Goal: Information Seeking & Learning: Learn about a topic

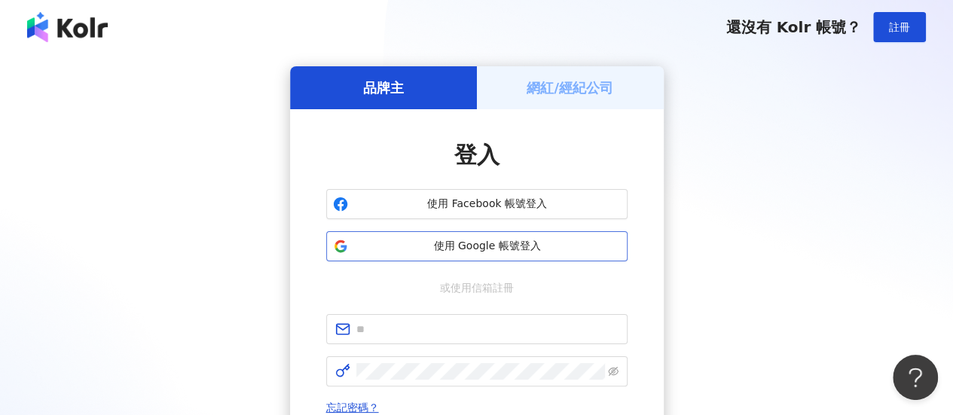
click at [499, 236] on button "使用 Google 帳號登入" at bounding box center [476, 246] width 301 height 30
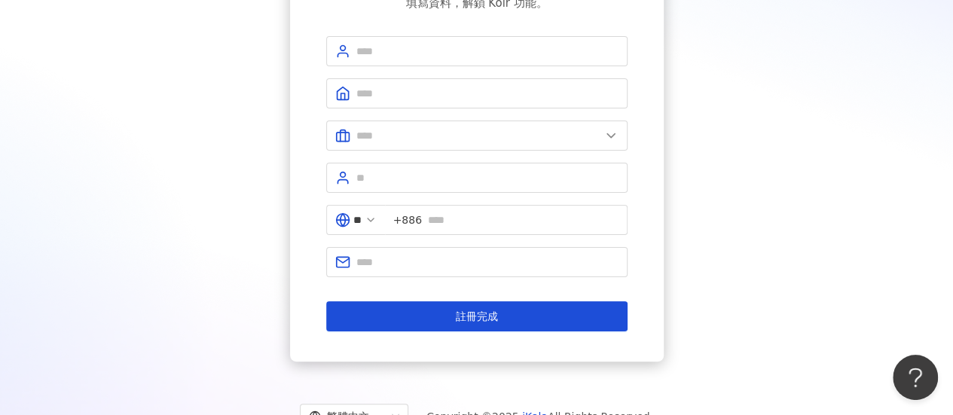
scroll to position [48, 0]
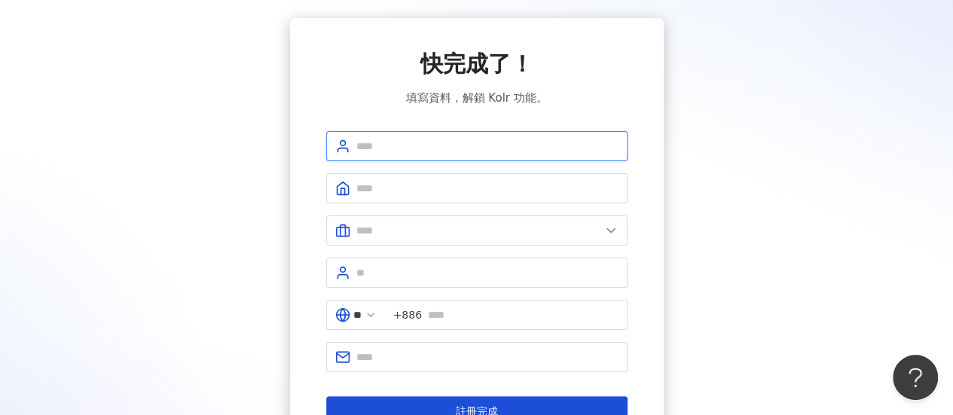
click at [482, 152] on input "text" at bounding box center [488, 146] width 262 height 17
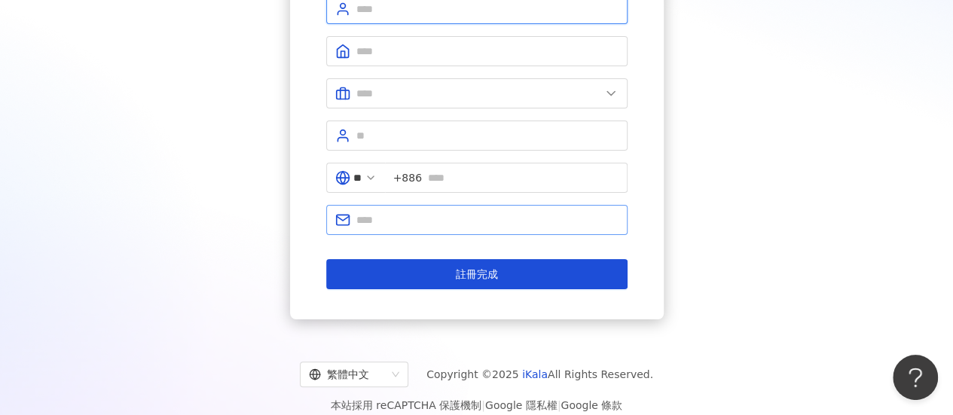
scroll to position [199, 0]
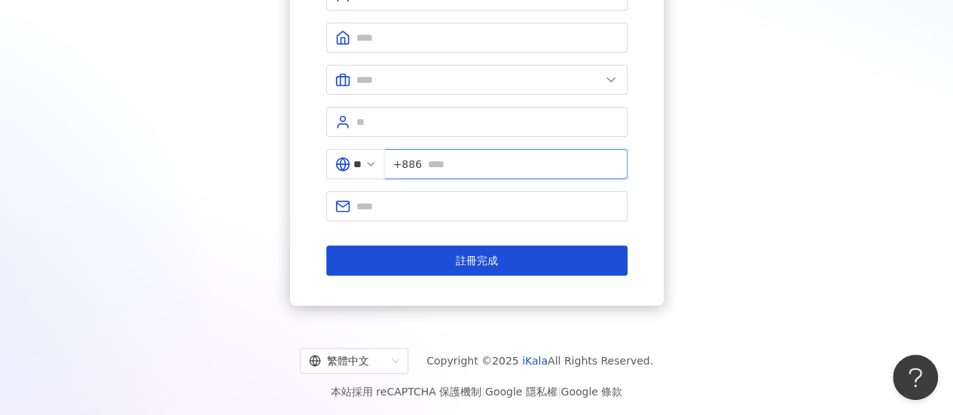
click at [479, 161] on input "text" at bounding box center [523, 164] width 191 height 17
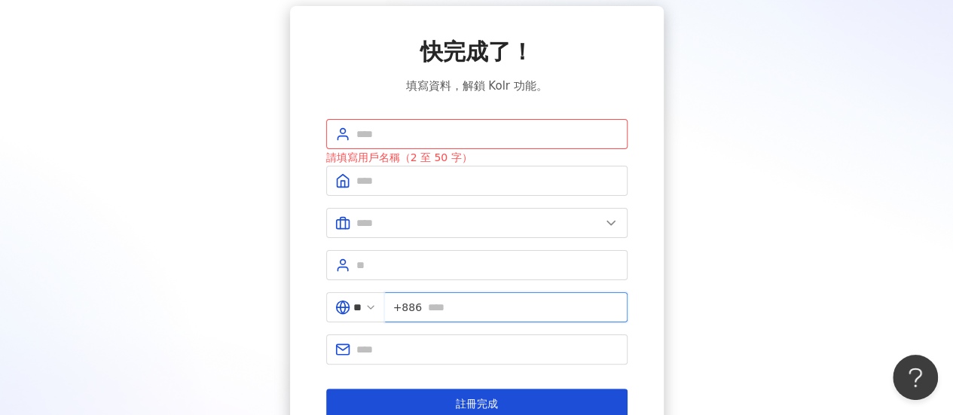
scroll to position [48, 0]
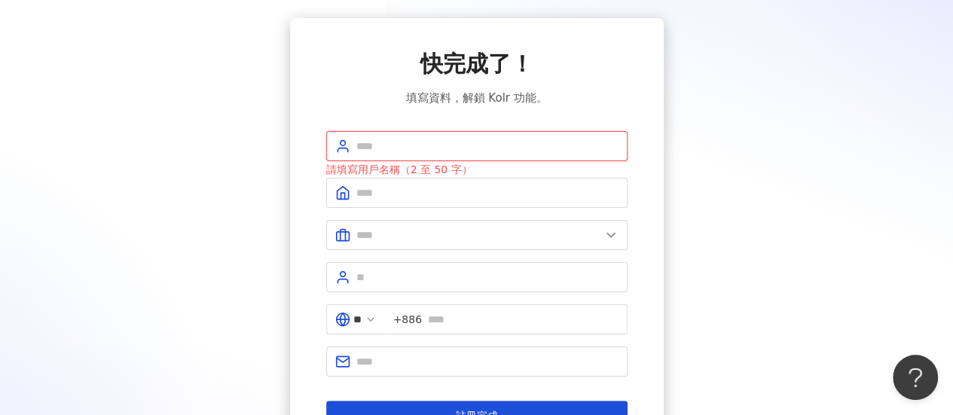
click at [489, 151] on input "text" at bounding box center [488, 146] width 262 height 17
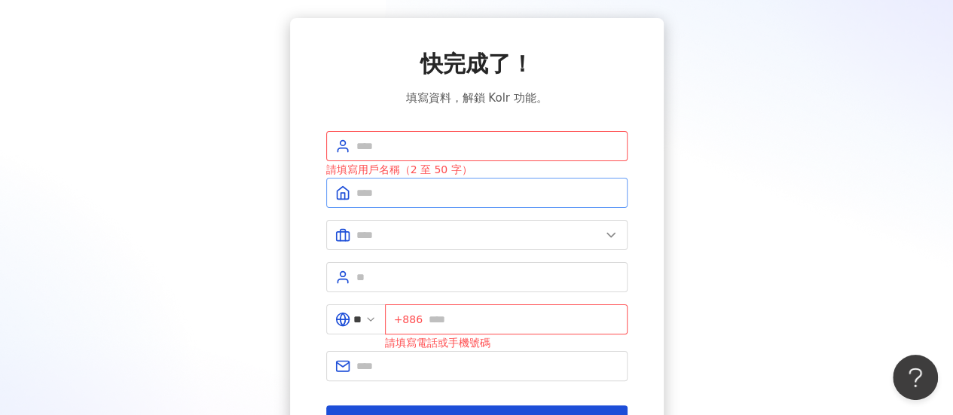
click at [488, 203] on span at bounding box center [476, 193] width 301 height 30
click at [476, 150] on input "text" at bounding box center [488, 146] width 262 height 17
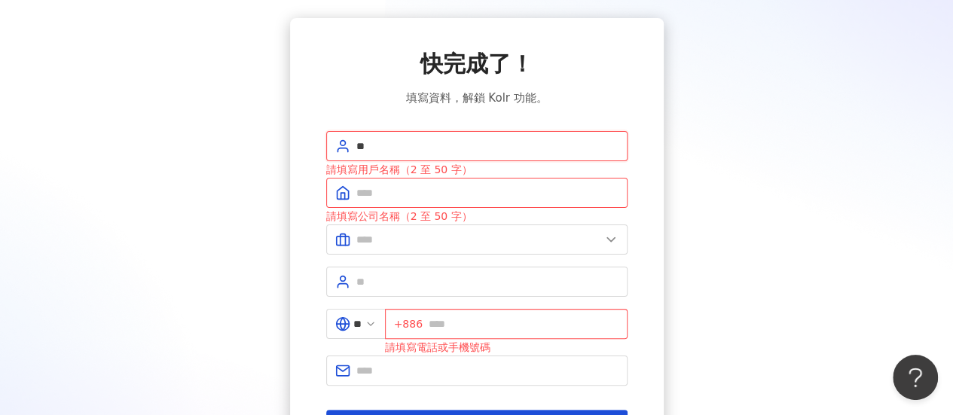
type input "*"
type input "**********"
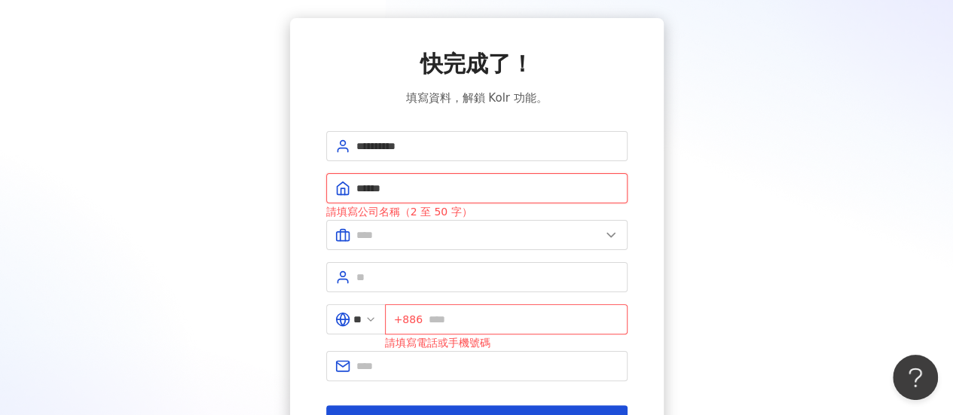
type input "******"
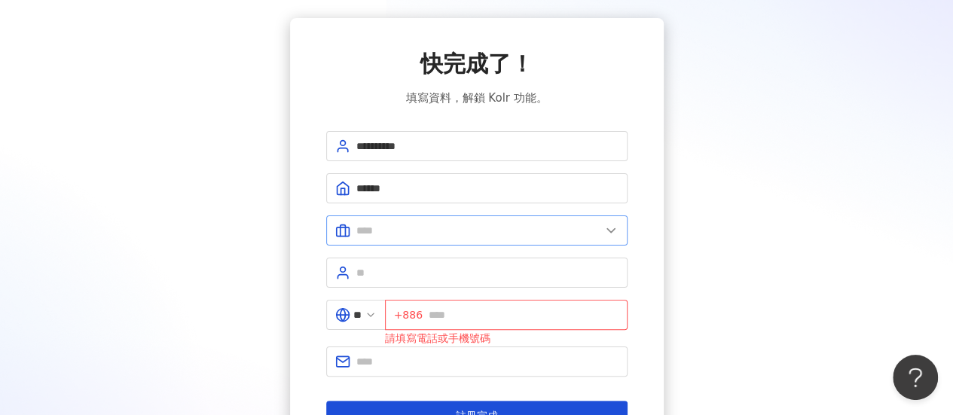
click at [604, 239] on span at bounding box center [476, 231] width 301 height 30
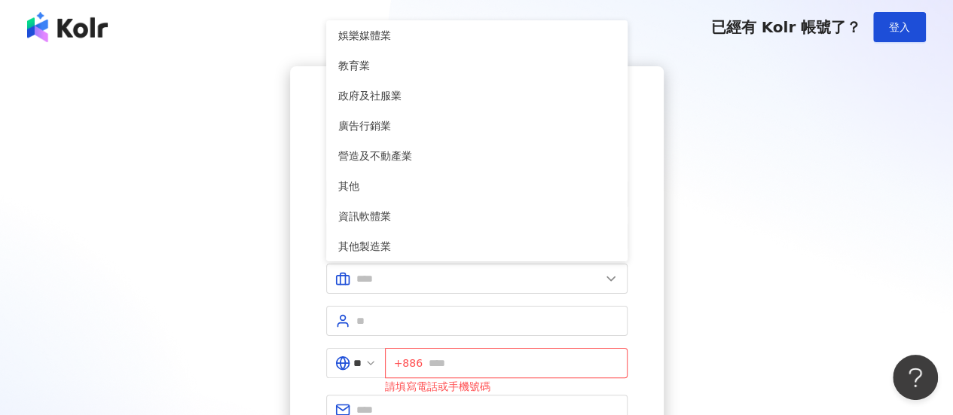
scroll to position [308, 0]
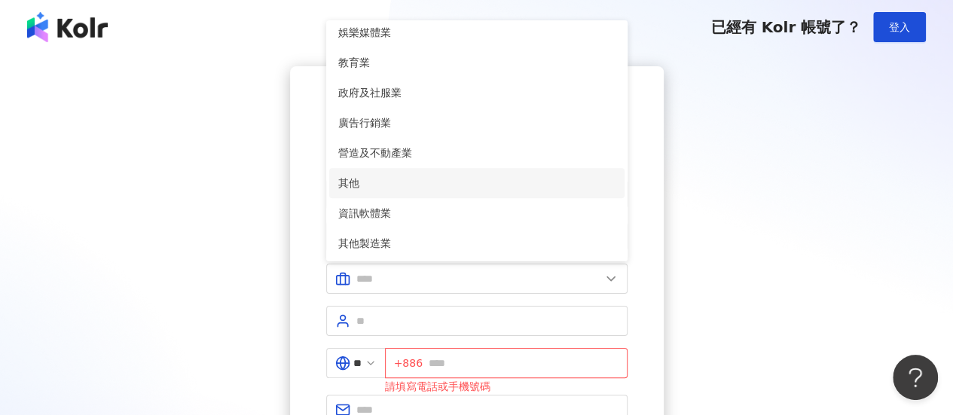
click at [513, 186] on span "其他" at bounding box center [476, 183] width 277 height 17
type input "**"
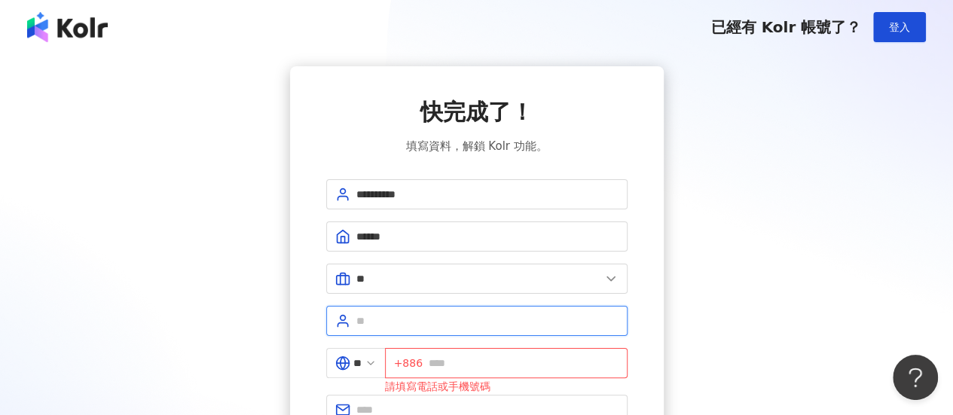
click at [499, 323] on input "text" at bounding box center [488, 321] width 262 height 17
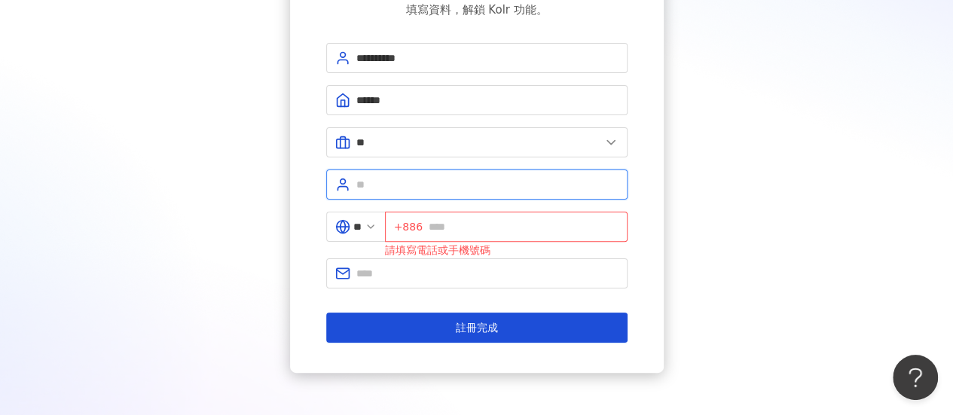
scroll to position [151, 0]
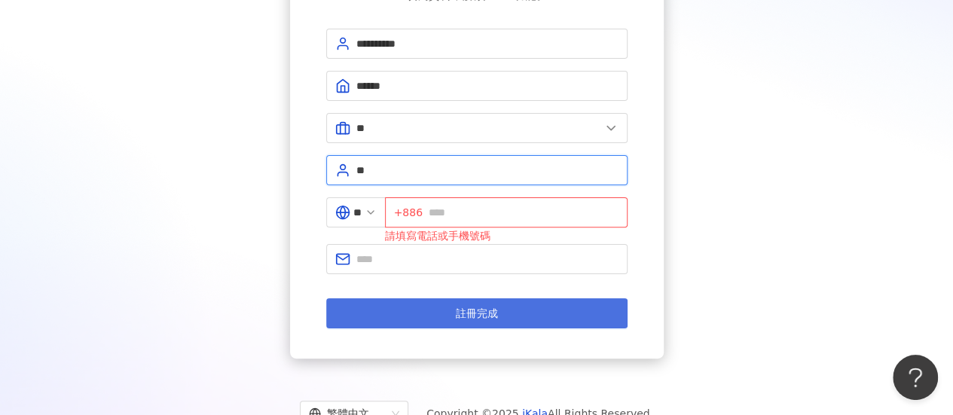
type input "*"
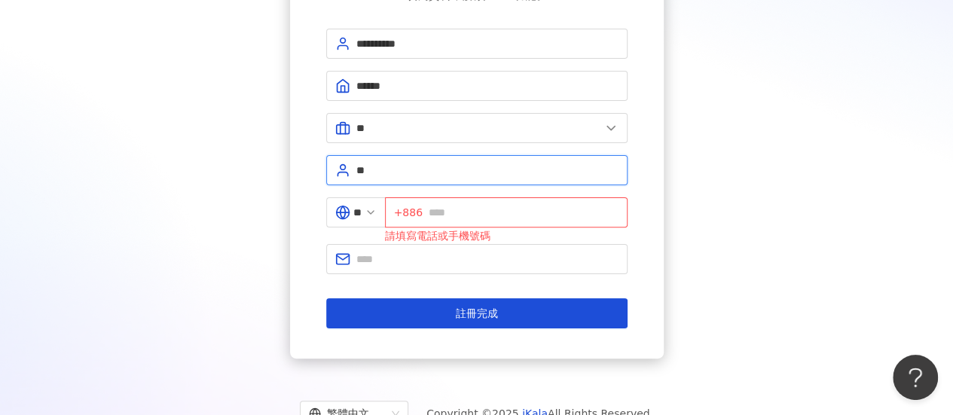
type input "*"
type input "******"
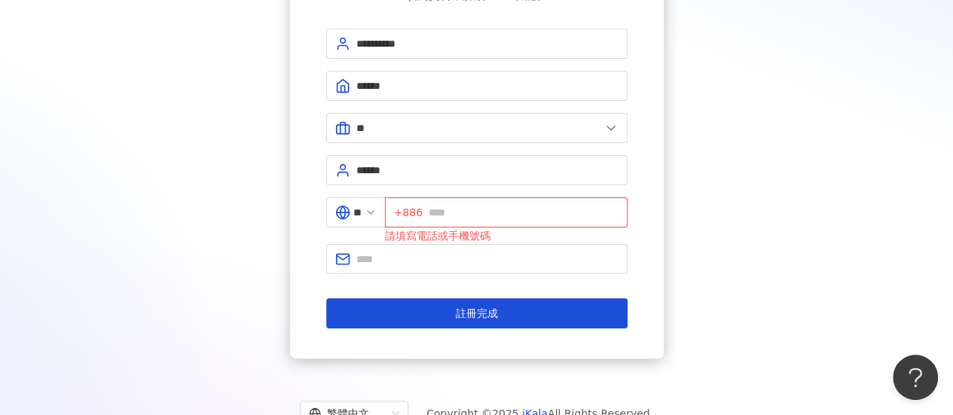
click at [530, 216] on input "text" at bounding box center [524, 212] width 190 height 17
type input "*********"
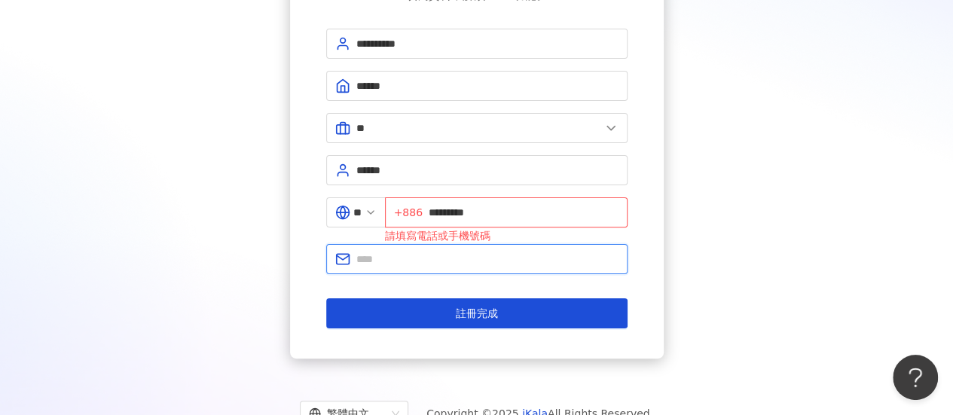
click at [389, 252] on input "text" at bounding box center [488, 259] width 262 height 17
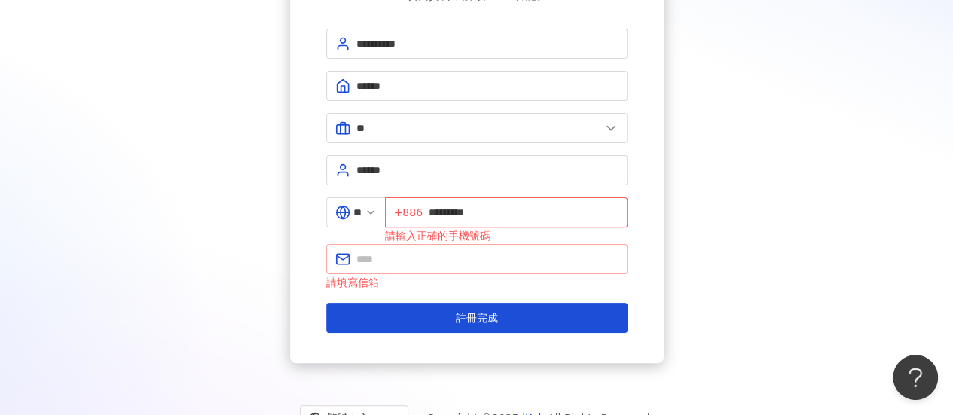
click at [425, 266] on span at bounding box center [476, 259] width 301 height 30
paste input "**********"
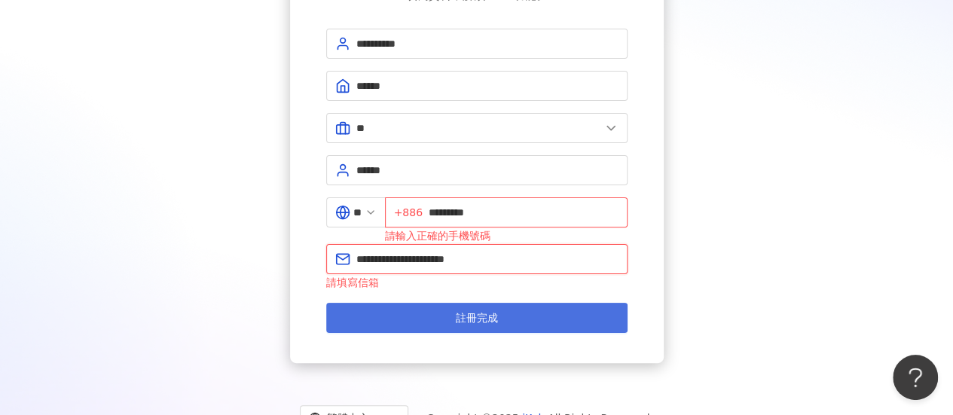
type input "**********"
click at [479, 312] on span "註冊完成" at bounding box center [477, 318] width 42 height 12
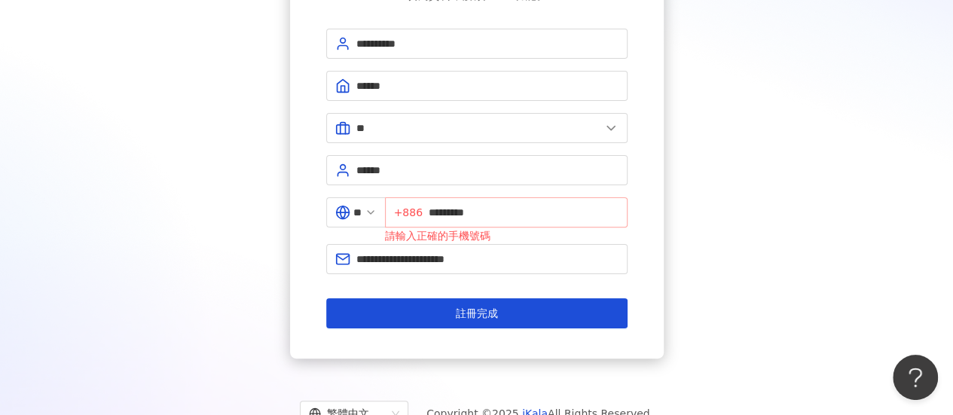
click at [433, 209] on span "+886 *********" at bounding box center [506, 212] width 243 height 30
click at [441, 212] on input "*********" at bounding box center [524, 212] width 190 height 17
type input "**********"
drag, startPoint x: 525, startPoint y: 230, endPoint x: 532, endPoint y: 227, distance: 8.1
click at [525, 230] on div "請輸入正確的手機號碼" at bounding box center [506, 236] width 243 height 17
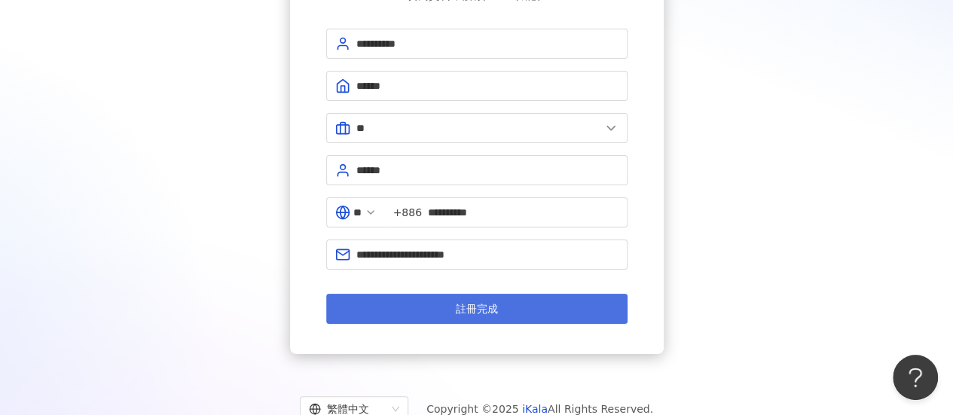
click at [533, 302] on button "註冊完成" at bounding box center [476, 309] width 301 height 30
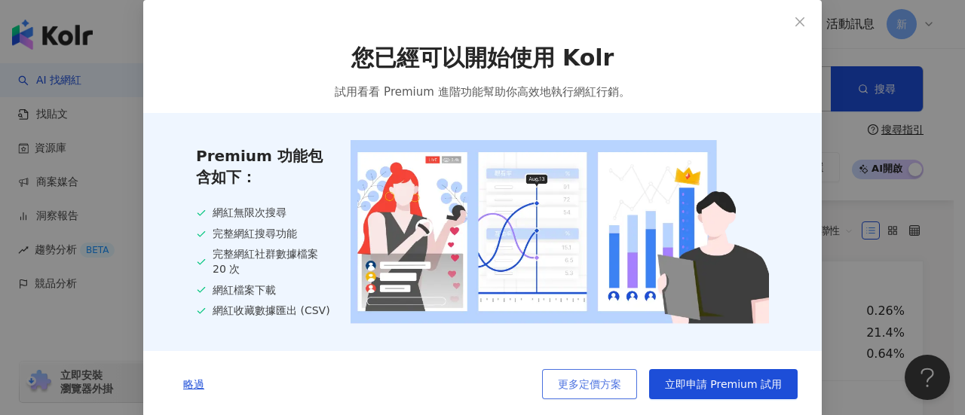
scroll to position [5, 0]
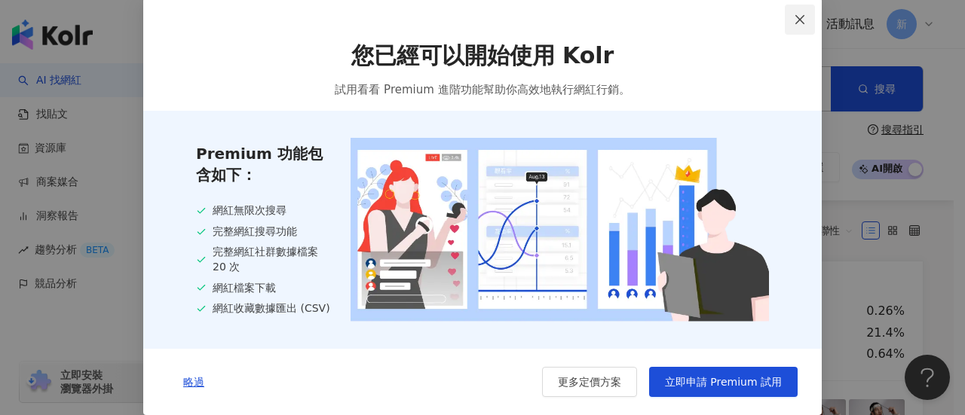
click at [795, 10] on button "Close" at bounding box center [800, 20] width 30 height 30
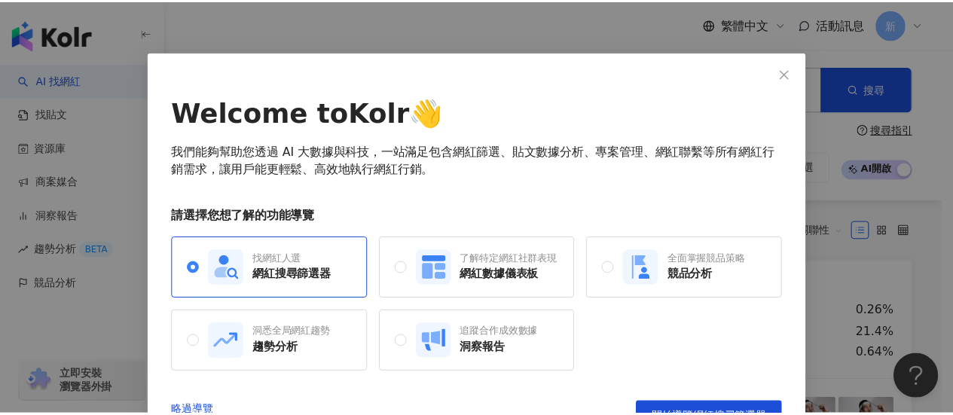
scroll to position [0, 0]
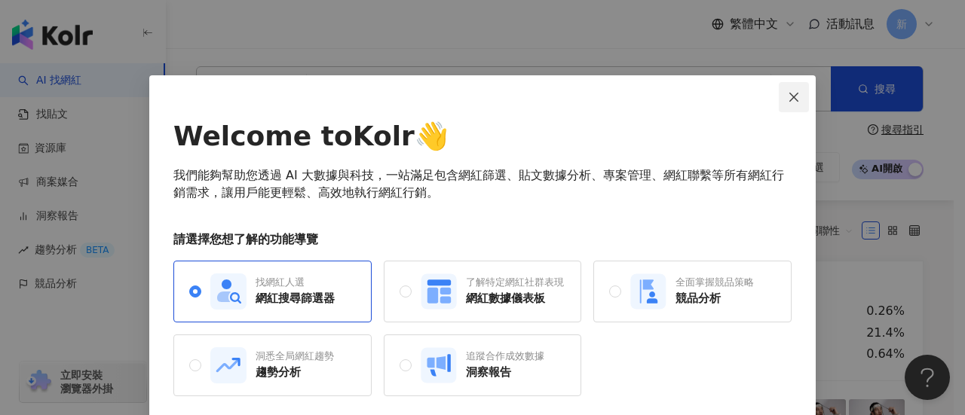
click at [796, 88] on button "Close" at bounding box center [794, 97] width 30 height 30
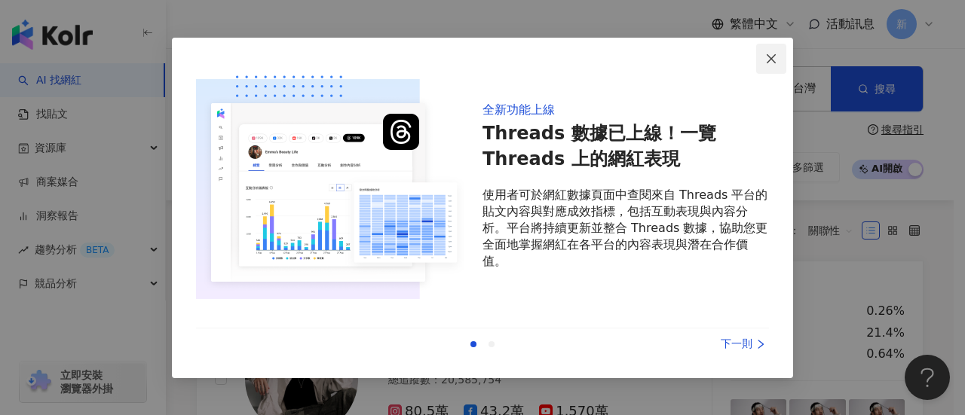
click at [775, 56] on icon "close" at bounding box center [771, 58] width 9 height 9
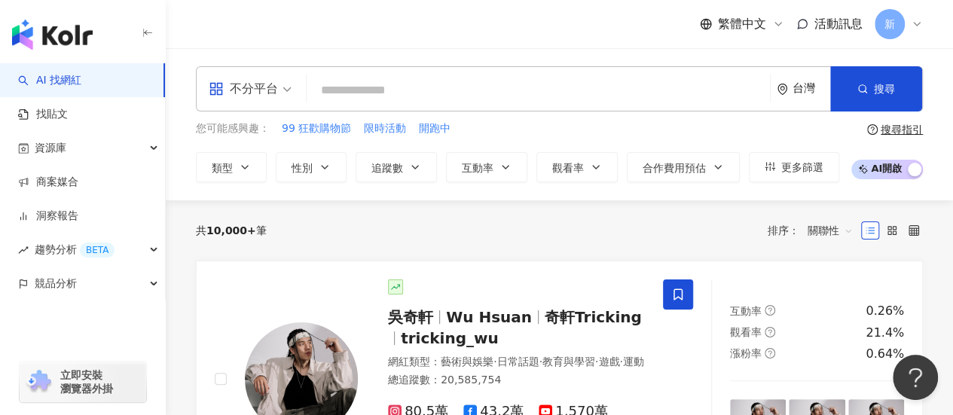
click at [907, 25] on div "新" at bounding box center [899, 24] width 48 height 30
click at [425, 44] on div "繁體中文 活動訊息 新" at bounding box center [559, 24] width 727 height 48
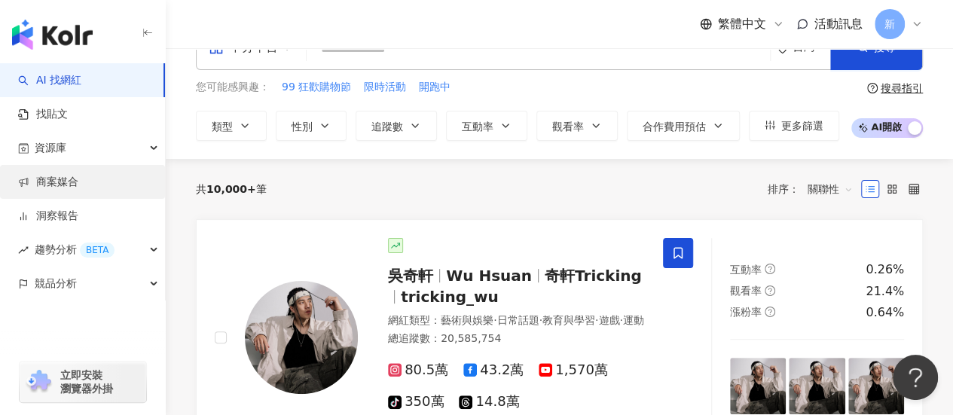
scroll to position [75, 0]
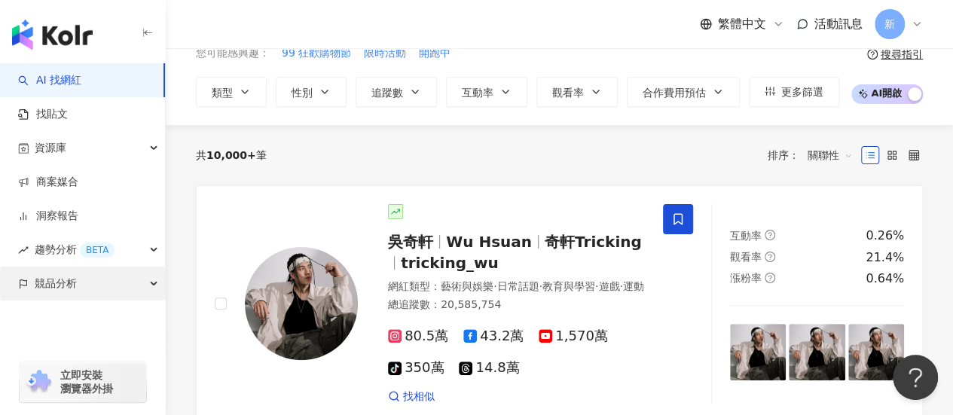
click at [101, 286] on div "競品分析" at bounding box center [82, 284] width 165 height 34
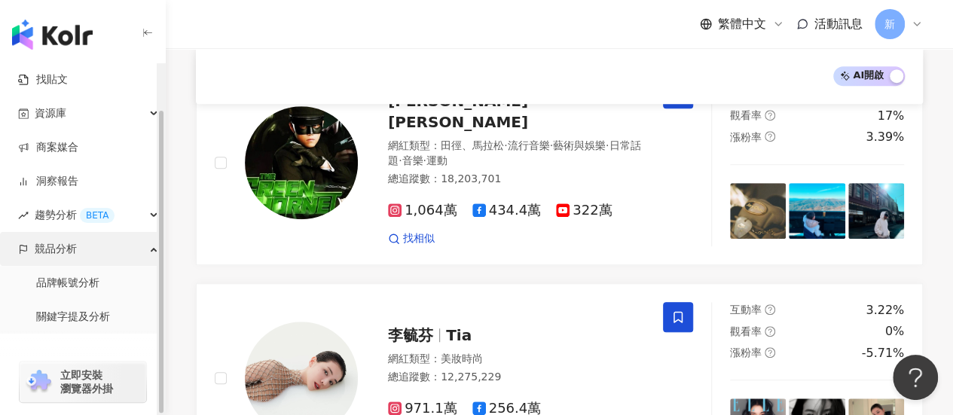
scroll to position [53, 0]
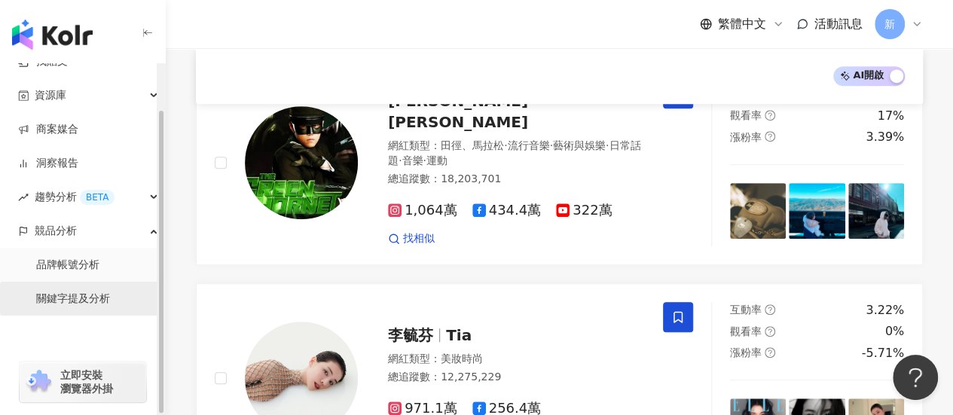
click at [103, 305] on link "關鍵字提及分析" at bounding box center [73, 299] width 74 height 15
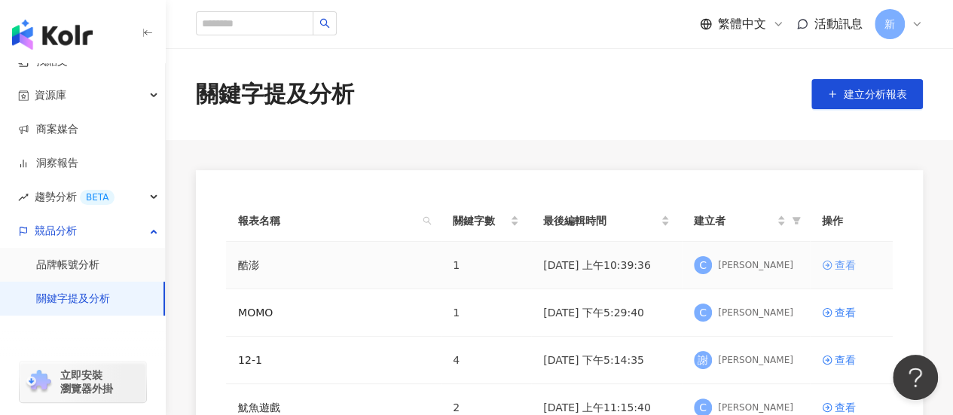
click at [835, 265] on div "查看" at bounding box center [845, 265] width 21 height 17
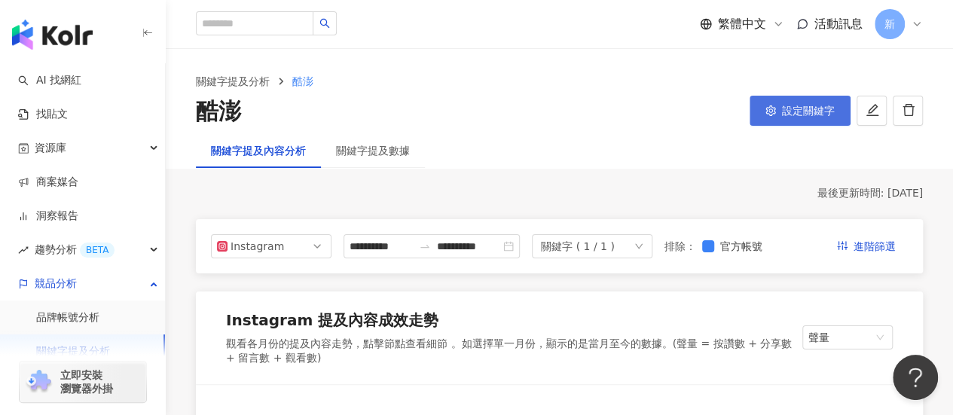
click at [804, 117] on span "設定關鍵字" at bounding box center [808, 111] width 53 height 12
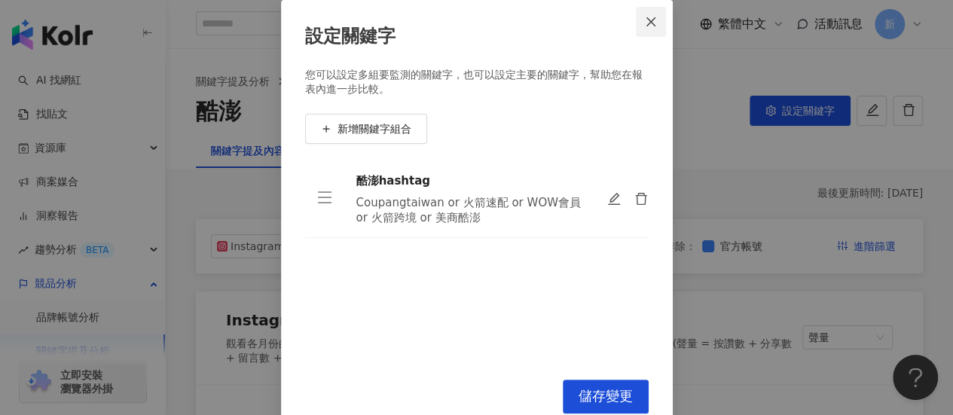
click at [649, 21] on icon "close" at bounding box center [651, 22] width 12 height 12
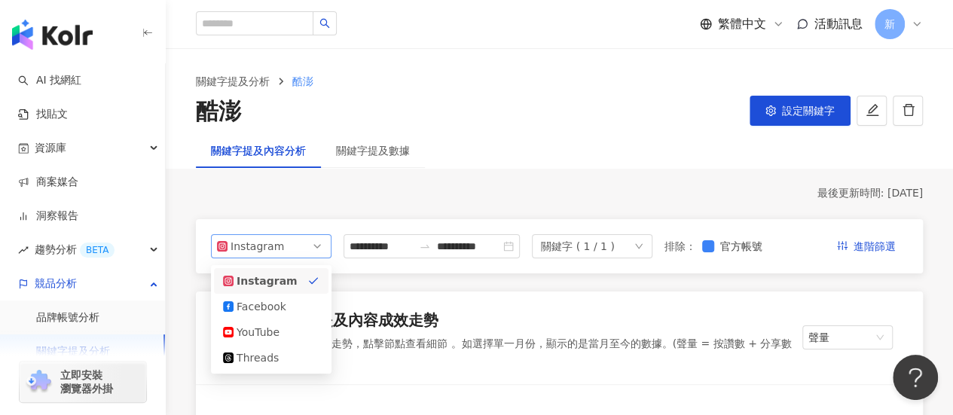
click at [269, 249] on div "Instagram" at bounding box center [255, 246] width 49 height 23
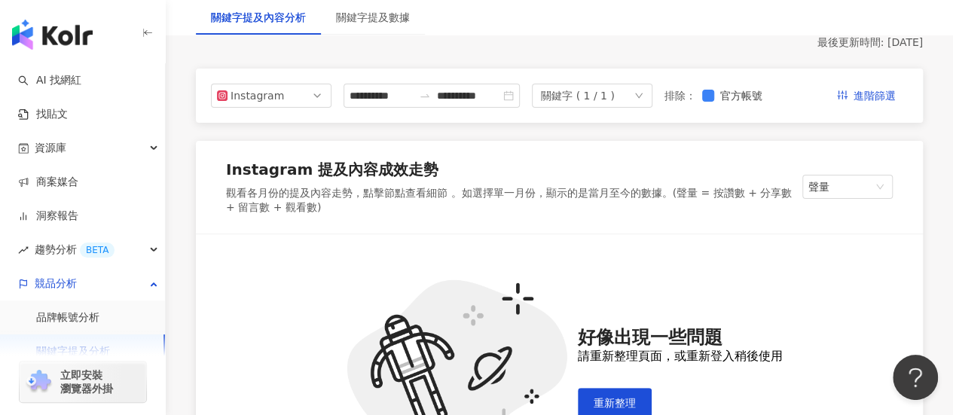
click at [434, 216] on div "觀看各月份的提及內容走勢，點擊節點查看細節 。如選擇單一月份，顯示的是當月至今的數據。(聲量 = 按讚數 + 分享數 + 留言數 + 觀看數)" at bounding box center [514, 200] width 577 height 29
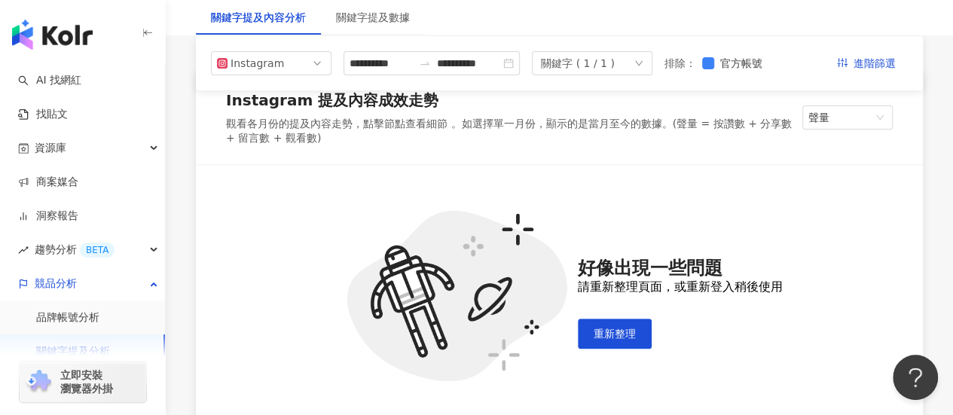
scroll to position [301, 0]
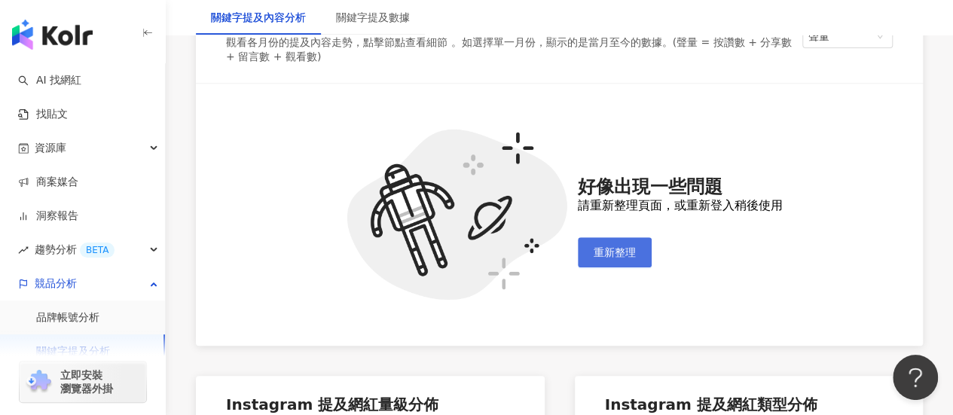
click at [585, 259] on button "重新整理" at bounding box center [615, 252] width 74 height 30
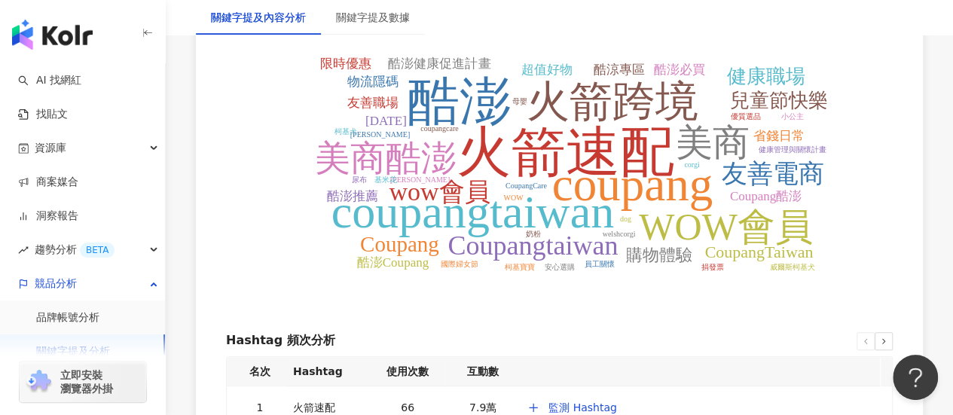
scroll to position [3294, 0]
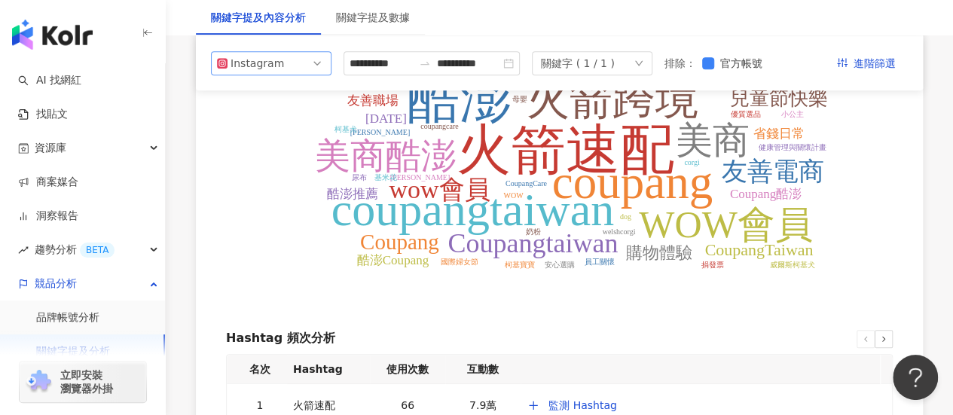
click at [300, 72] on span "Instagram" at bounding box center [271, 63] width 109 height 23
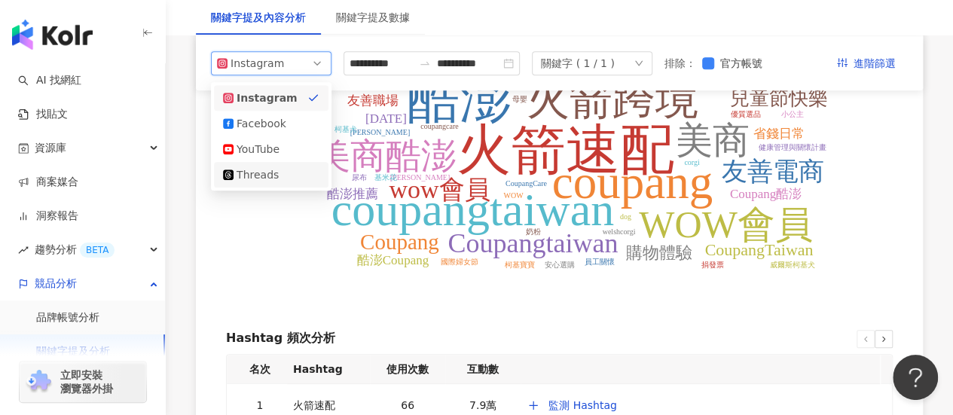
click at [298, 176] on div "Threads" at bounding box center [271, 175] width 96 height 17
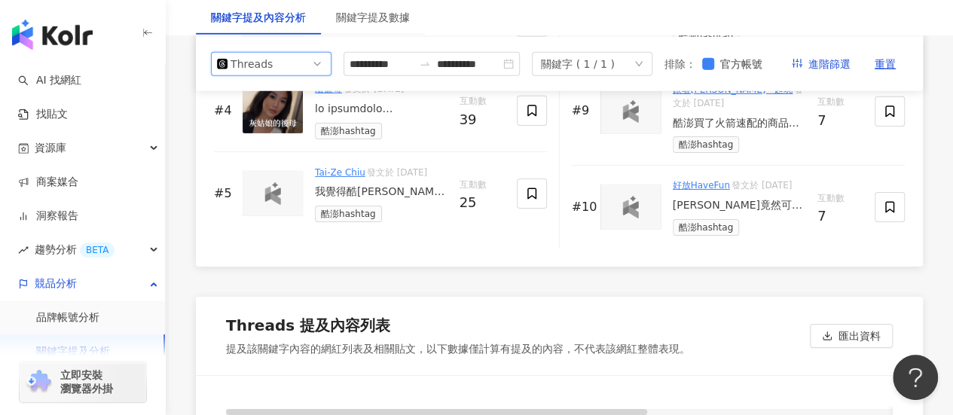
scroll to position [2359, 0]
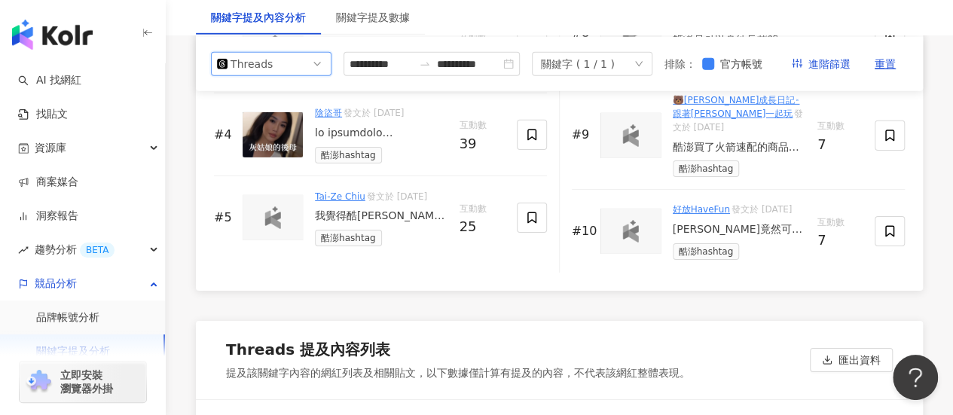
click at [276, 75] on div "Threads" at bounding box center [255, 63] width 49 height 23
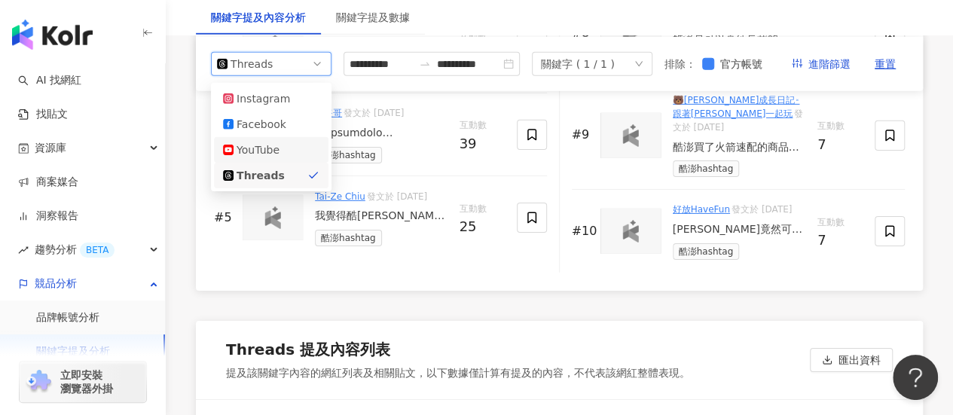
click at [271, 158] on div "YouTube" at bounding box center [261, 149] width 49 height 17
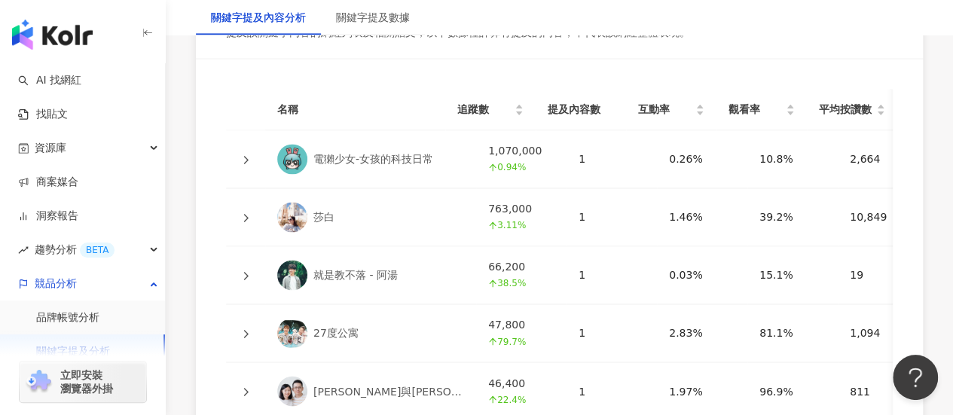
scroll to position [3977, 0]
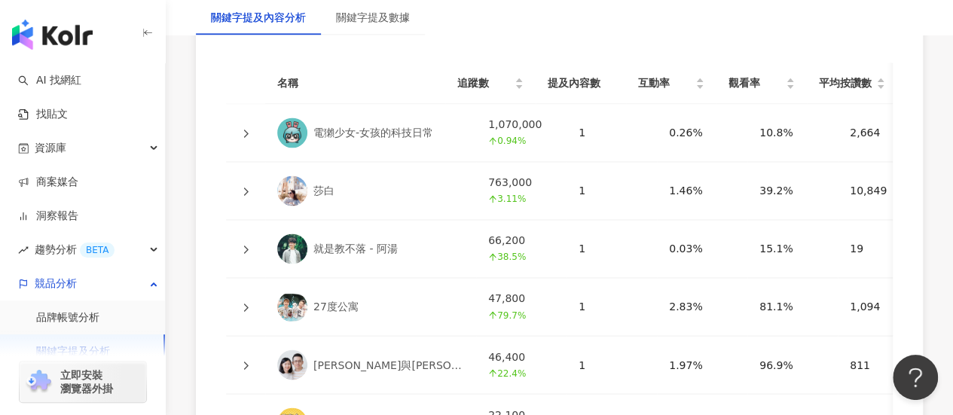
click at [270, 23] on div "關鍵字提及內容分析" at bounding box center [258, 17] width 95 height 17
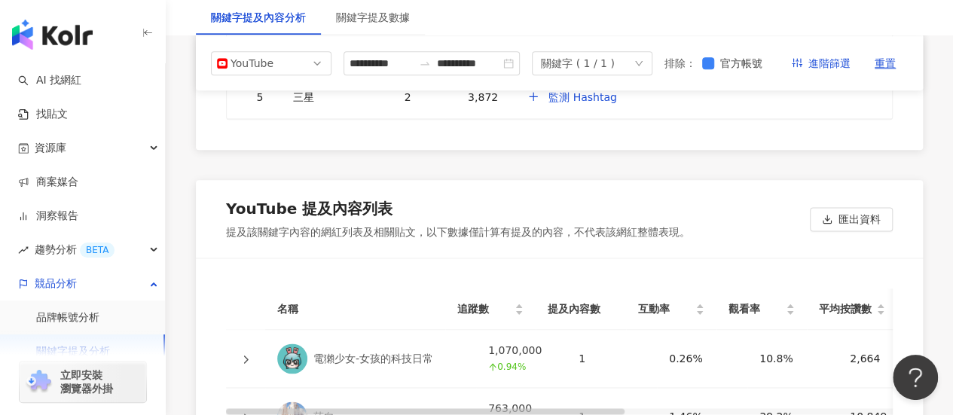
scroll to position [3675, 0]
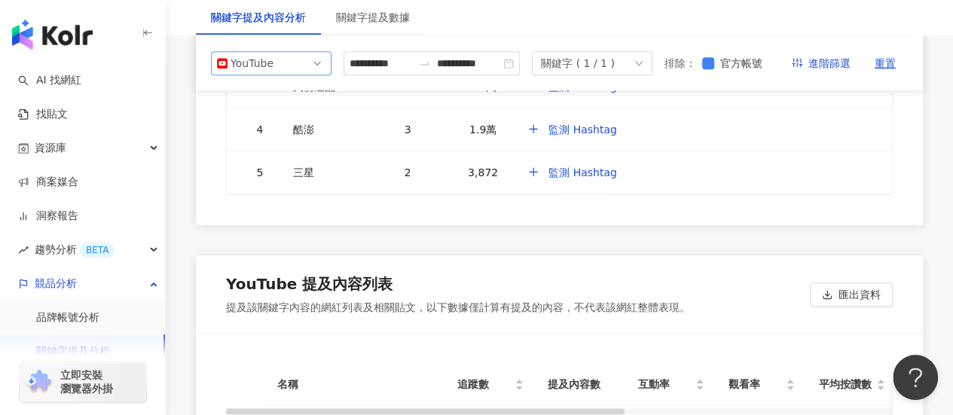
click at [294, 73] on span "YouTube" at bounding box center [271, 63] width 109 height 23
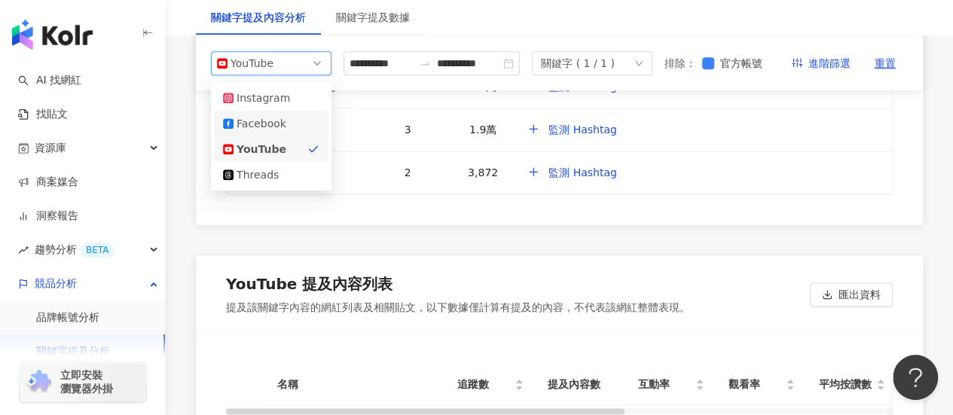
click at [289, 132] on div "Facebook" at bounding box center [271, 123] width 96 height 17
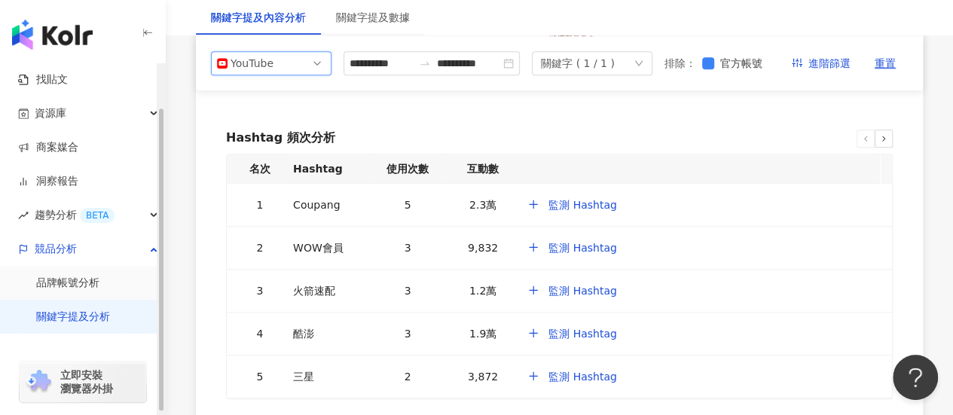
scroll to position [53, 0]
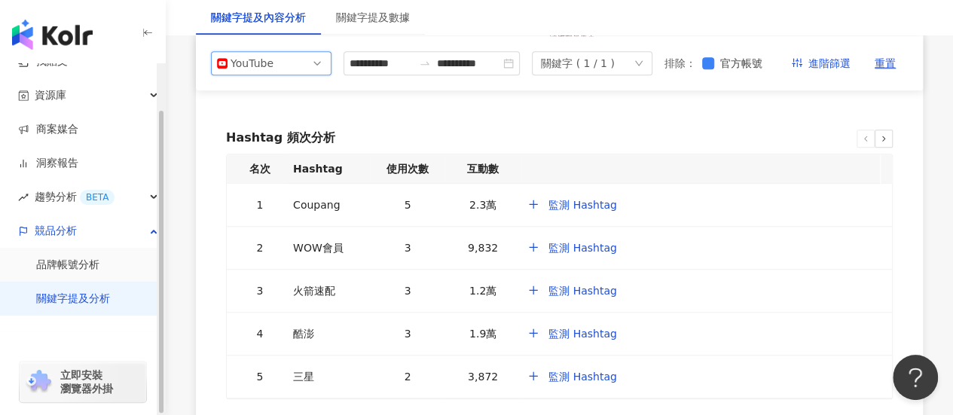
click at [82, 298] on link "關鍵字提及分析" at bounding box center [73, 299] width 74 height 15
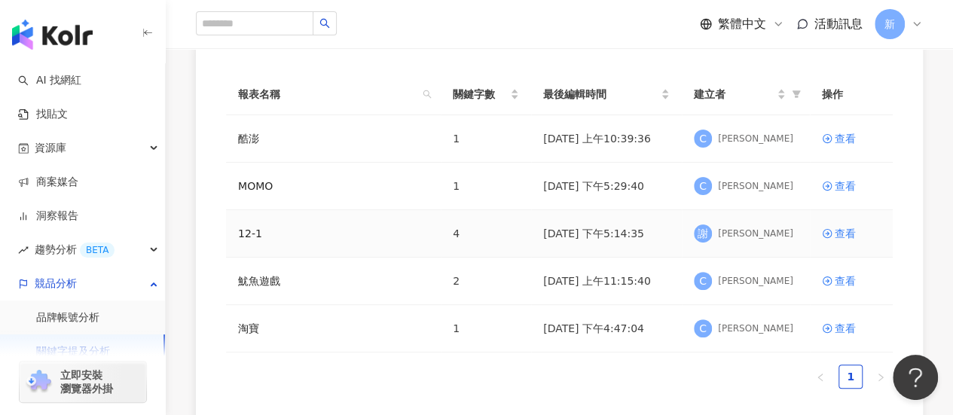
scroll to position [151, 0]
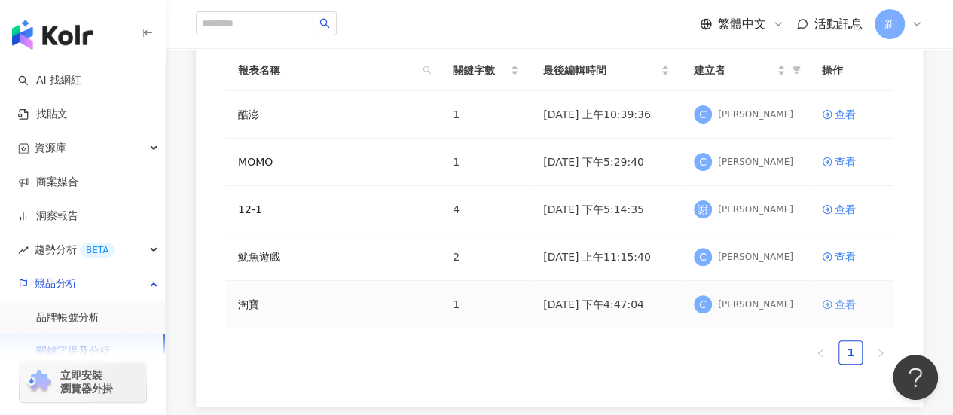
click at [838, 298] on div "查看" at bounding box center [845, 304] width 21 height 17
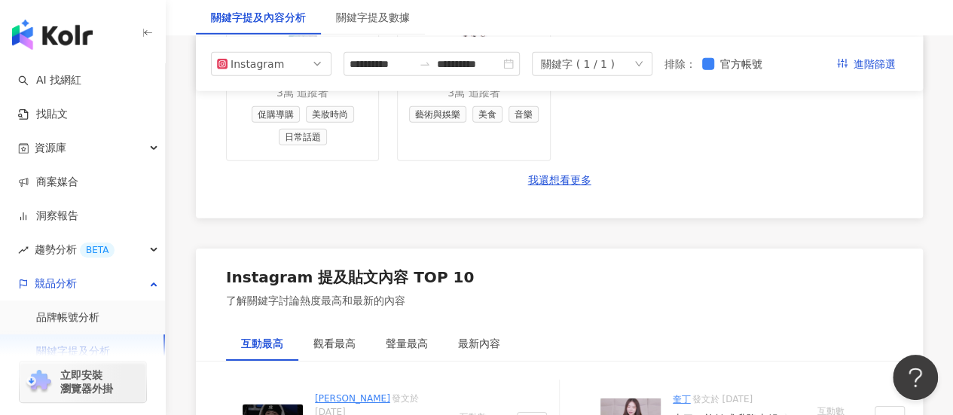
scroll to position [2222, 0]
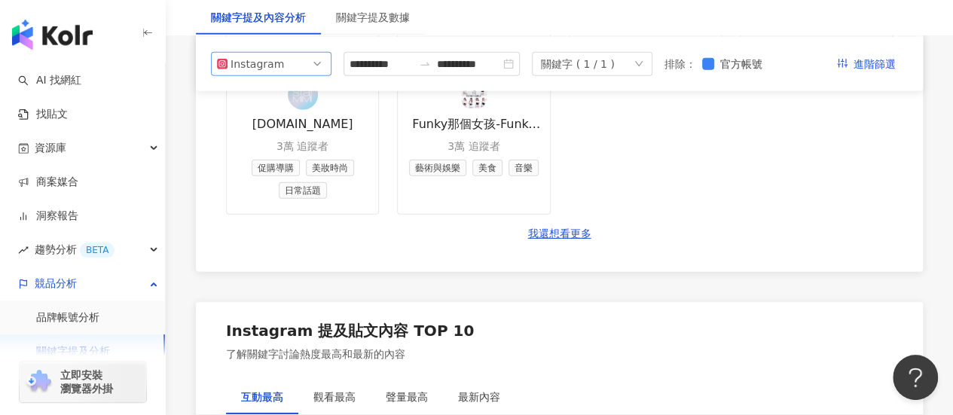
click at [301, 75] on span "Instagram" at bounding box center [271, 63] width 109 height 23
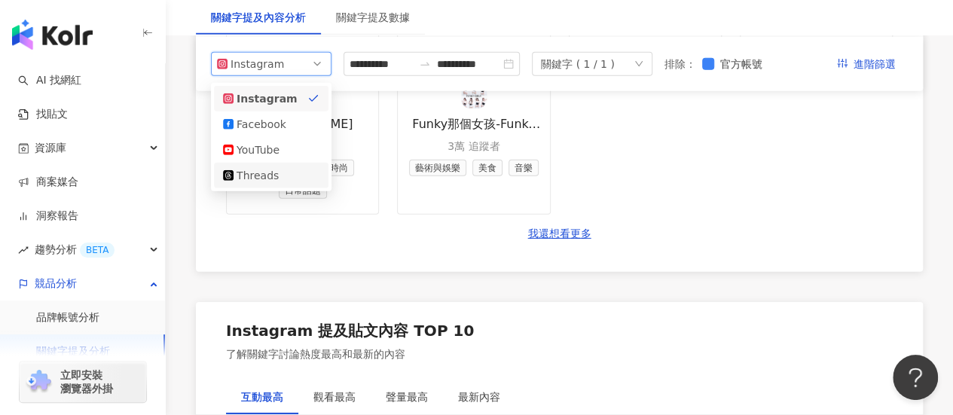
click at [277, 177] on div "Threads" at bounding box center [261, 175] width 49 height 17
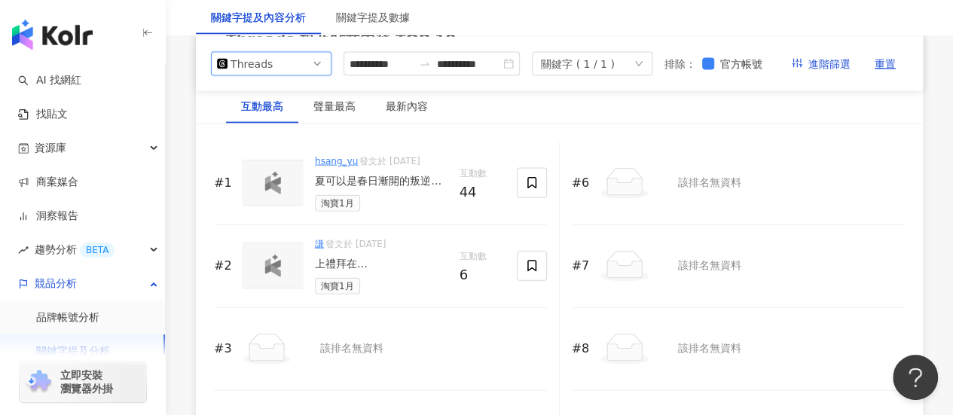
scroll to position [1584, 0]
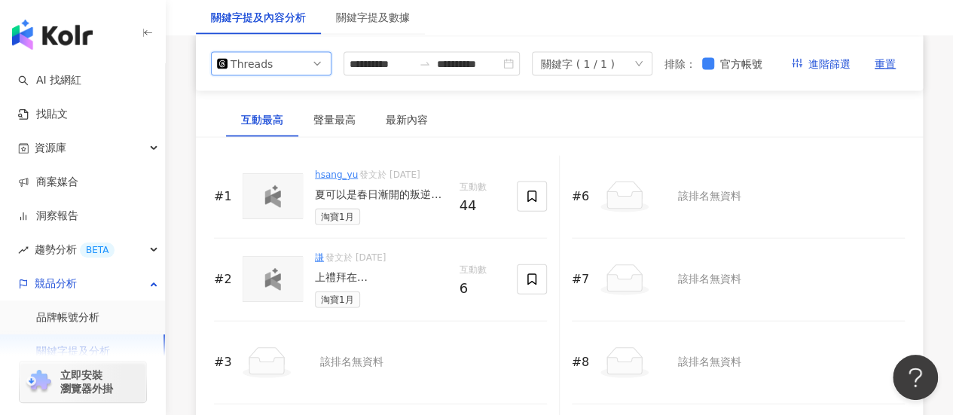
click at [280, 75] on span "Threads" at bounding box center [271, 63] width 109 height 23
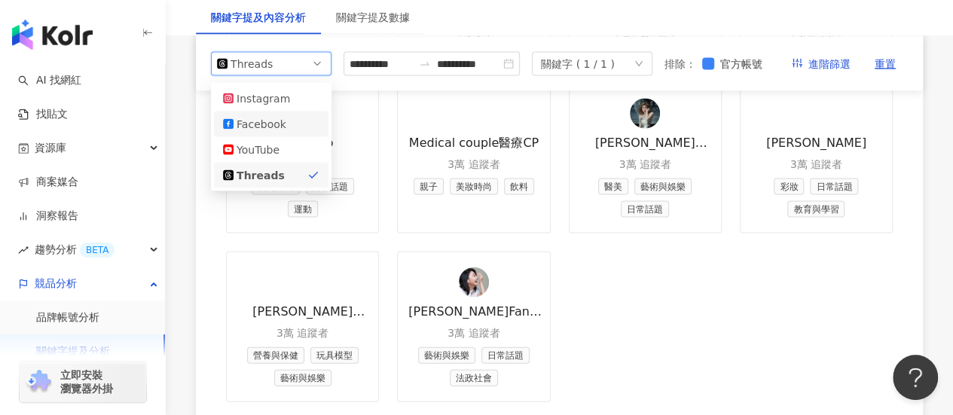
scroll to position [1523, 0]
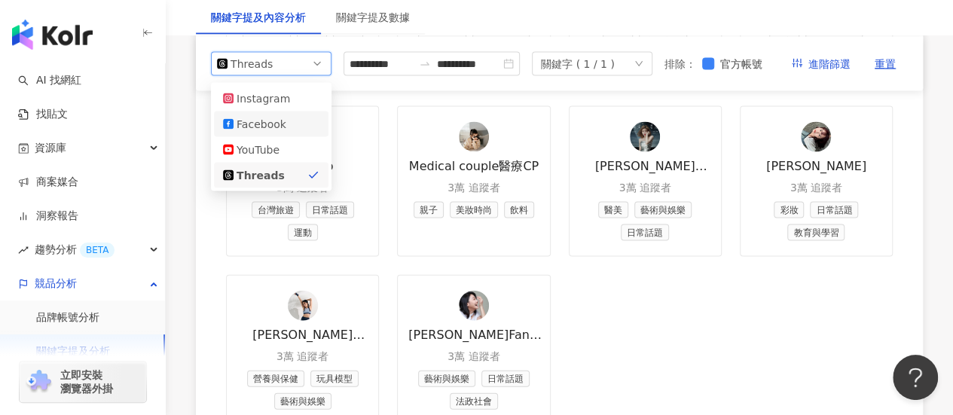
click at [283, 129] on div "Facebook" at bounding box center [261, 123] width 49 height 17
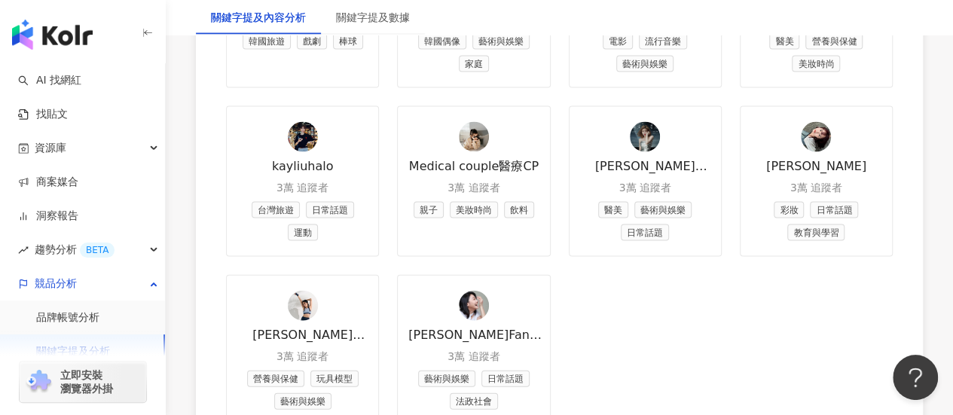
scroll to position [1050, 0]
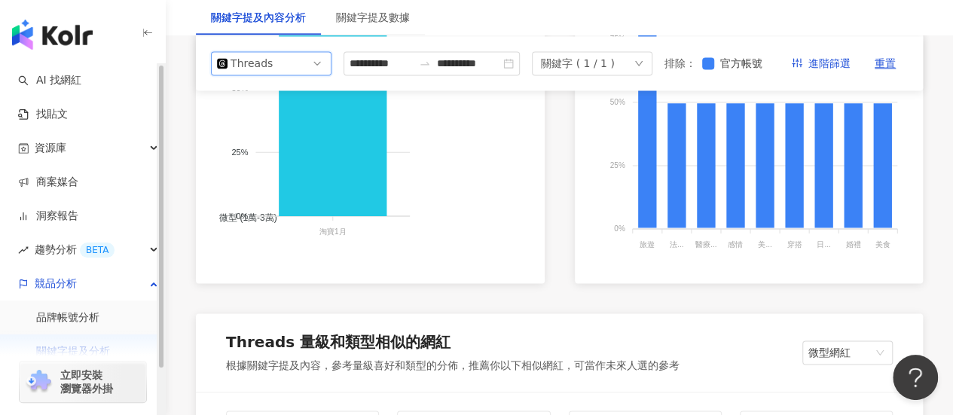
click at [250, 75] on div "Threads" at bounding box center [255, 63] width 49 height 23
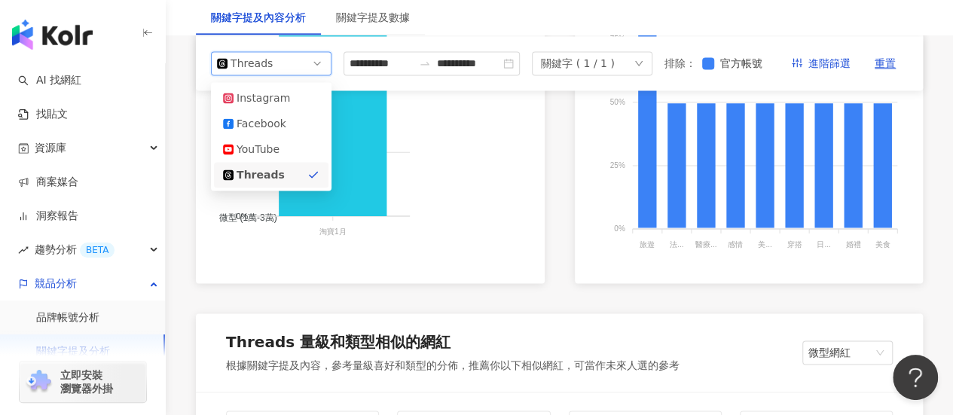
click at [251, 75] on div "Threads" at bounding box center [255, 63] width 49 height 23
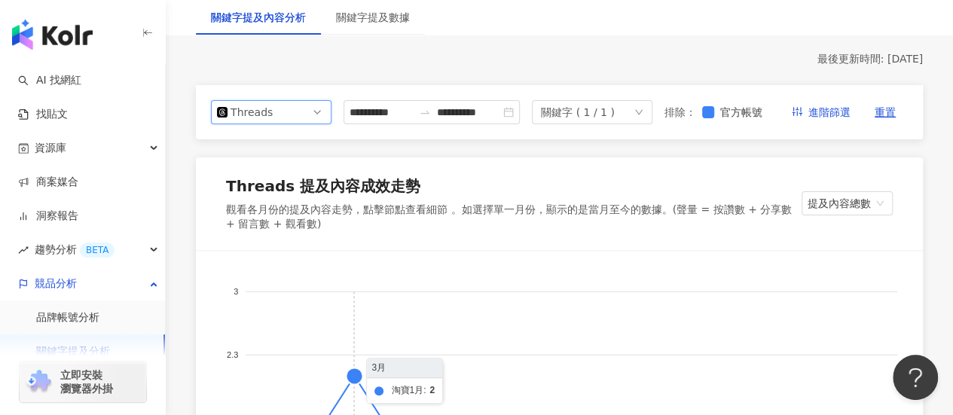
scroll to position [0, 0]
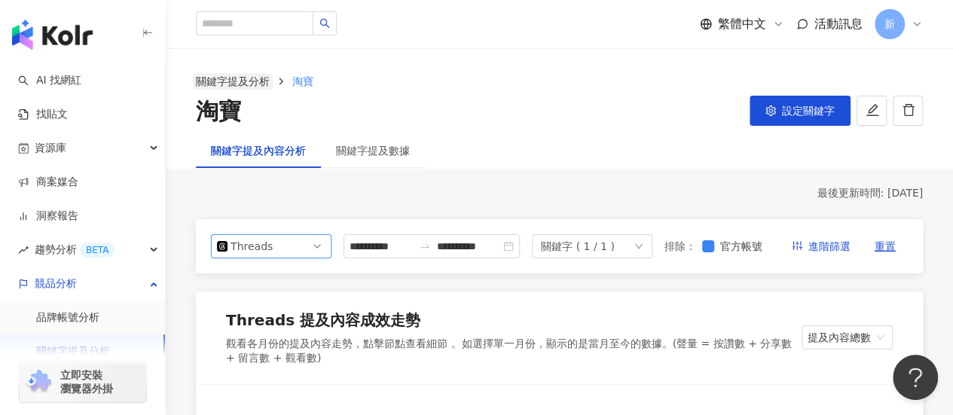
click at [234, 80] on link "關鍵字提及分析" at bounding box center [233, 81] width 80 height 17
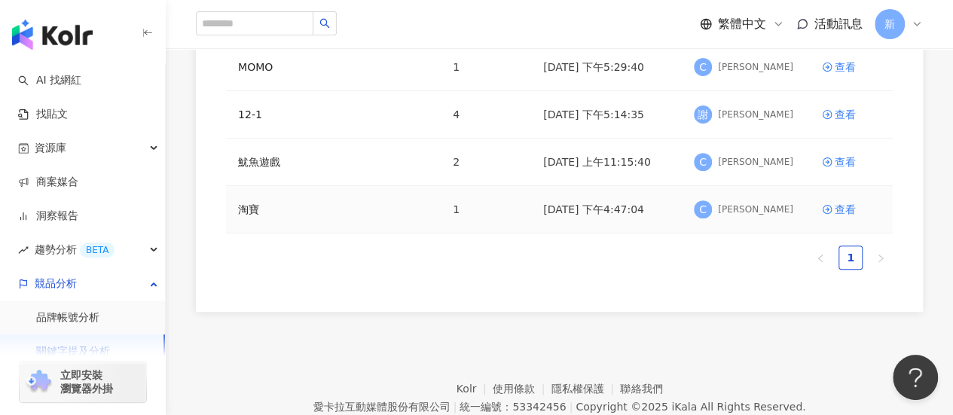
scroll to position [157, 0]
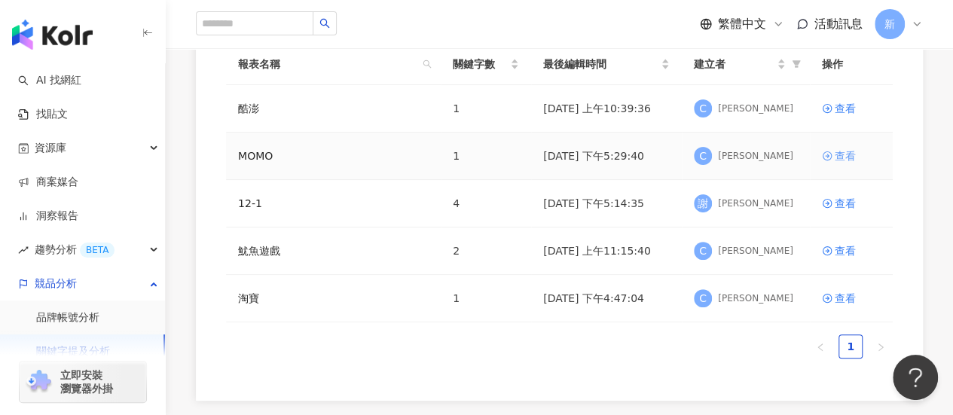
click at [842, 154] on div "查看" at bounding box center [845, 156] width 21 height 17
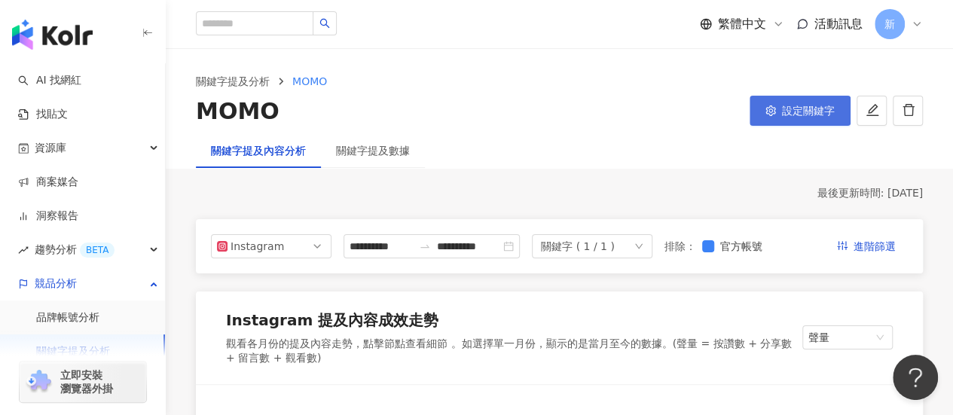
click at [773, 109] on icon "setting" at bounding box center [771, 111] width 11 height 11
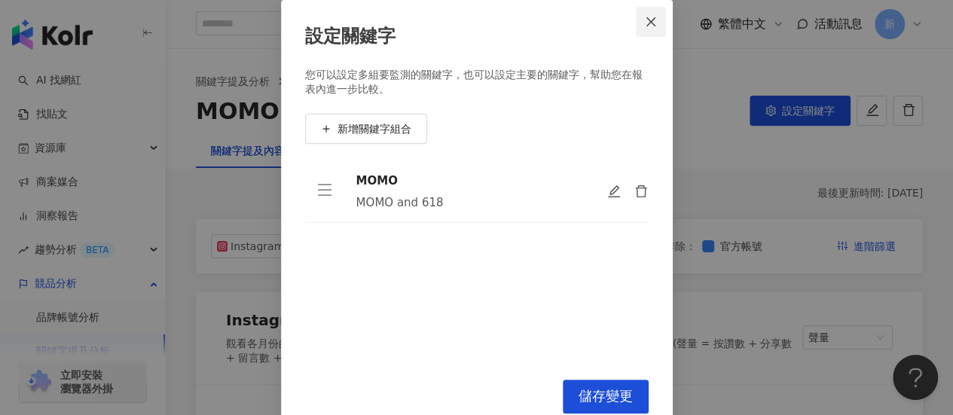
click at [658, 31] on button "Close" at bounding box center [651, 22] width 30 height 30
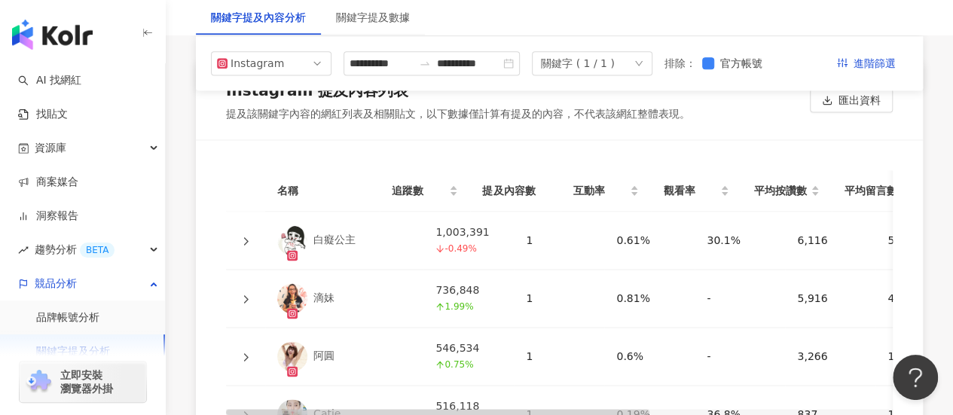
scroll to position [3833, 0]
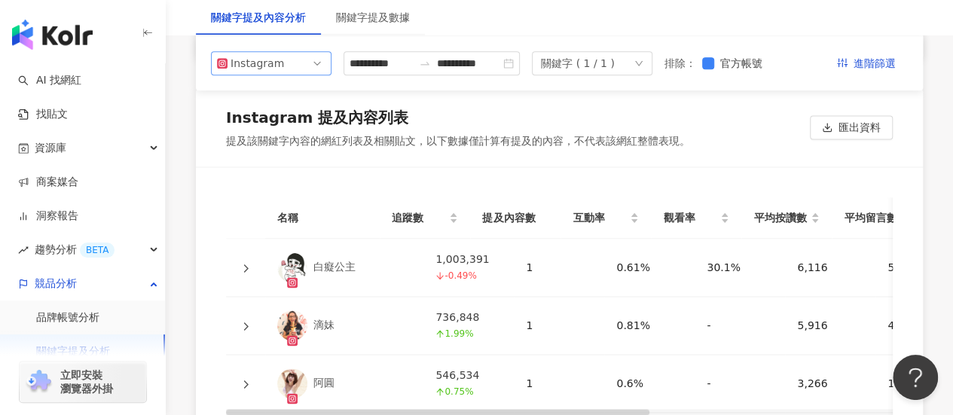
click at [292, 73] on span "Instagram" at bounding box center [271, 63] width 109 height 23
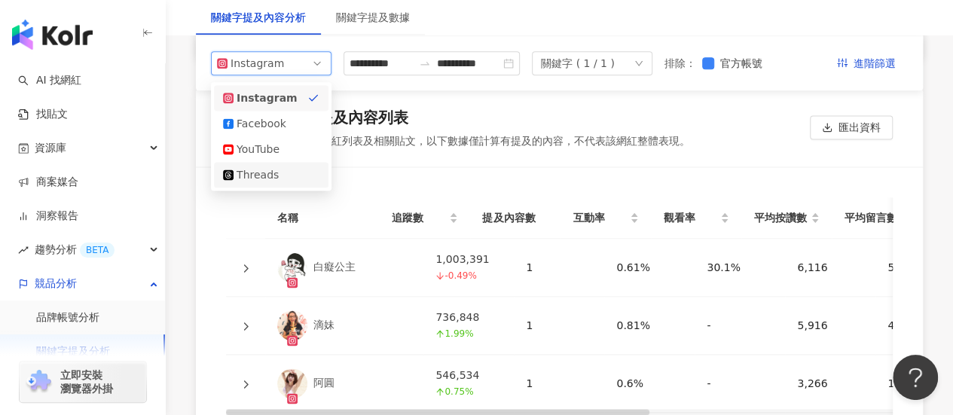
click at [285, 181] on div "Threads" at bounding box center [271, 175] width 96 height 17
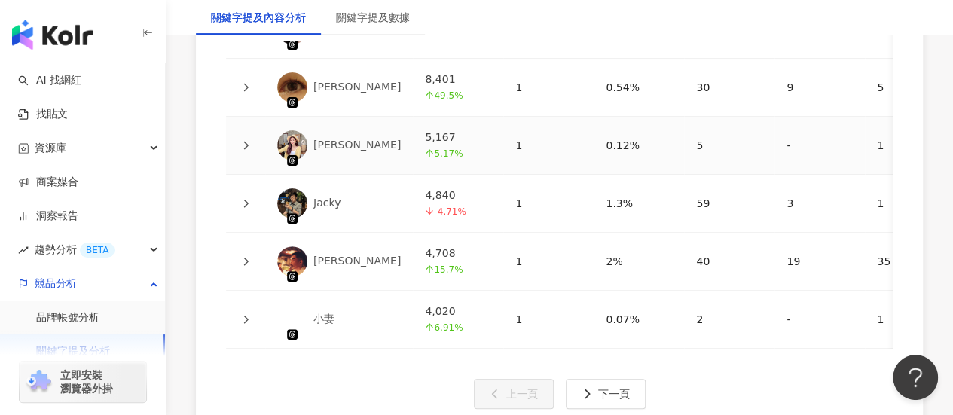
scroll to position [3027, 0]
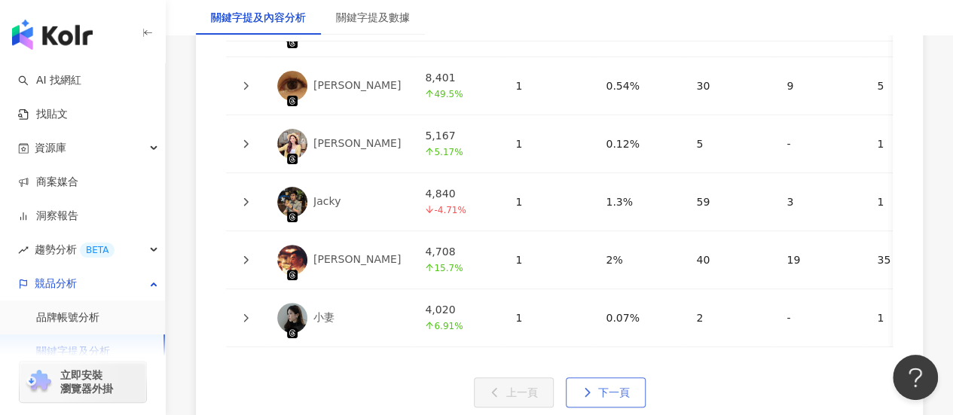
click at [598, 387] on span "下一頁" at bounding box center [614, 393] width 32 height 12
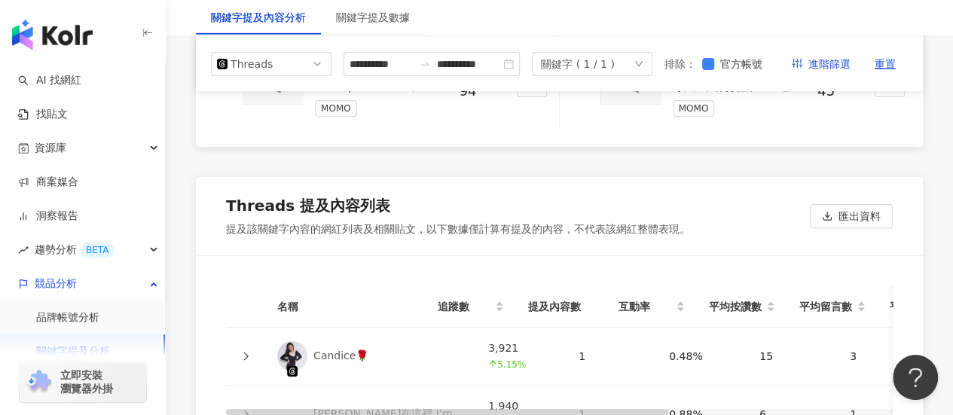
scroll to position [2424, 0]
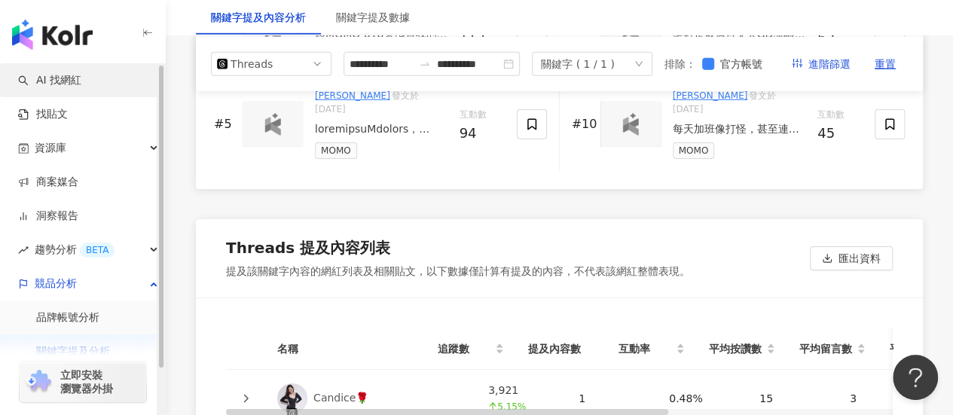
click at [66, 85] on link "AI 找網紅" at bounding box center [49, 80] width 63 height 15
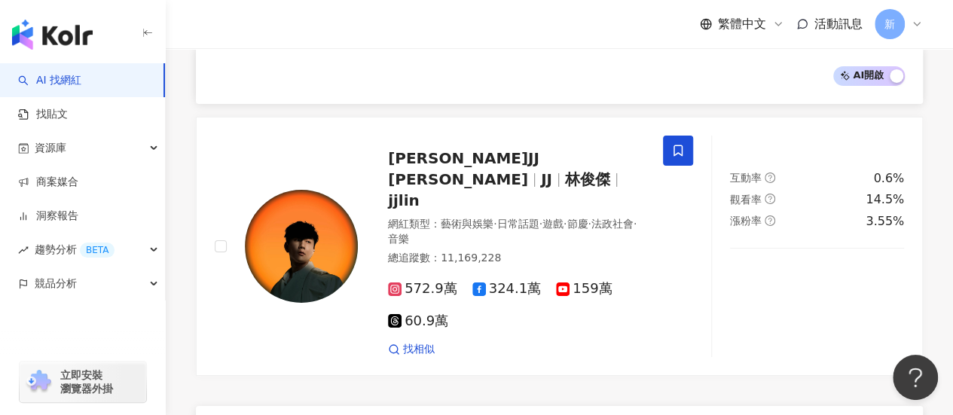
scroll to position [2558, 0]
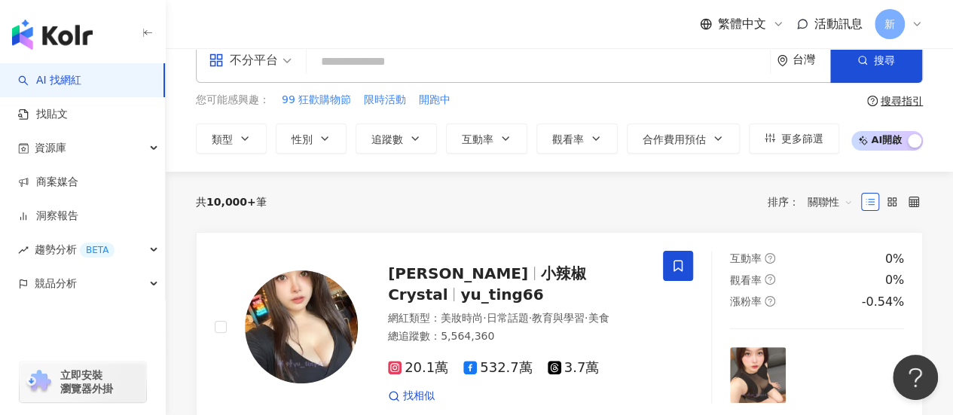
scroll to position [0, 0]
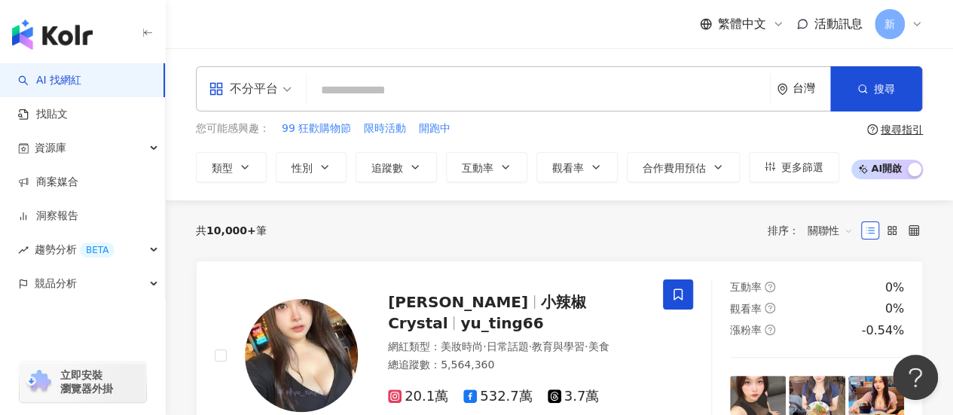
click at [488, 89] on input "search" at bounding box center [538, 90] width 451 height 29
click at [282, 96] on span "不分平台" at bounding box center [250, 89] width 83 height 24
click at [345, 90] on input "search" at bounding box center [538, 90] width 451 height 29
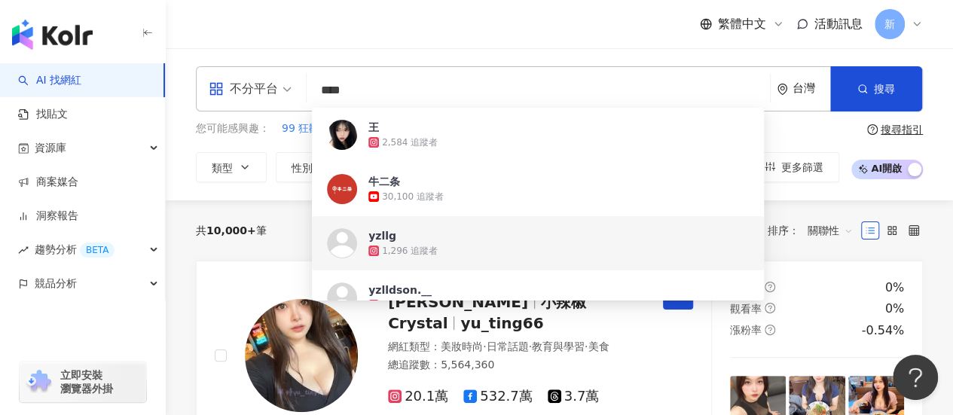
type input "****"
click at [47, 38] on img "button" at bounding box center [52, 35] width 81 height 30
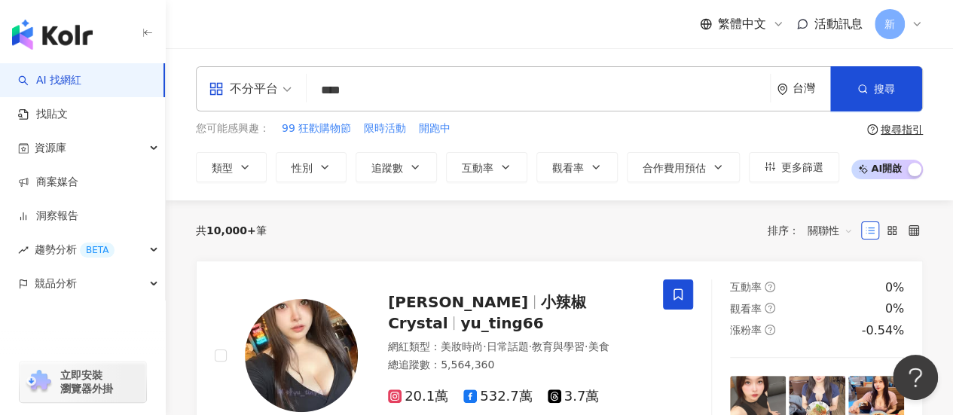
click at [54, 29] on img "button" at bounding box center [52, 35] width 81 height 30
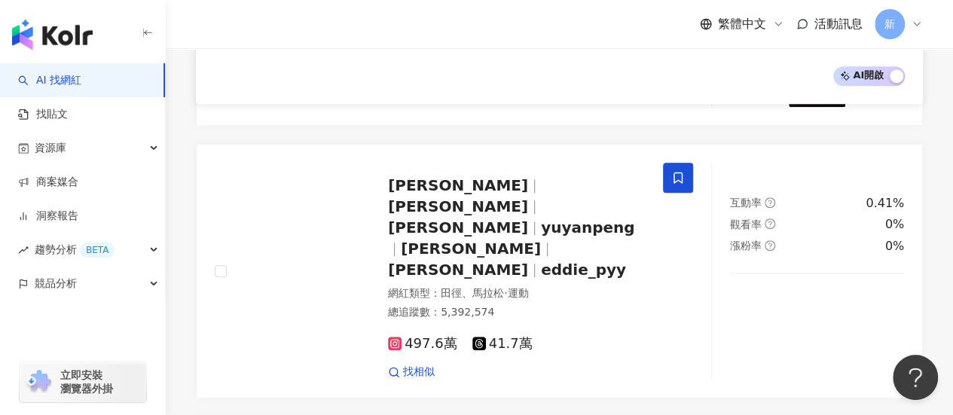
scroll to position [603, 0]
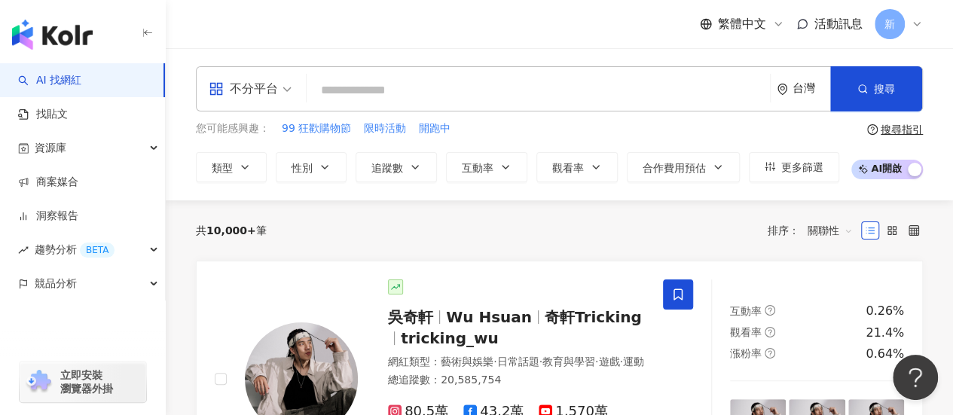
click at [342, 94] on input "search" at bounding box center [538, 90] width 451 height 29
type input "*"
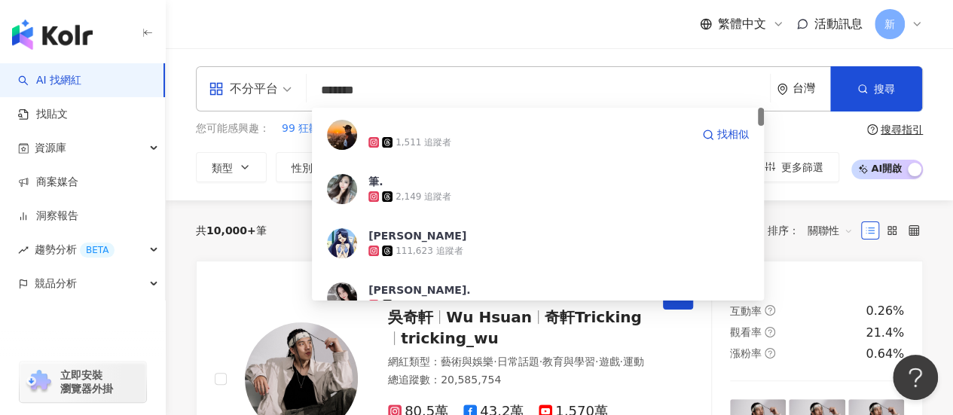
type input "********"
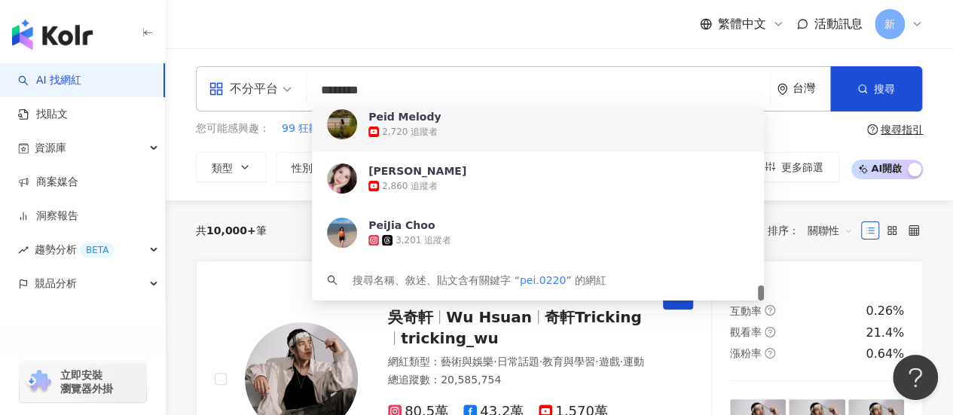
drag, startPoint x: 430, startPoint y: 90, endPoint x: 277, endPoint y: 110, distance: 153.6
click at [277, 110] on div "不分平台 ******** 台灣 搜尋 1b23b133-16d7-49cf-8052-4e77829155c7 06f01883-159d-4502-bd6…" at bounding box center [559, 88] width 727 height 45
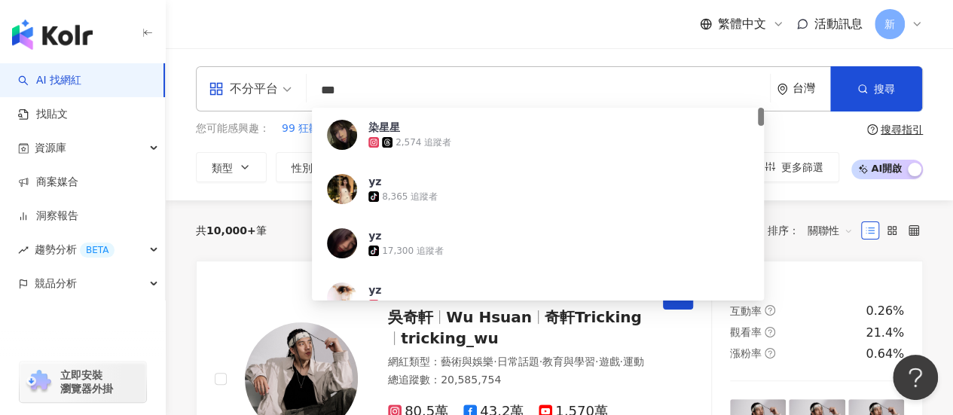
type input "****"
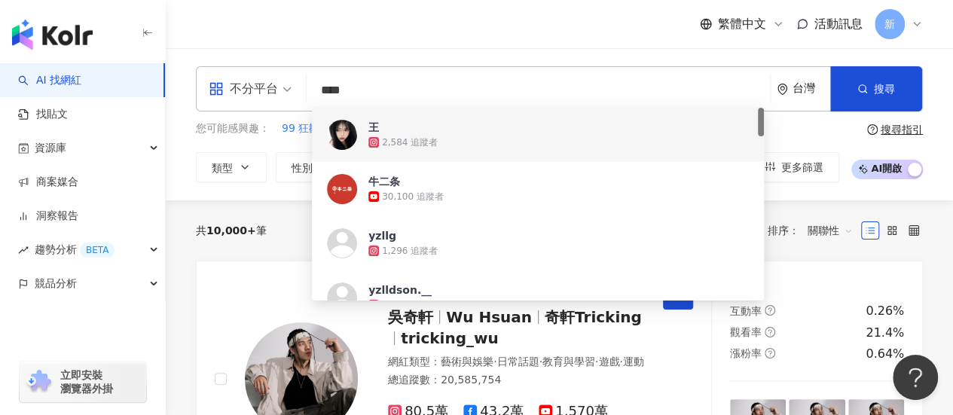
click at [461, 139] on div "2,584 追蹤者" at bounding box center [559, 142] width 381 height 15
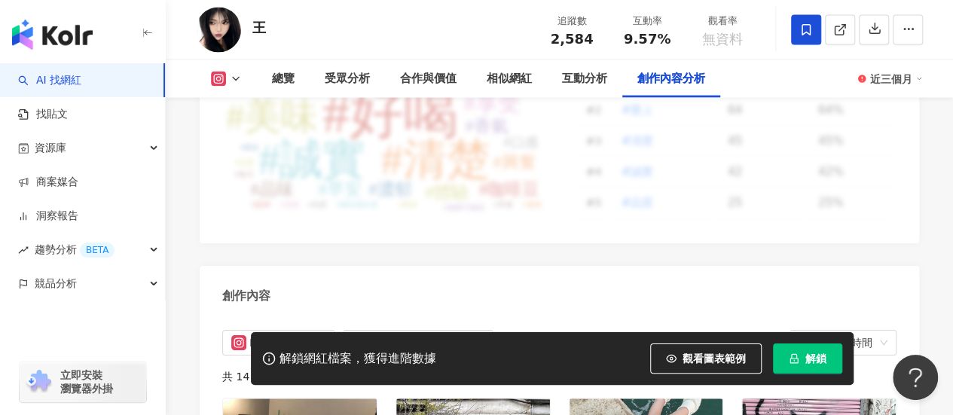
scroll to position [4646, 0]
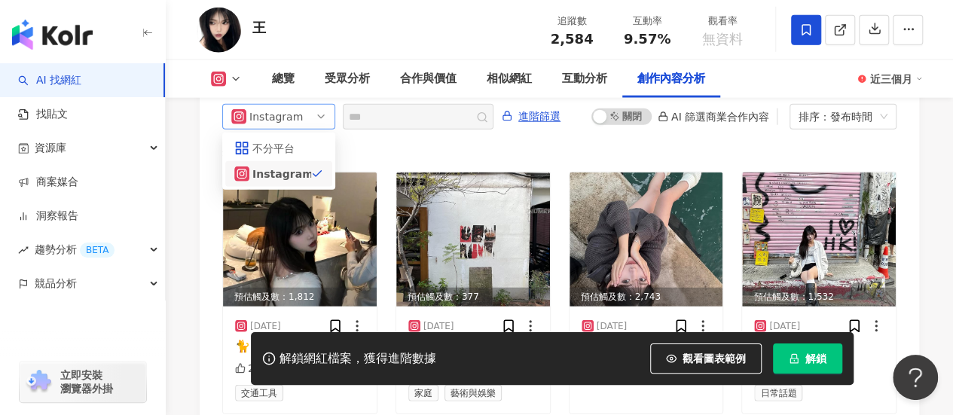
click at [312, 121] on span "Instagram" at bounding box center [278, 117] width 95 height 24
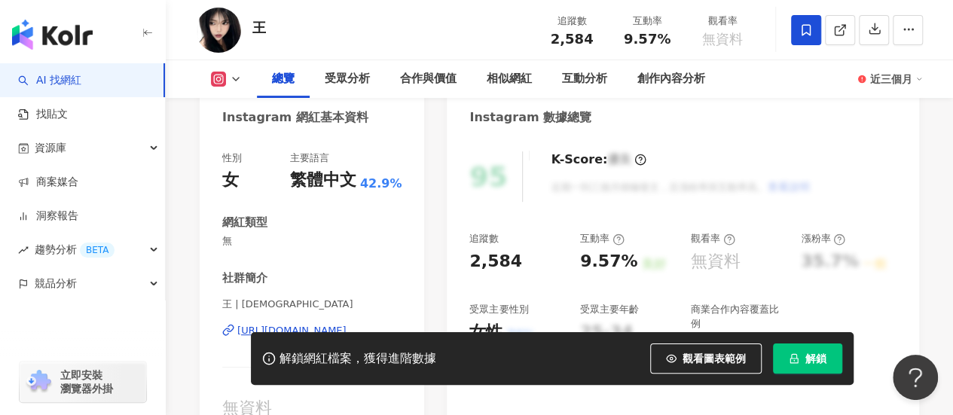
scroll to position [0, 0]
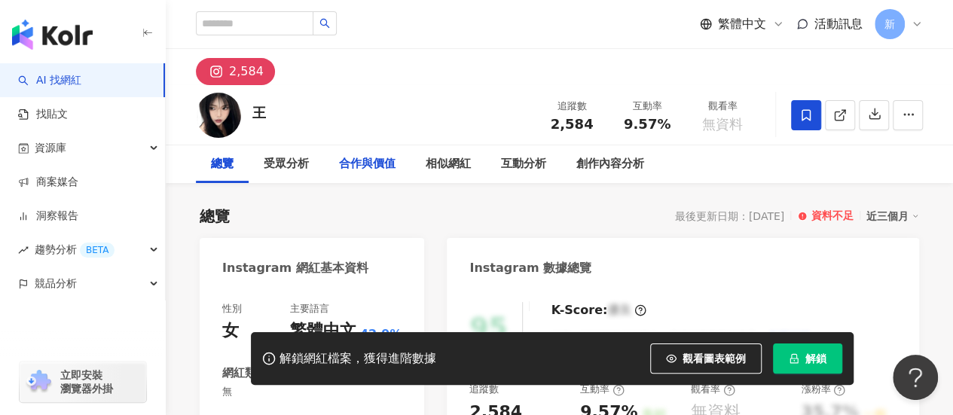
click at [374, 162] on div "合作與價值" at bounding box center [367, 164] width 57 height 18
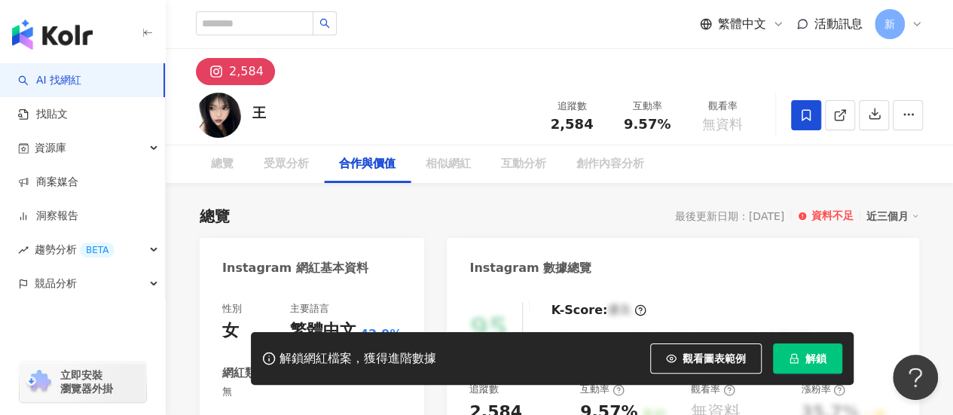
scroll to position [1993, 0]
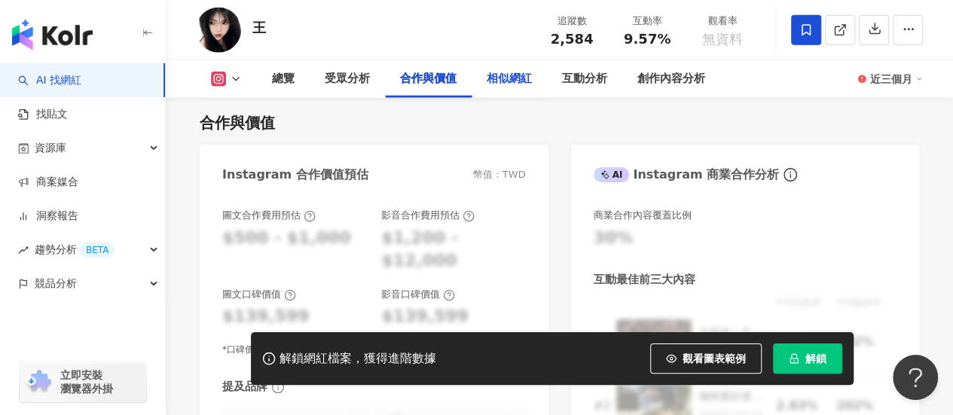
click at [493, 90] on div "相似網紅" at bounding box center [509, 79] width 75 height 38
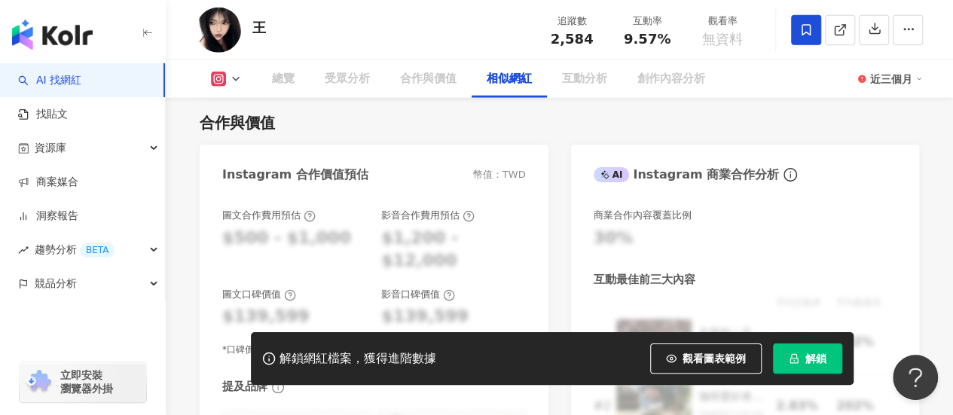
scroll to position [2420, 0]
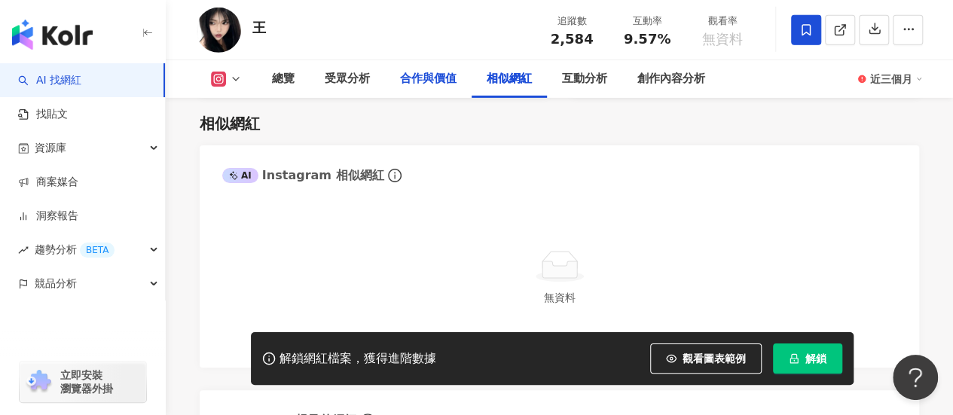
click at [404, 94] on div "合作與價值" at bounding box center [428, 79] width 87 height 38
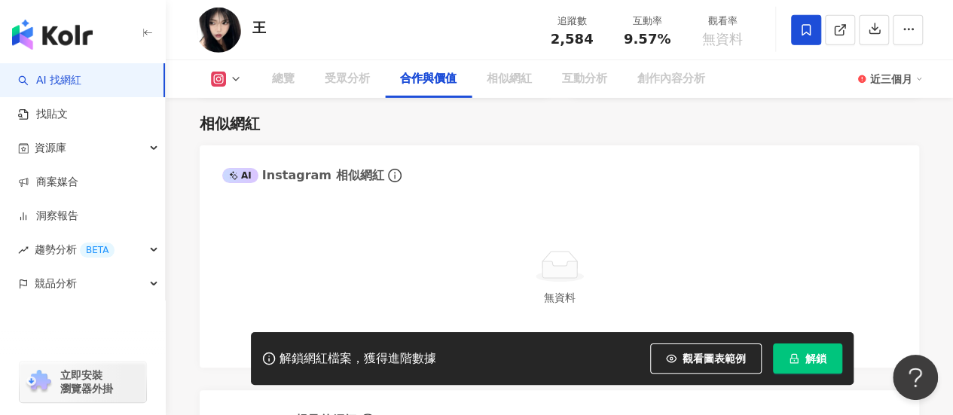
scroll to position [1993, 0]
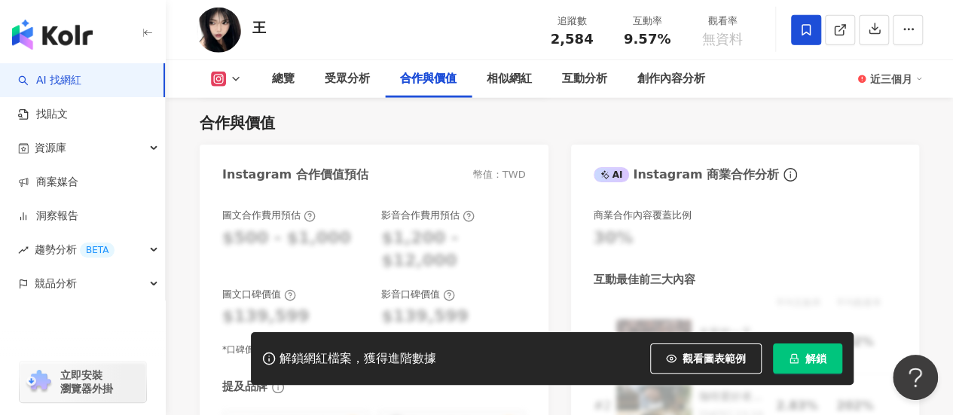
click at [140, 32] on div "button" at bounding box center [83, 31] width 166 height 63
click at [143, 36] on icon "button" at bounding box center [148, 33] width 12 height 12
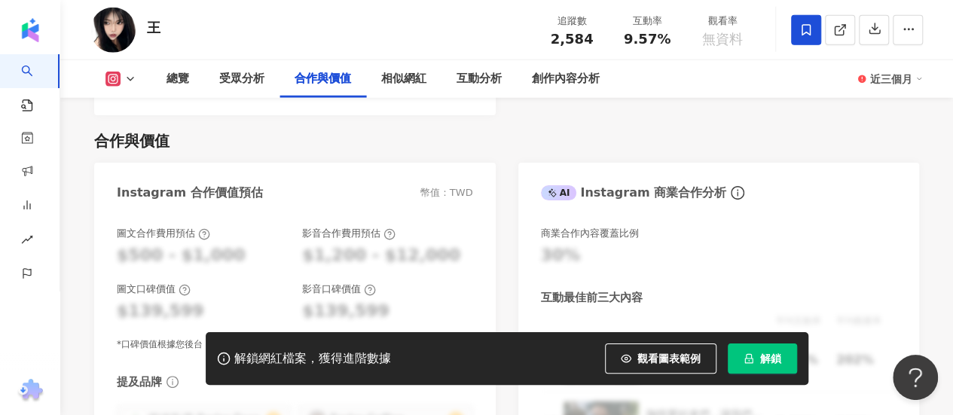
scroll to position [2011, 0]
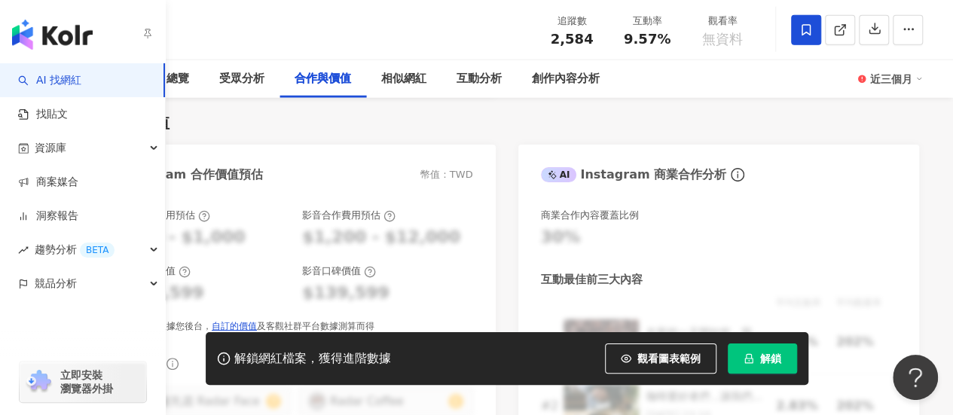
click at [32, 37] on img "button" at bounding box center [52, 35] width 81 height 30
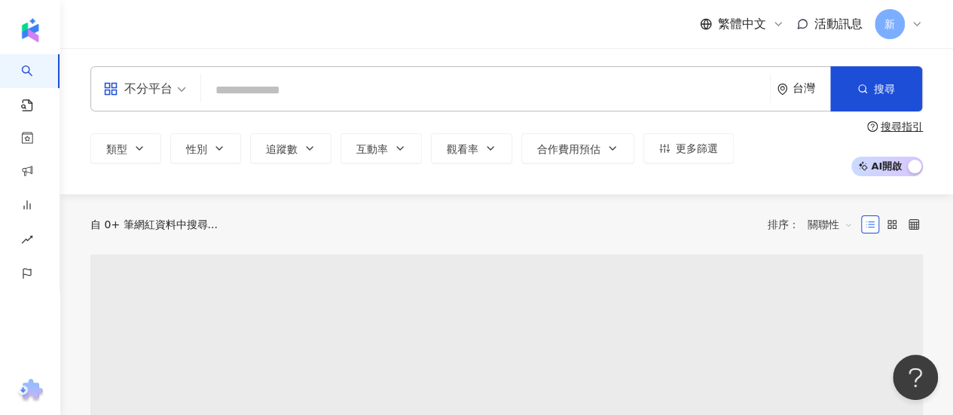
click at [378, 89] on input "search" at bounding box center [485, 90] width 557 height 29
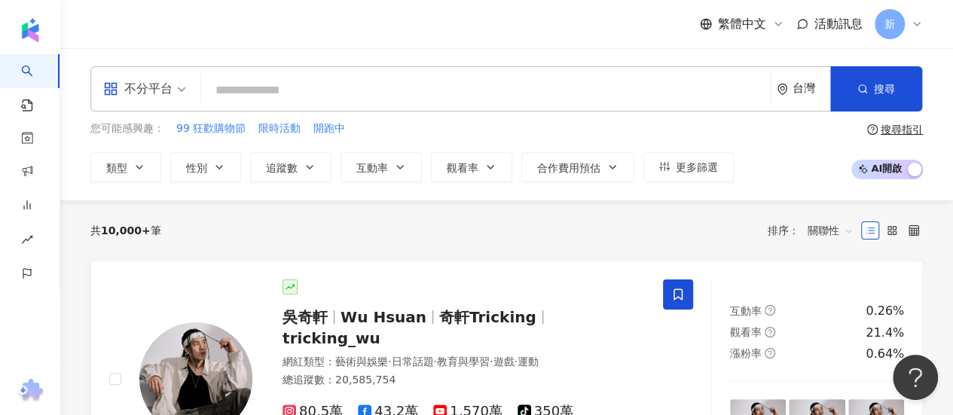
type input "*"
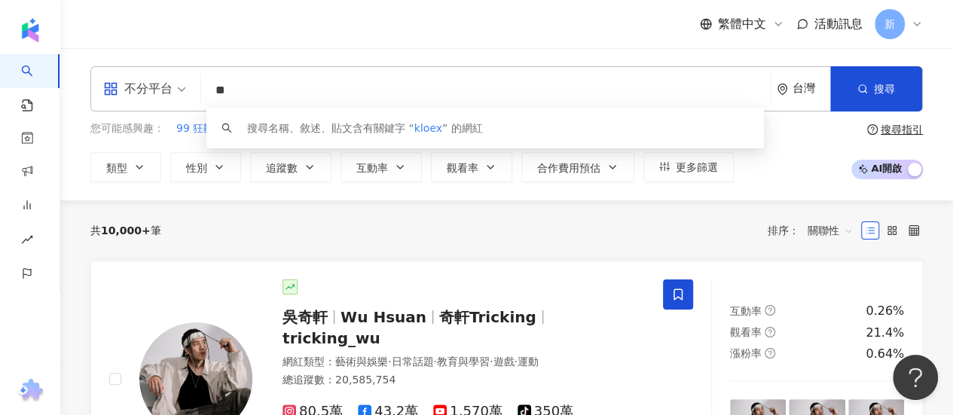
type input "*"
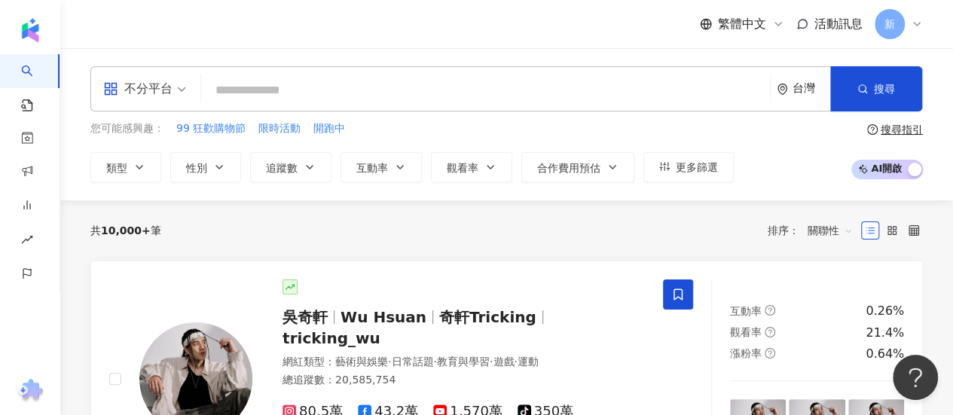
type input "*"
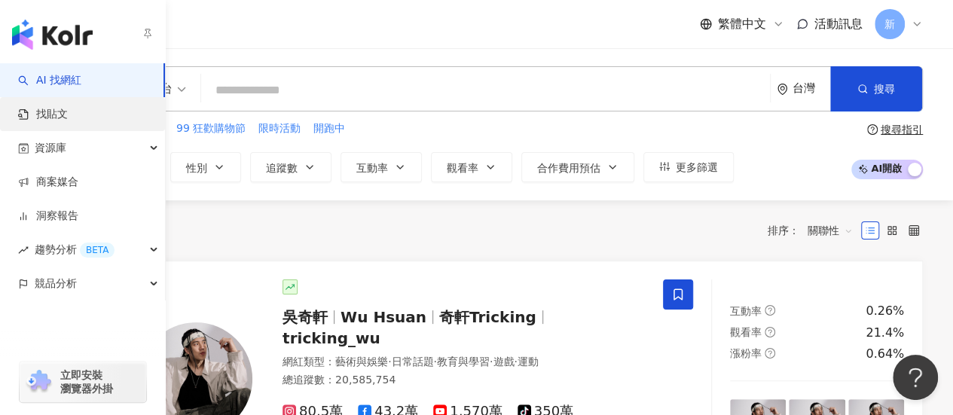
click at [29, 121] on link "找貼文" at bounding box center [43, 114] width 50 height 15
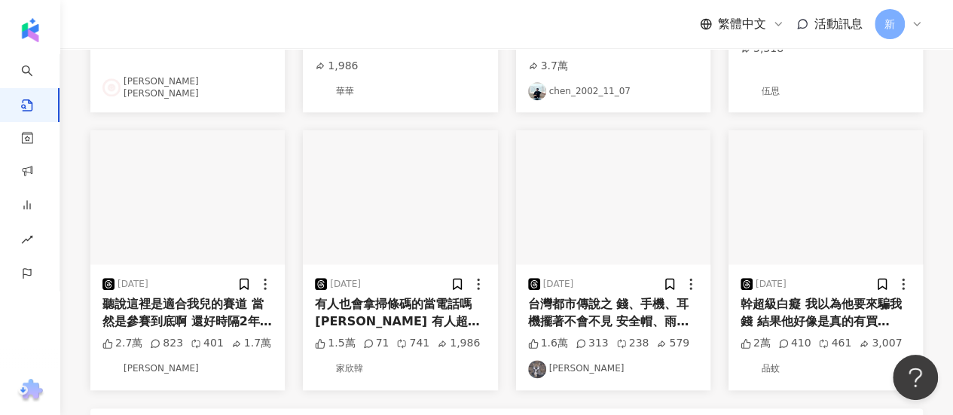
scroll to position [829, 0]
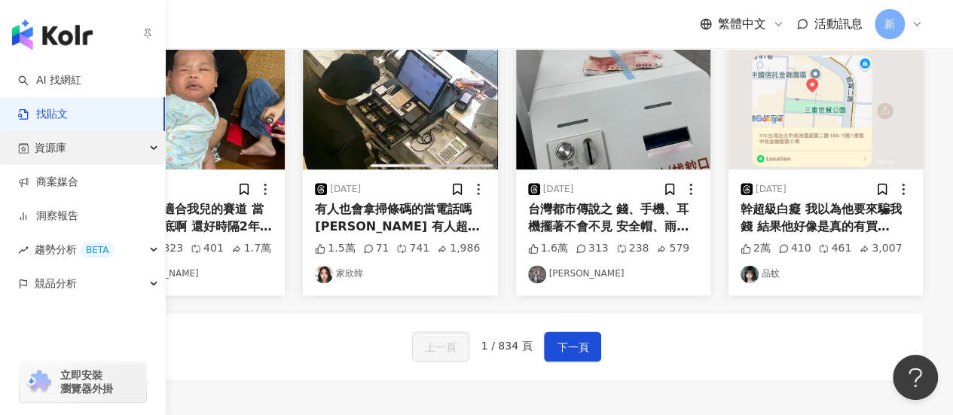
click at [152, 148] on icon "button" at bounding box center [155, 148] width 8 height 0
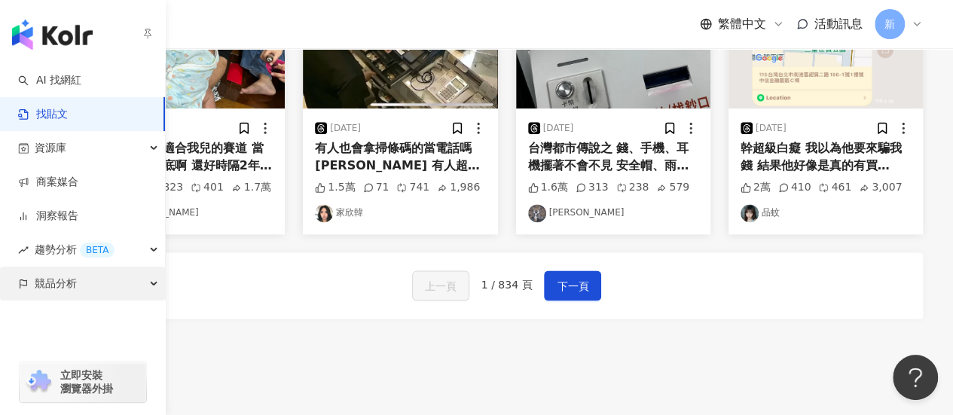
scroll to position [904, 0]
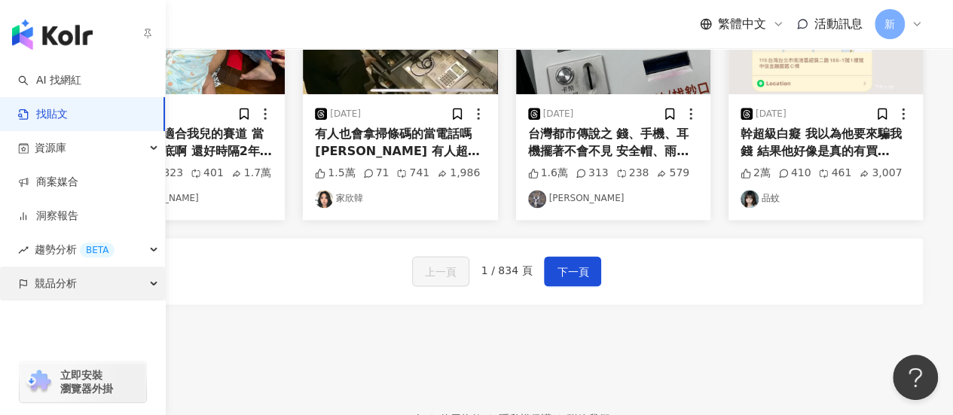
click at [24, 281] on icon "button" at bounding box center [23, 284] width 11 height 11
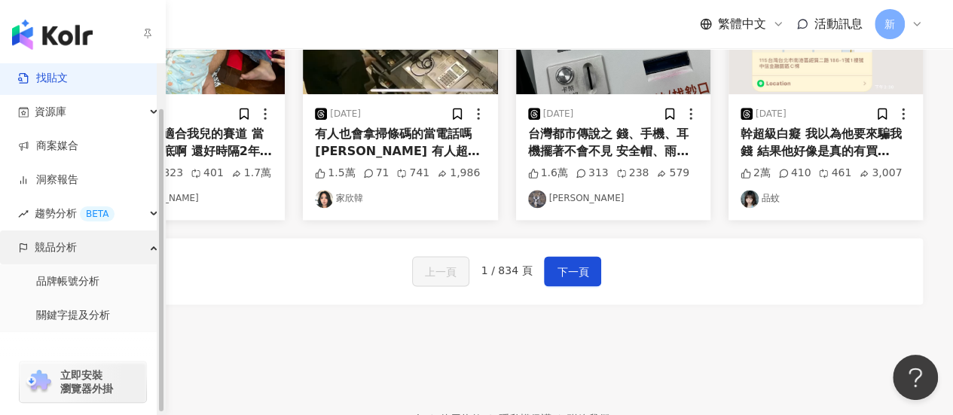
scroll to position [53, 0]
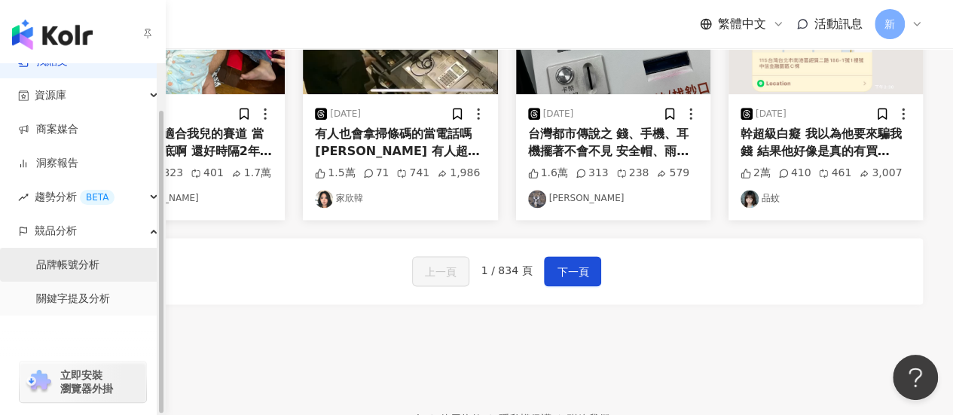
click at [51, 273] on link "品牌帳號分析" at bounding box center [67, 265] width 63 height 15
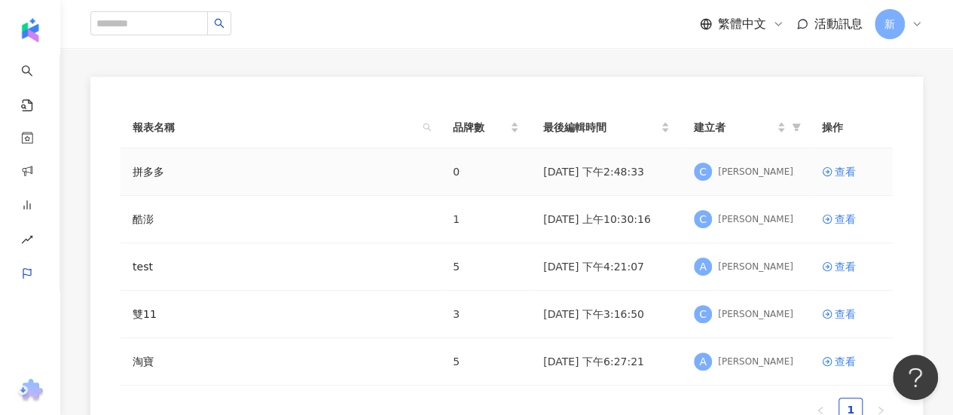
scroll to position [151, 0]
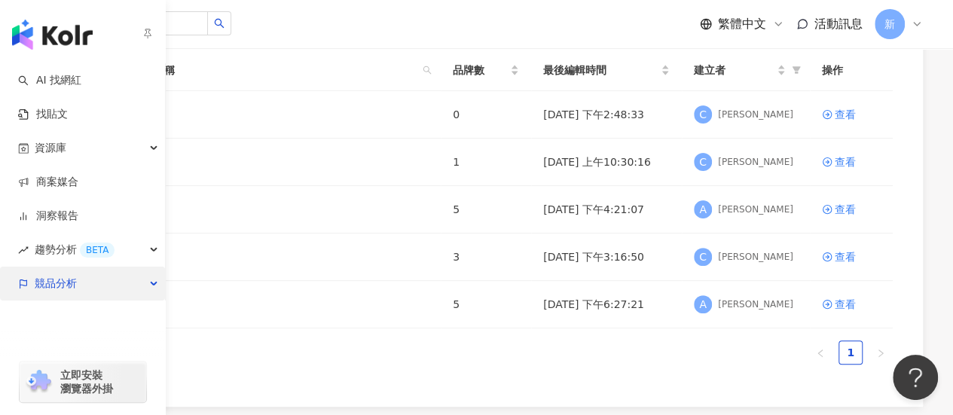
click at [69, 286] on span "競品分析" at bounding box center [56, 284] width 42 height 34
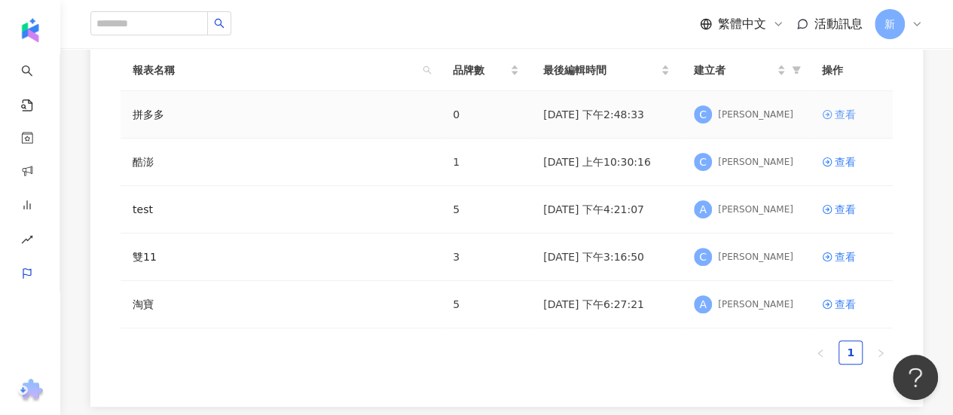
click at [844, 112] on div "查看" at bounding box center [845, 114] width 21 height 17
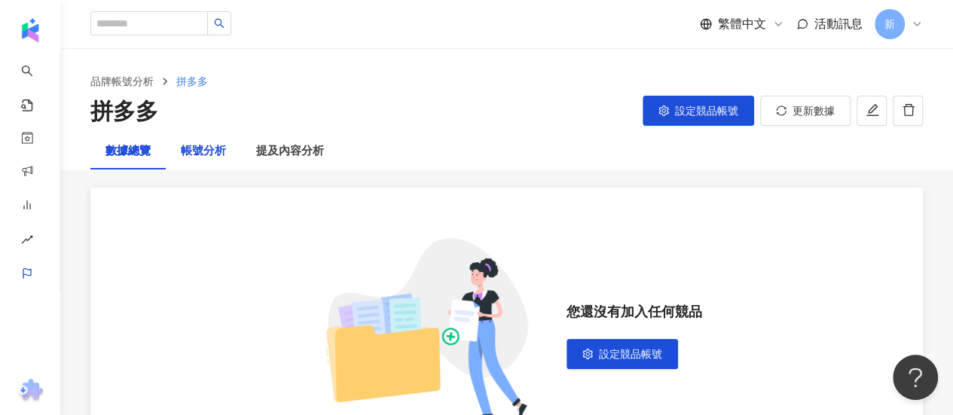
click at [213, 159] on div "帳號分析" at bounding box center [203, 151] width 45 height 18
click at [268, 145] on div "提及內容分析" at bounding box center [290, 151] width 68 height 18
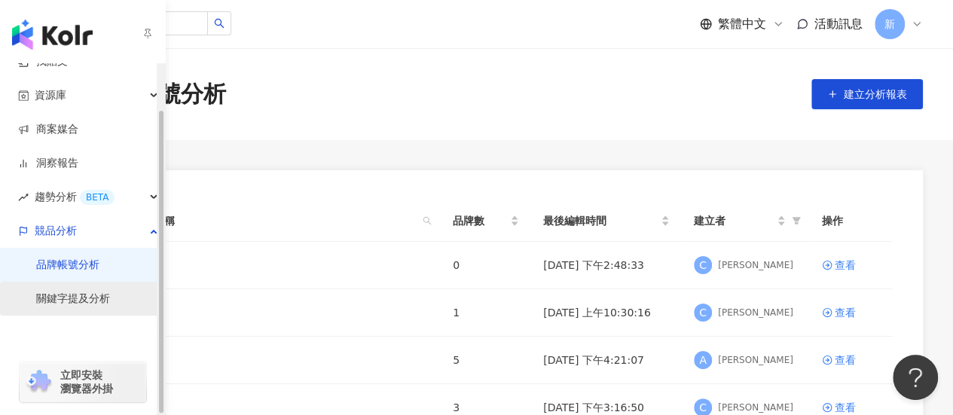
click at [60, 305] on link "關鍵字提及分析" at bounding box center [73, 299] width 74 height 15
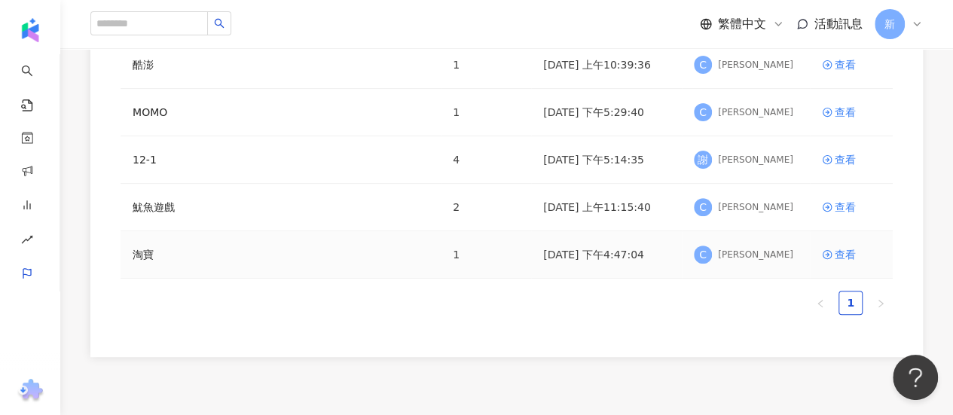
scroll to position [75, 0]
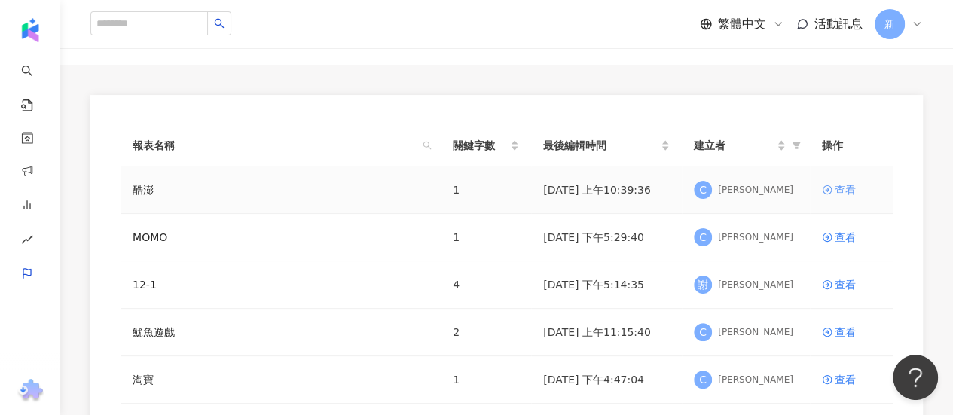
click at [836, 185] on div "查看" at bounding box center [845, 190] width 21 height 17
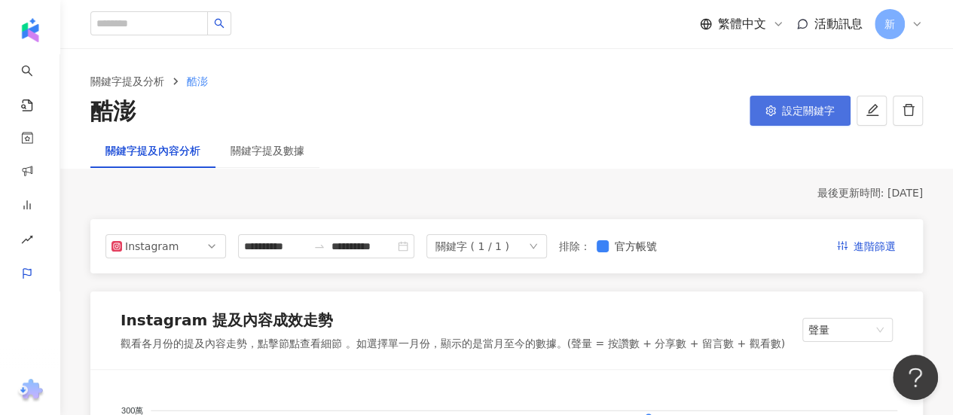
click at [817, 105] on span "設定關鍵字" at bounding box center [808, 111] width 53 height 12
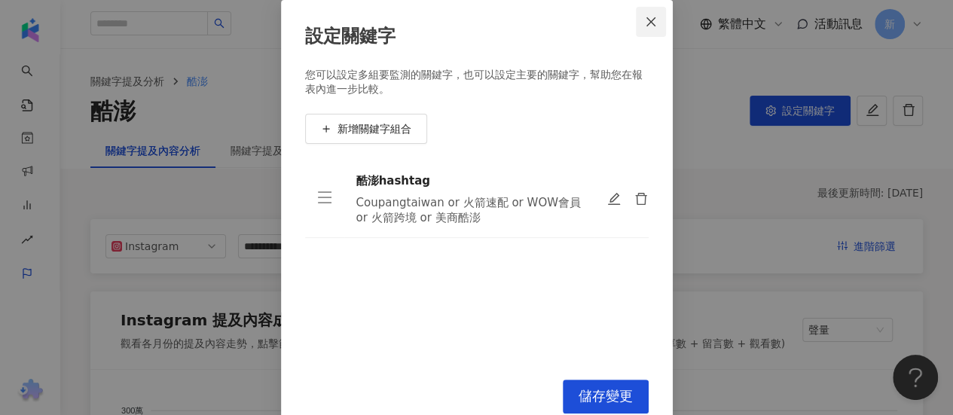
click at [638, 21] on span "Close" at bounding box center [651, 22] width 30 height 12
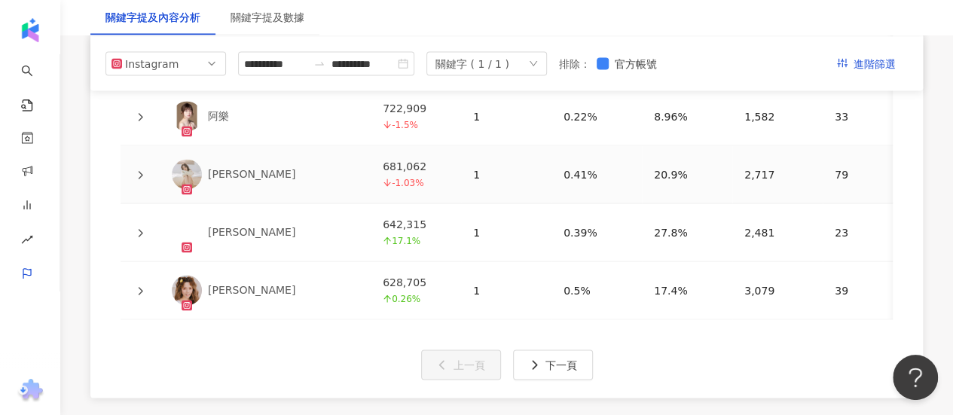
scroll to position [4289, 0]
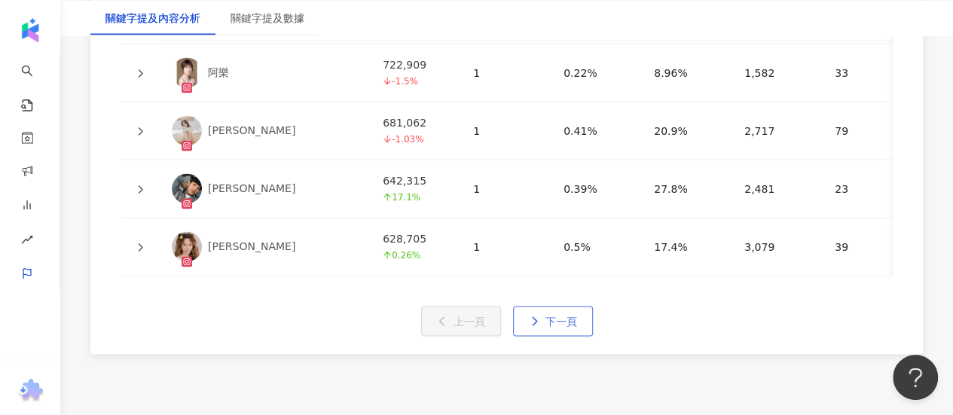
click at [543, 306] on button "下一頁" at bounding box center [553, 321] width 80 height 30
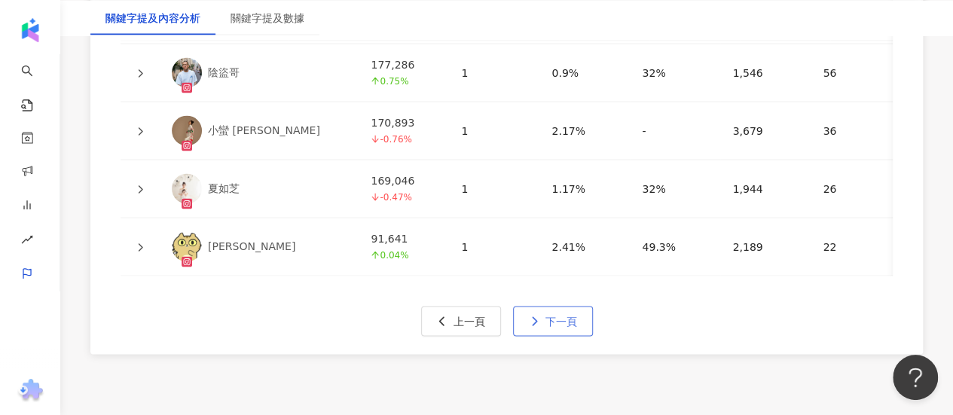
click at [558, 315] on span "下一頁" at bounding box center [562, 321] width 32 height 12
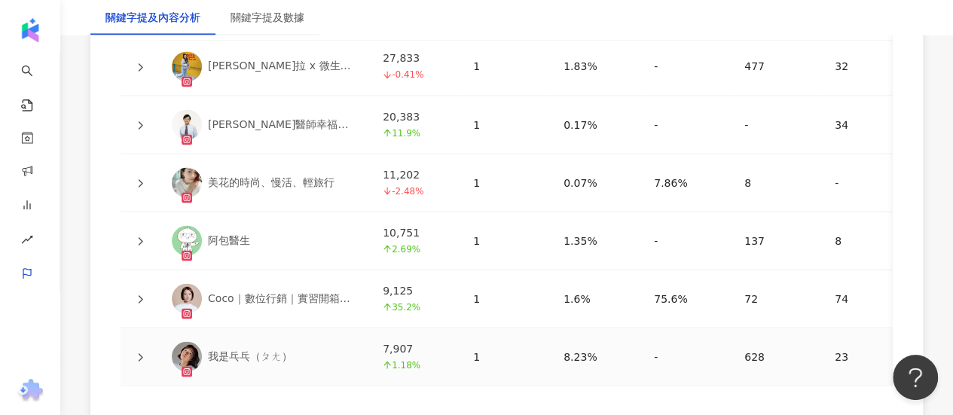
scroll to position [4207, 0]
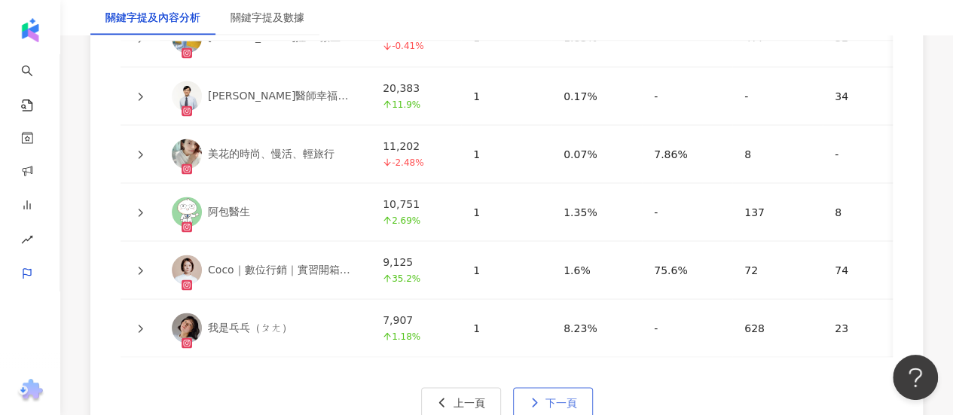
click at [547, 396] on span "下一頁" at bounding box center [562, 402] width 32 height 12
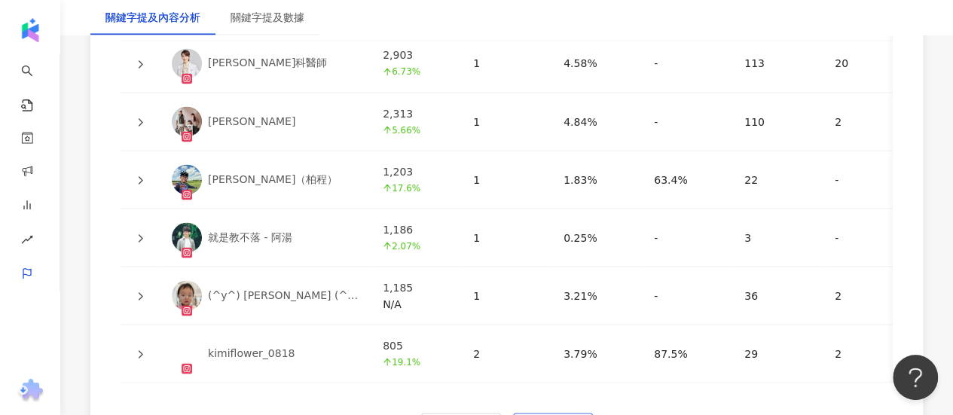
scroll to position [4254, 0]
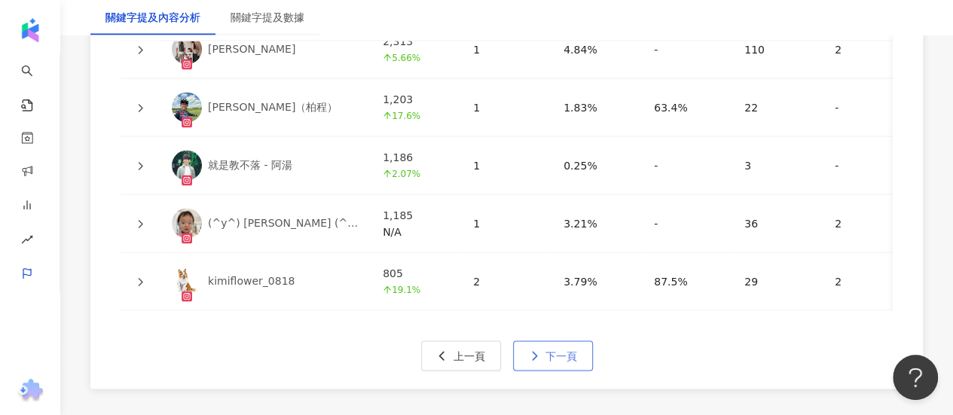
click at [558, 350] on span "下一頁" at bounding box center [562, 356] width 32 height 12
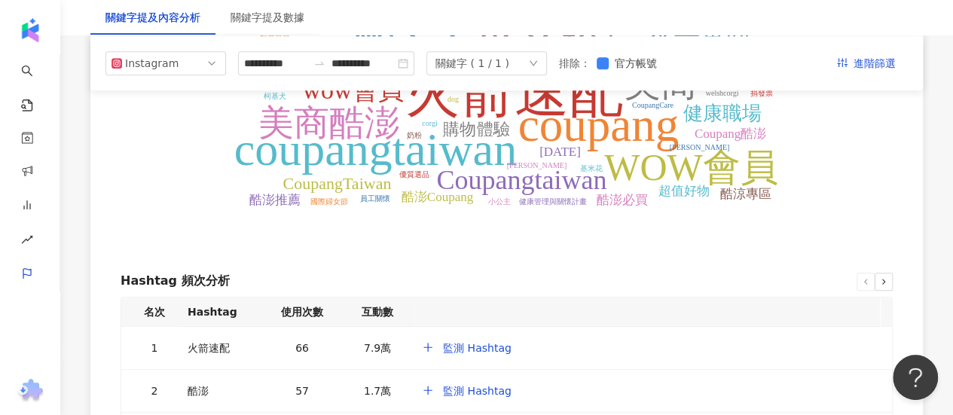
scroll to position [3212, 0]
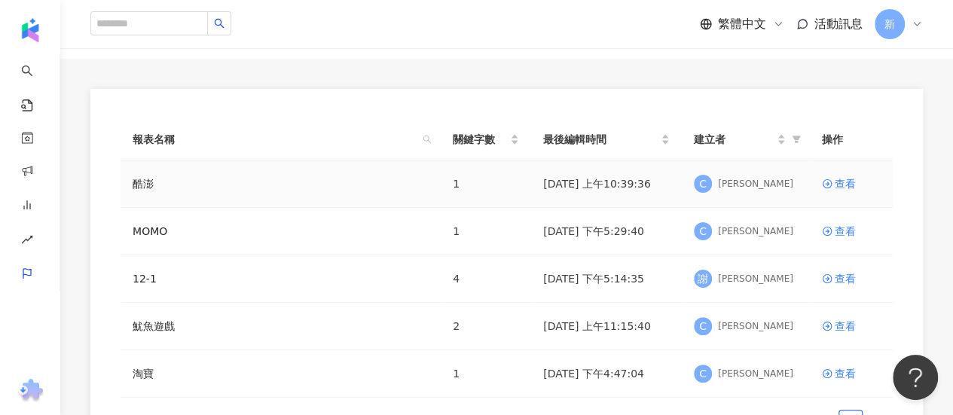
scroll to position [83, 0]
click at [850, 173] on td "查看" at bounding box center [851, 182] width 83 height 47
click at [841, 183] on div "查看" at bounding box center [845, 182] width 21 height 17
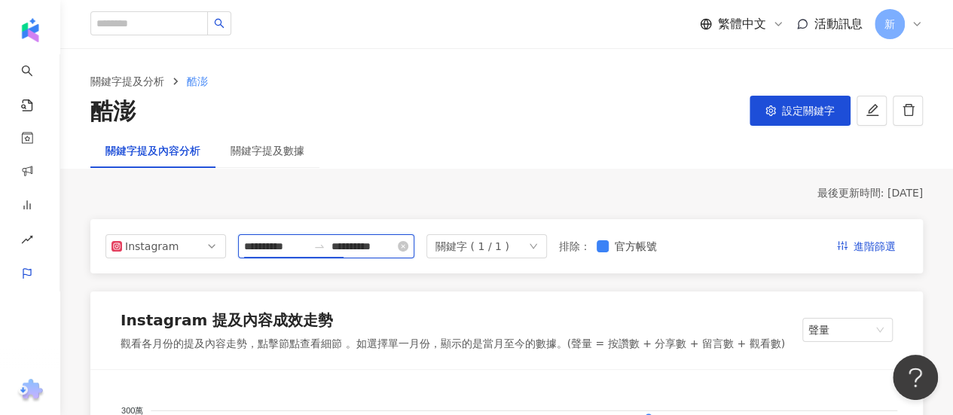
drag, startPoint x: 295, startPoint y: 245, endPoint x: 315, endPoint y: 244, distance: 19.6
click at [308, 244] on input "**********" at bounding box center [275, 246] width 63 height 17
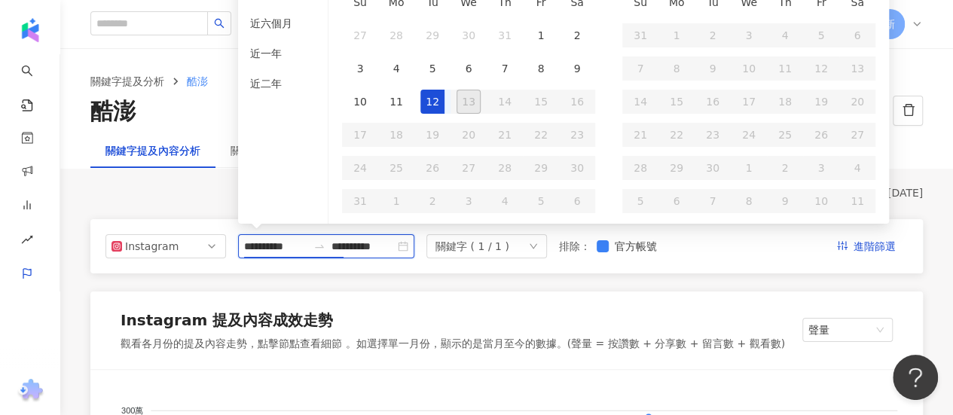
scroll to position [1, 0]
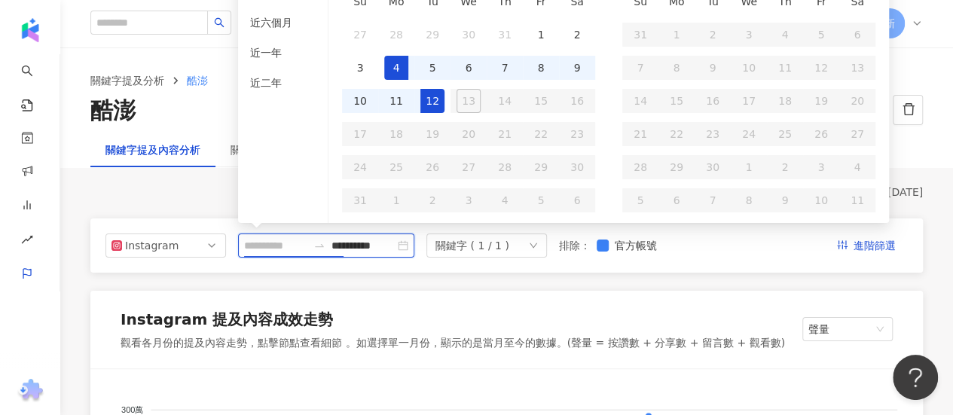
type input "**********"
click at [410, 76] on td "4" at bounding box center [396, 67] width 36 height 33
type input "**********"
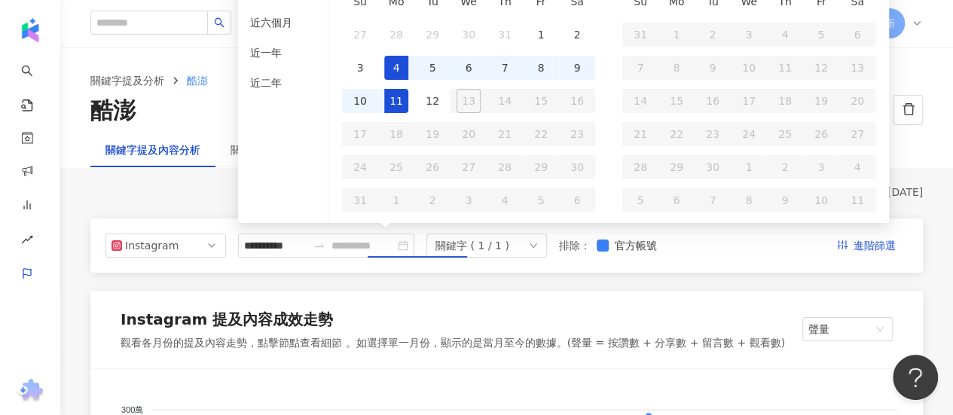
click at [401, 102] on div "11" at bounding box center [396, 101] width 24 height 24
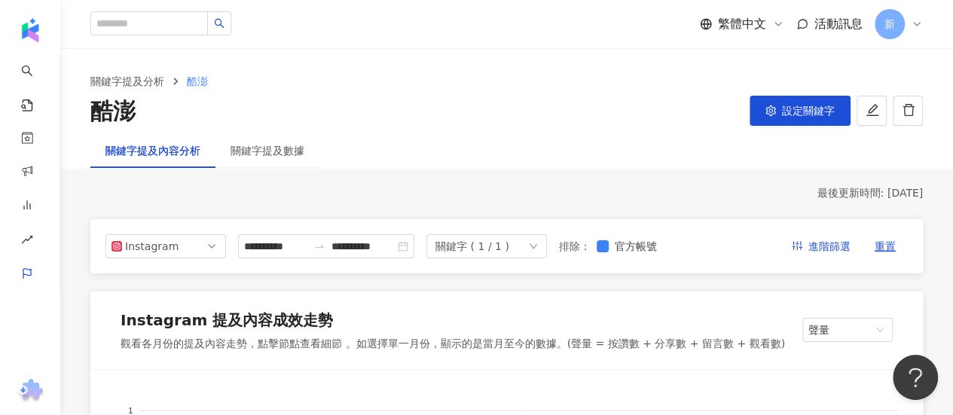
scroll to position [1, 0]
type input "**********"
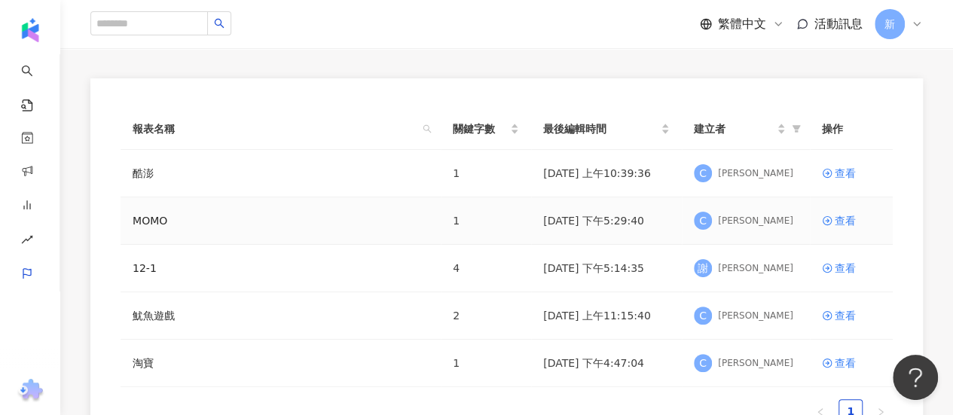
scroll to position [100, 0]
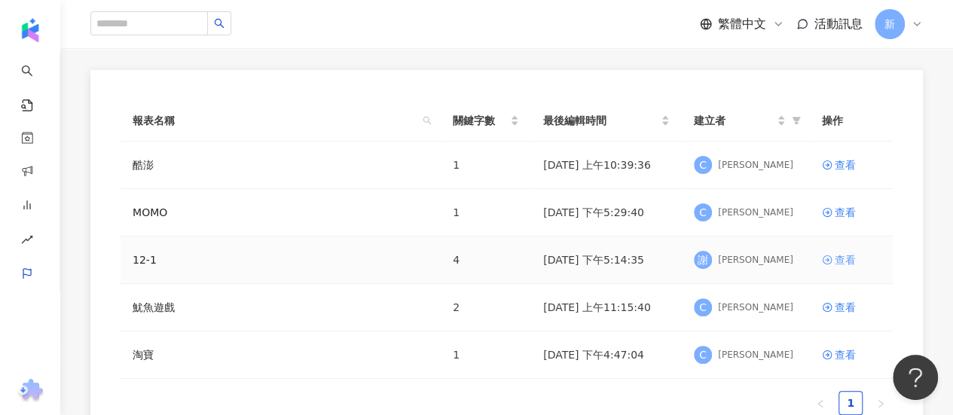
click at [837, 259] on div "查看" at bounding box center [845, 260] width 21 height 17
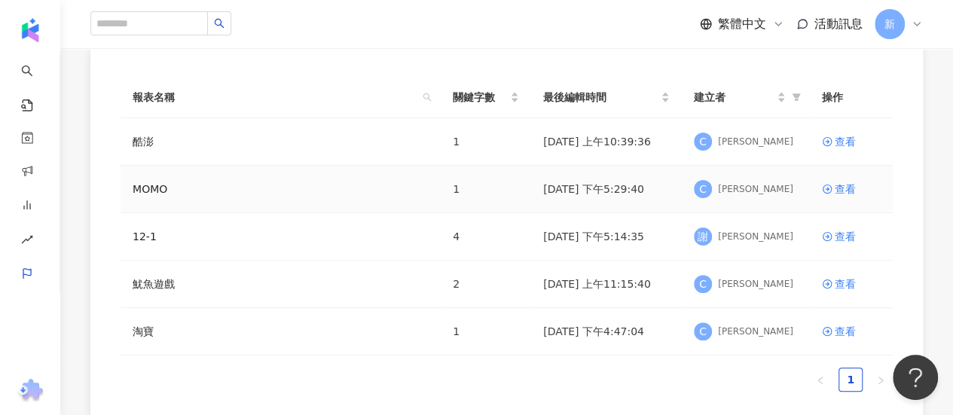
scroll to position [122, 0]
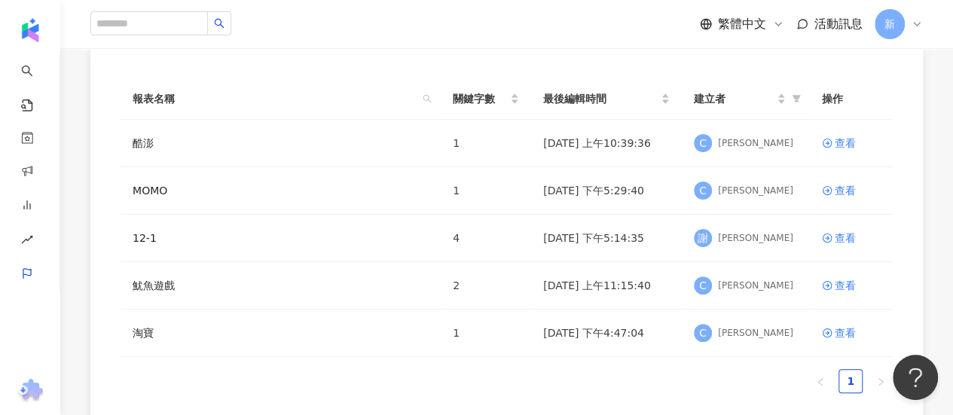
click at [920, 15] on div "新" at bounding box center [899, 24] width 48 height 30
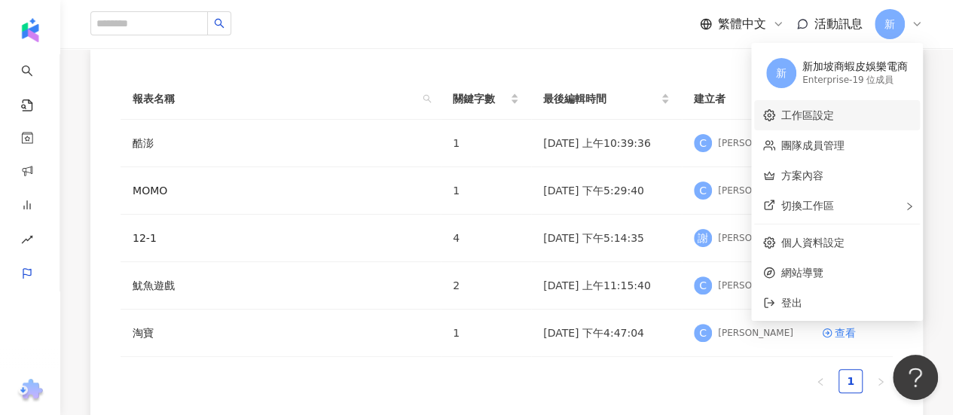
click at [834, 115] on link "工作區設定" at bounding box center [808, 115] width 53 height 12
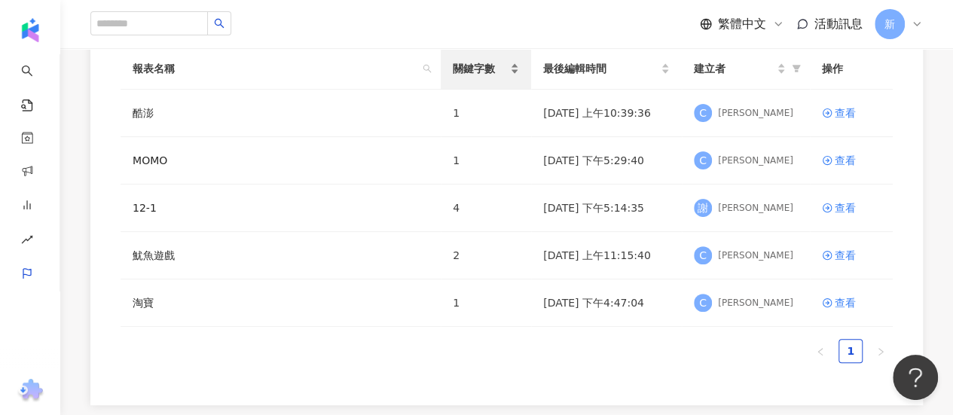
scroll to position [139, 0]
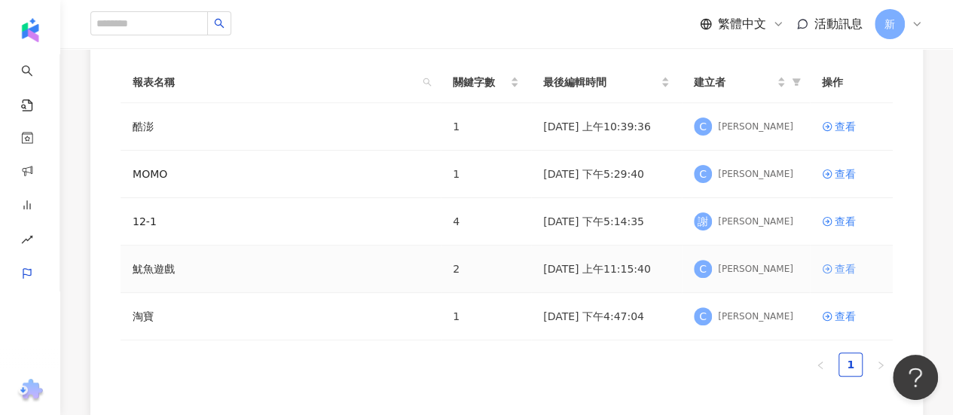
click at [843, 269] on div "查看" at bounding box center [845, 269] width 21 height 17
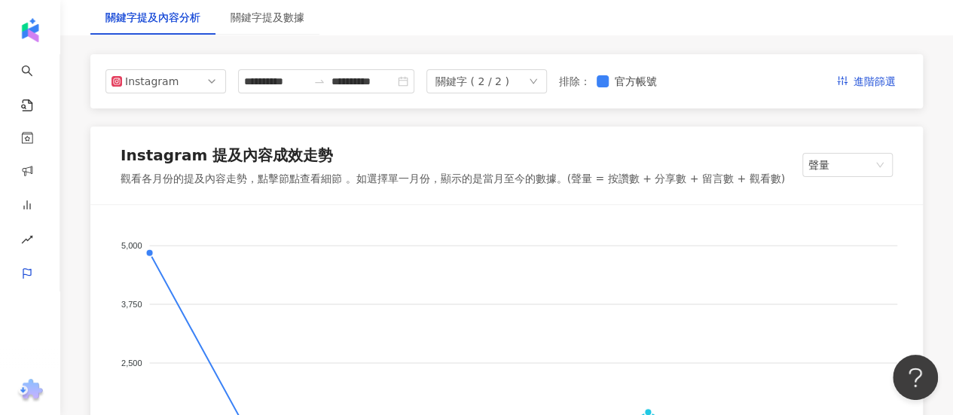
scroll to position [153, 0]
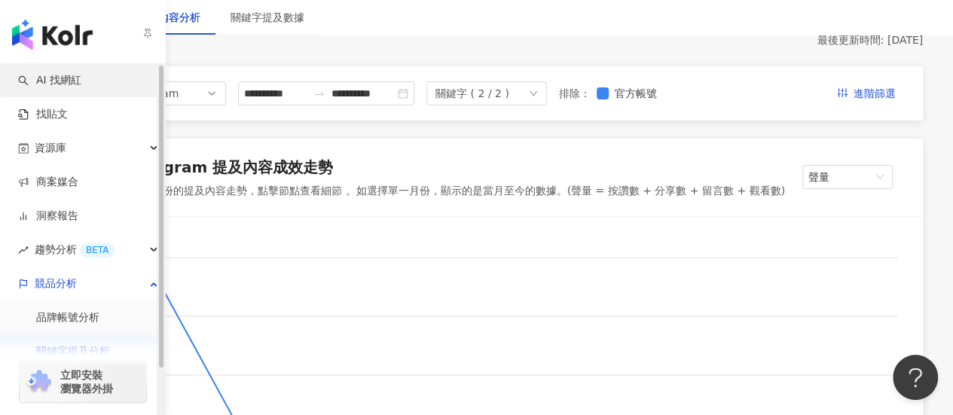
click at [51, 88] on link "AI 找網紅" at bounding box center [49, 80] width 63 height 15
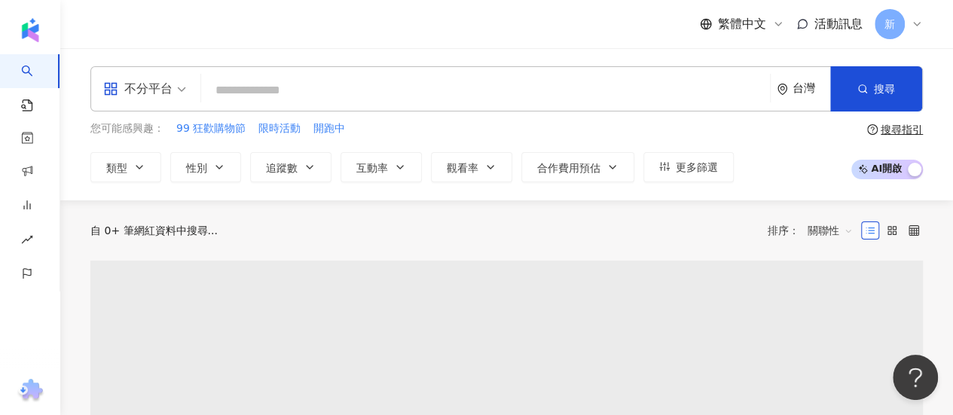
click at [245, 86] on input "search" at bounding box center [485, 90] width 557 height 29
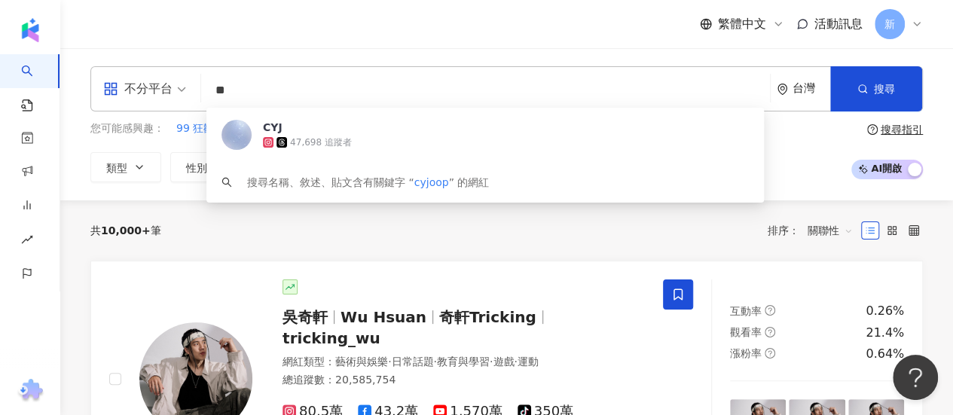
type input "*"
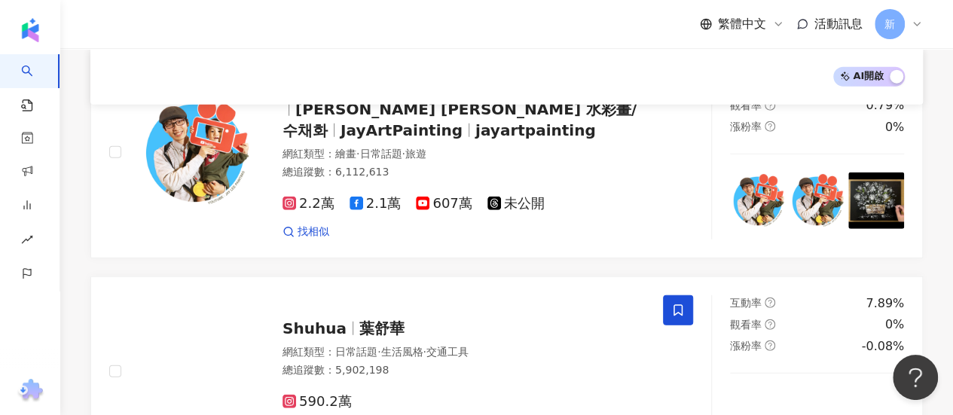
scroll to position [1926, 0]
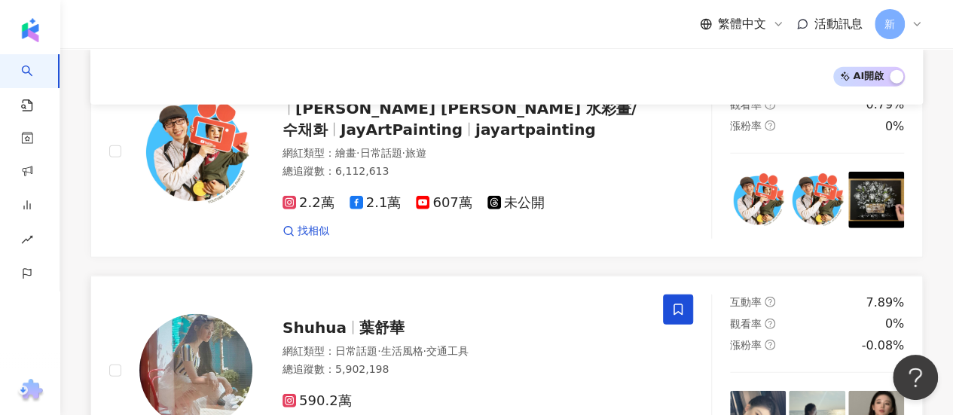
click at [360, 319] on span "葉舒華" at bounding box center [382, 328] width 45 height 18
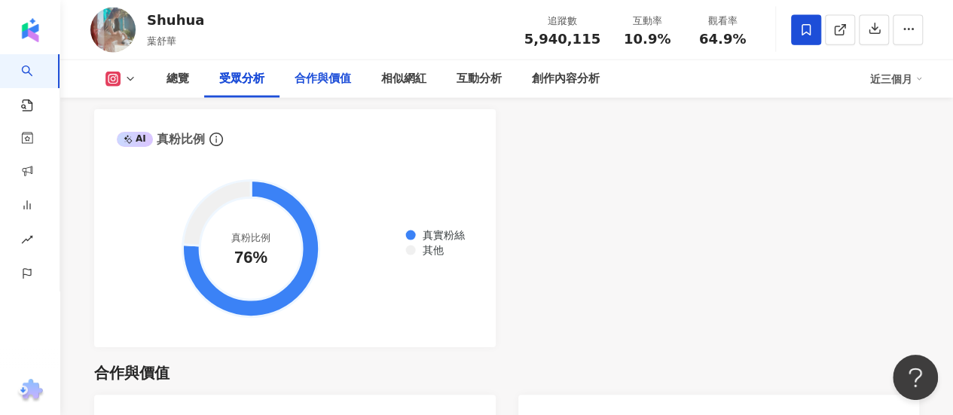
scroll to position [1775, 0]
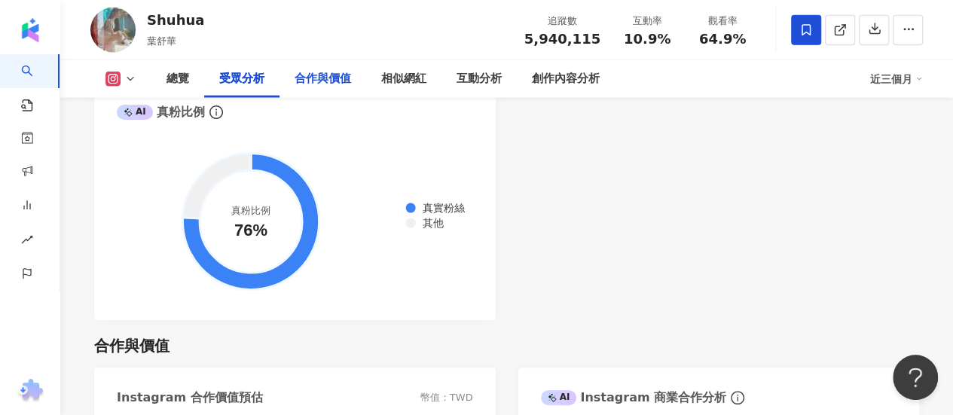
click at [313, 87] on div "合作與價值" at bounding box center [323, 79] width 57 height 18
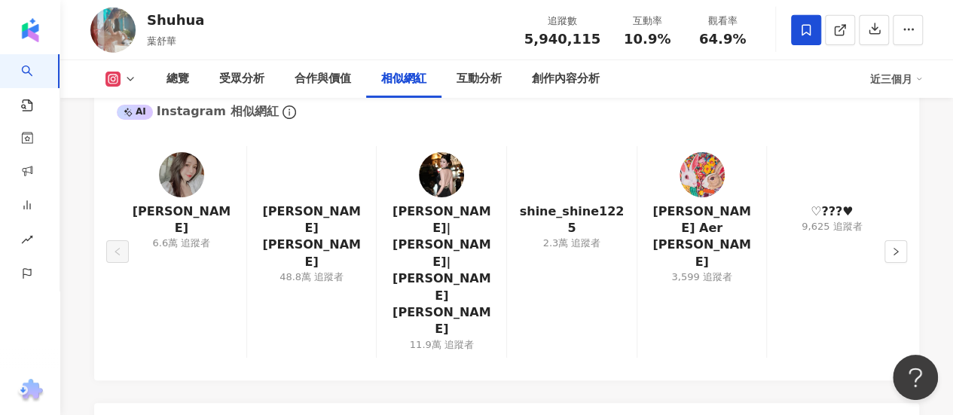
scroll to position [2477, 0]
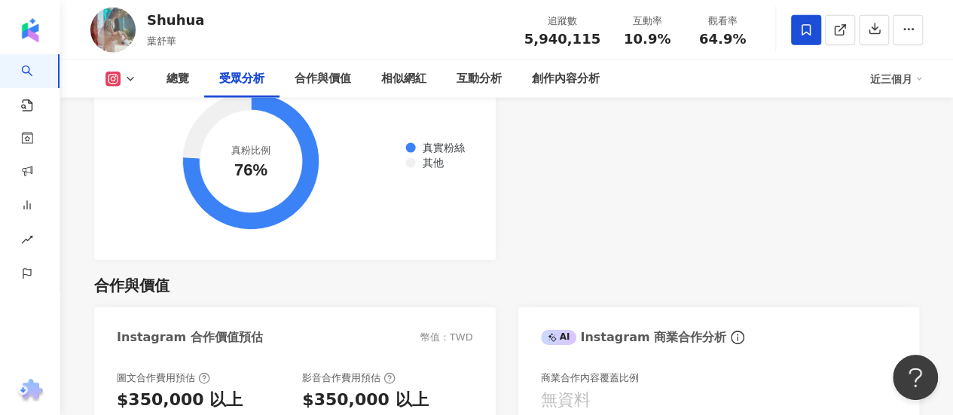
scroll to position [1837, 0]
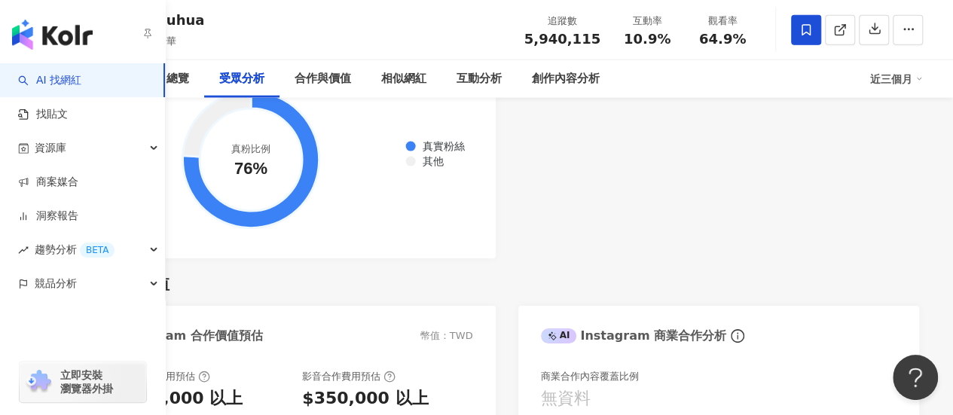
click at [23, 23] on img "button" at bounding box center [52, 35] width 81 height 30
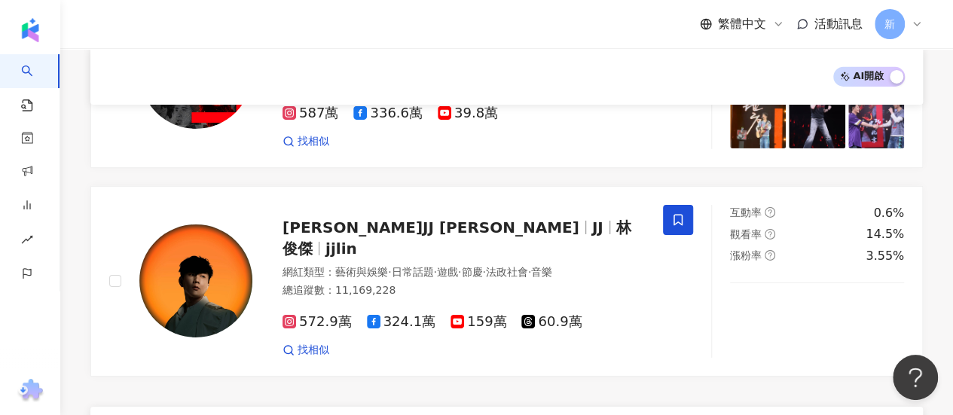
scroll to position [2428, 0]
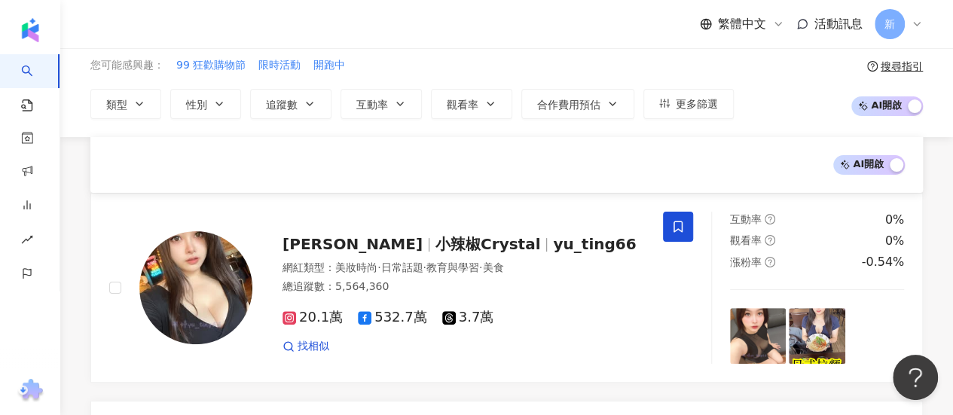
scroll to position [0, 0]
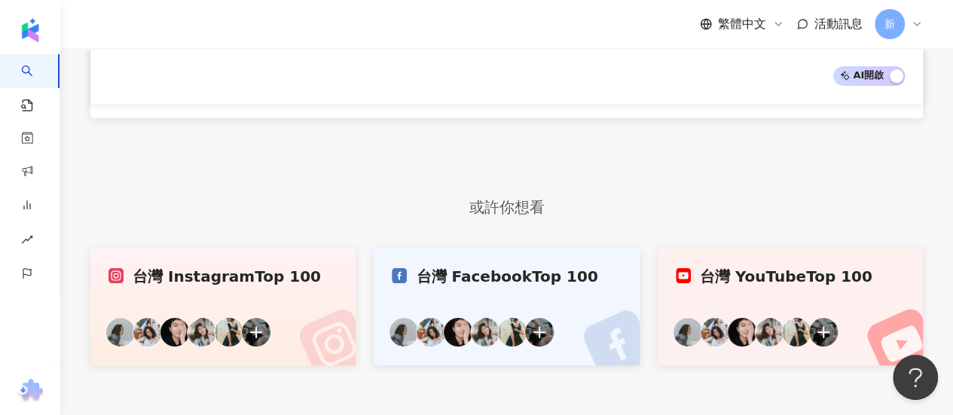
scroll to position [2851, 0]
click at [176, 267] on div "台灣 Instagram Top 100" at bounding box center [223, 277] width 229 height 21
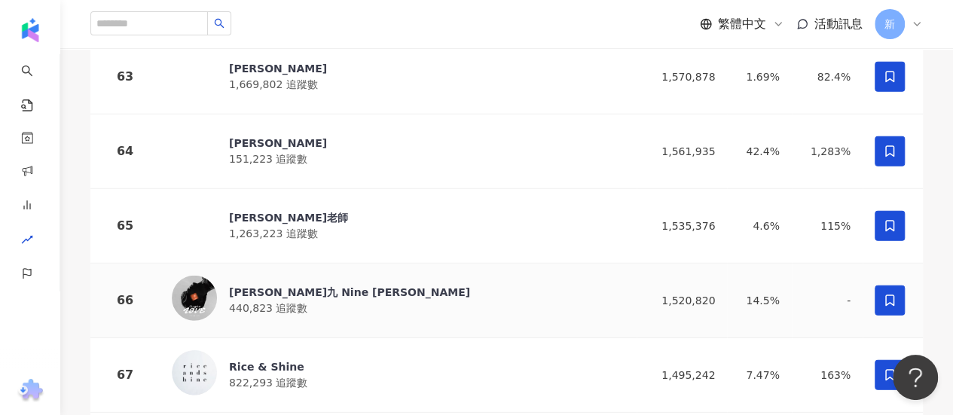
scroll to position [4879, 0]
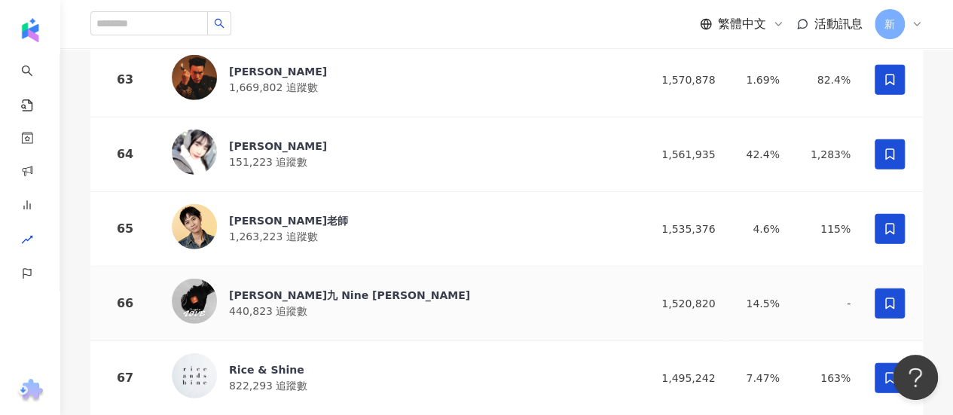
click at [232, 267] on td "[PERSON_NAME]九 Nine [PERSON_NAME] 440,823 追蹤數" at bounding box center [398, 304] width 477 height 75
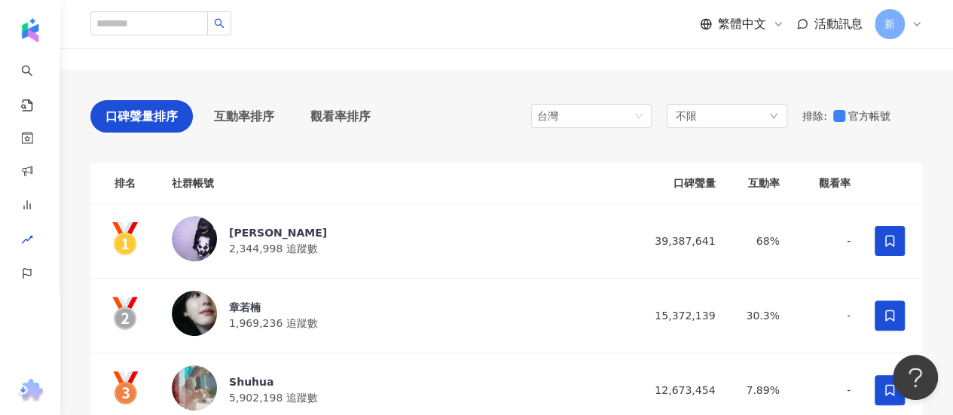
scroll to position [0, 0]
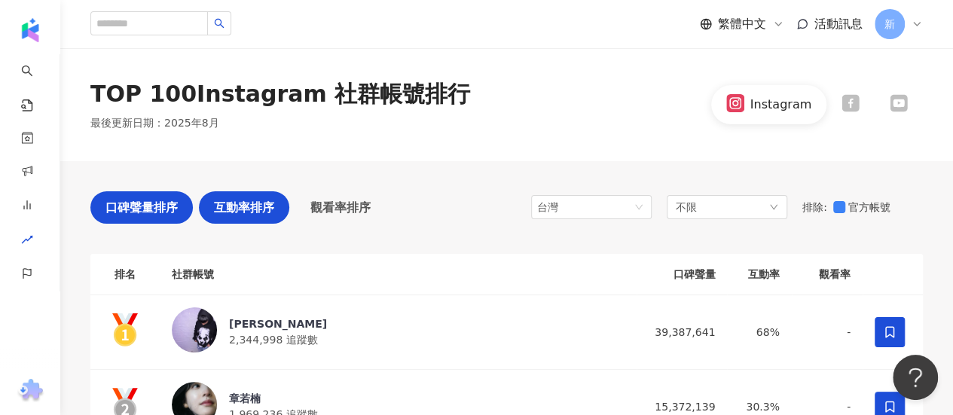
click at [250, 203] on span "互動率排序" at bounding box center [244, 207] width 60 height 19
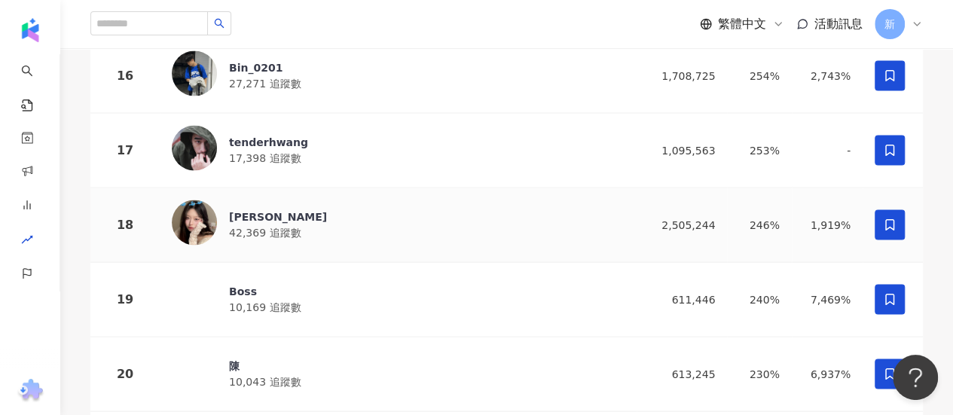
scroll to position [1377, 0]
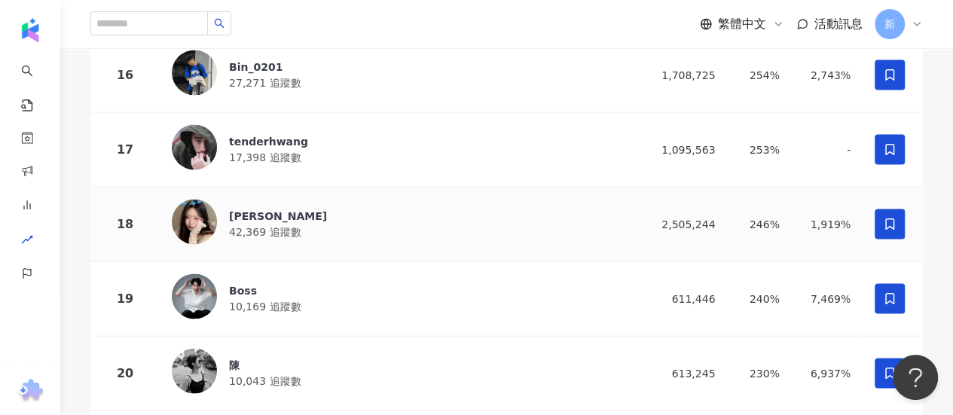
click at [237, 225] on div "Ariel 42,369 追蹤數" at bounding box center [398, 224] width 453 height 50
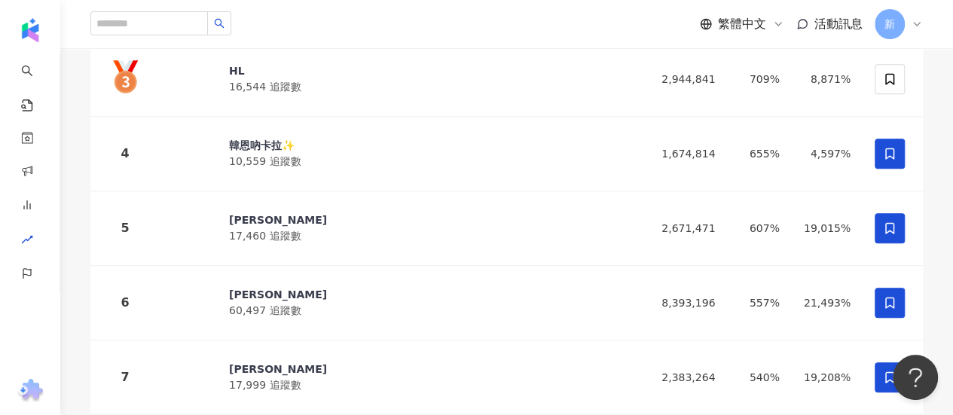
scroll to position [0, 0]
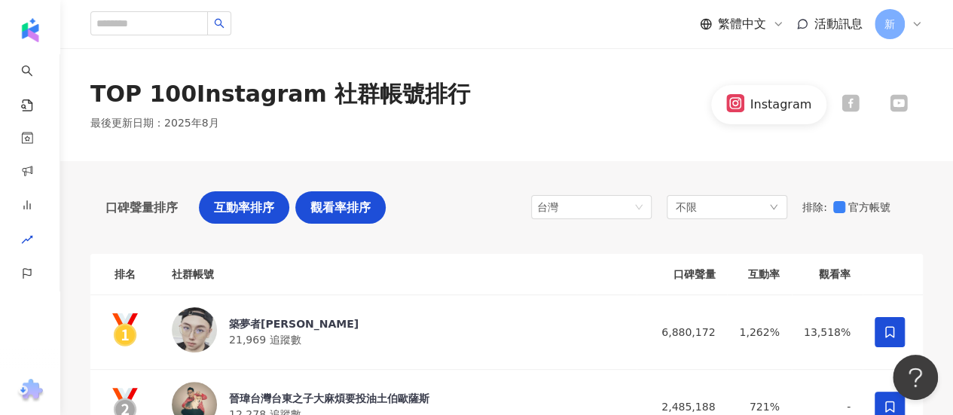
click at [330, 210] on span "觀看率排序" at bounding box center [341, 207] width 60 height 19
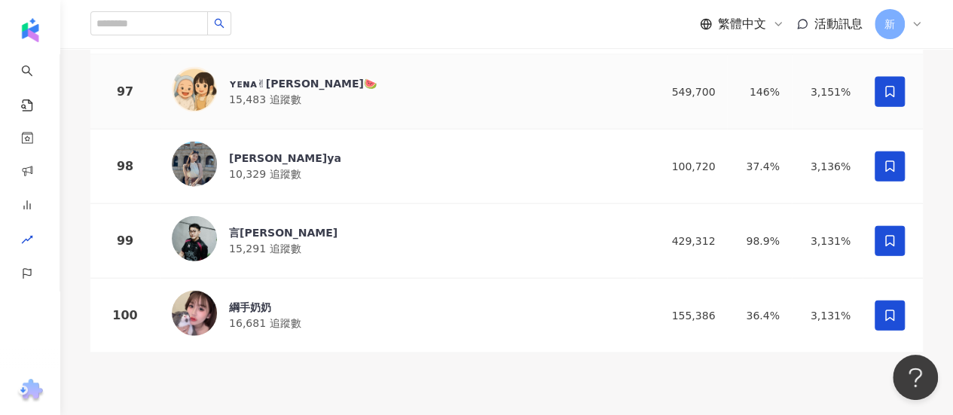
scroll to position [7405, 0]
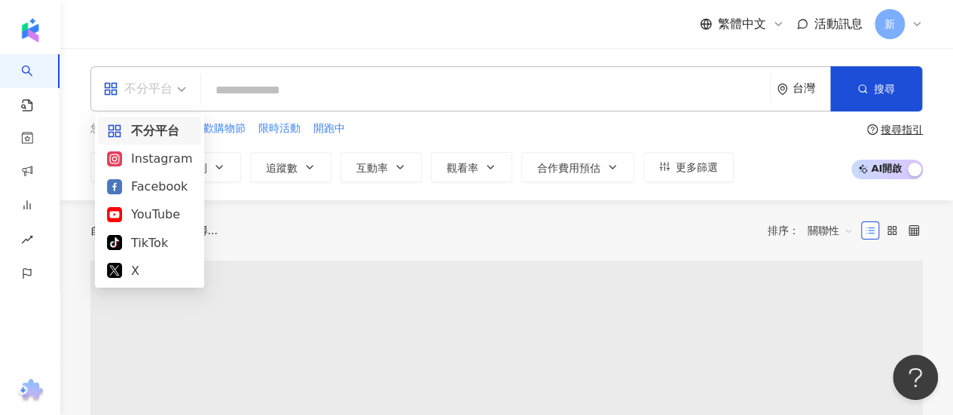
click at [181, 95] on span "不分平台" at bounding box center [144, 89] width 83 height 24
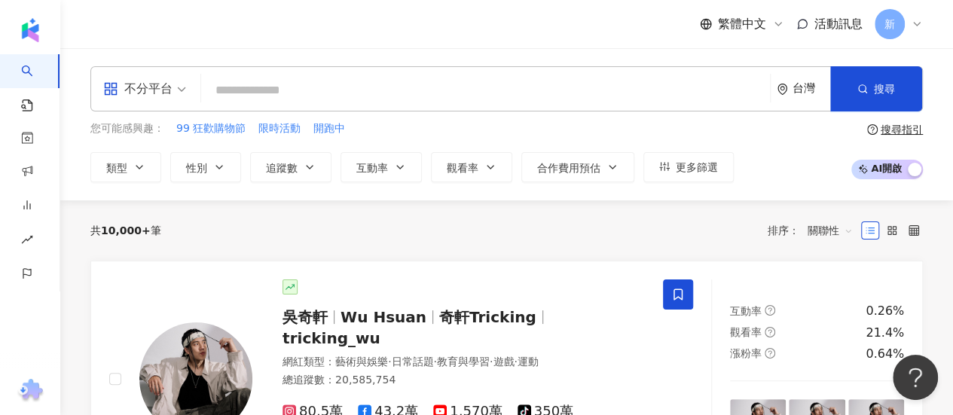
click at [187, 50] on div "不分平台 台灣 搜尋 您可能感興趣： 99 狂歡購物節 限時活動 開跑中 類型 性別 追蹤數 互動率 觀看率 合作費用預估 更多篩選 搜尋指引 AI 開啟 A…" at bounding box center [506, 124] width 893 height 152
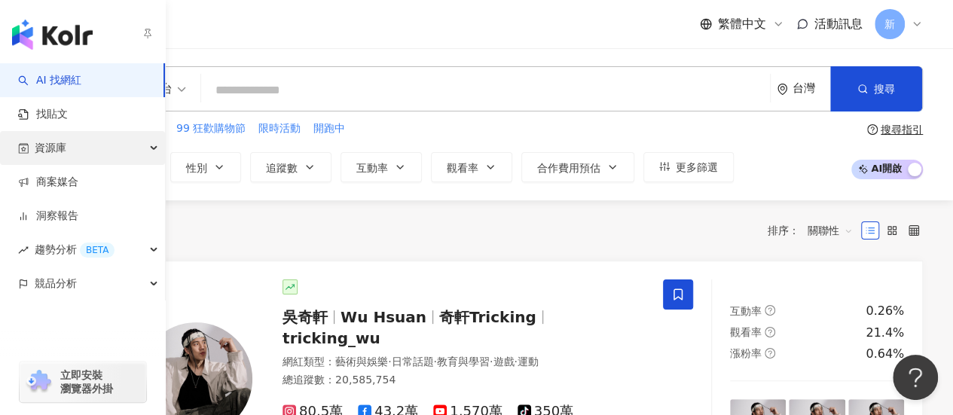
click at [39, 151] on span "資源庫" at bounding box center [51, 148] width 32 height 34
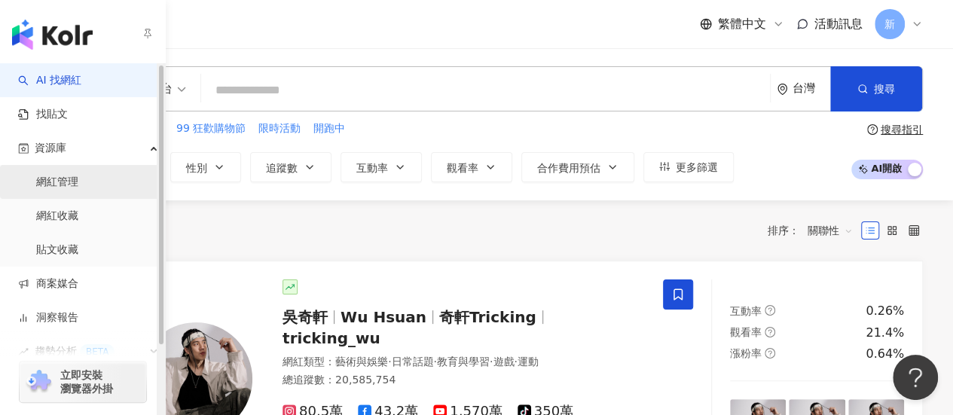
click at [78, 183] on link "網紅管理" at bounding box center [57, 182] width 42 height 15
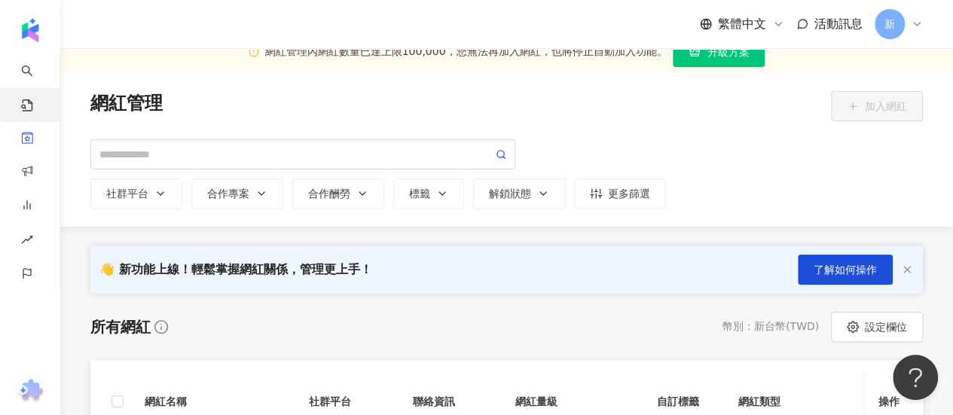
scroll to position [4, 0]
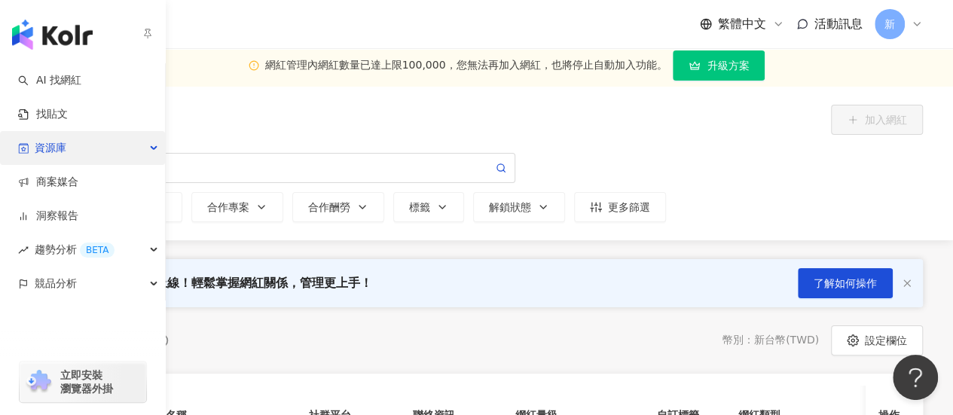
click at [155, 145] on div "資源庫" at bounding box center [82, 148] width 165 height 34
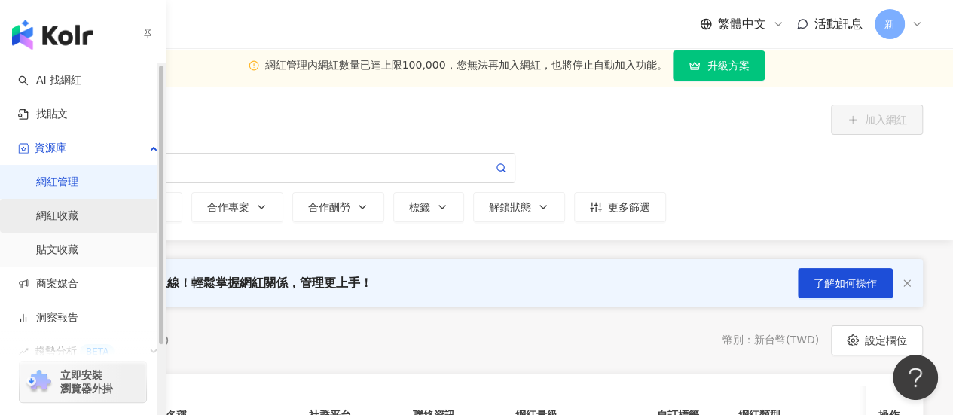
click at [78, 224] on link "網紅收藏" at bounding box center [57, 216] width 42 height 15
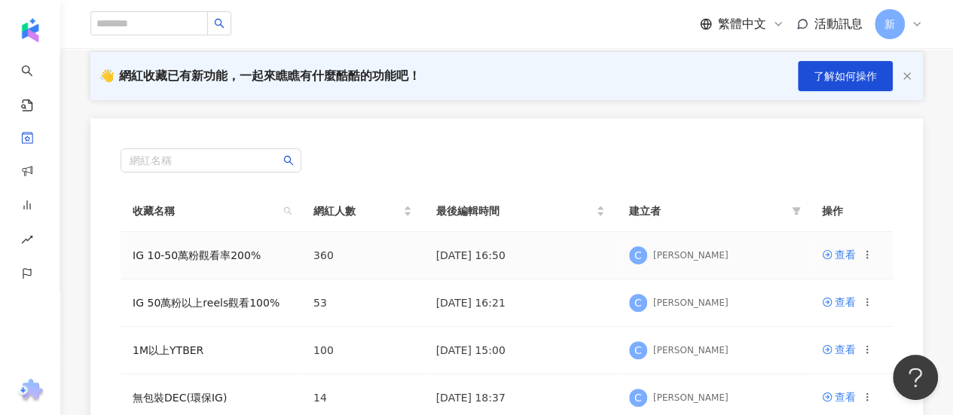
scroll to position [52, 0]
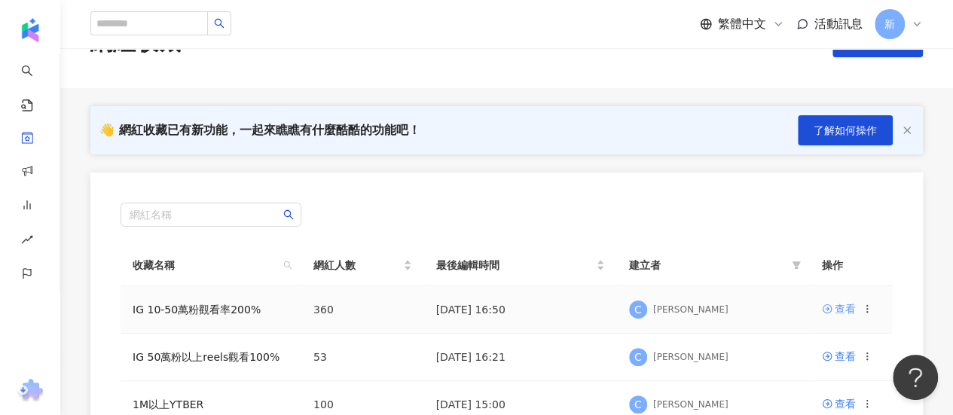
click at [836, 304] on div "查看" at bounding box center [845, 309] width 21 height 17
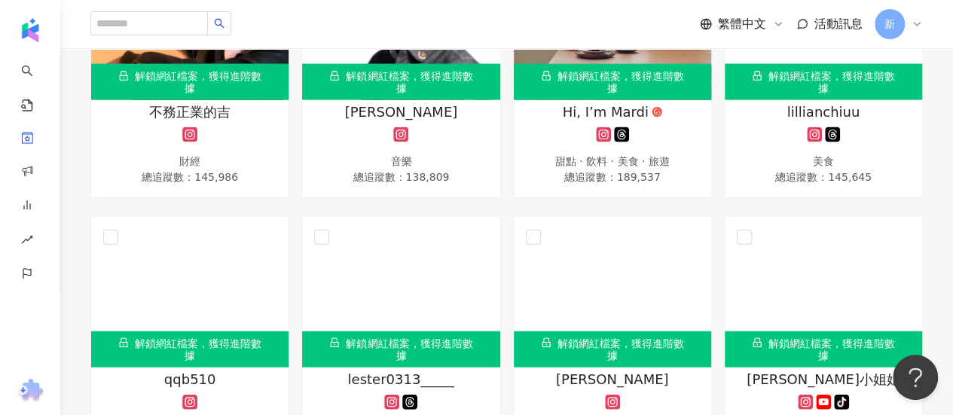
scroll to position [21614, 0]
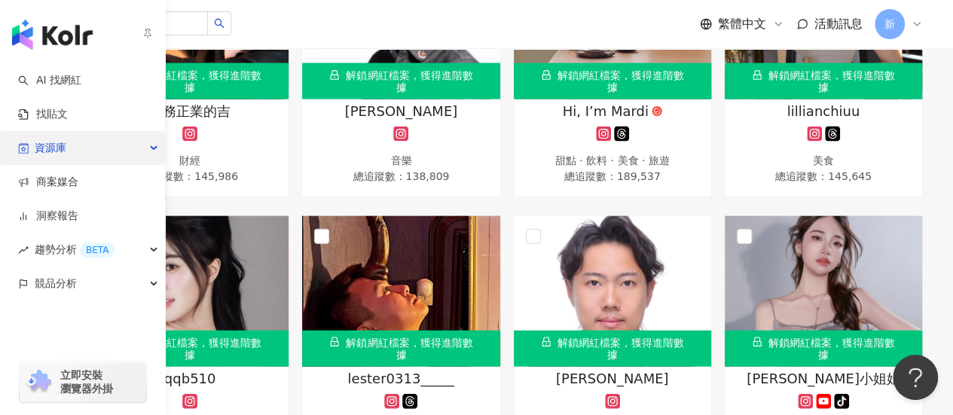
click at [143, 149] on div "資源庫" at bounding box center [82, 148] width 165 height 34
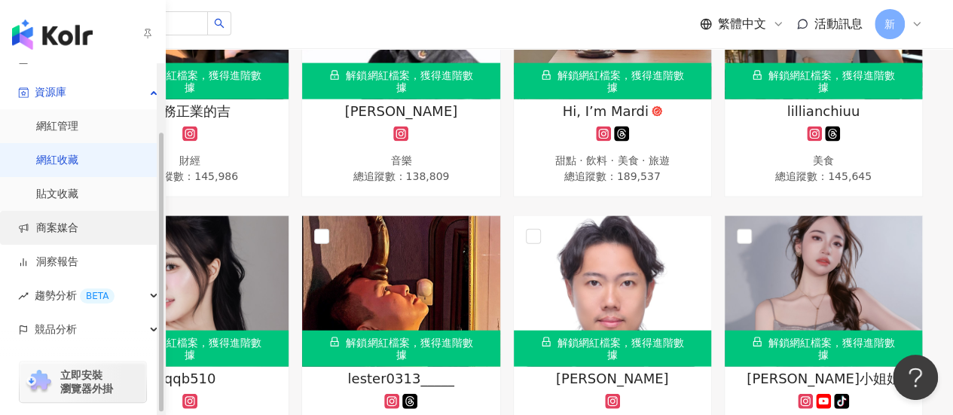
scroll to position [86, 0]
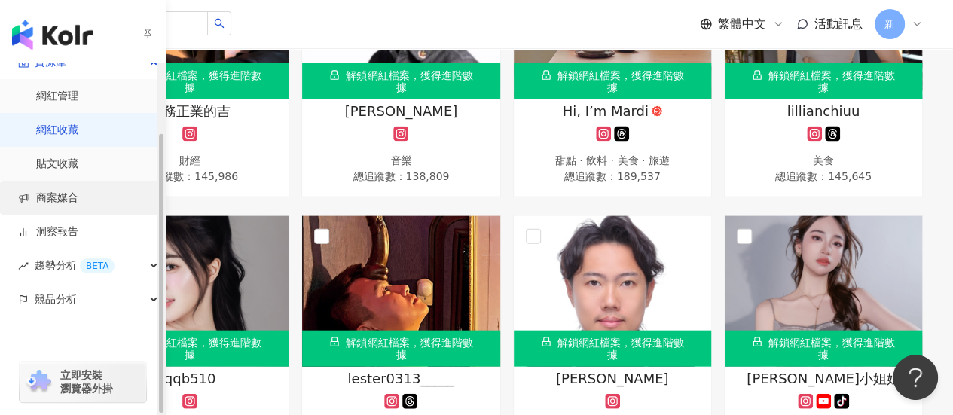
click at [109, 298] on div "競品分析" at bounding box center [82, 300] width 165 height 34
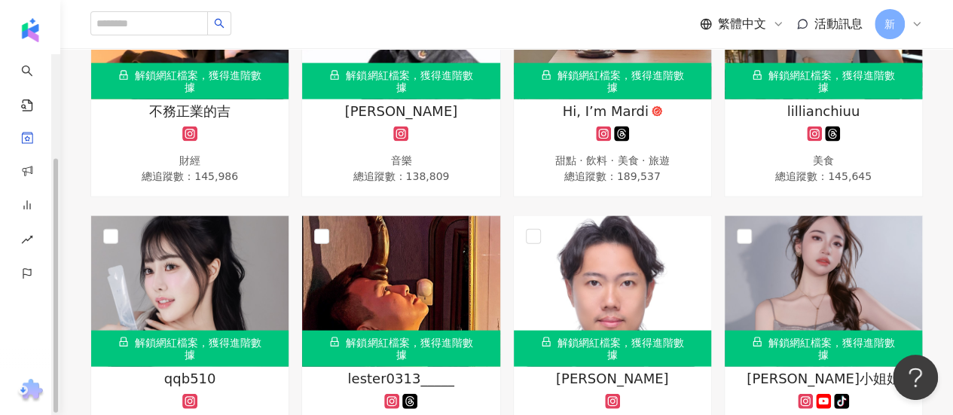
scroll to position [0, 0]
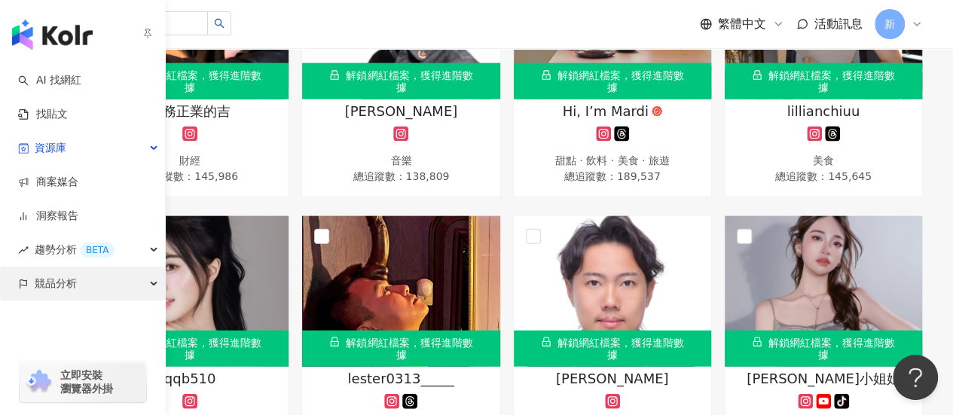
click at [29, 285] on div "競品分析" at bounding box center [82, 284] width 165 height 34
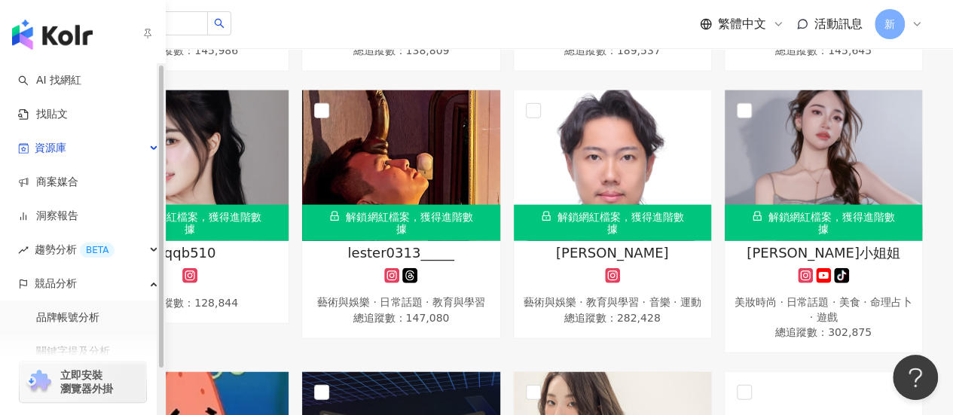
scroll to position [21765, 0]
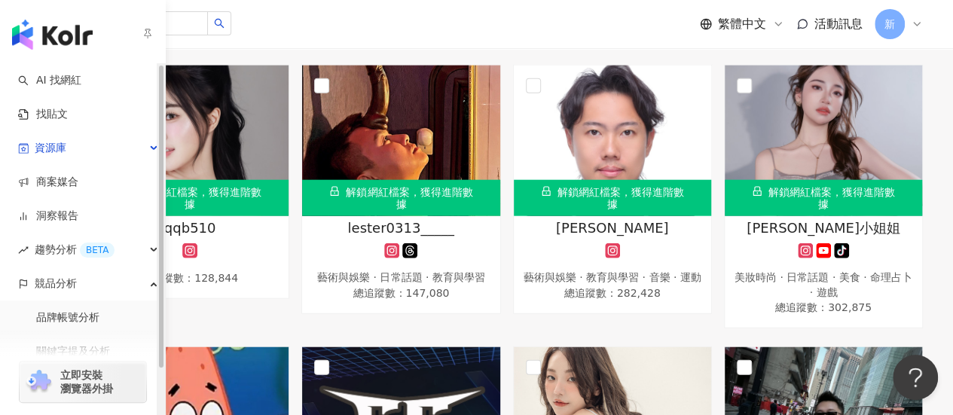
drag, startPoint x: 62, startPoint y: 346, endPoint x: 72, endPoint y: 357, distance: 15.5
click at [62, 349] on div "立即安裝 瀏覽器外掛" at bounding box center [83, 373] width 166 height 84
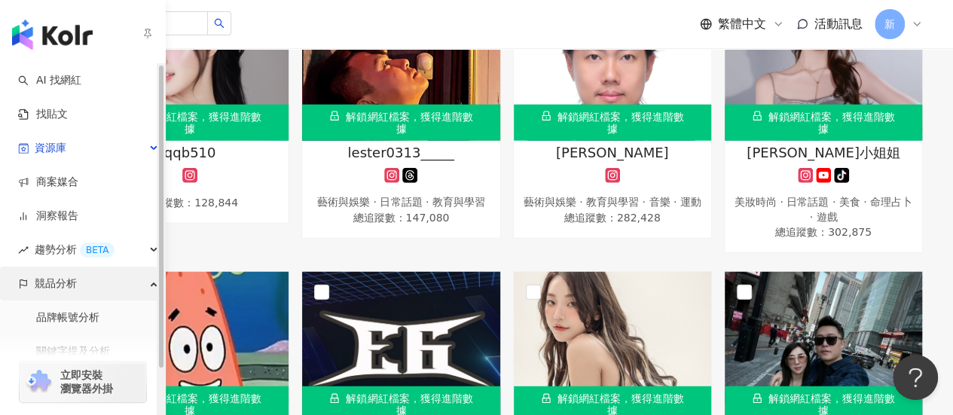
scroll to position [53, 0]
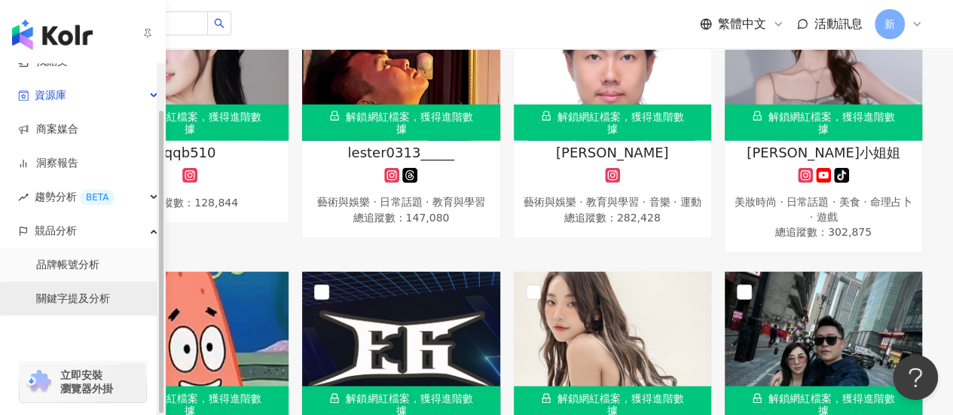
click at [109, 299] on link "關鍵字提及分析" at bounding box center [73, 299] width 74 height 15
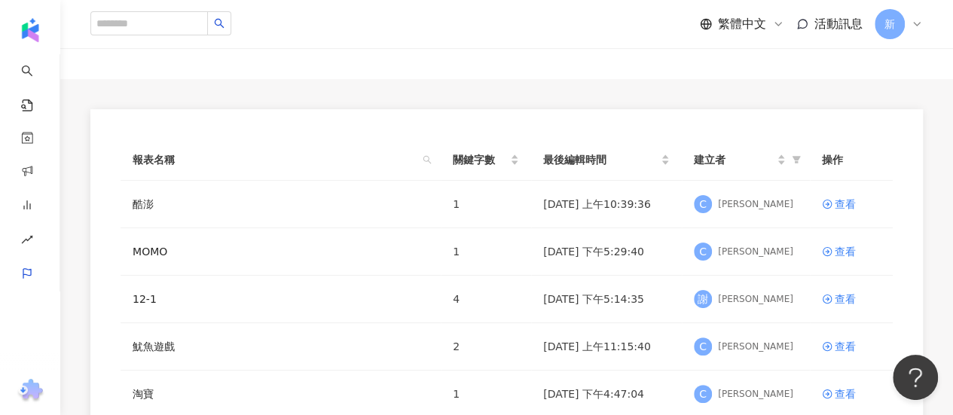
scroll to position [75, 0]
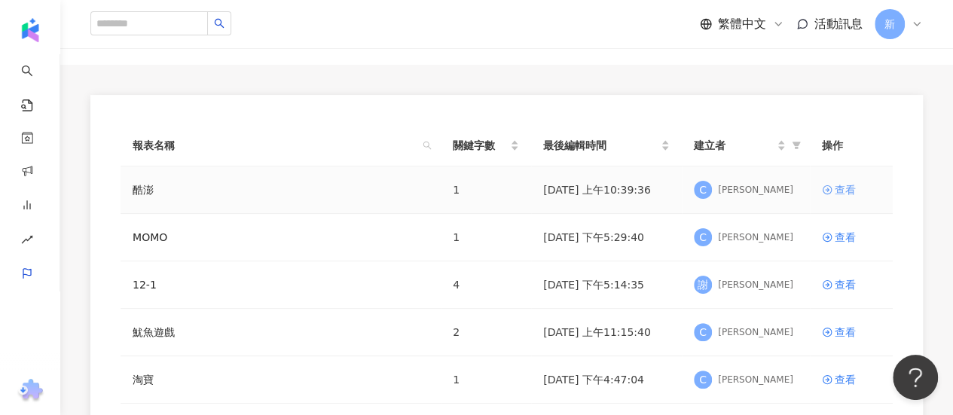
click at [842, 186] on div "查看" at bounding box center [845, 190] width 21 height 17
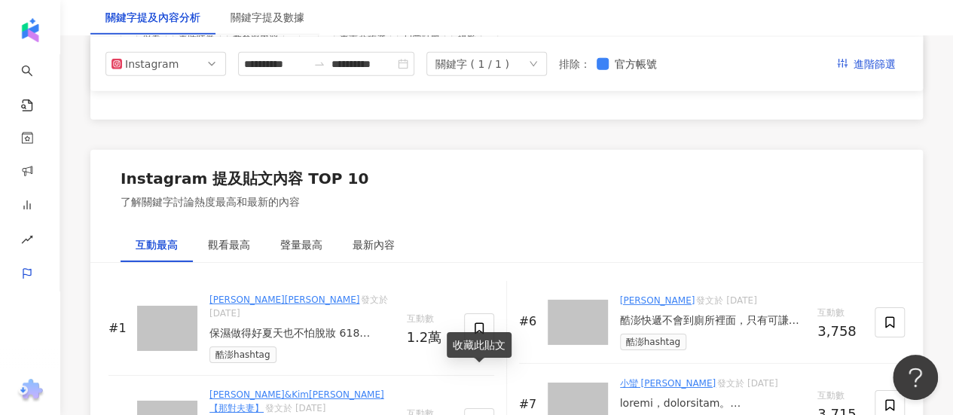
scroll to position [2276, 0]
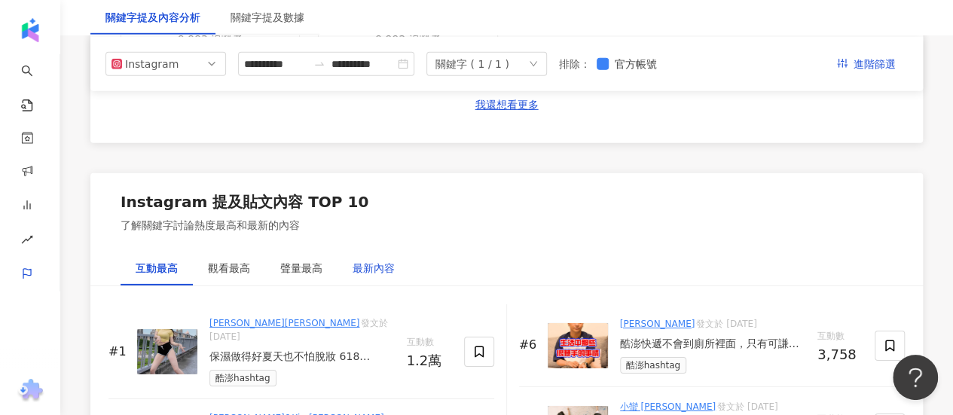
click at [375, 260] on div "最新內容" at bounding box center [374, 268] width 42 height 17
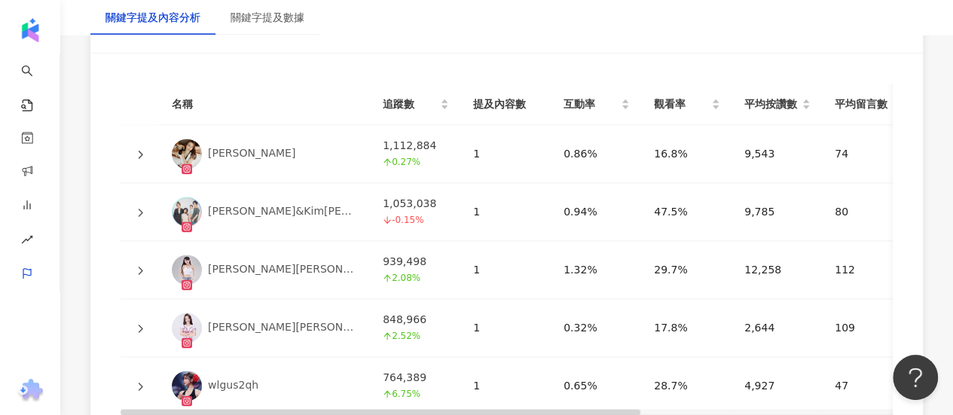
scroll to position [4160, 0]
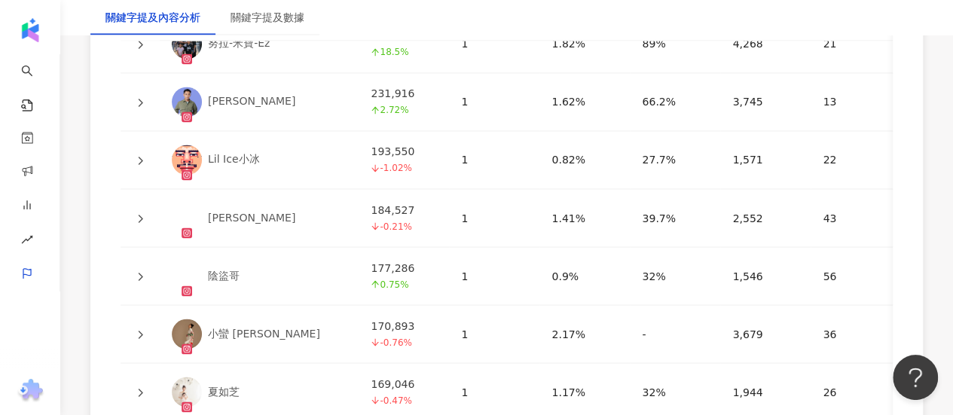
scroll to position [4236, 0]
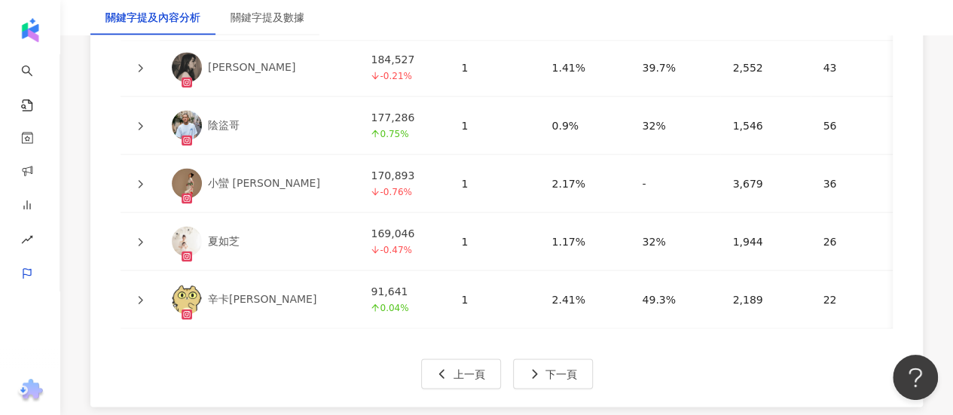
click at [559, 269] on div "名稱 追蹤數 提及內容數 互動率 觀看率 平均按讚數 平均留言數 平均分享數 平均互動數 平均觀看數 操作 陳語謙 590,549 -1% 1 0% 41.9…" at bounding box center [506, 42] width 833 height 730
click at [552, 368] on span "下一頁" at bounding box center [562, 374] width 32 height 12
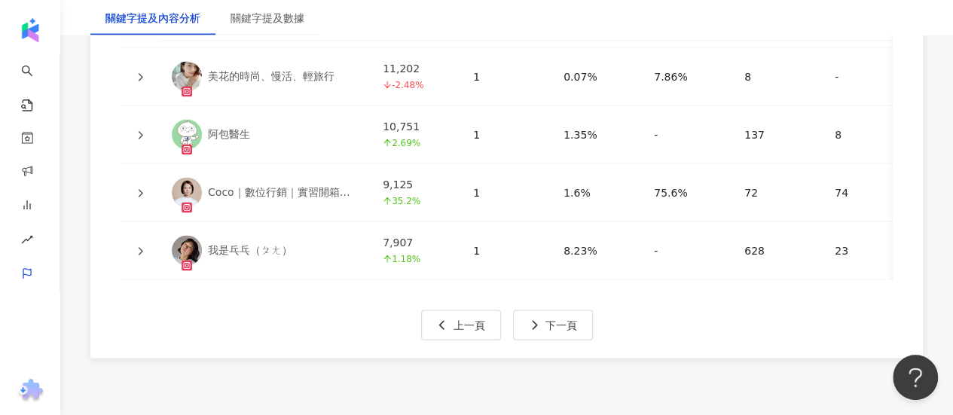
scroll to position [4289, 0]
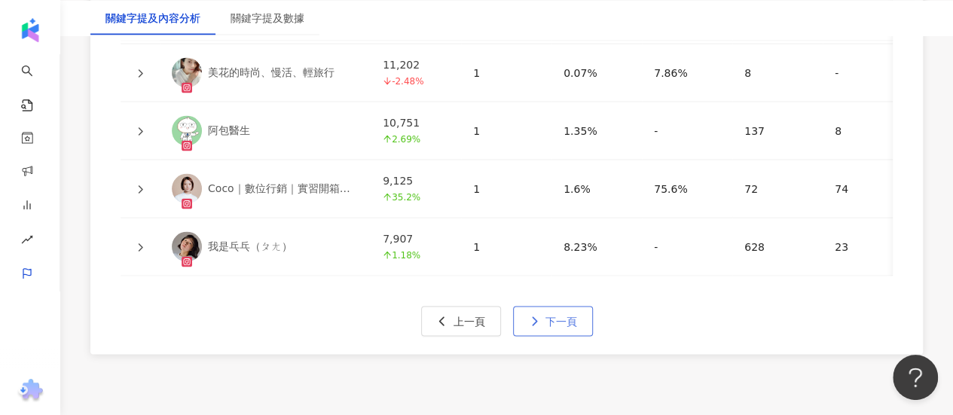
click at [559, 315] on span "下一頁" at bounding box center [562, 321] width 32 height 12
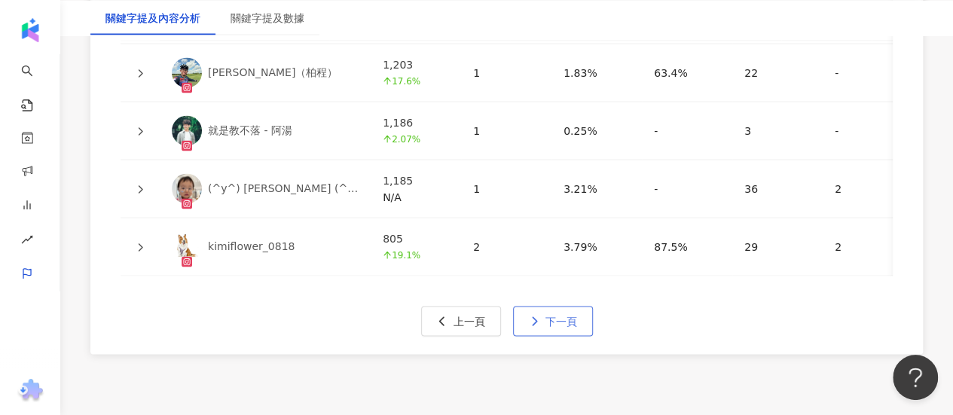
click at [550, 315] on span "下一頁" at bounding box center [562, 321] width 32 height 12
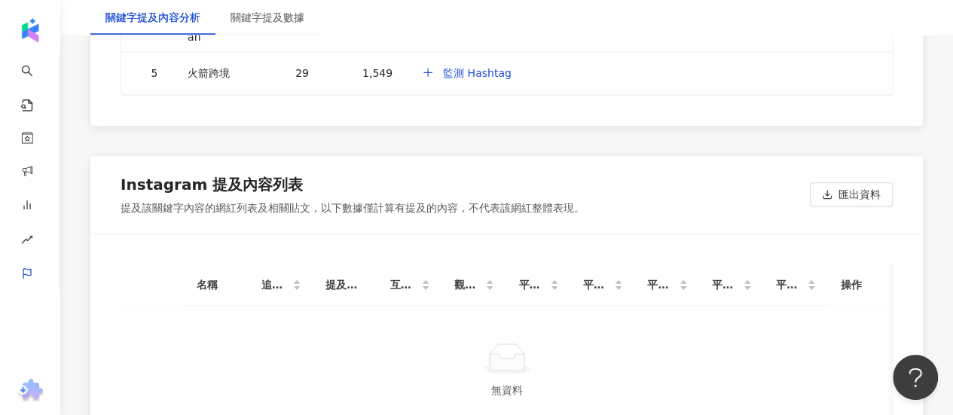
scroll to position [3690, 0]
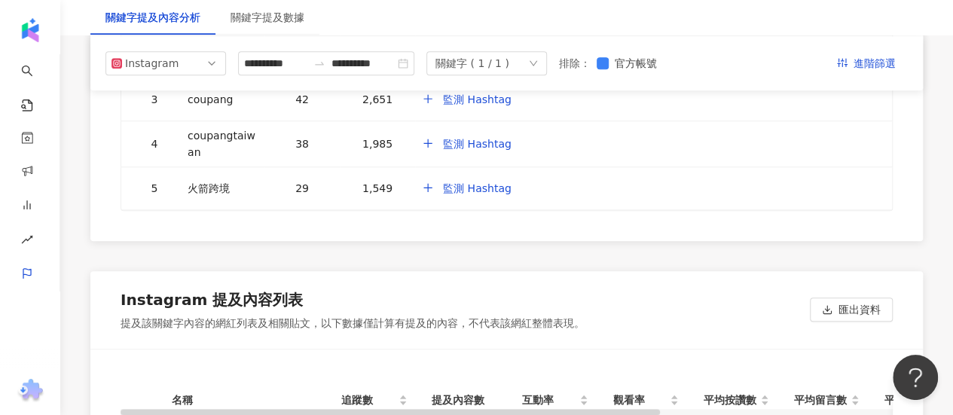
scroll to position [3539, 0]
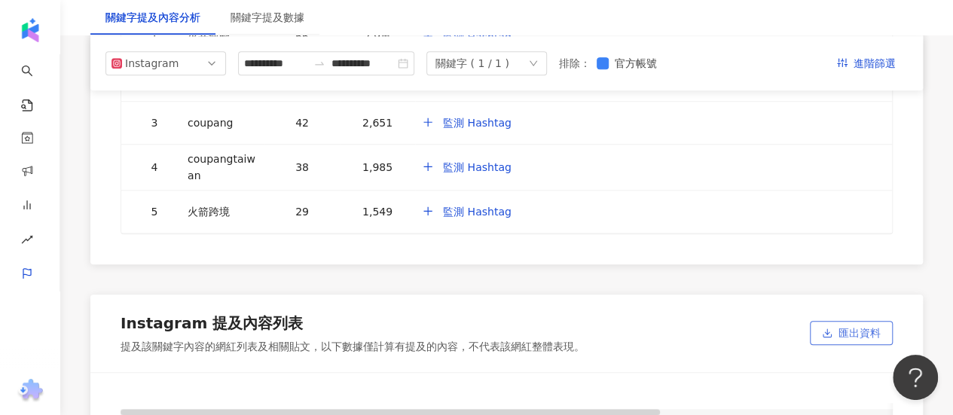
click at [825, 328] on icon "button" at bounding box center [827, 333] width 11 height 11
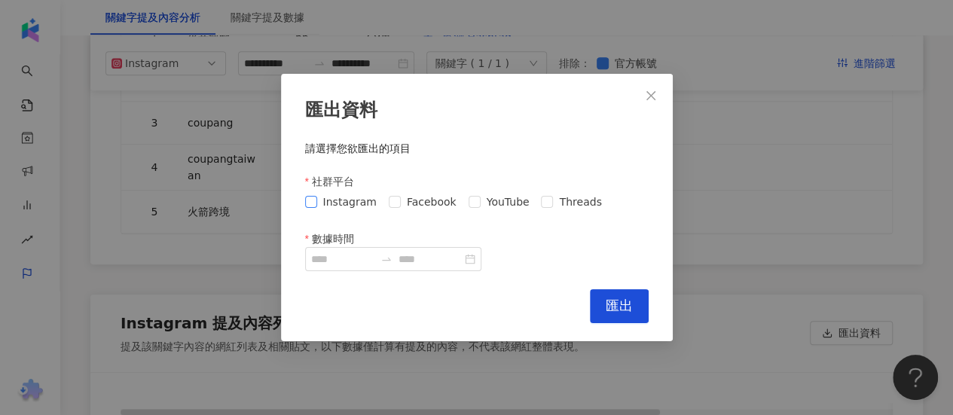
click at [318, 204] on span "Instagram" at bounding box center [350, 202] width 66 height 17
click at [381, 200] on div "Instagram Facebook YouTube Threads" at bounding box center [456, 202] width 303 height 17
click at [541, 195] on label "Threads" at bounding box center [574, 202] width 66 height 17
drag, startPoint x: 544, startPoint y: 96, endPoint x: 704, endPoint y: 117, distance: 161.1
click at [704, 117] on div "匯出資料 請選擇您欲匯出的項目 社群平台 Instagram Facebook YouTube Threads 數據時間 Cancel 匯出" at bounding box center [476, 207] width 953 height 415
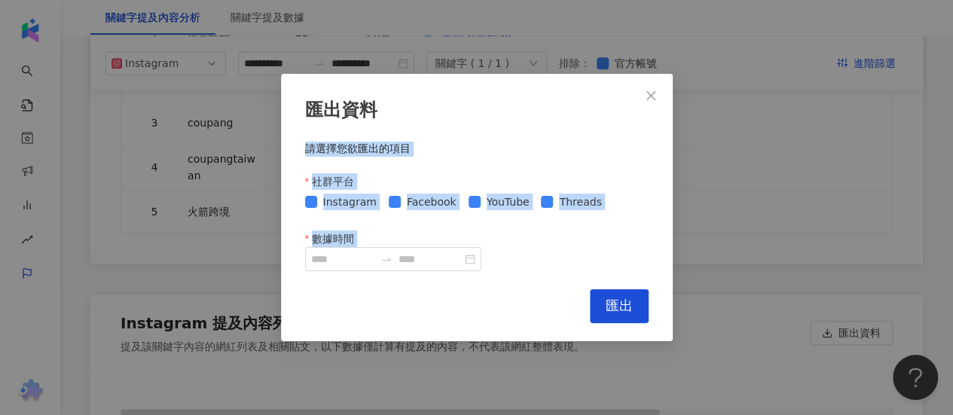
click at [474, 171] on div "請選擇您欲匯出的項目 社群平台 Instagram Facebook YouTube Threads 數據時間" at bounding box center [477, 207] width 344 height 130
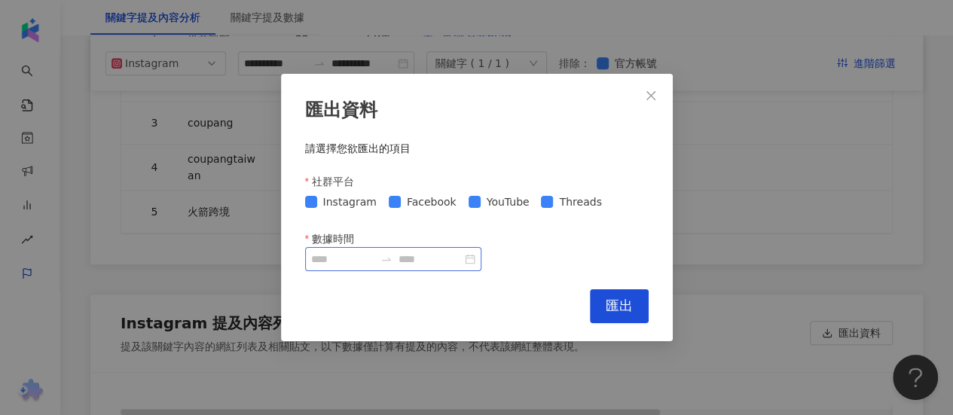
click at [331, 268] on div at bounding box center [393, 259] width 176 height 24
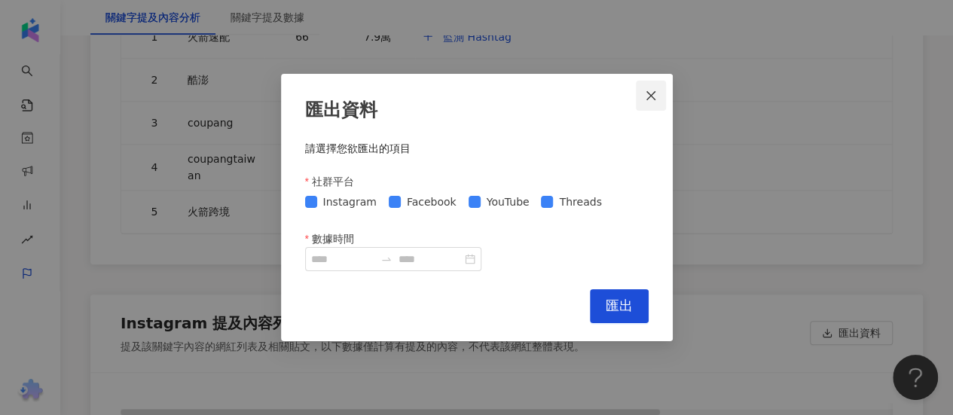
click at [661, 92] on span "Close" at bounding box center [651, 96] width 30 height 12
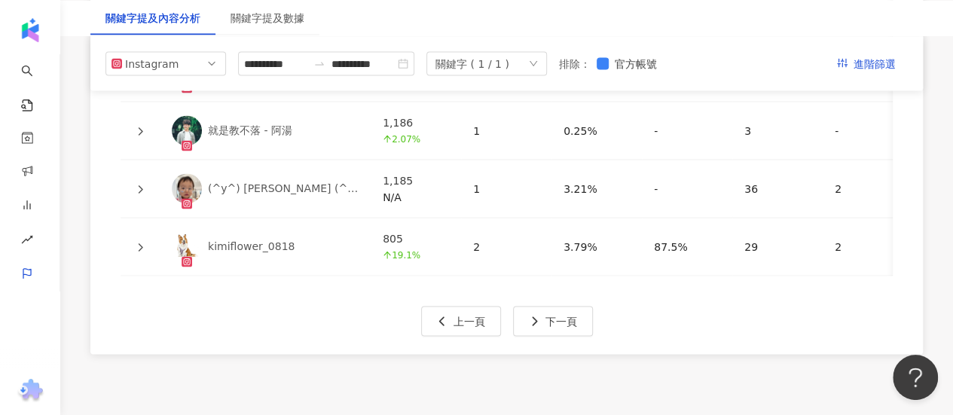
scroll to position [4138, 0]
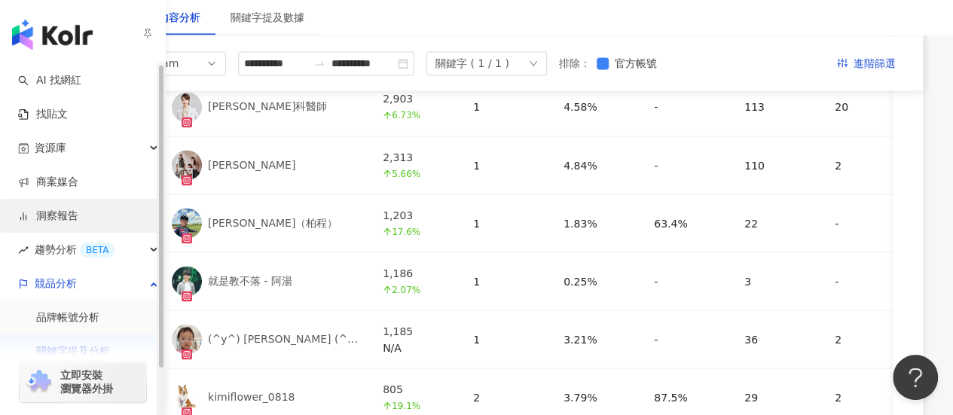
click at [78, 224] on link "洞察報告" at bounding box center [48, 216] width 60 height 15
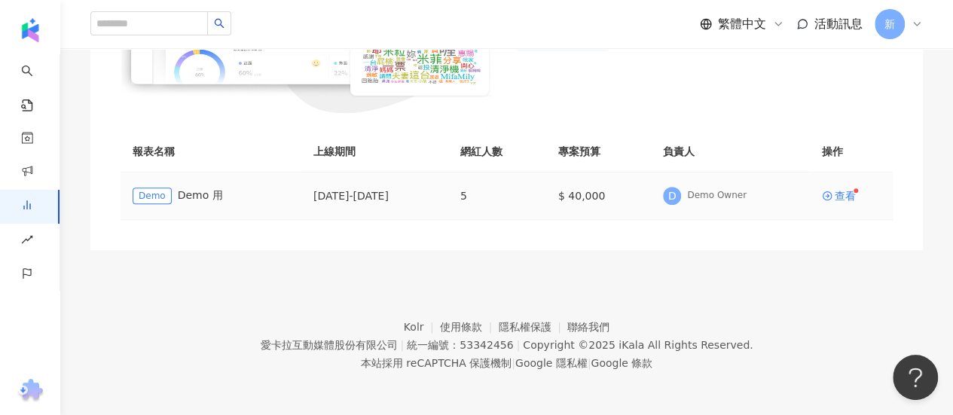
scroll to position [340, 0]
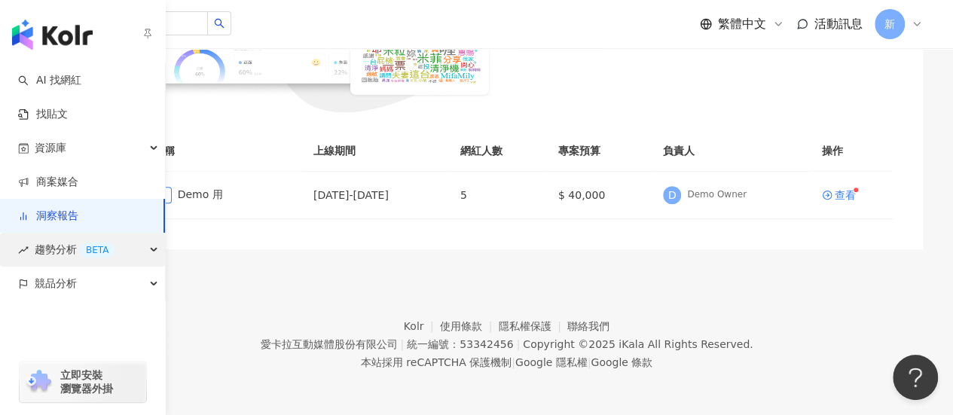
click at [38, 260] on span "趨勢分析 BETA" at bounding box center [75, 250] width 80 height 34
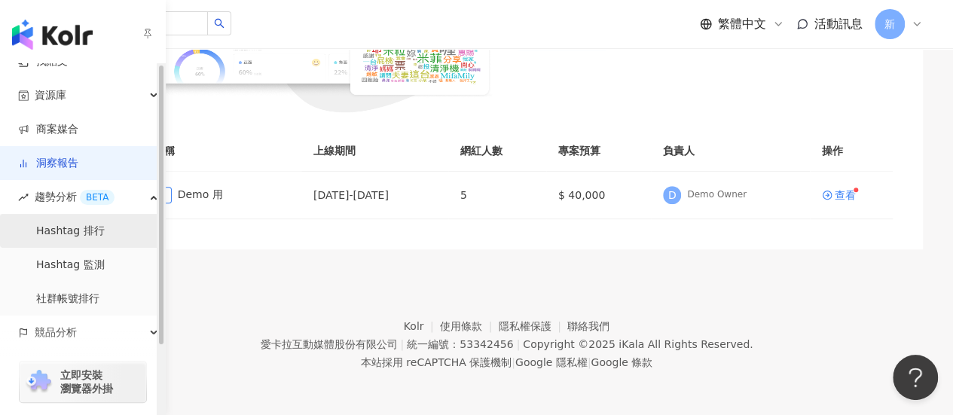
scroll to position [75, 0]
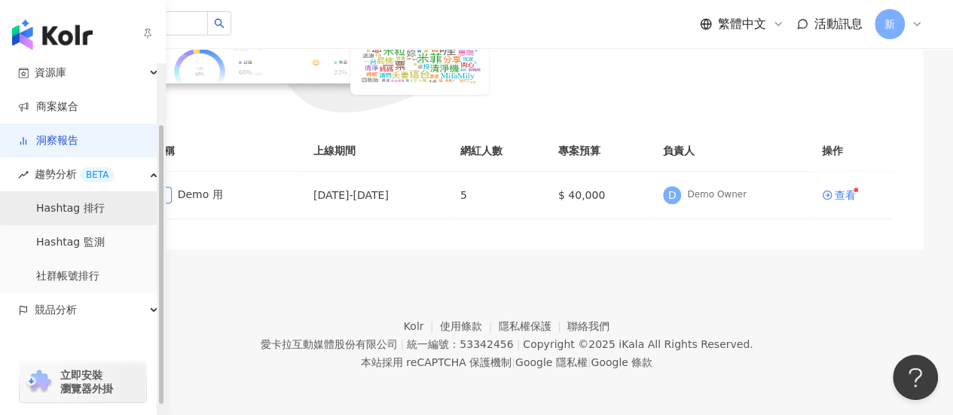
click at [69, 214] on link "Hashtag 排行" at bounding box center [70, 208] width 69 height 15
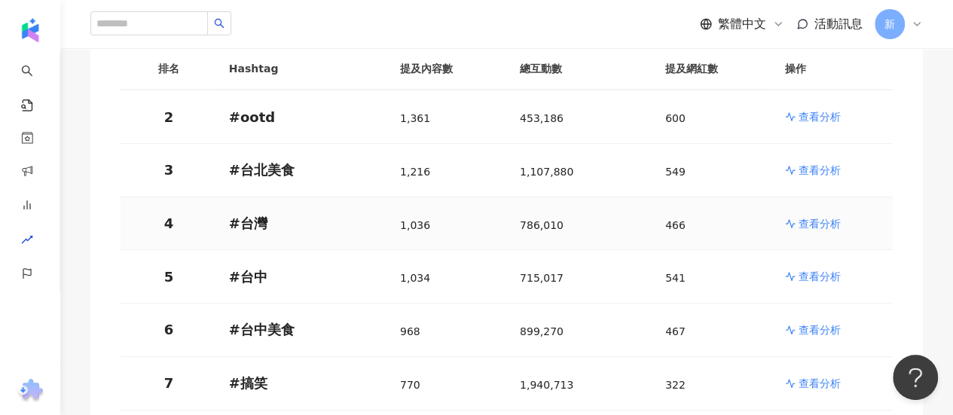
scroll to position [301, 0]
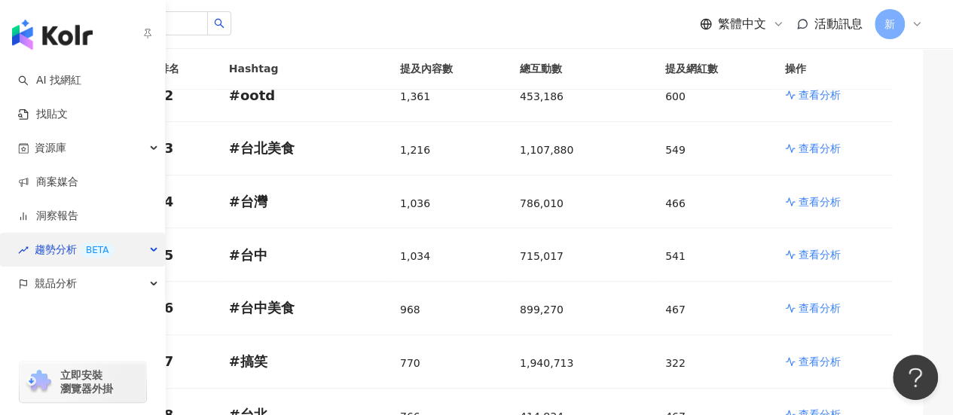
click at [77, 240] on span "趨勢分析 BETA" at bounding box center [75, 250] width 80 height 34
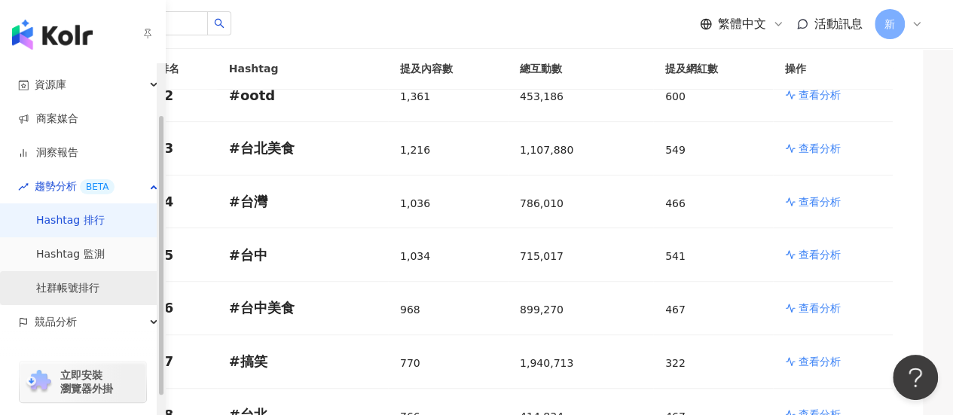
scroll to position [75, 0]
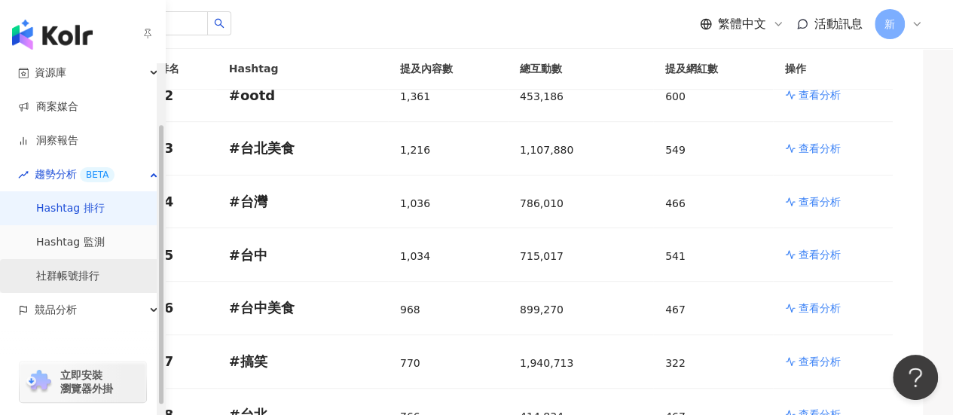
click at [75, 273] on link "社群帳號排行" at bounding box center [67, 276] width 63 height 15
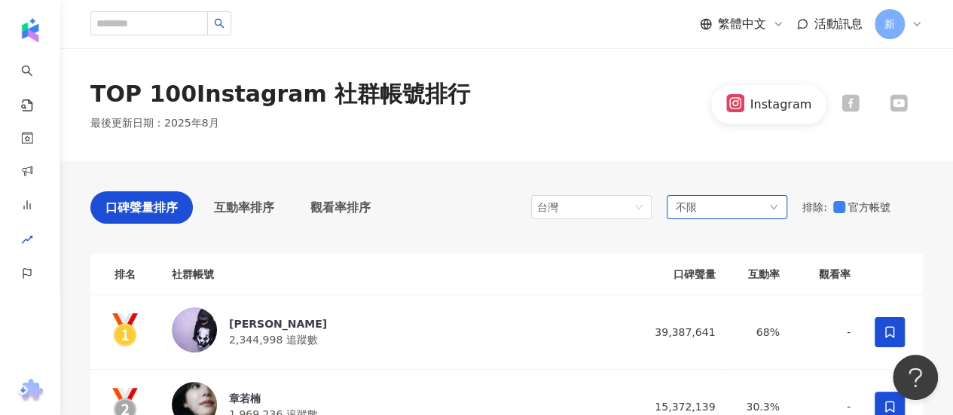
click at [748, 208] on div "不限" at bounding box center [727, 207] width 121 height 24
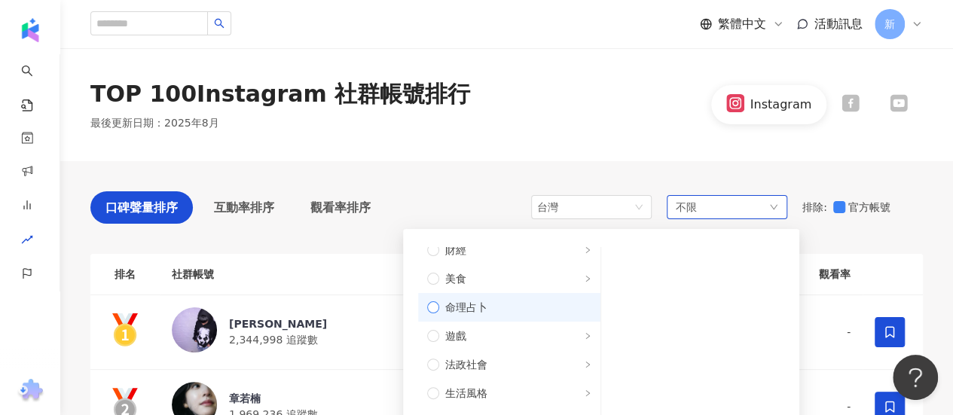
scroll to position [226, 0]
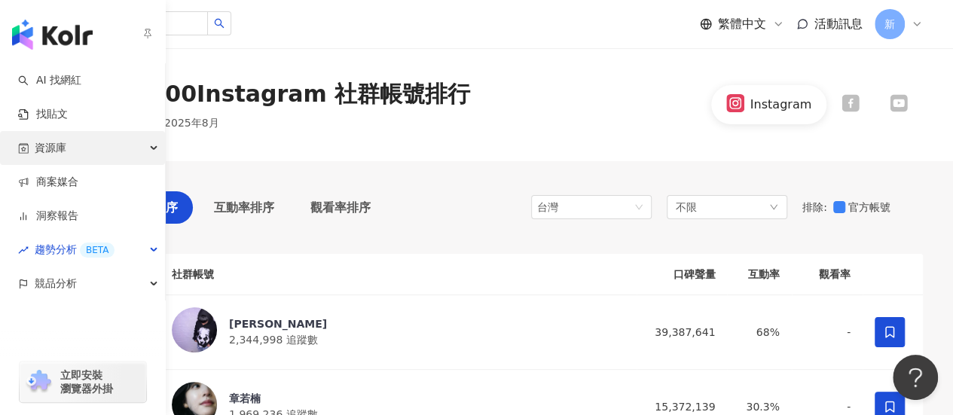
click at [93, 142] on div "資源庫" at bounding box center [82, 148] width 165 height 34
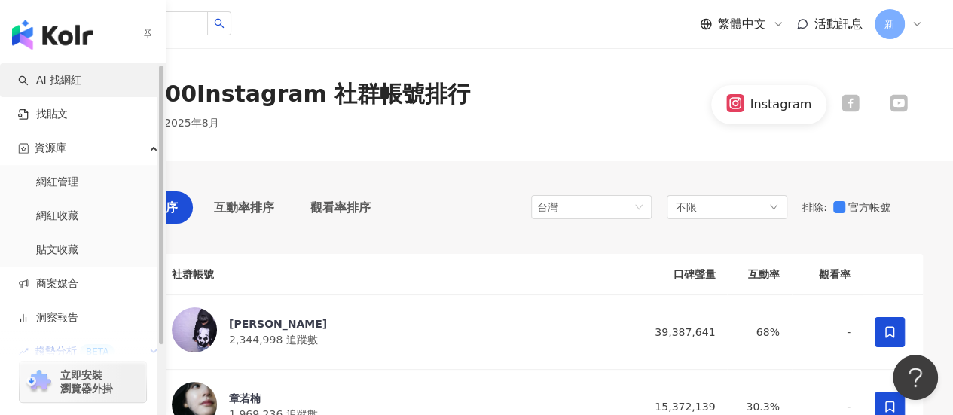
click at [81, 84] on link "AI 找網紅" at bounding box center [49, 80] width 63 height 15
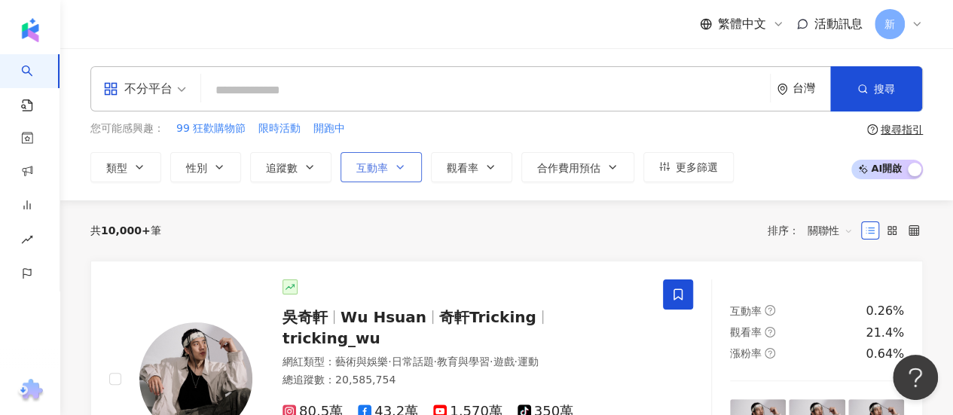
click at [367, 164] on span "互動率" at bounding box center [373, 168] width 32 height 12
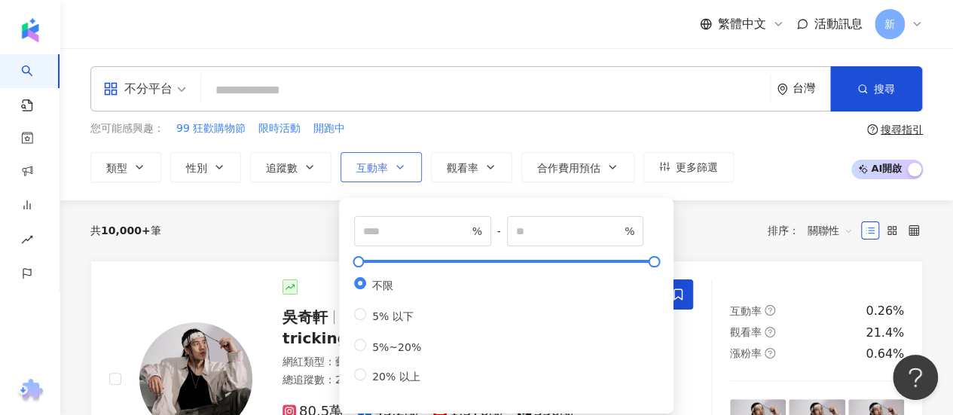
click at [367, 164] on span "互動率" at bounding box center [373, 168] width 32 height 12
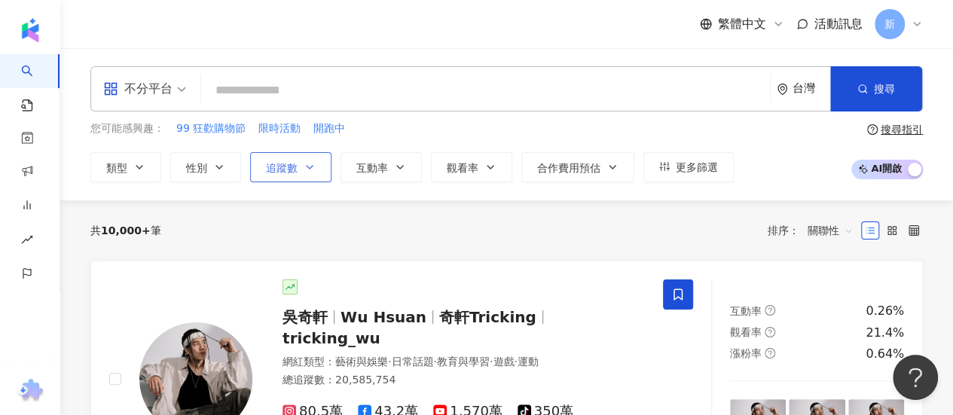
click at [269, 167] on span "追蹤數" at bounding box center [282, 168] width 32 height 12
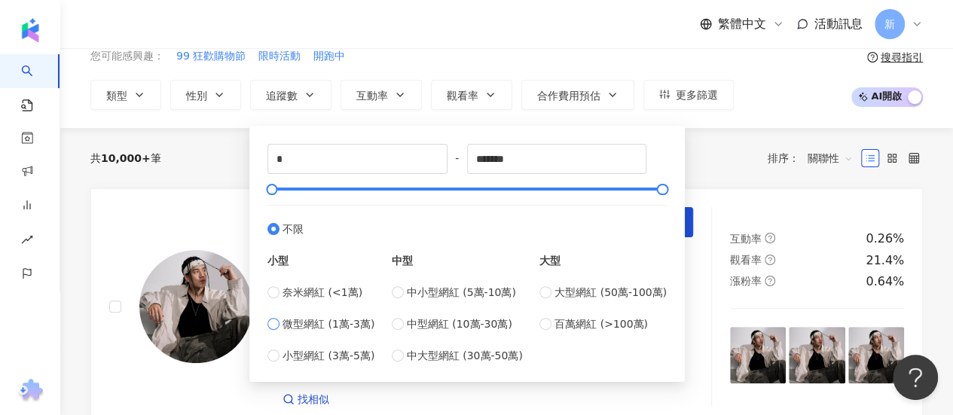
scroll to position [151, 0]
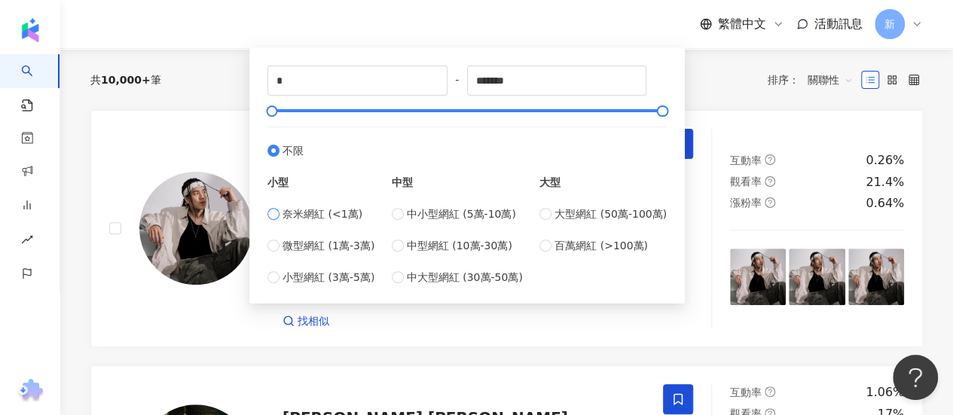
click at [304, 213] on span "奈米網紅 (<1萬)" at bounding box center [323, 214] width 80 height 17
type input "****"
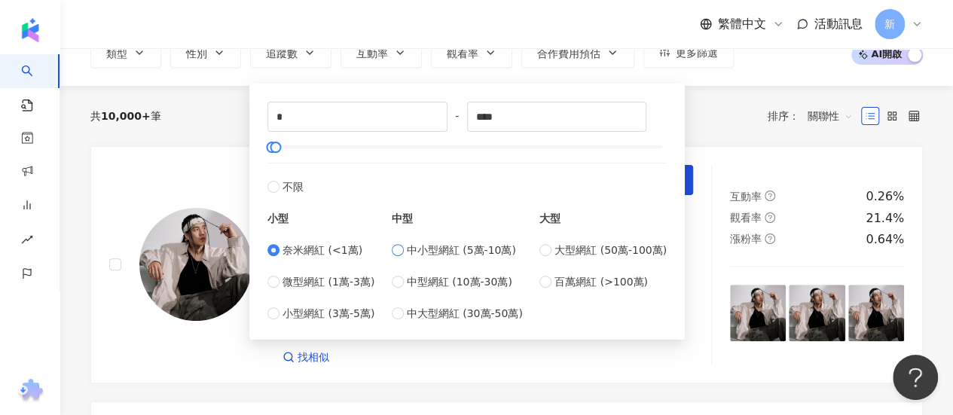
scroll to position [0, 0]
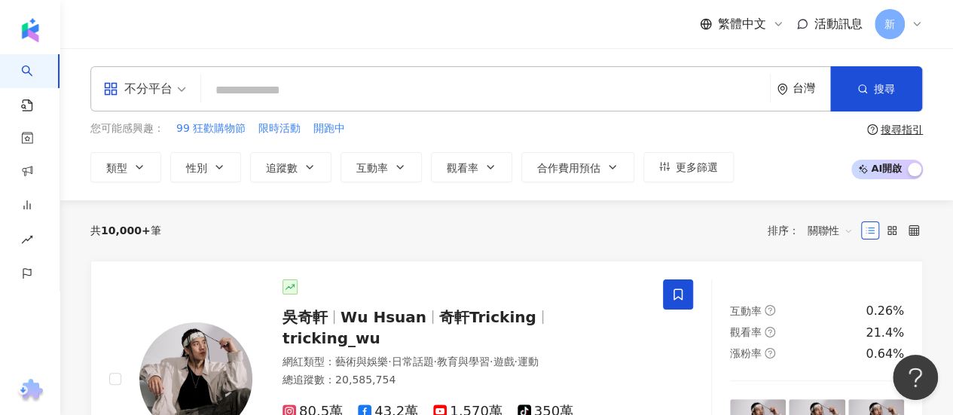
click at [730, 240] on div "共 10,000+ 筆 排序： 關聯性" at bounding box center [506, 231] width 833 height 24
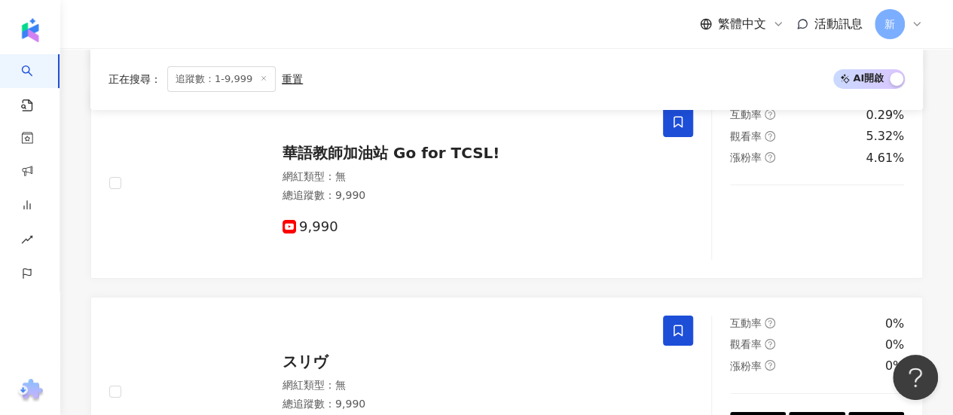
scroll to position [2789, 0]
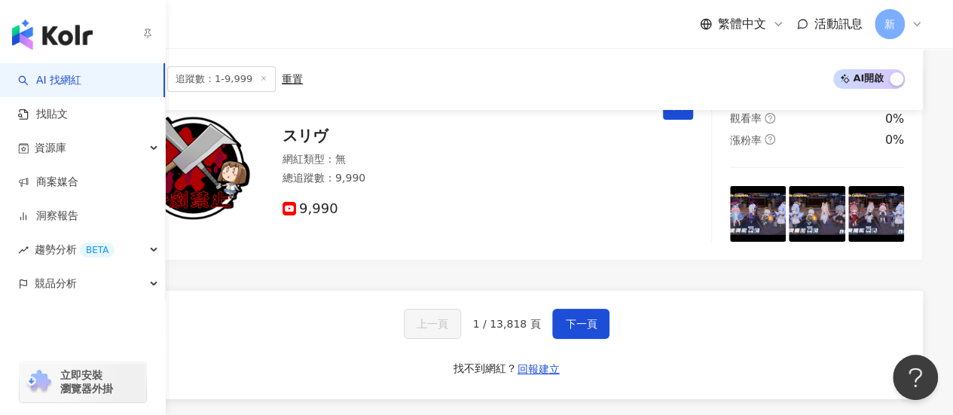
click at [32, 34] on img "button" at bounding box center [52, 35] width 81 height 30
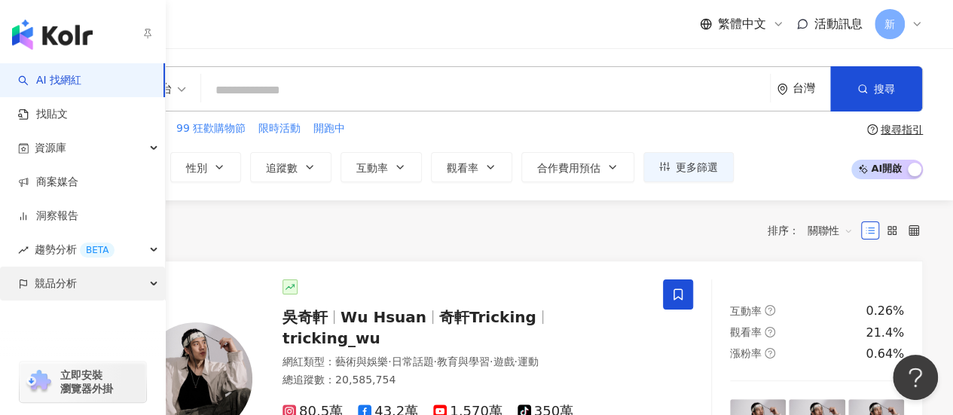
click at [75, 275] on span "競品分析" at bounding box center [56, 284] width 42 height 34
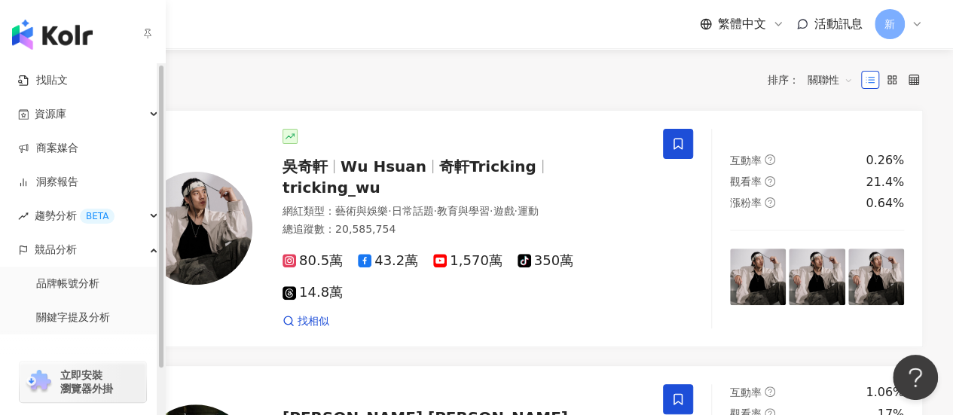
scroll to position [53, 0]
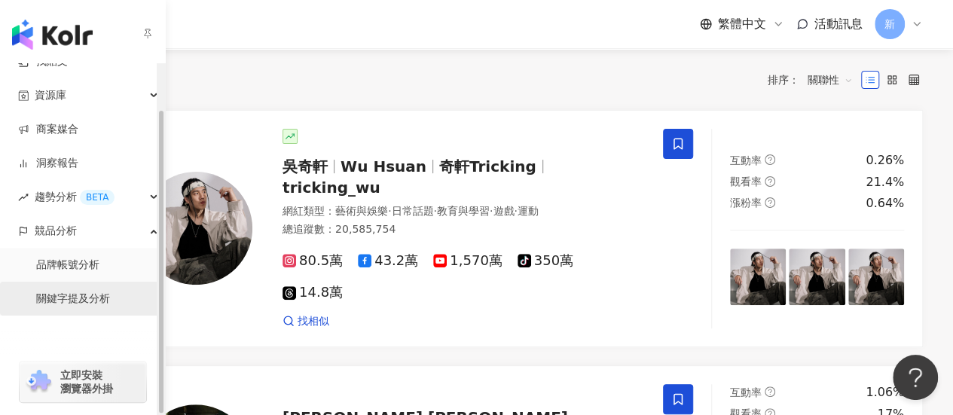
click at [86, 296] on link "關鍵字提及分析" at bounding box center [73, 299] width 74 height 15
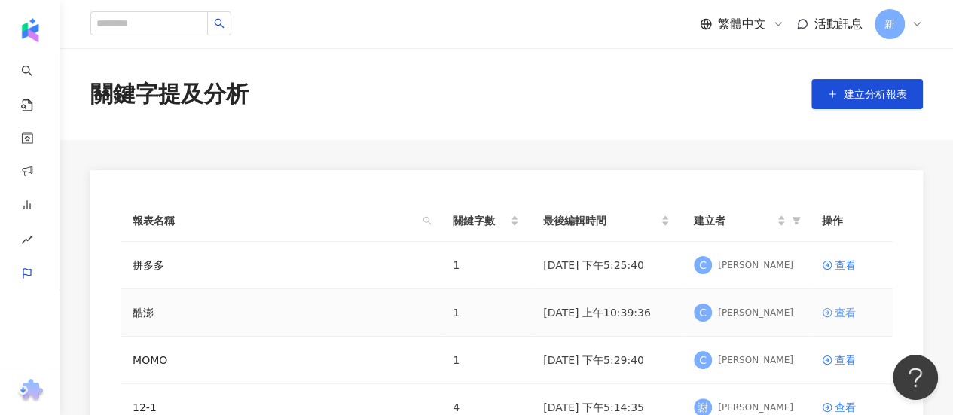
click at [836, 311] on div "查看" at bounding box center [845, 312] width 21 height 17
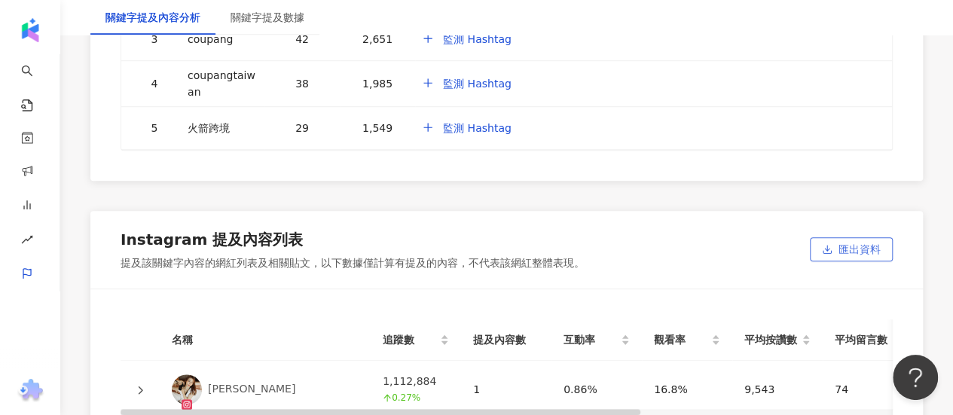
click at [825, 244] on icon "button" at bounding box center [827, 249] width 11 height 11
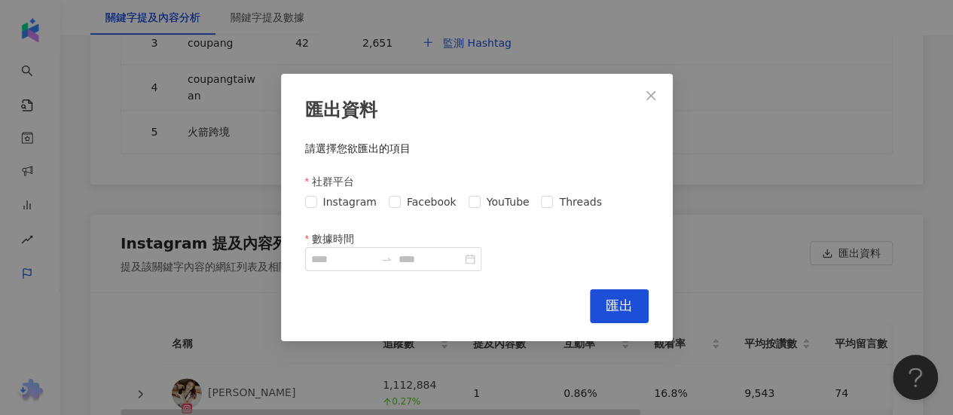
scroll to position [3623, 0]
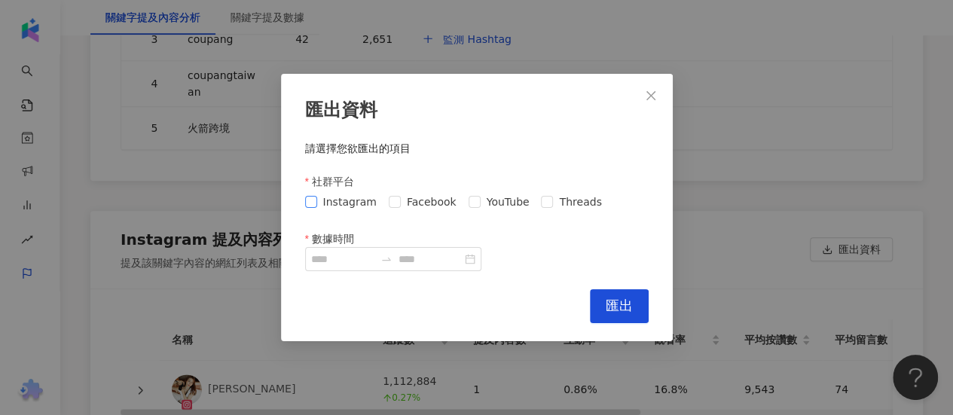
click at [321, 207] on span "Instagram" at bounding box center [350, 202] width 66 height 17
click at [401, 206] on span "Facebook" at bounding box center [432, 202] width 62 height 17
click at [484, 197] on span "YouTube" at bounding box center [508, 202] width 55 height 17
click at [553, 203] on span "Threads" at bounding box center [580, 202] width 54 height 17
click at [306, 265] on div at bounding box center [393, 259] width 176 height 24
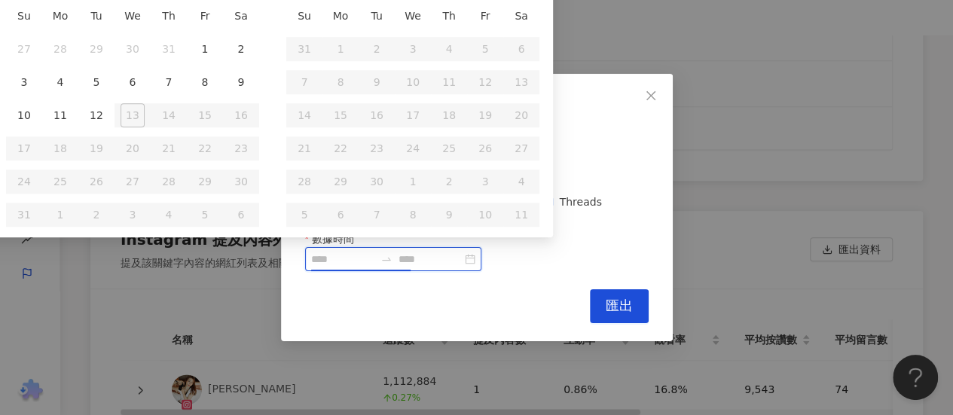
click at [329, 263] on input "數據時間" at bounding box center [342, 259] width 63 height 17
type input "**********"
click at [200, 43] on div "1" at bounding box center [205, 49] width 24 height 24
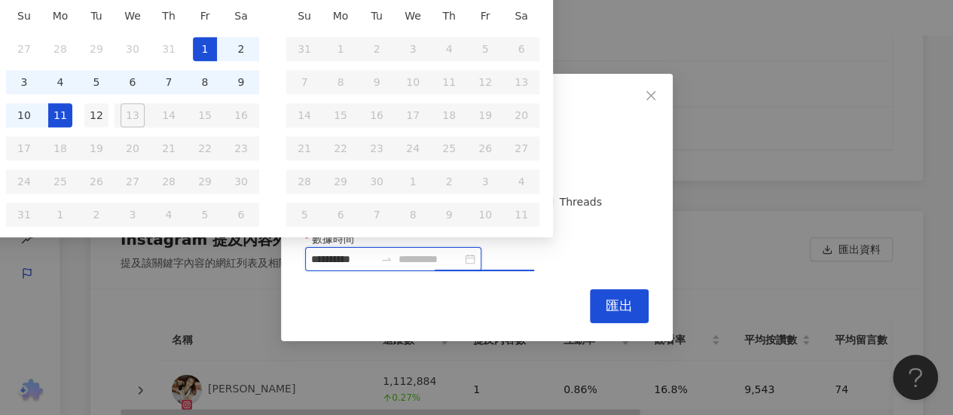
type input "**********"
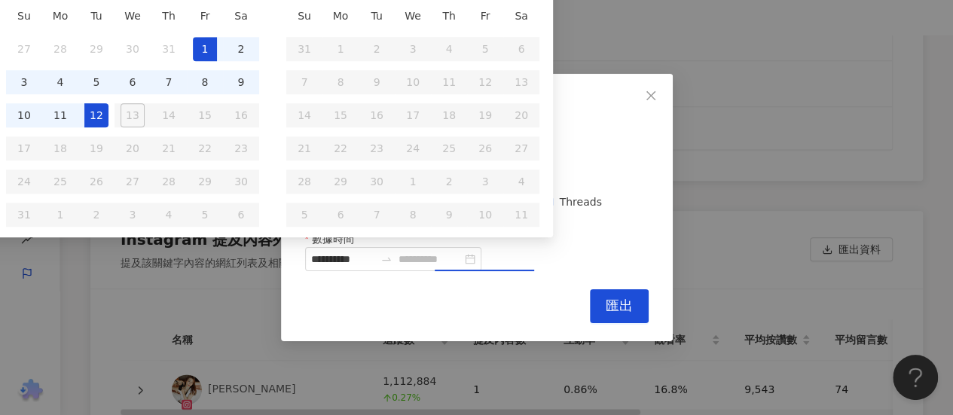
click at [90, 118] on div "12" at bounding box center [96, 115] width 24 height 24
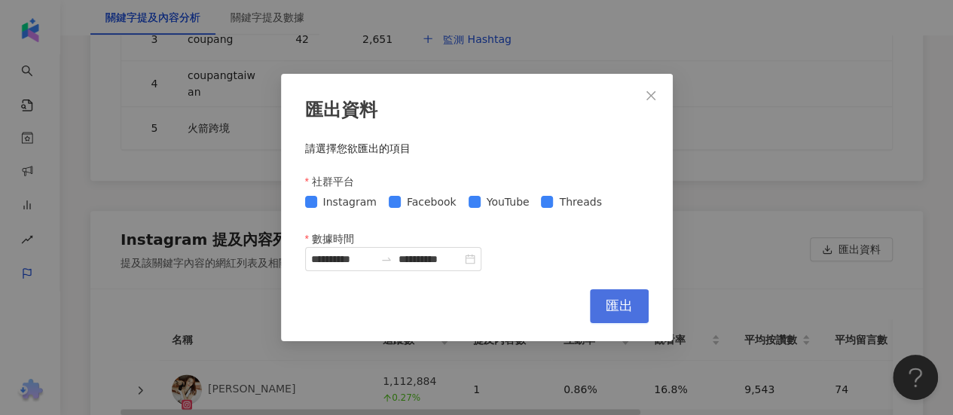
click at [610, 301] on span "匯出" at bounding box center [619, 306] width 27 height 17
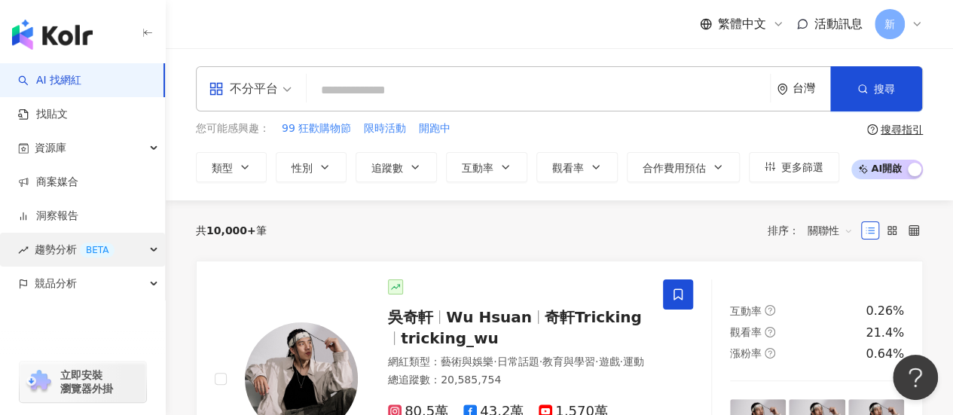
click at [101, 256] on div "BETA" at bounding box center [97, 250] width 35 height 15
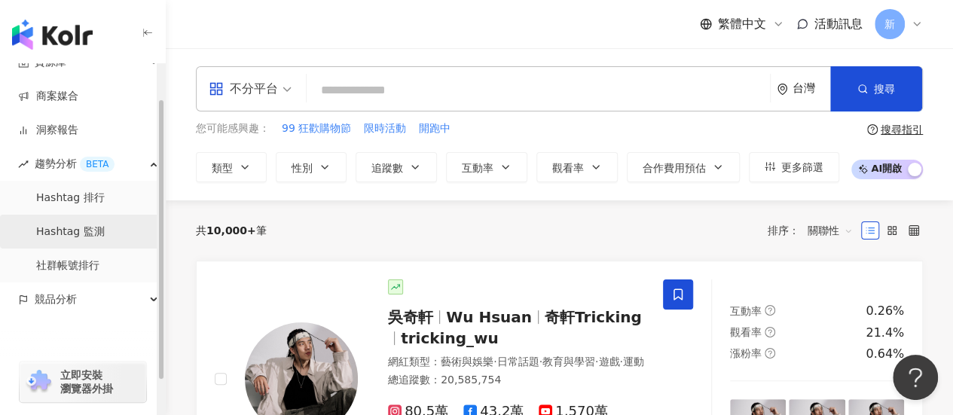
scroll to position [11, 0]
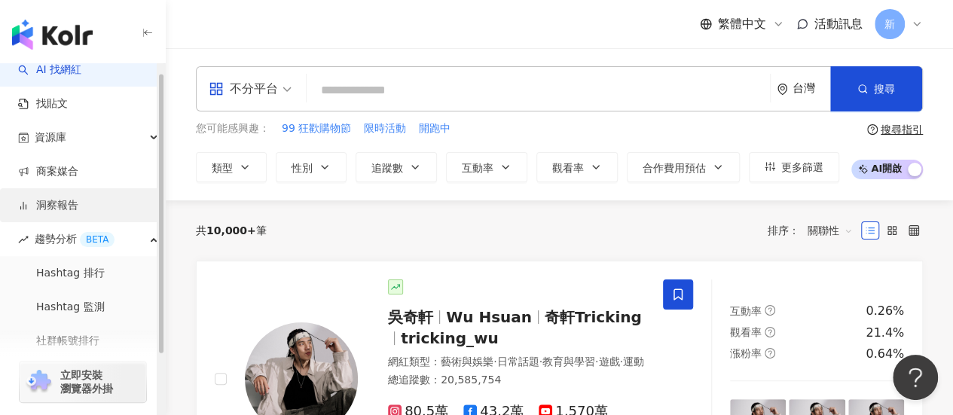
click at [78, 205] on link "洞察報告" at bounding box center [48, 205] width 60 height 15
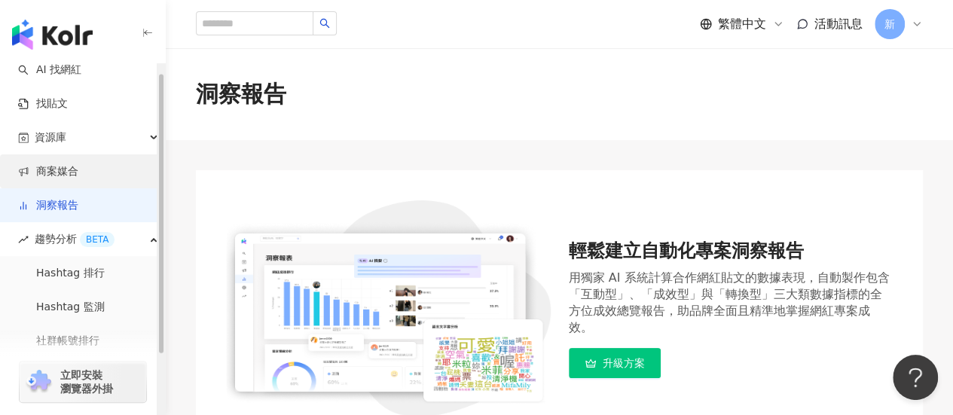
click at [78, 164] on link "商案媒合" at bounding box center [48, 171] width 60 height 15
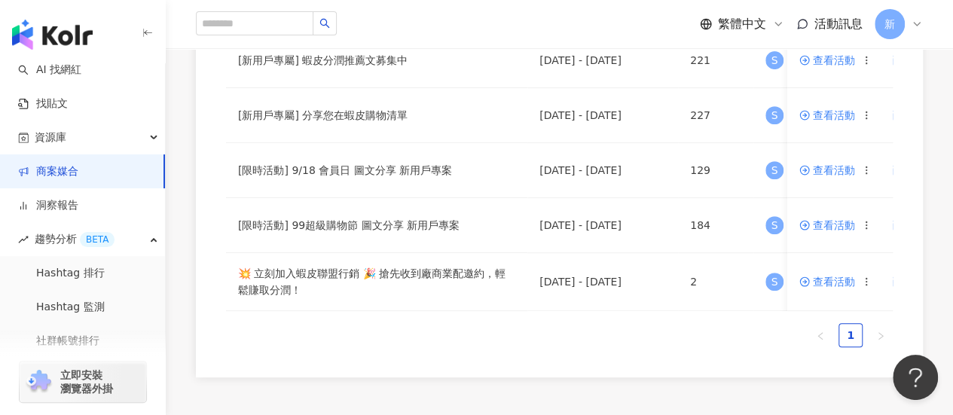
scroll to position [75, 0]
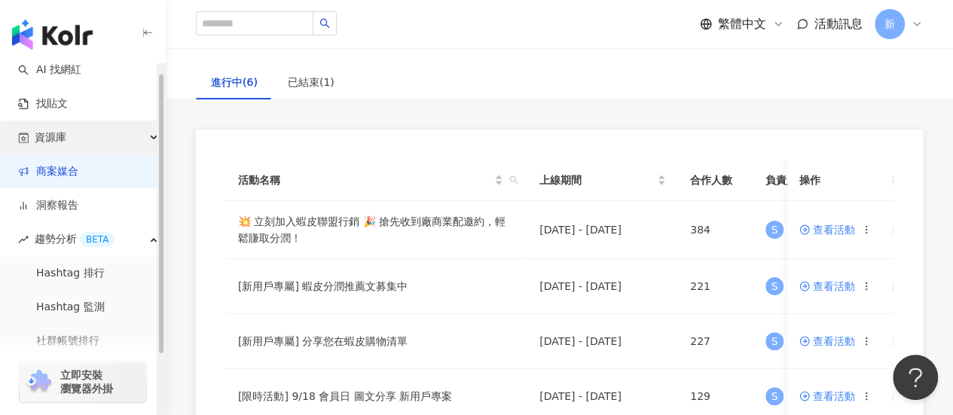
click at [84, 142] on div "資源庫" at bounding box center [82, 138] width 165 height 34
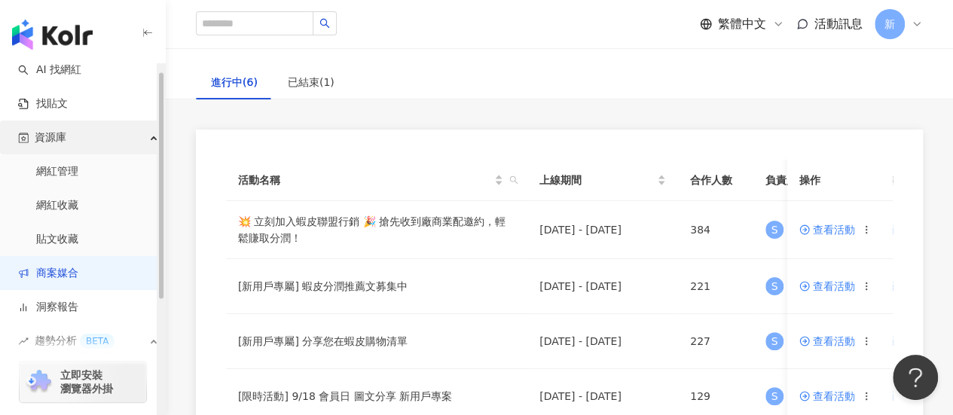
click at [108, 127] on div "資源庫" at bounding box center [82, 138] width 165 height 34
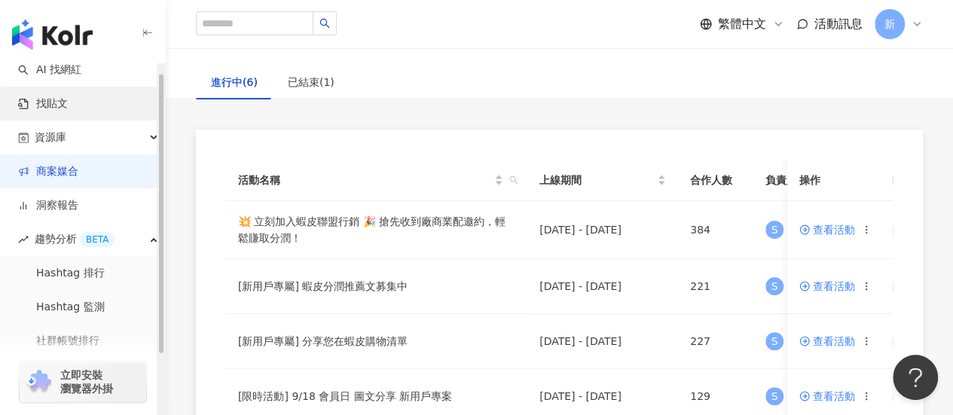
click at [68, 108] on link "找貼文" at bounding box center [43, 103] width 50 height 15
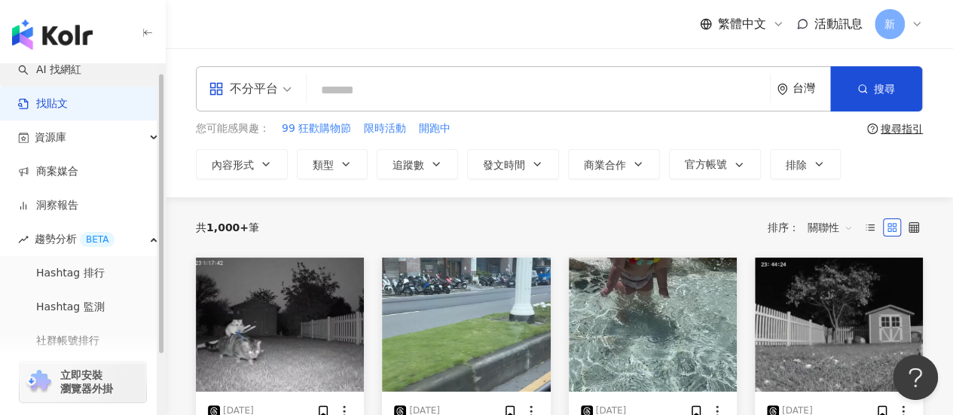
click at [75, 78] on link "AI 找網紅" at bounding box center [49, 70] width 63 height 15
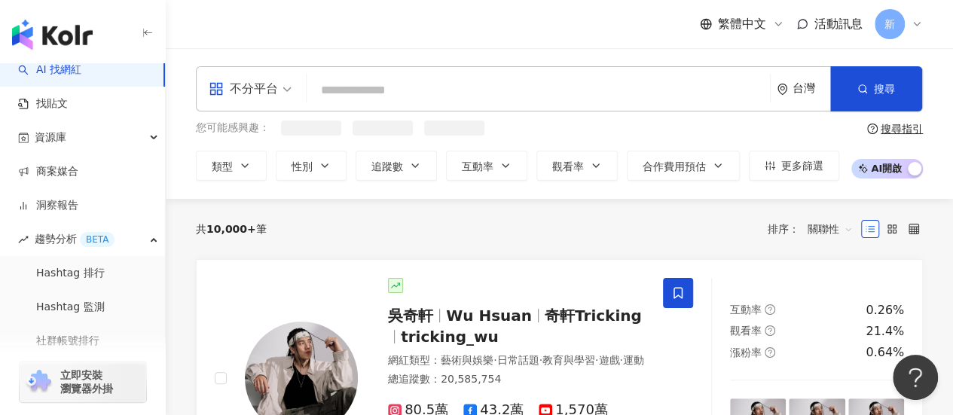
click at [363, 96] on input "search" at bounding box center [538, 90] width 451 height 29
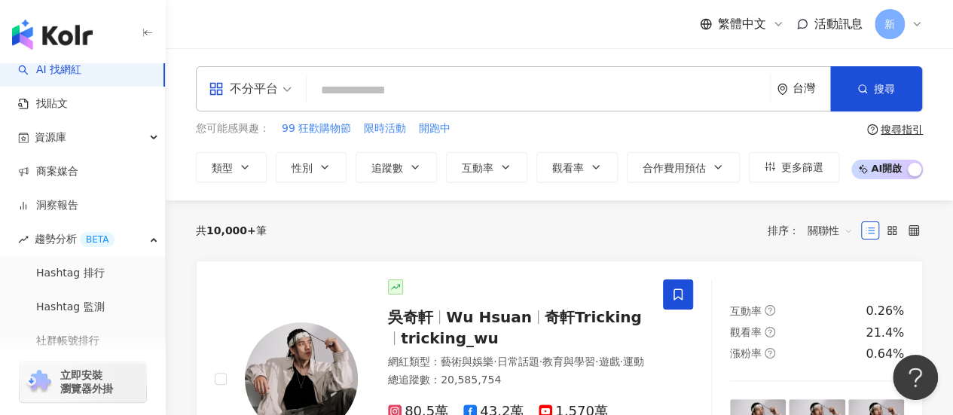
type input "*"
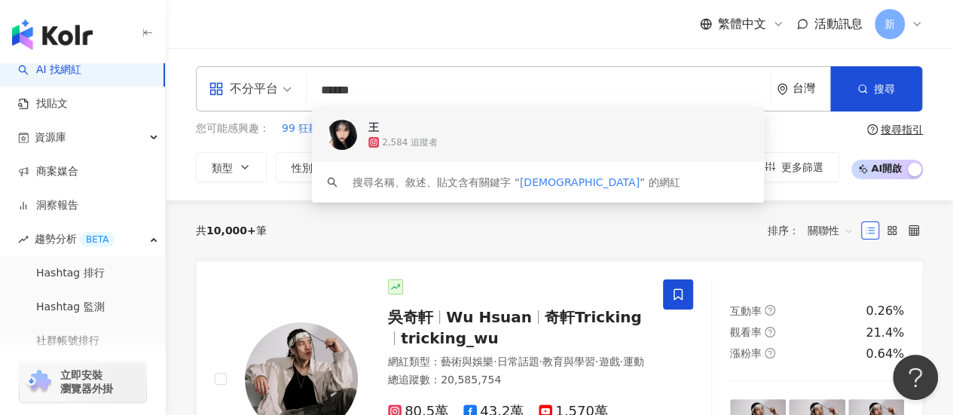
type input "******"
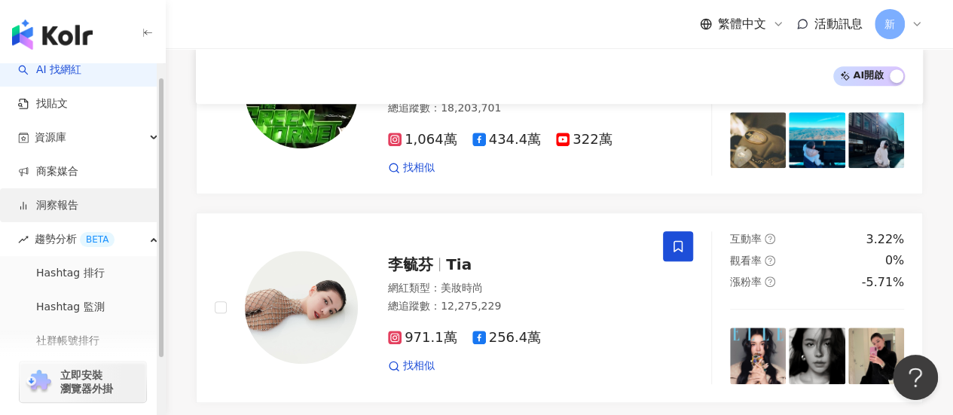
scroll to position [86, 0]
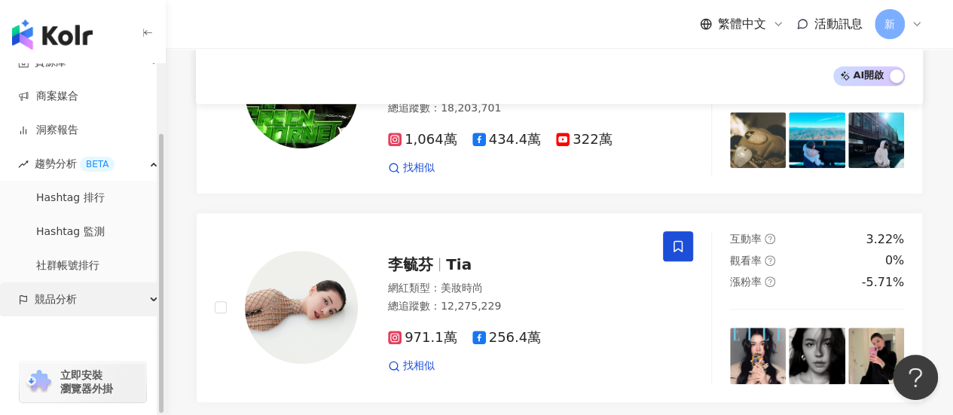
click at [115, 299] on div "競品分析" at bounding box center [82, 300] width 165 height 34
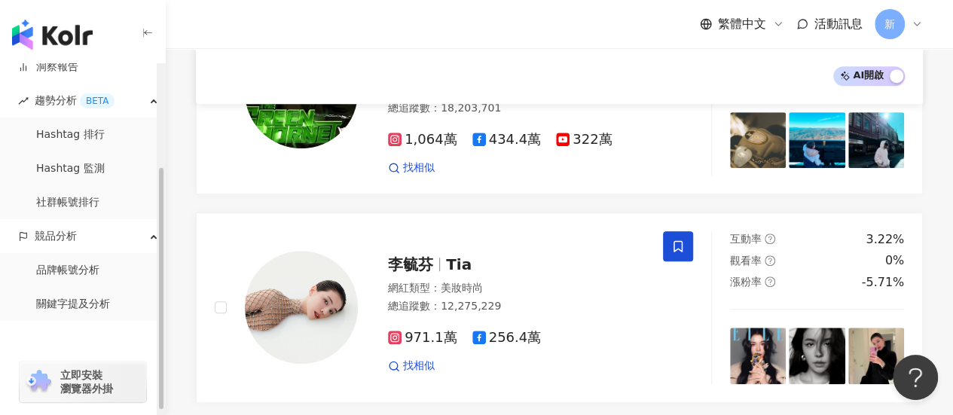
scroll to position [154, 0]
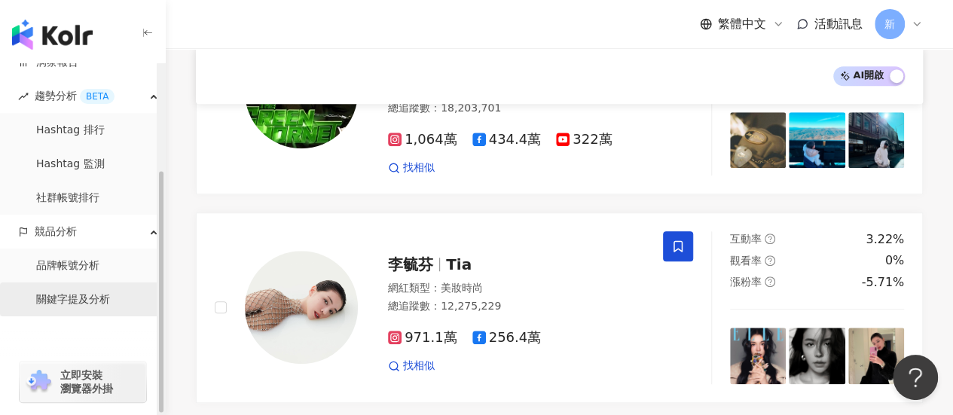
click at [110, 305] on link "關鍵字提及分析" at bounding box center [73, 299] width 74 height 15
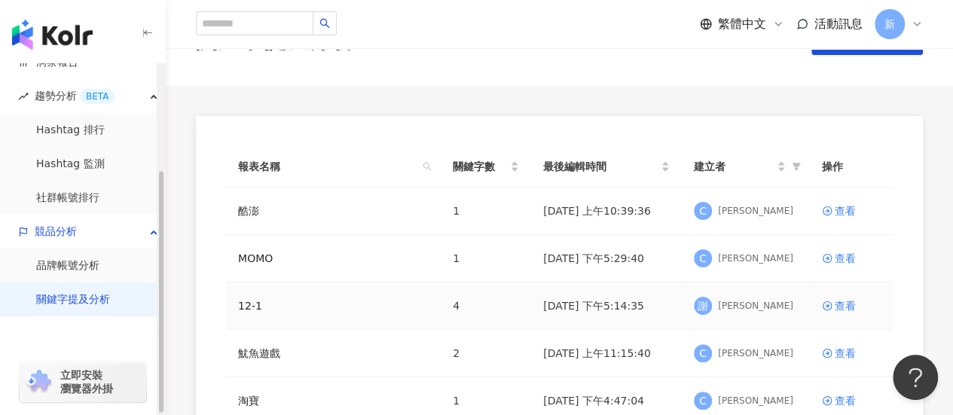
scroll to position [75, 0]
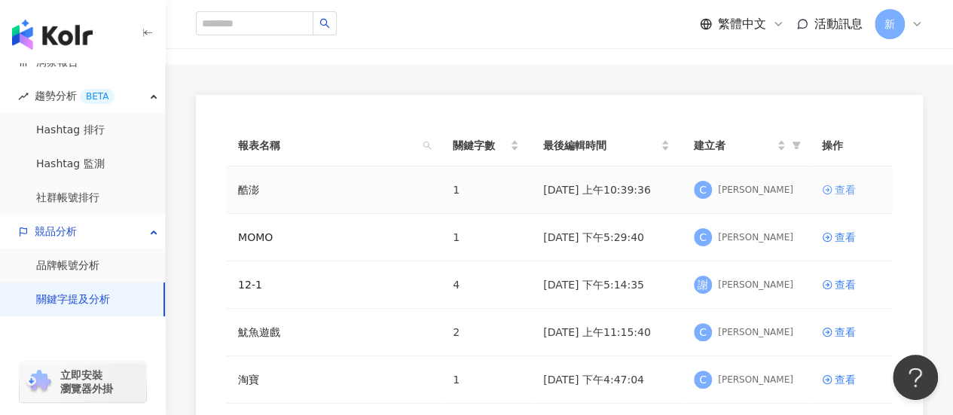
click at [833, 192] on link "查看" at bounding box center [851, 190] width 59 height 17
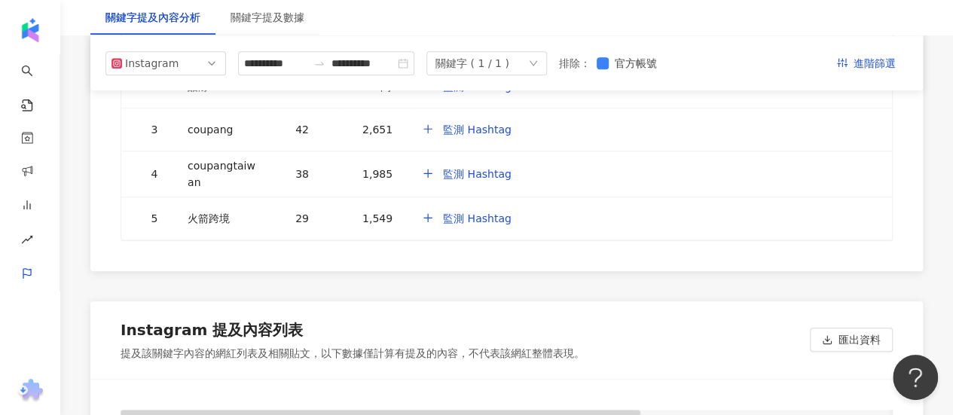
scroll to position [3466, 0]
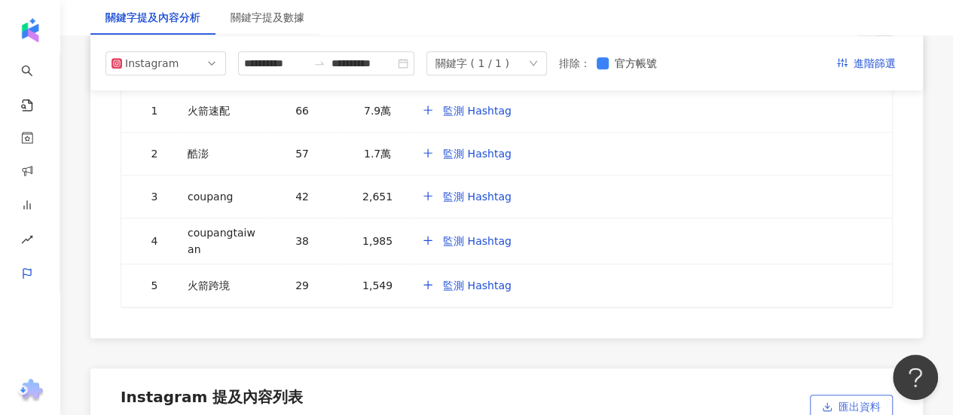
click at [844, 396] on span "匯出資料" at bounding box center [860, 408] width 42 height 24
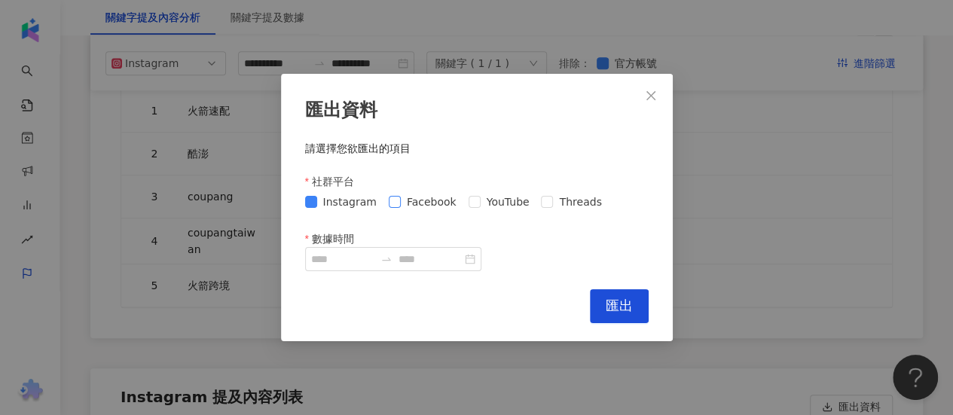
click at [403, 197] on span "Facebook" at bounding box center [432, 202] width 62 height 17
click at [481, 201] on span "YouTube" at bounding box center [508, 202] width 55 height 17
click at [586, 201] on span "Threads" at bounding box center [580, 202] width 54 height 17
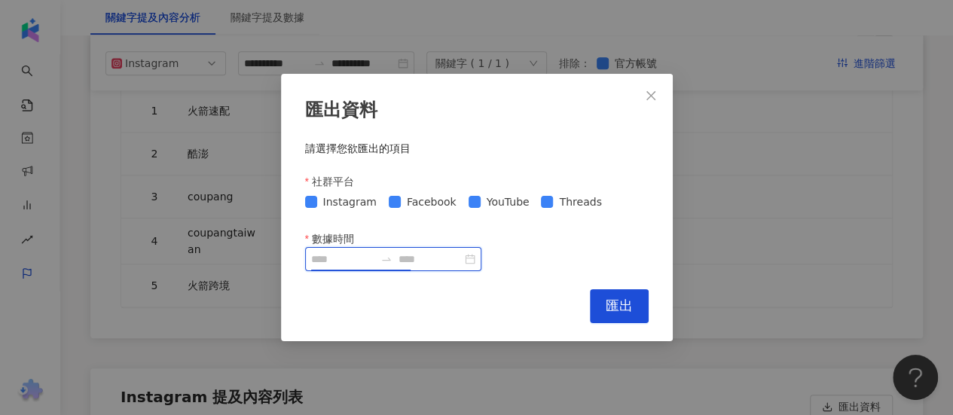
click at [375, 262] on input "數據時間" at bounding box center [342, 259] width 63 height 17
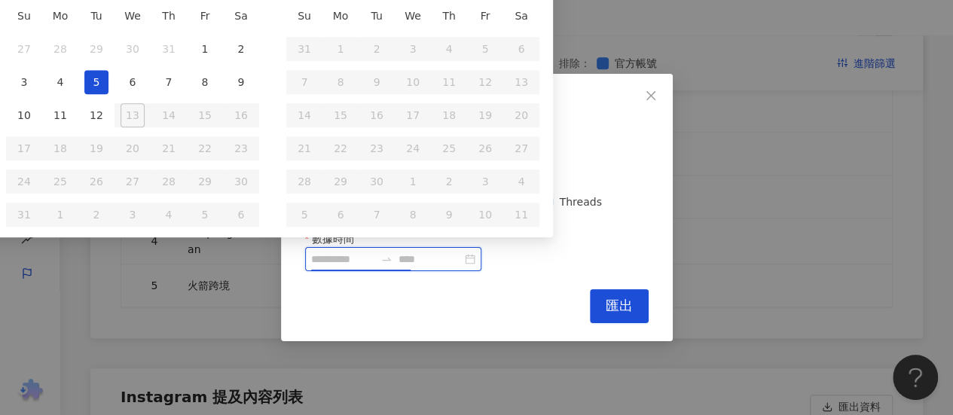
type input "**********"
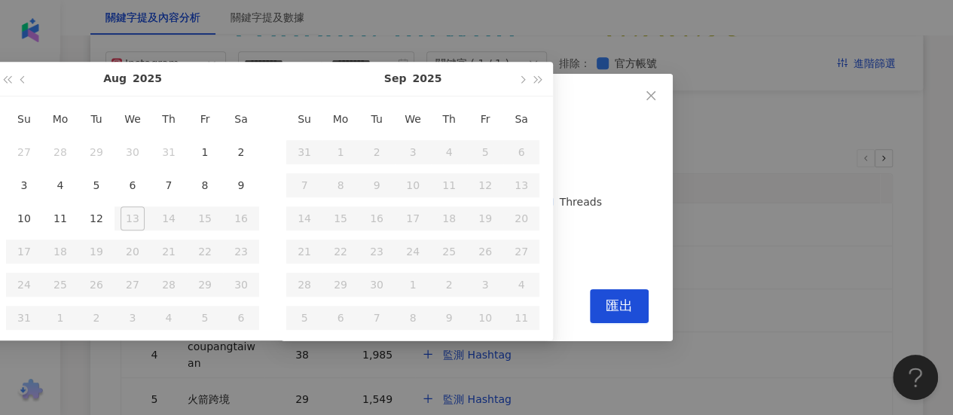
type input "**********"
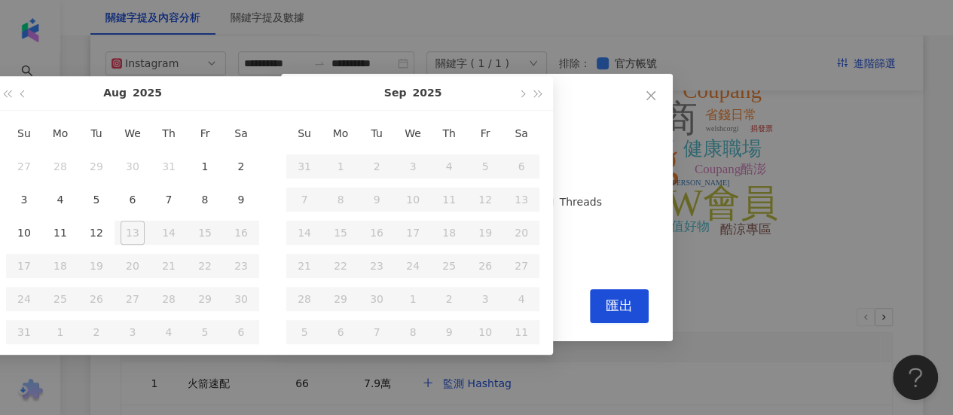
scroll to position [3089, 0]
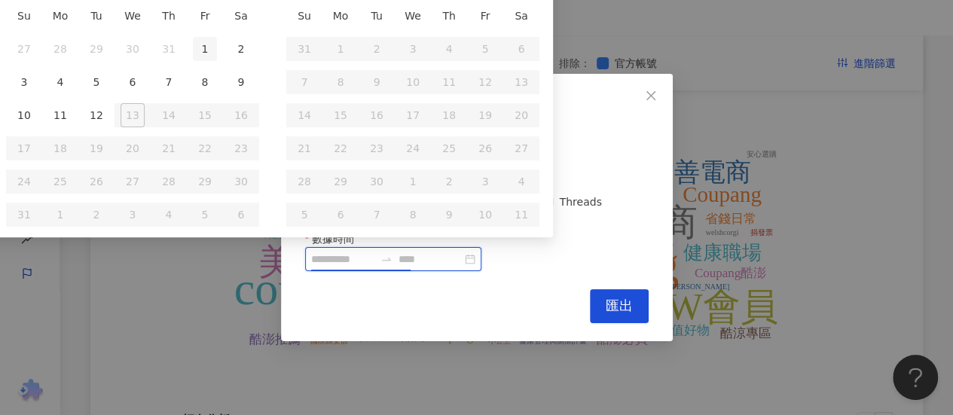
type input "**********"
click at [208, 50] on div "1" at bounding box center [205, 49] width 24 height 24
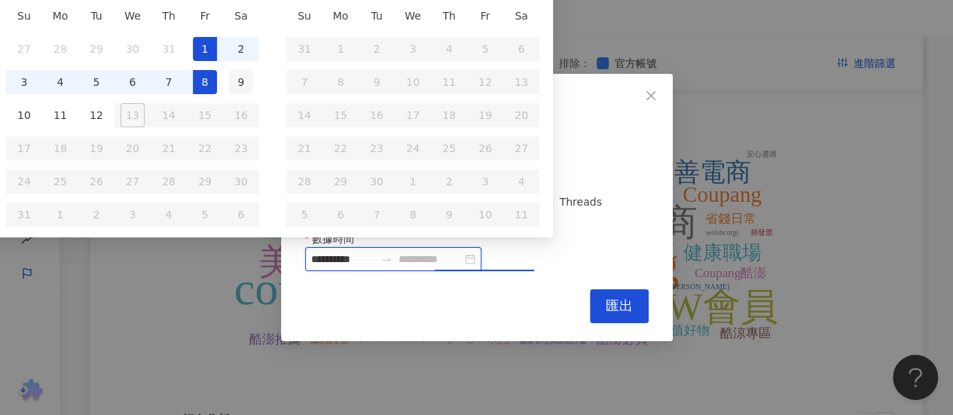
type input "**********"
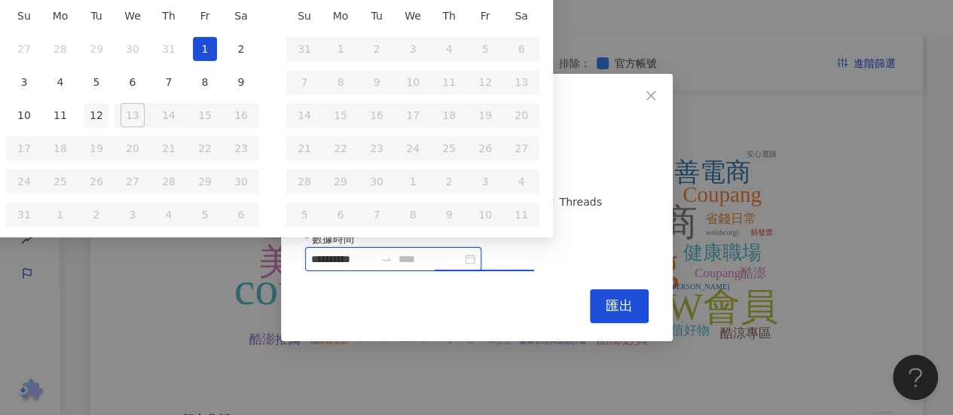
type input "**********"
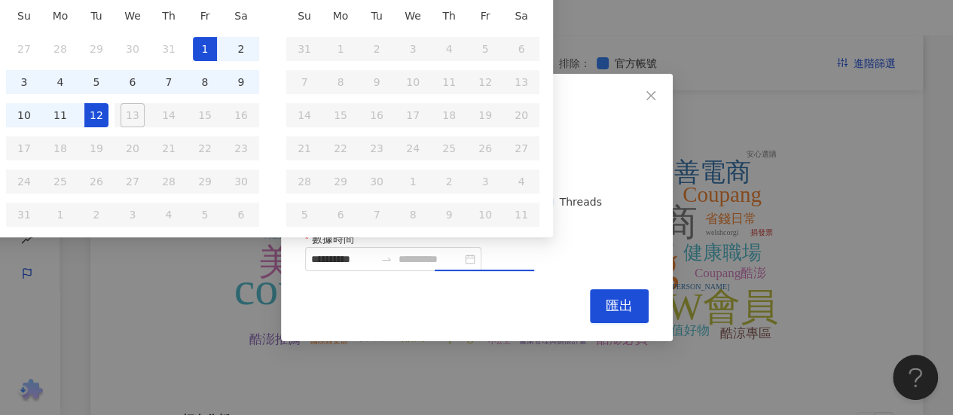
click at [93, 121] on div "12" at bounding box center [96, 115] width 24 height 24
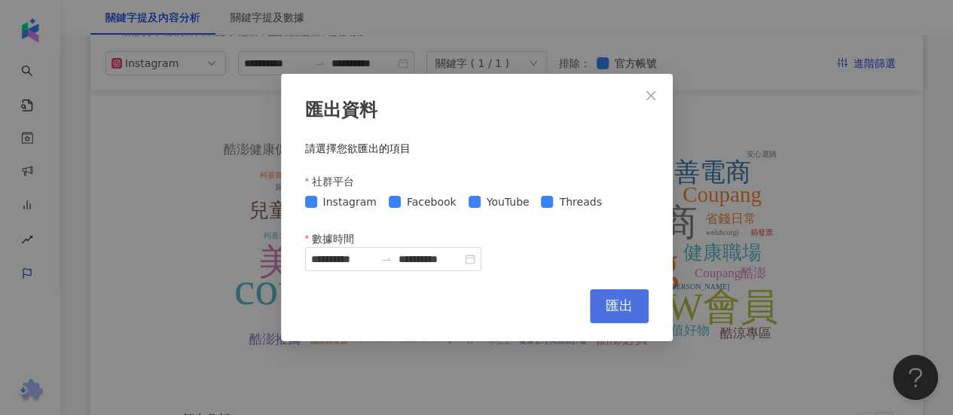
click at [611, 302] on span "匯出" at bounding box center [619, 306] width 27 height 17
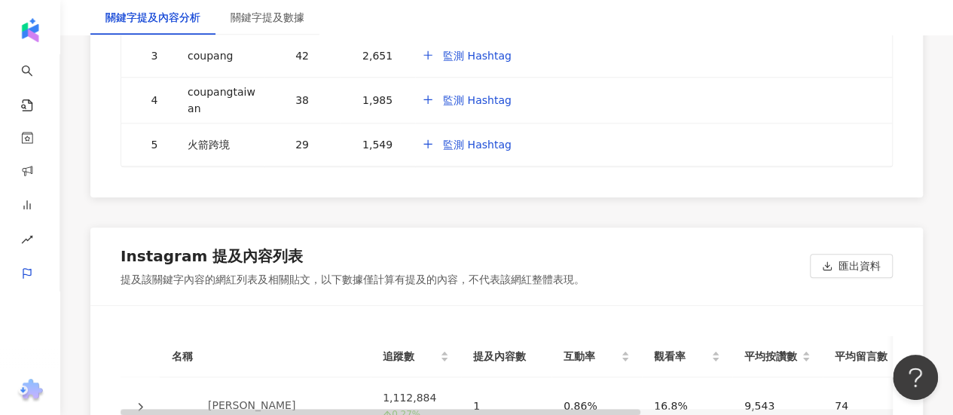
scroll to position [3692, 0]
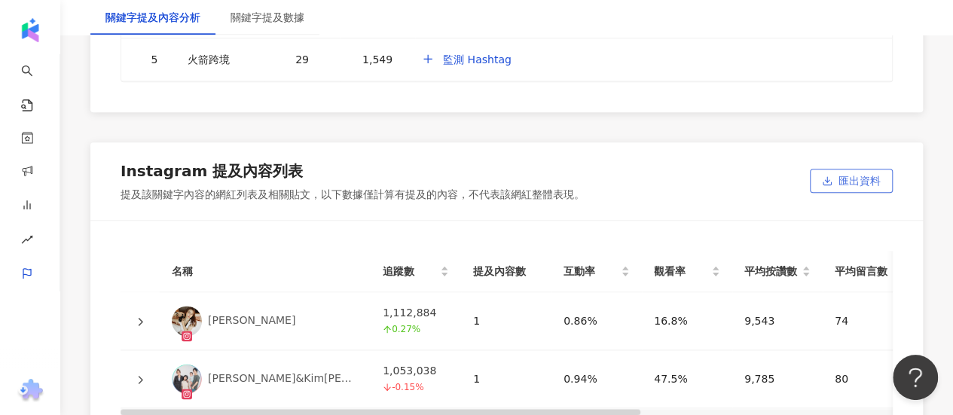
click at [862, 170] on span "匯出資料" at bounding box center [860, 182] width 42 height 24
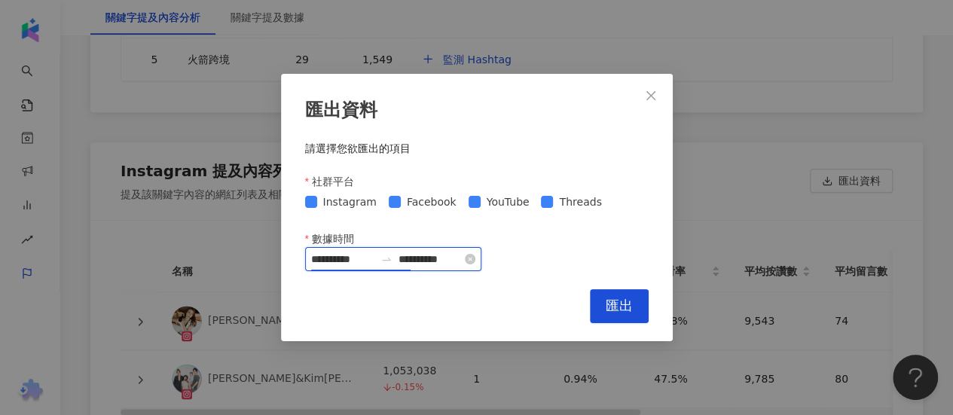
click at [375, 261] on input "**********" at bounding box center [342, 259] width 63 height 17
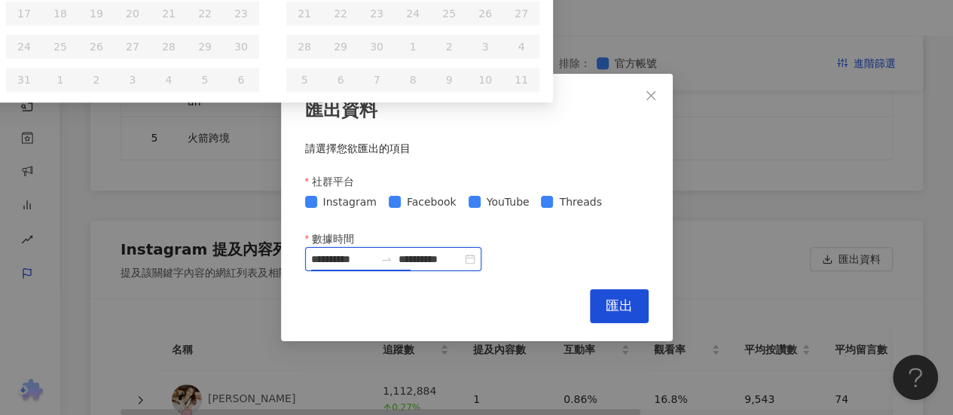
scroll to position [3466, 0]
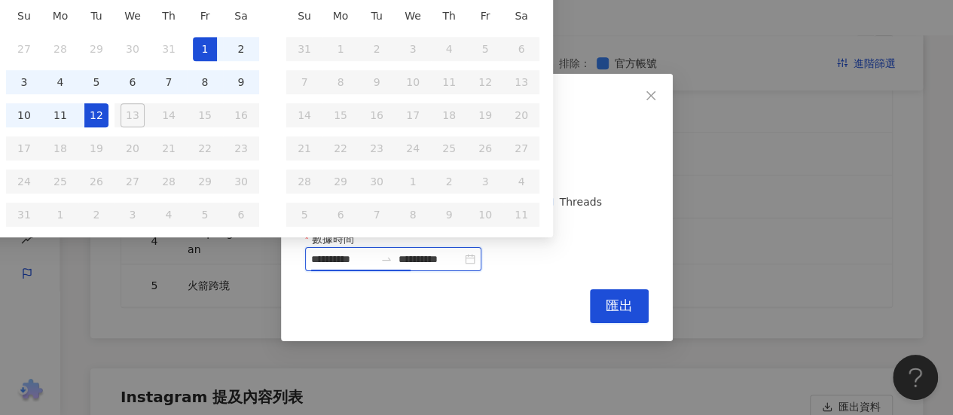
type input "**********"
click at [203, 46] on div "1" at bounding box center [205, 49] width 24 height 24
type input "**********"
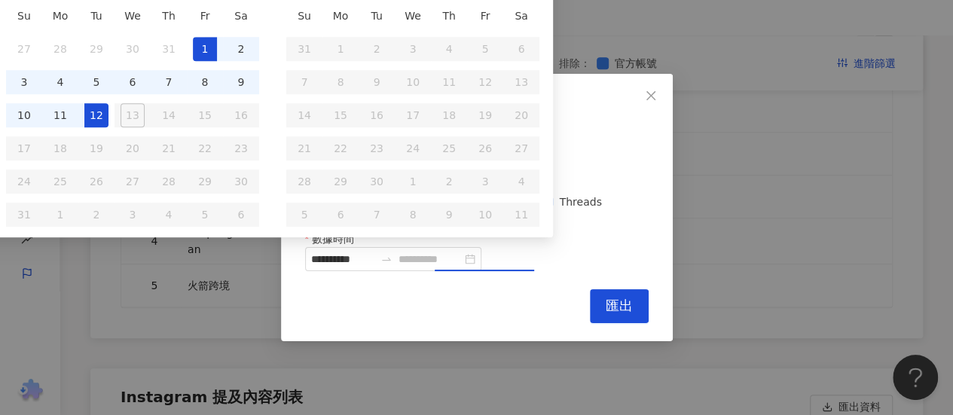
click at [104, 114] on div "12" at bounding box center [96, 115] width 24 height 24
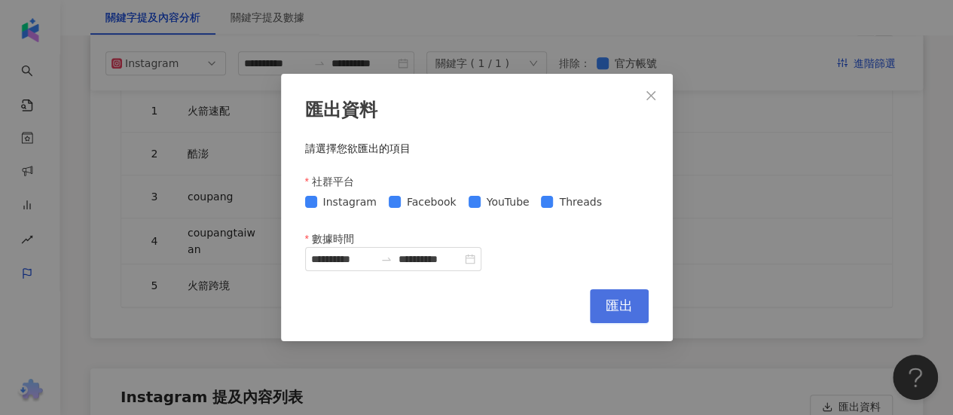
click at [609, 311] on span "匯出" at bounding box center [619, 306] width 27 height 17
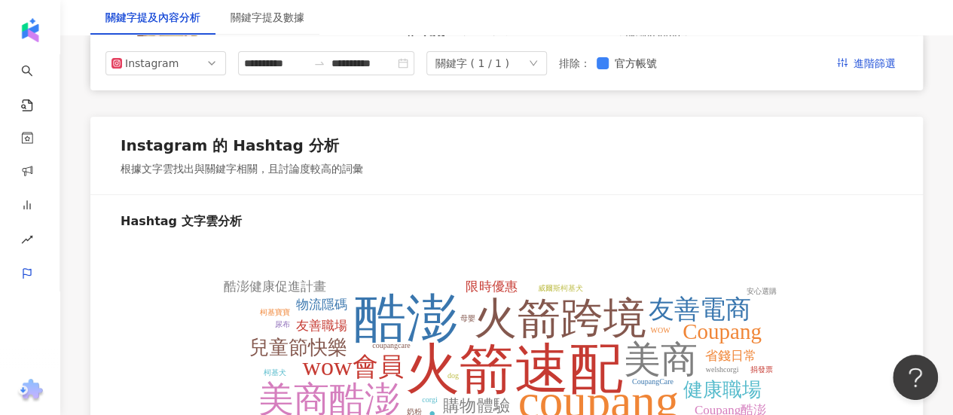
scroll to position [2938, 0]
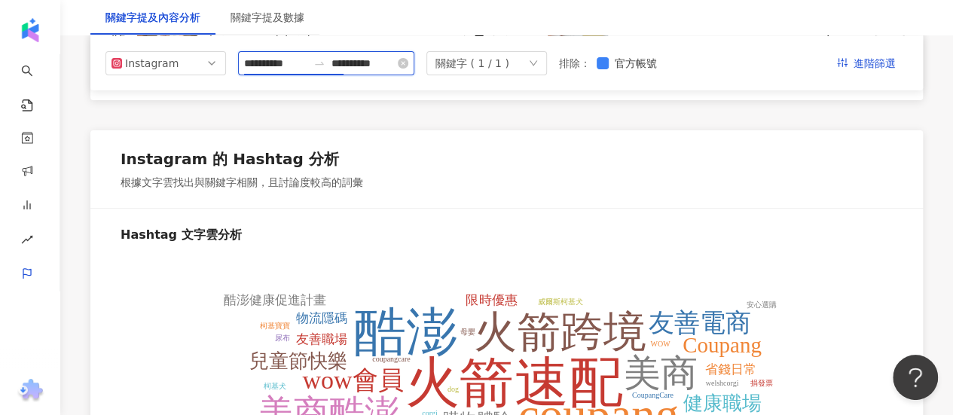
click at [308, 69] on input "**********" at bounding box center [275, 63] width 63 height 17
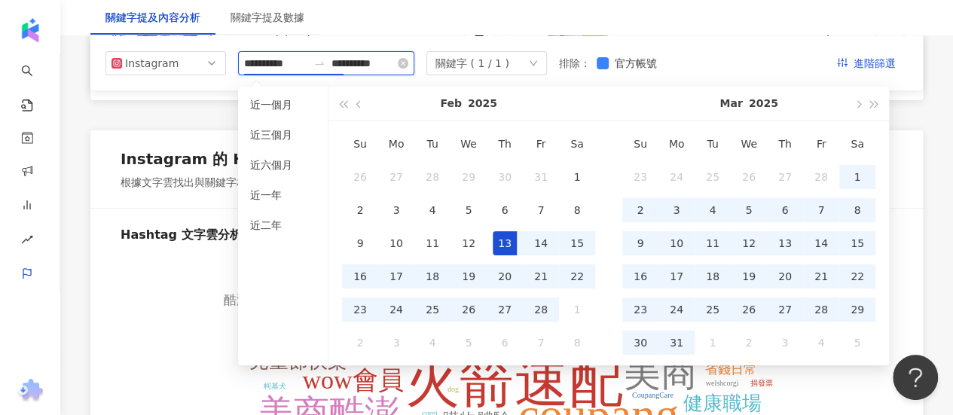
click at [274, 63] on input "**********" at bounding box center [275, 63] width 63 height 17
click at [871, 103] on span "button" at bounding box center [875, 104] width 8 height 8
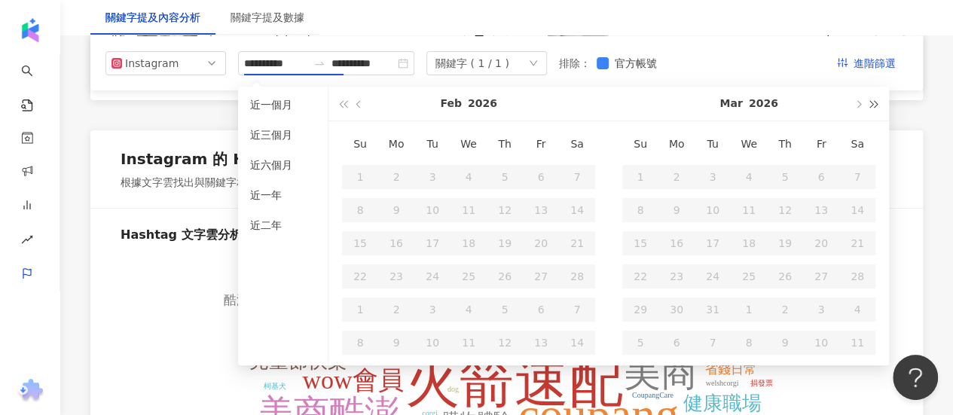
click at [871, 103] on span "button" at bounding box center [875, 104] width 8 height 8
click at [336, 108] on button "button" at bounding box center [343, 104] width 17 height 34
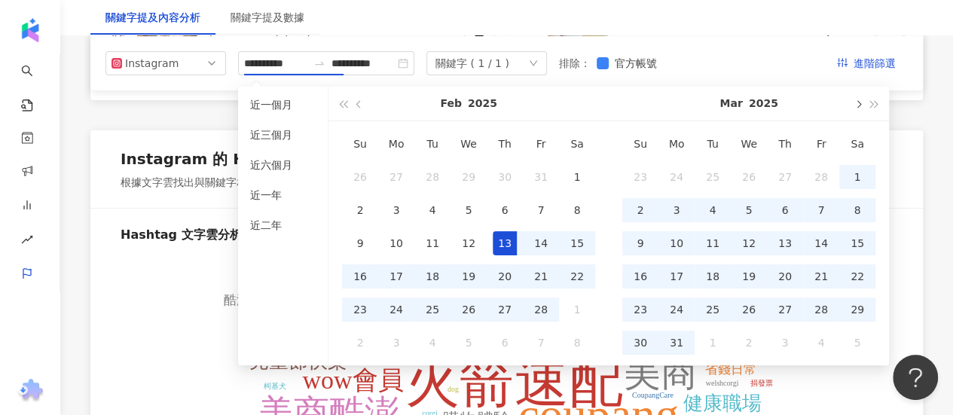
click at [862, 99] on button "button" at bounding box center [857, 104] width 17 height 34
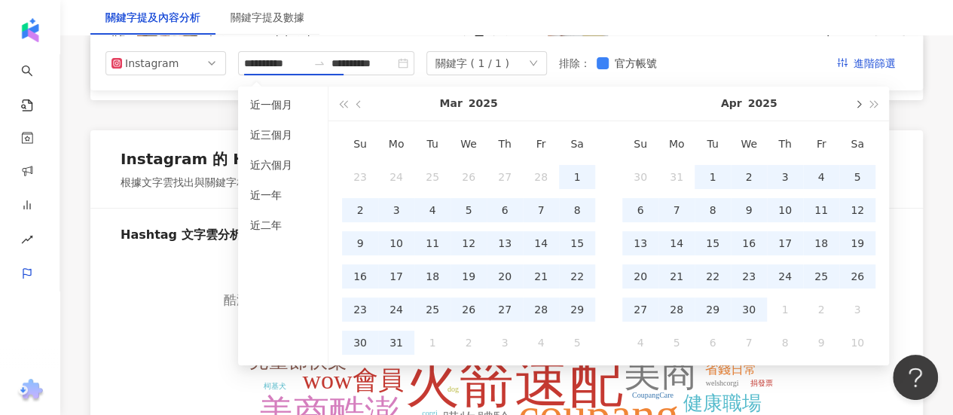
click at [862, 99] on button "button" at bounding box center [857, 104] width 17 height 34
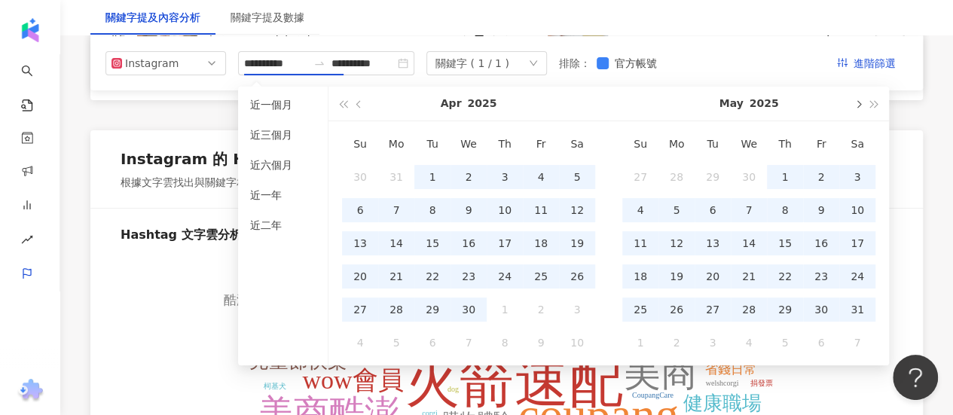
click at [862, 99] on button "button" at bounding box center [857, 104] width 17 height 34
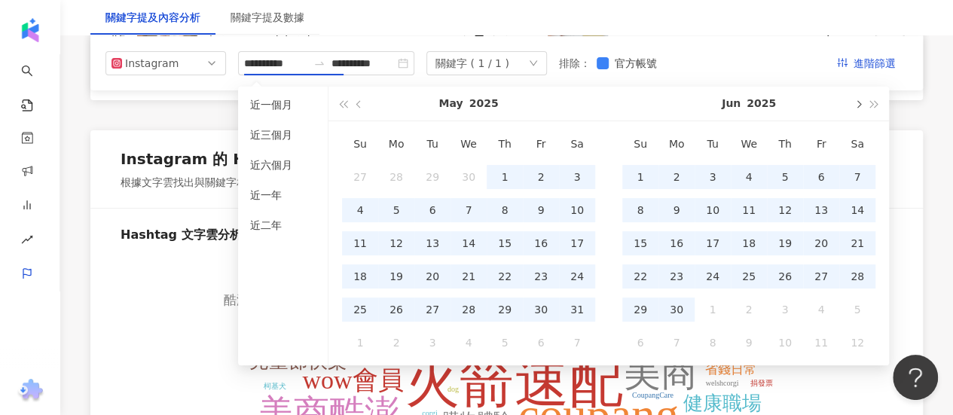
click at [862, 99] on button "button" at bounding box center [857, 104] width 17 height 34
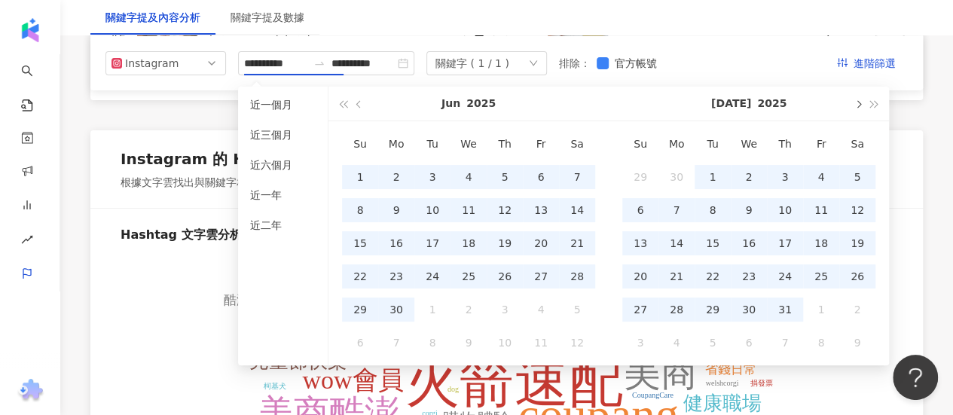
click at [862, 99] on button "button" at bounding box center [857, 104] width 17 height 34
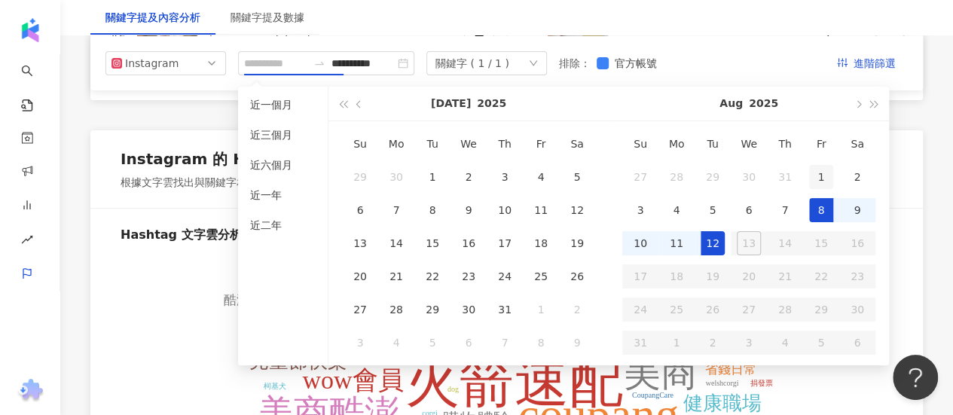
type input "**********"
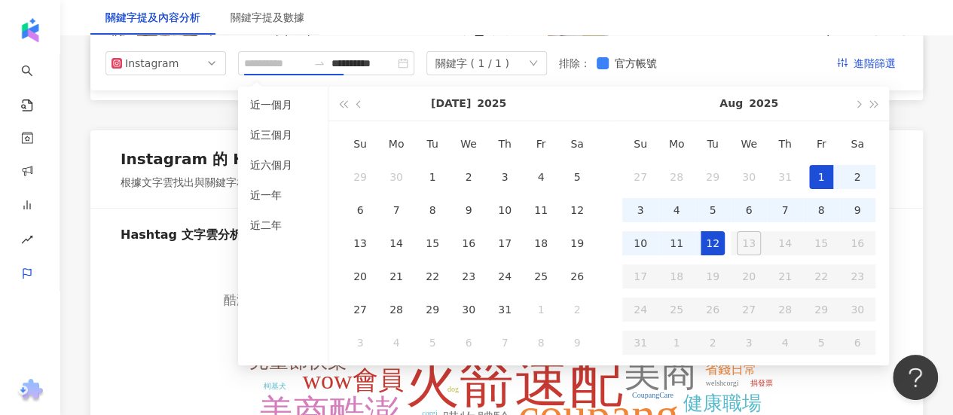
click at [819, 186] on div "1" at bounding box center [821, 177] width 24 height 24
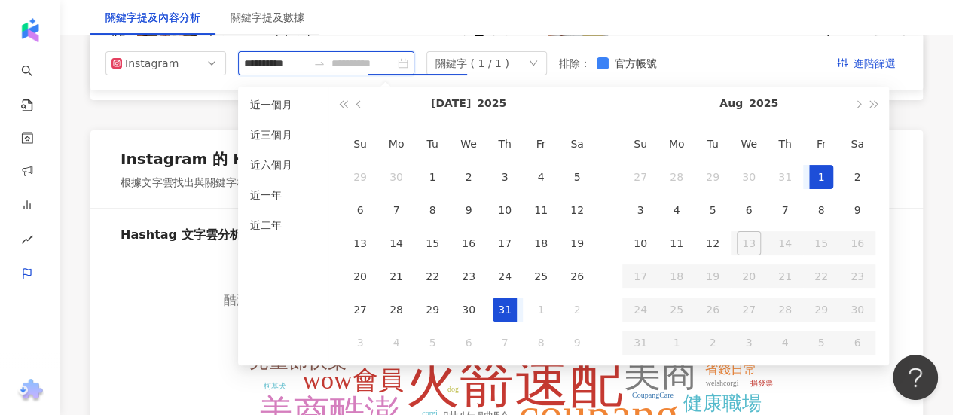
type input "**********"
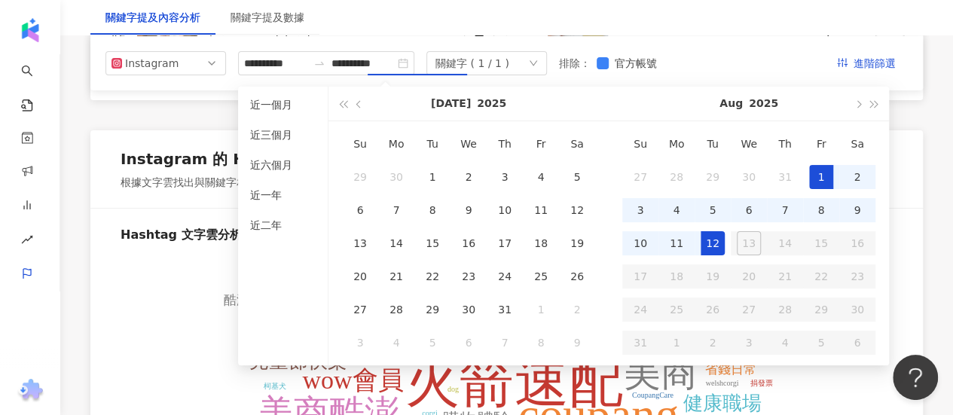
click at [730, 21] on div "關鍵字提及內容分析 關鍵字提及數據" at bounding box center [506, 17] width 893 height 35
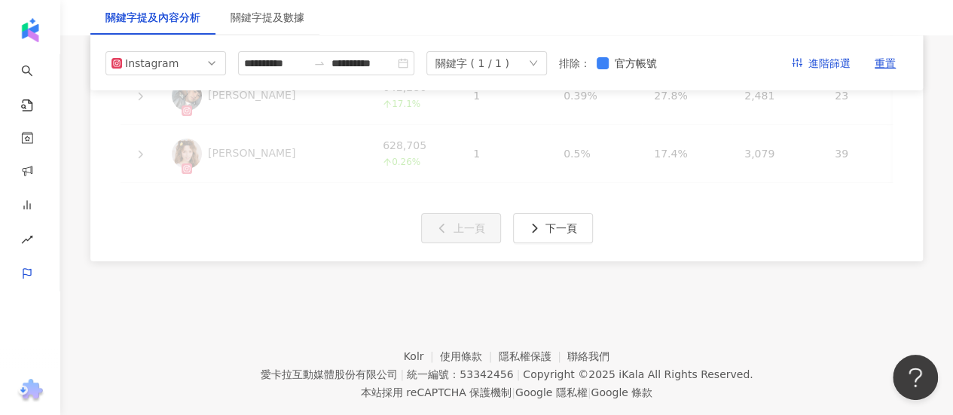
type input "**********"
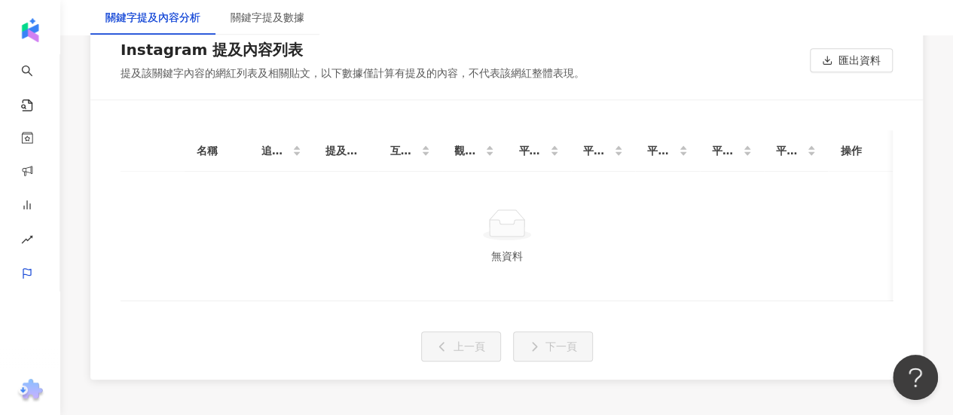
scroll to position [3420, 0]
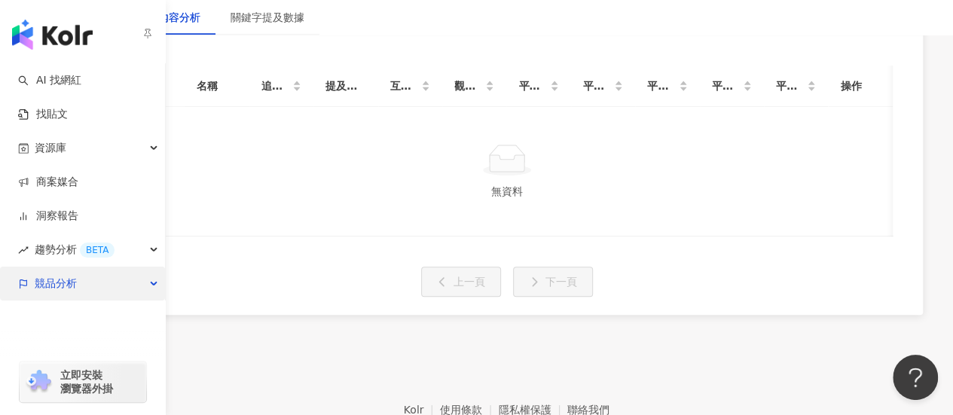
click at [134, 278] on div "競品分析" at bounding box center [82, 284] width 165 height 34
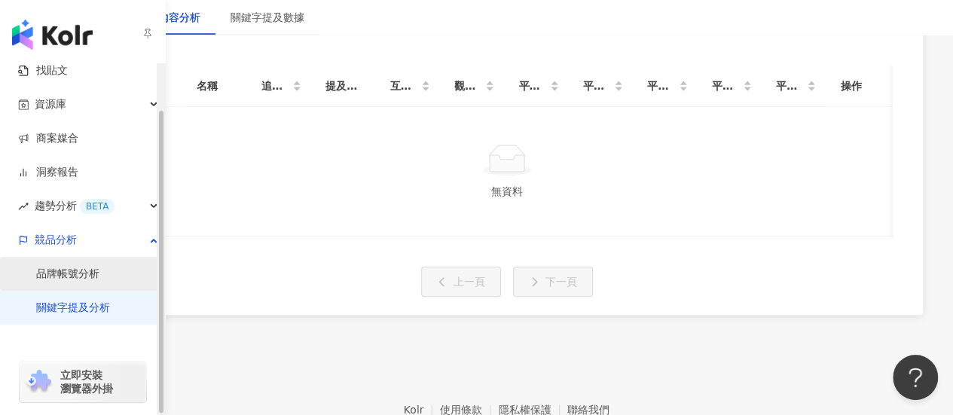
scroll to position [53, 0]
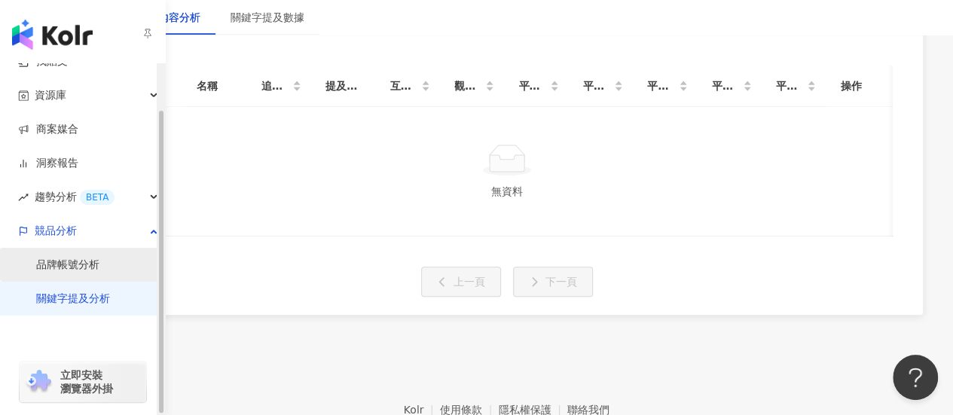
click at [99, 265] on link "品牌帳號分析" at bounding box center [67, 265] width 63 height 15
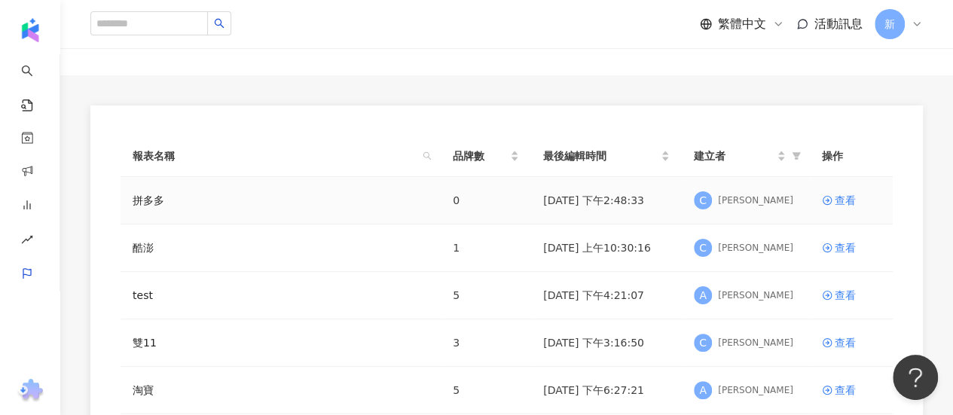
scroll to position [151, 0]
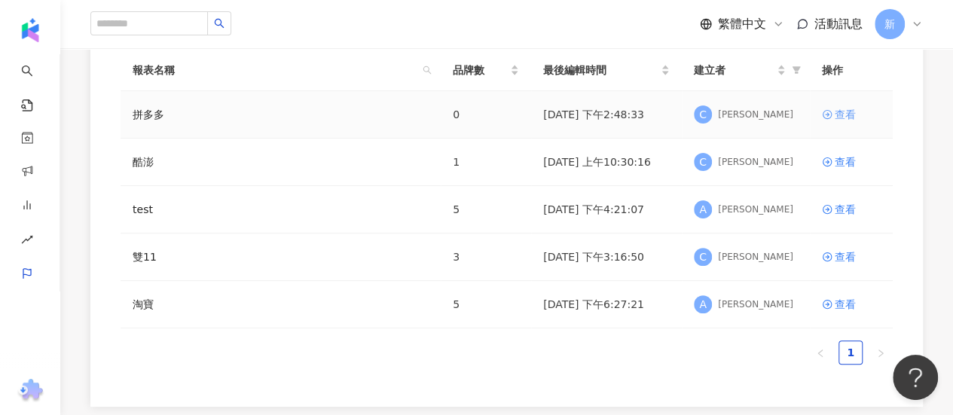
click at [851, 115] on div "查看" at bounding box center [845, 114] width 21 height 17
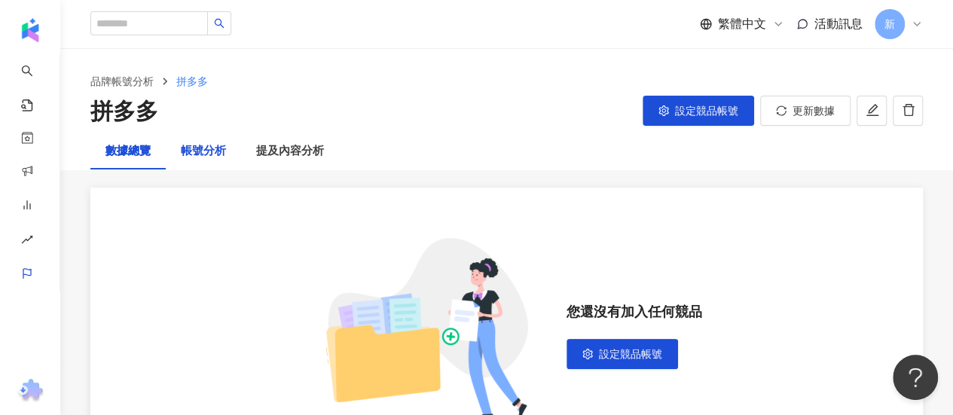
click at [188, 152] on div "帳號分析" at bounding box center [203, 151] width 45 height 18
click at [309, 156] on div "提及內容分析" at bounding box center [290, 151] width 68 height 18
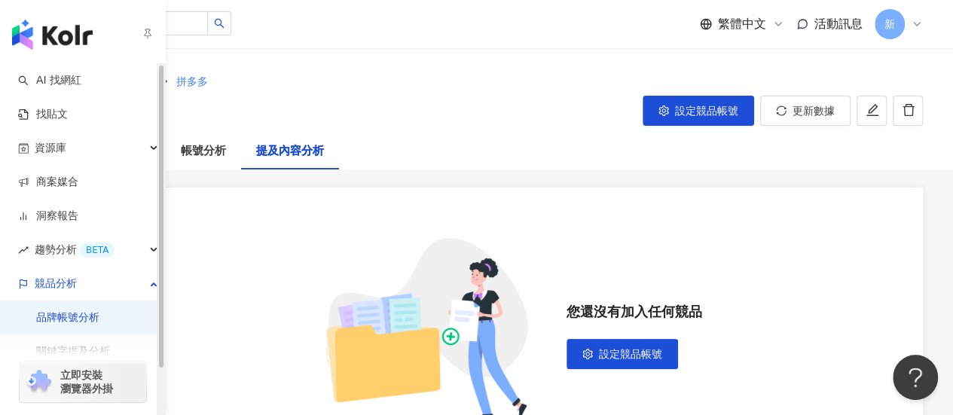
click at [95, 346] on div "立即安裝 瀏覽器外掛" at bounding box center [83, 373] width 166 height 84
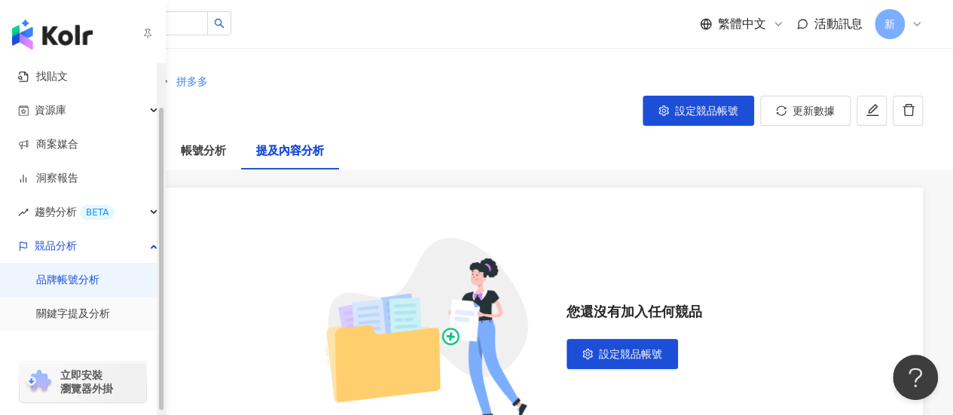
scroll to position [53, 0]
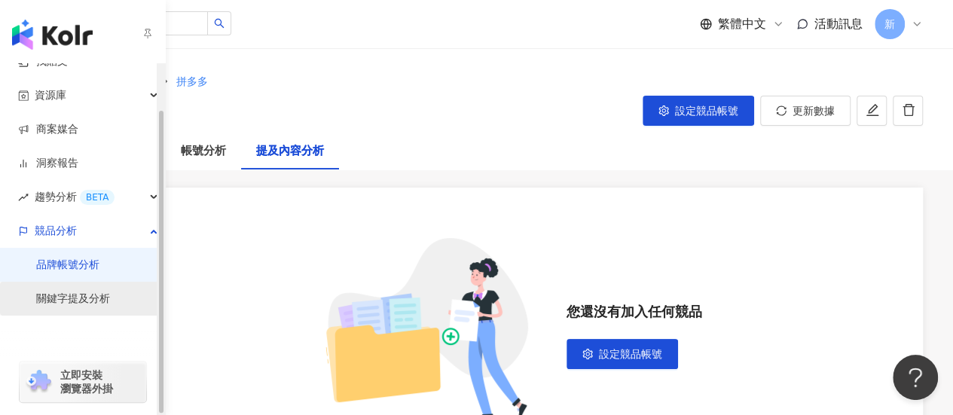
click at [103, 293] on link "關鍵字提及分析" at bounding box center [73, 299] width 74 height 15
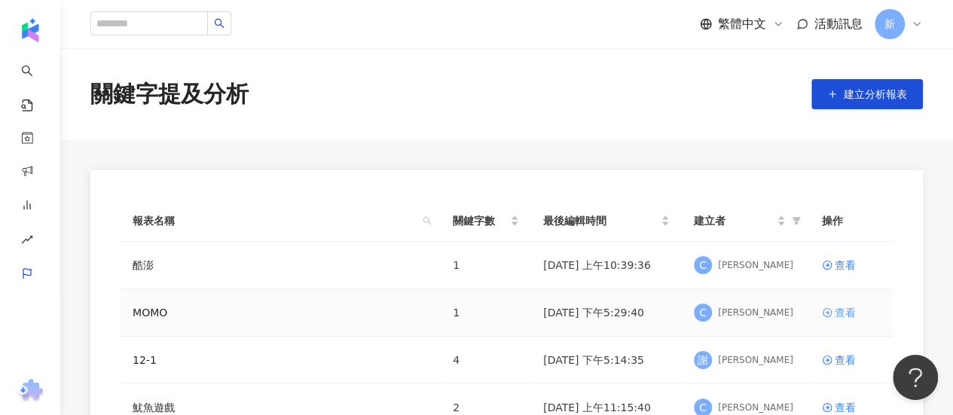
click at [832, 311] on link "查看" at bounding box center [851, 312] width 59 height 17
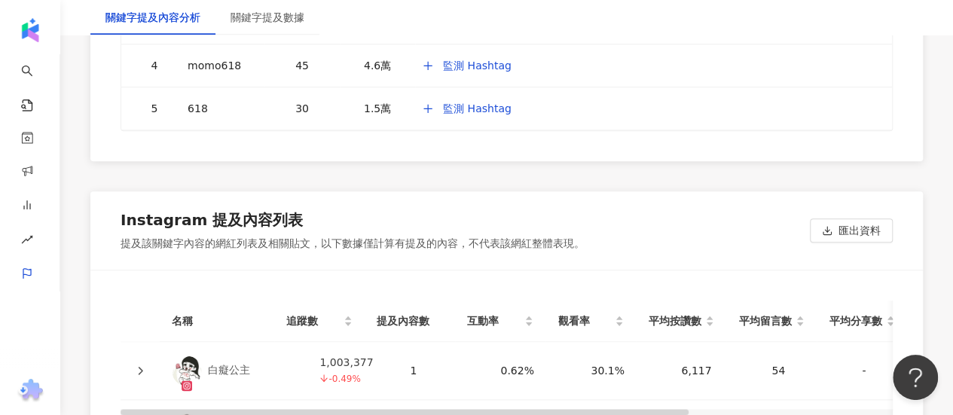
scroll to position [3651, 0]
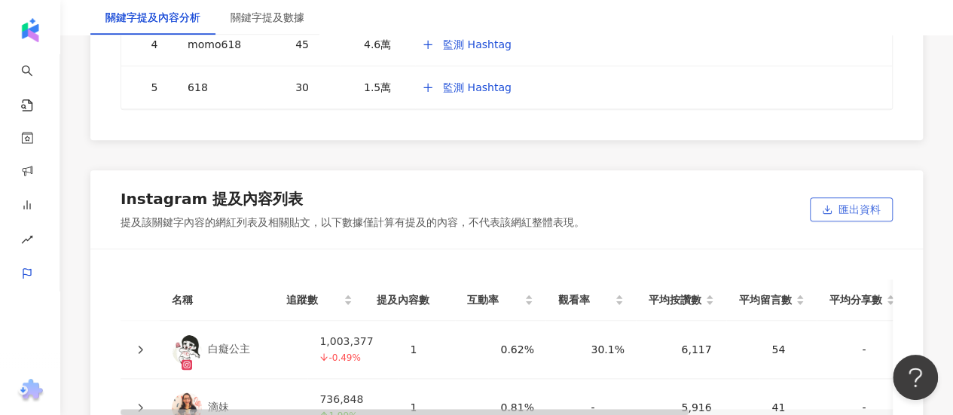
click at [863, 198] on span "匯出資料" at bounding box center [860, 210] width 42 height 24
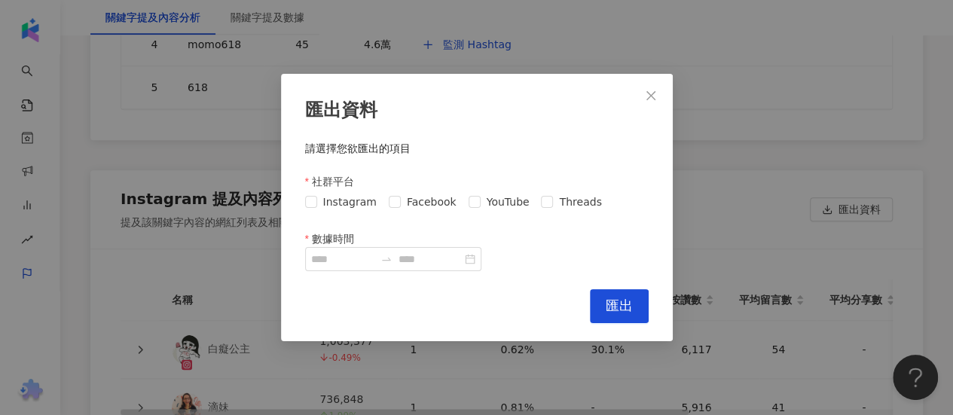
click at [295, 201] on div "匯出資料 請選擇您欲匯出的項目 社群平台 Instagram Facebook YouTube Threads 數據時間 Cancel 匯出" at bounding box center [477, 207] width 392 height 267
click at [381, 197] on div "Instagram Facebook YouTube Threads" at bounding box center [456, 202] width 303 height 17
click at [493, 200] on span "YouTube" at bounding box center [508, 202] width 55 height 17
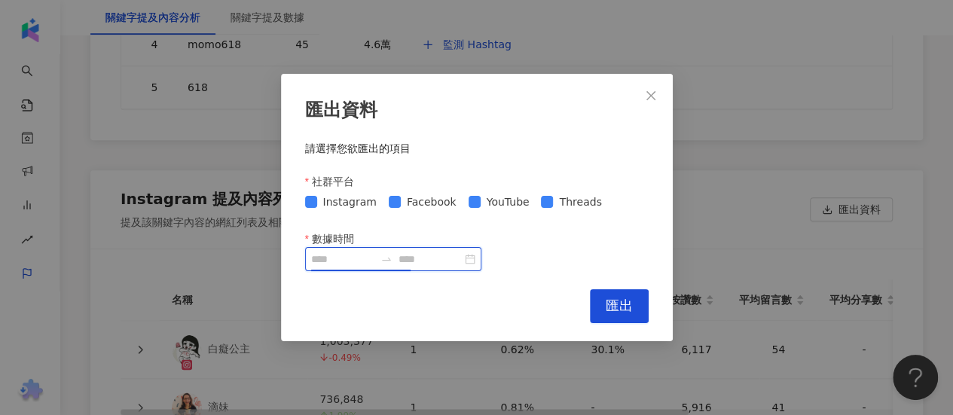
click at [374, 260] on input "數據時間" at bounding box center [342, 259] width 63 height 17
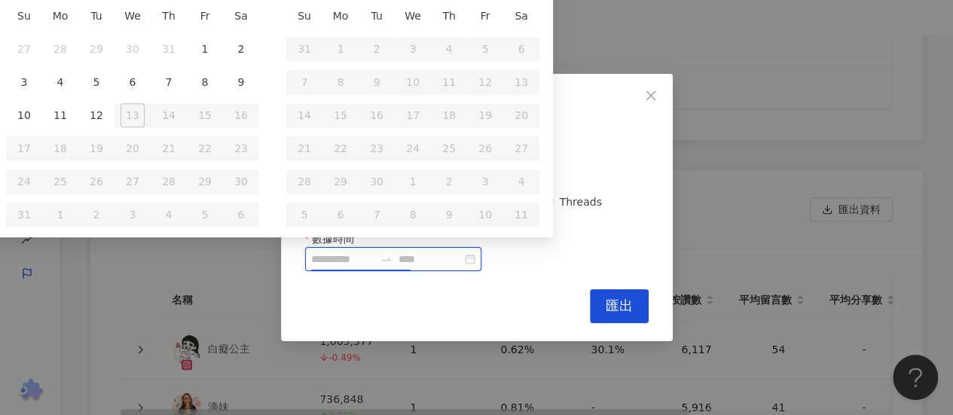
type input "**********"
click at [208, 46] on div "1" at bounding box center [205, 49] width 24 height 24
type input "**********"
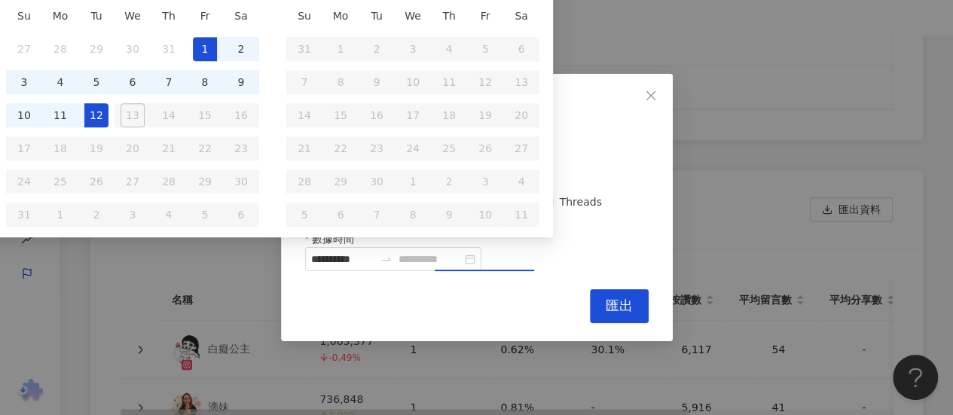
click at [101, 116] on div "12" at bounding box center [96, 115] width 24 height 24
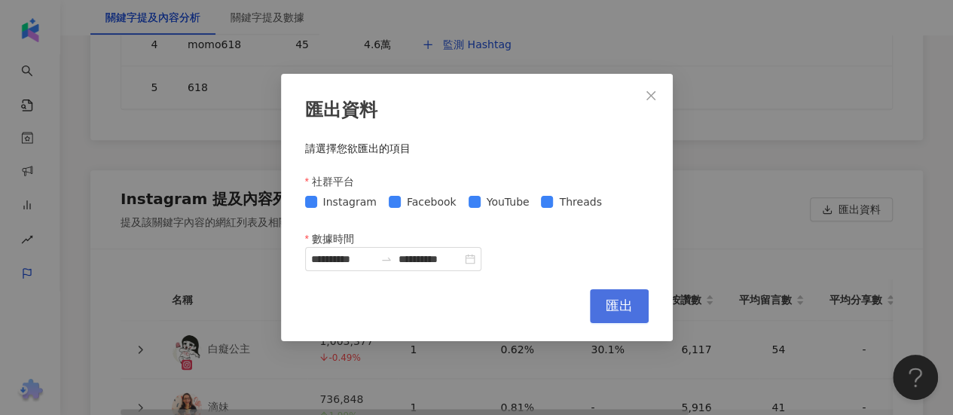
click at [609, 301] on span "匯出" at bounding box center [619, 306] width 27 height 17
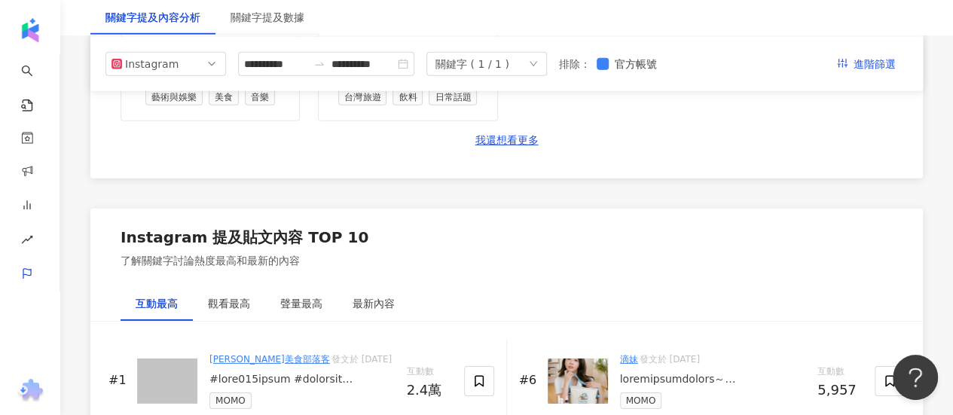
scroll to position [2144, 0]
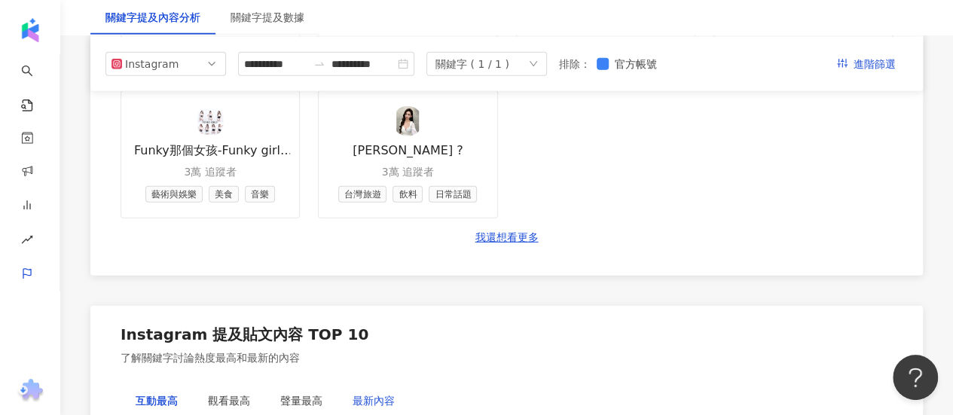
click at [361, 393] on div "最新內容" at bounding box center [374, 401] width 42 height 17
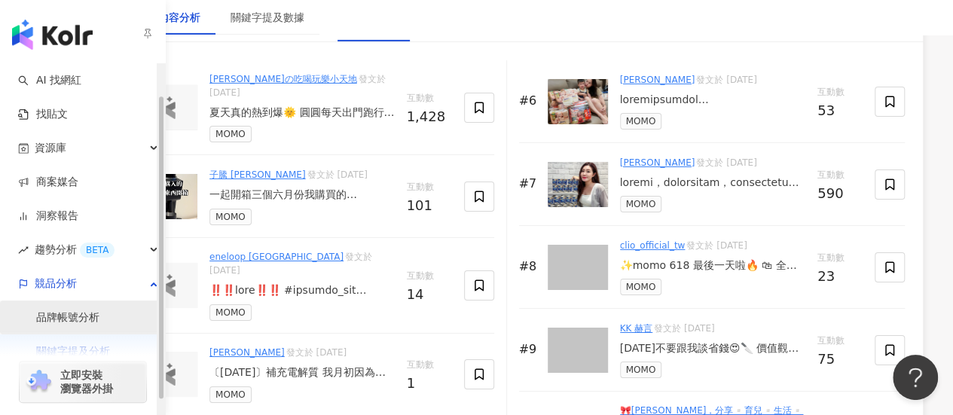
scroll to position [53, 0]
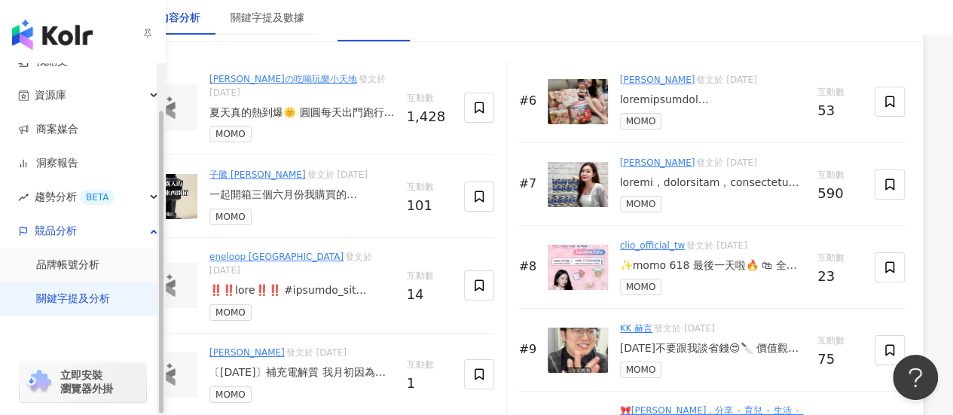
click at [83, 296] on link "關鍵字提及分析" at bounding box center [73, 299] width 74 height 15
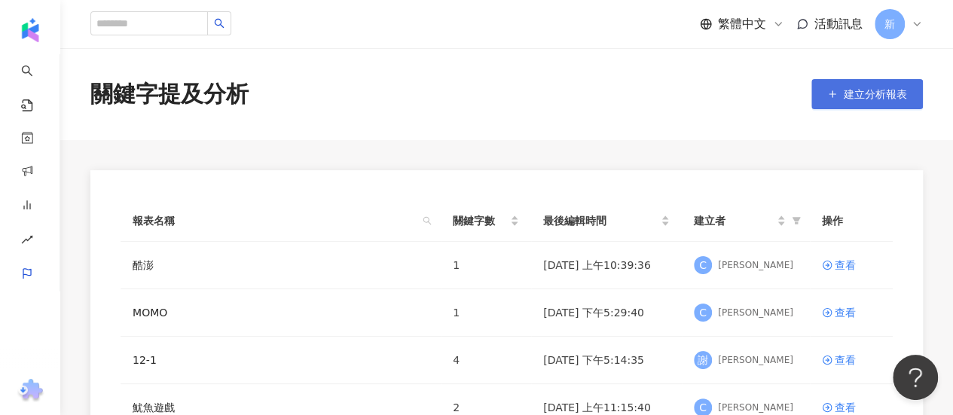
click at [846, 104] on button "建立分析報表" at bounding box center [868, 94] width 112 height 30
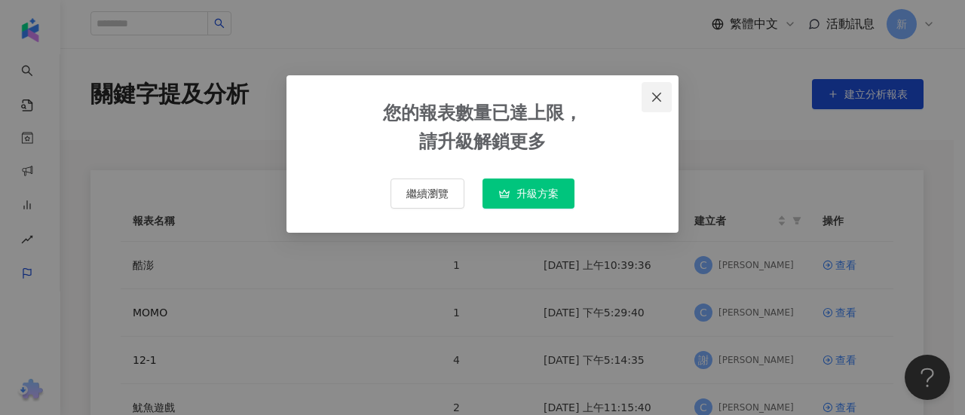
click at [656, 90] on button "Close" at bounding box center [656, 97] width 30 height 30
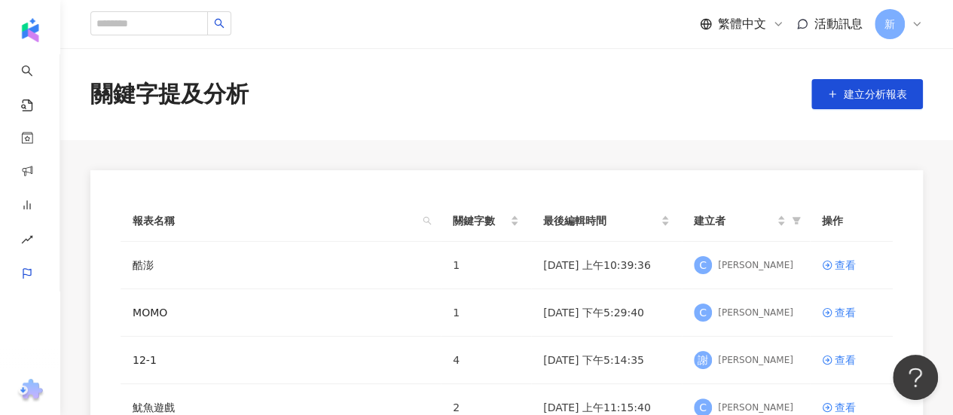
scroll to position [151, 0]
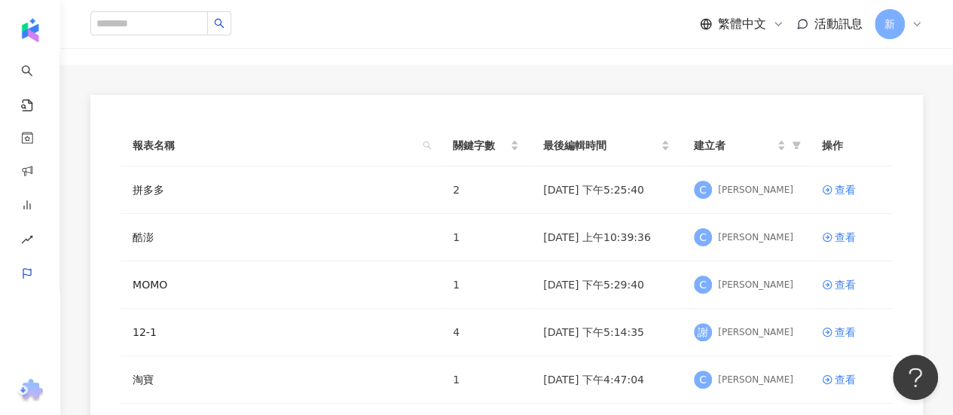
scroll to position [151, 0]
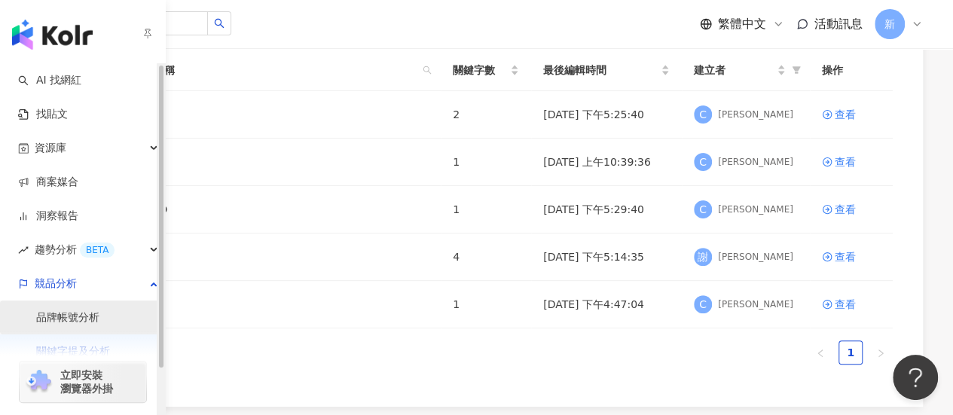
click at [71, 314] on link "品牌帳號分析" at bounding box center [67, 318] width 63 height 15
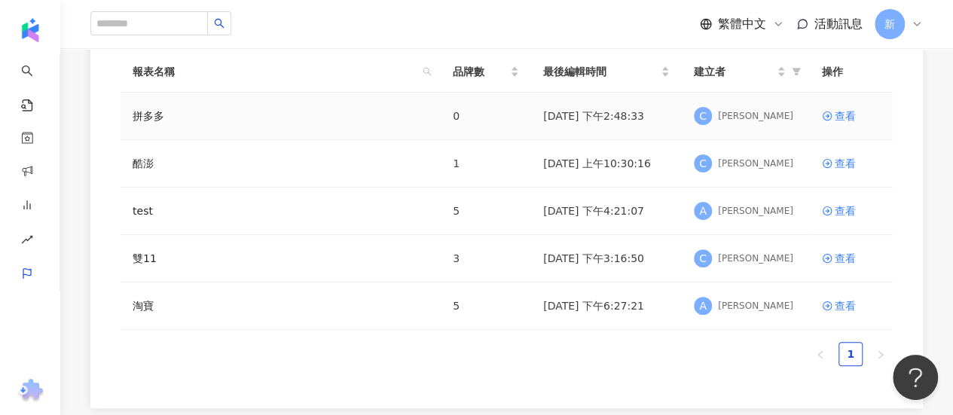
scroll to position [151, 0]
click at [843, 115] on div "查看" at bounding box center [845, 114] width 21 height 17
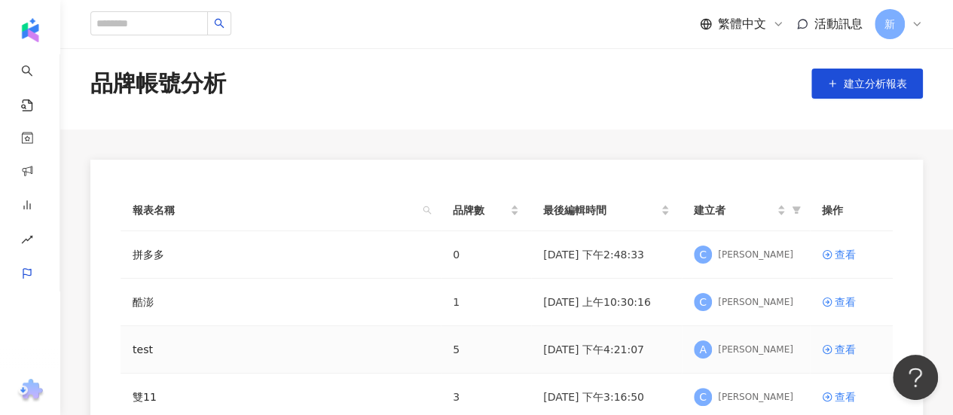
scroll to position [75, 0]
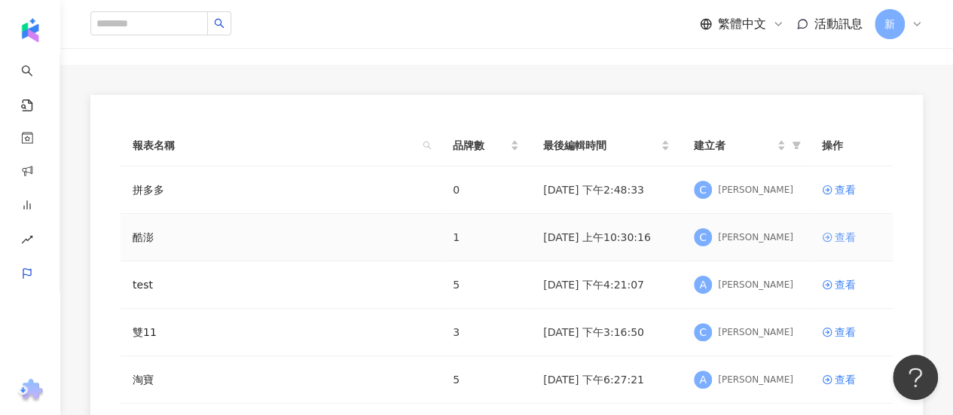
click at [837, 236] on div "查看" at bounding box center [845, 237] width 21 height 17
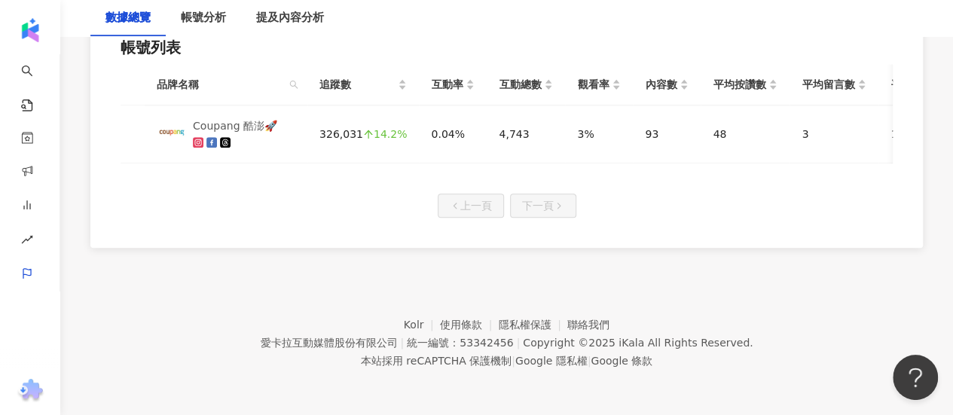
scroll to position [802, 0]
click at [210, 28] on div "帳號分析" at bounding box center [203, 18] width 75 height 36
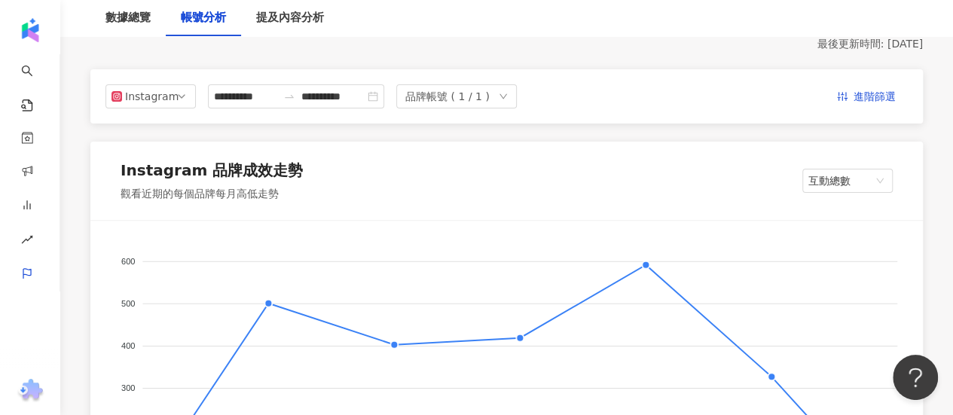
scroll to position [278, 0]
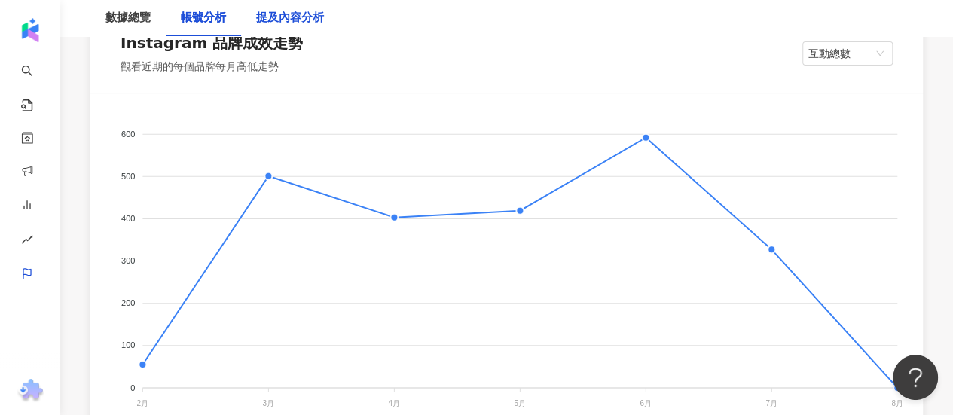
click at [271, 26] on div "提及內容分析" at bounding box center [290, 18] width 68 height 18
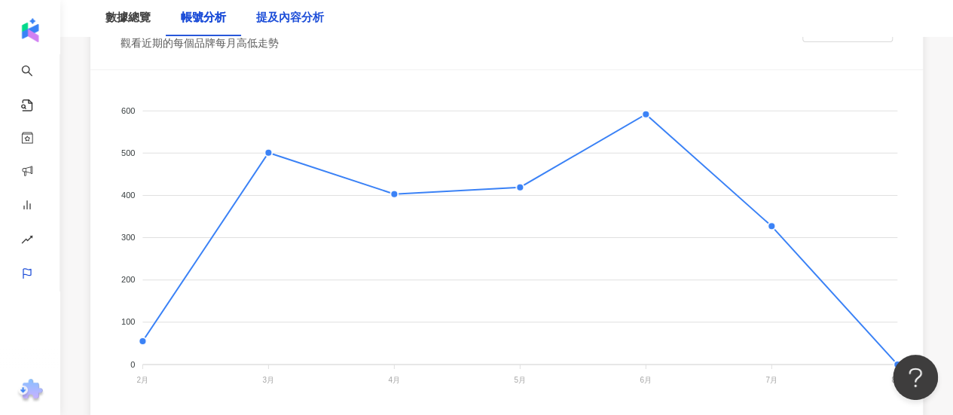
click at [271, 26] on div "提及內容分析" at bounding box center [290, 18] width 68 height 18
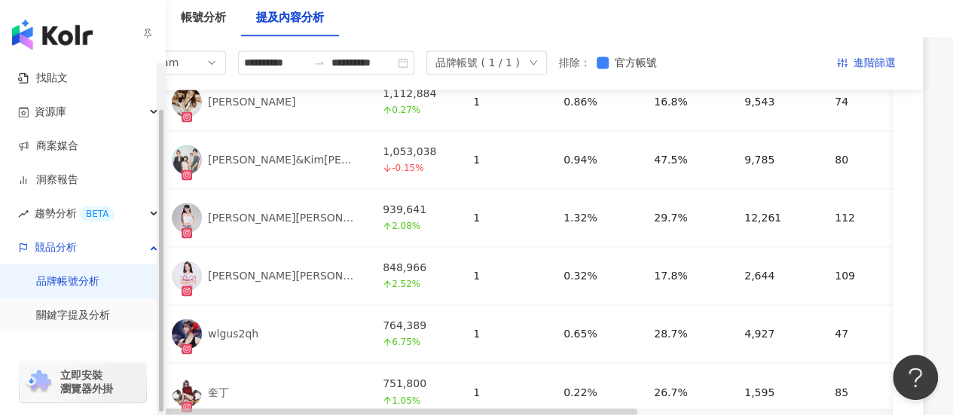
scroll to position [53, 0]
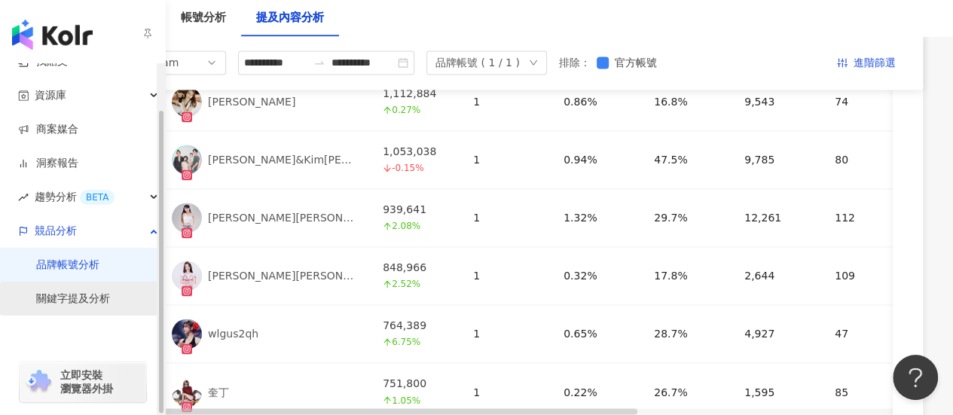
click at [96, 304] on link "關鍵字提及分析" at bounding box center [73, 299] width 74 height 15
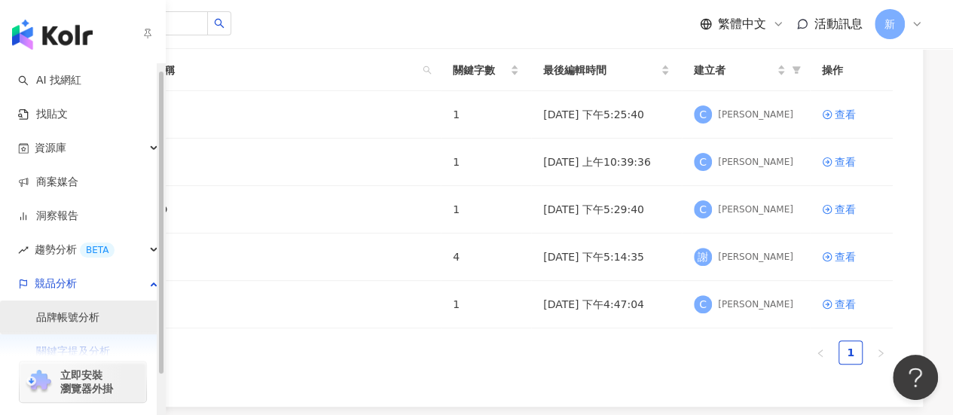
scroll to position [53, 0]
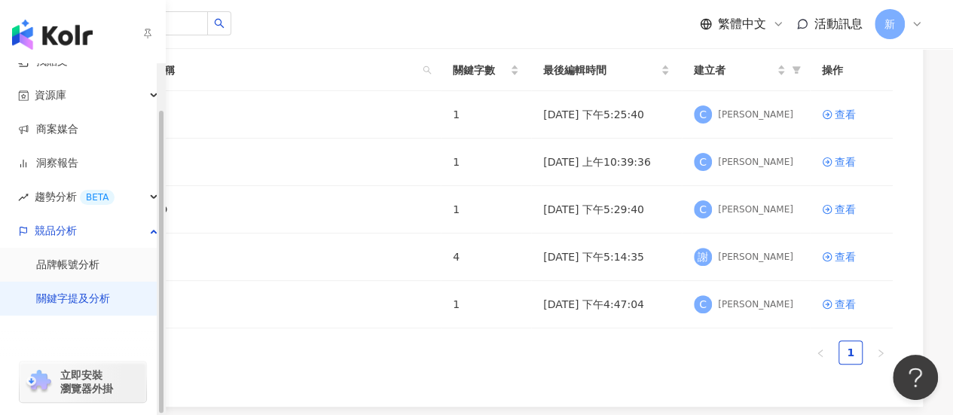
click at [104, 305] on link "關鍵字提及分析" at bounding box center [73, 299] width 74 height 15
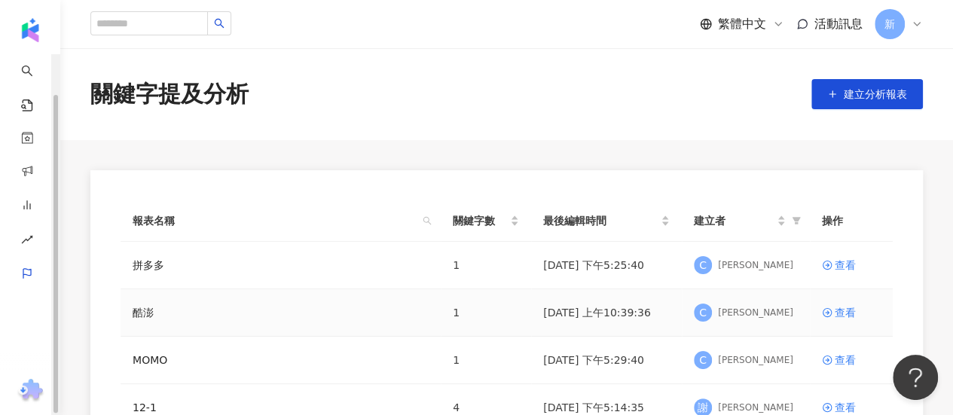
scroll to position [0, 0]
click at [856, 258] on link "查看" at bounding box center [851, 265] width 59 height 17
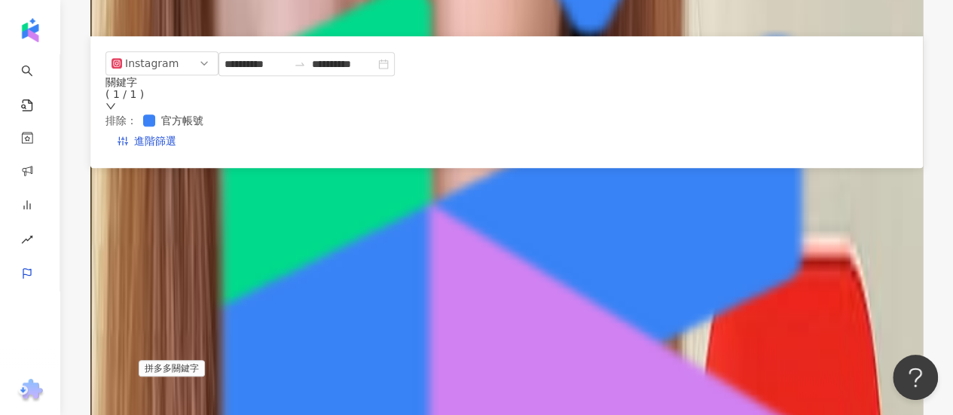
scroll to position [3632, 0]
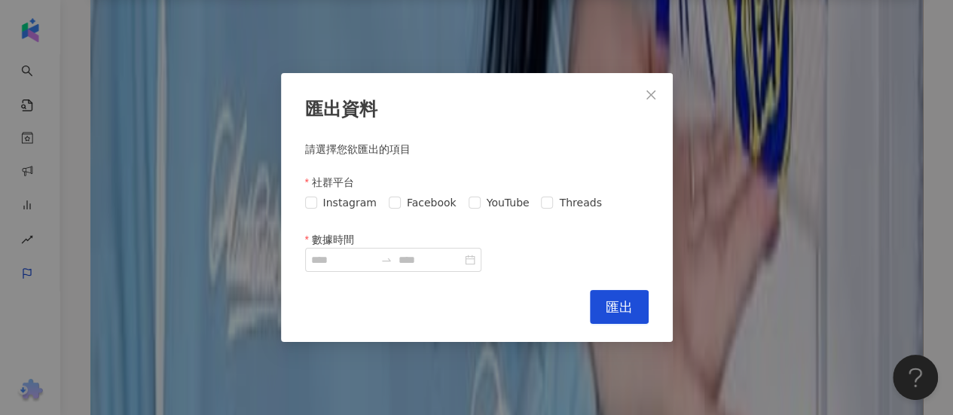
click at [318, 214] on form "社群平台 Instagram Facebook YouTube Threads 數據時間" at bounding box center [477, 223] width 344 height 98
click at [473, 201] on span at bounding box center [475, 203] width 12 height 12
click at [559, 206] on span "Threads" at bounding box center [580, 202] width 54 height 17
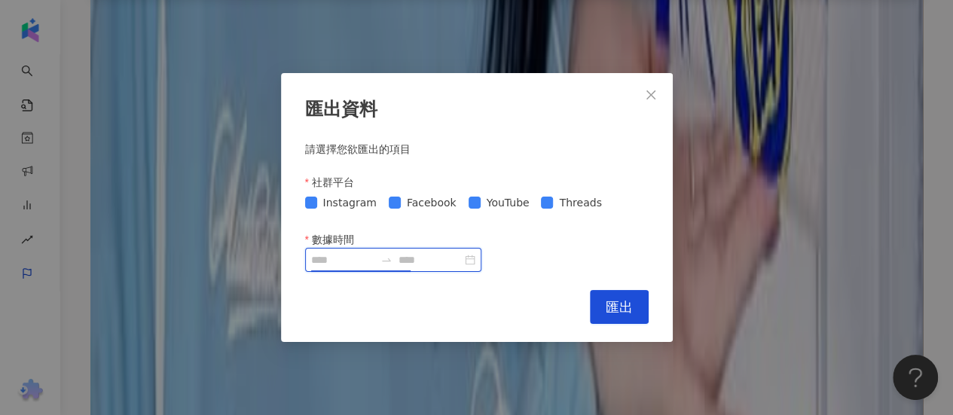
click at [353, 260] on input "數據時間" at bounding box center [342, 260] width 63 height 17
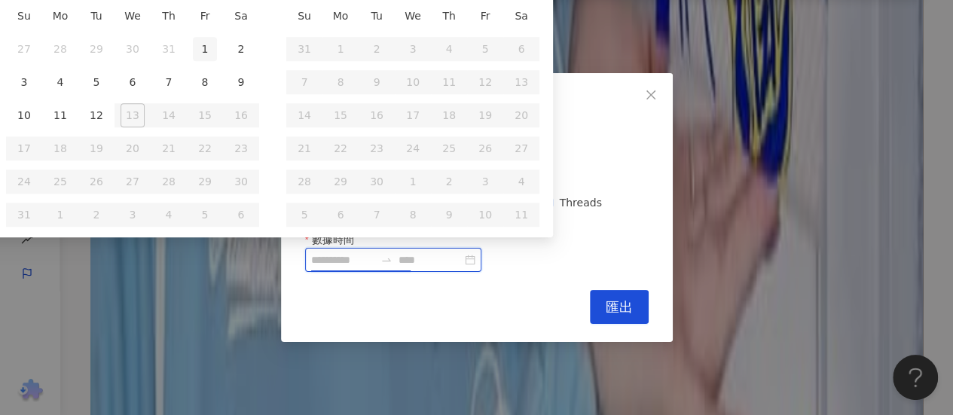
type input "**********"
click at [194, 50] on div "1" at bounding box center [205, 49] width 24 height 24
type input "**********"
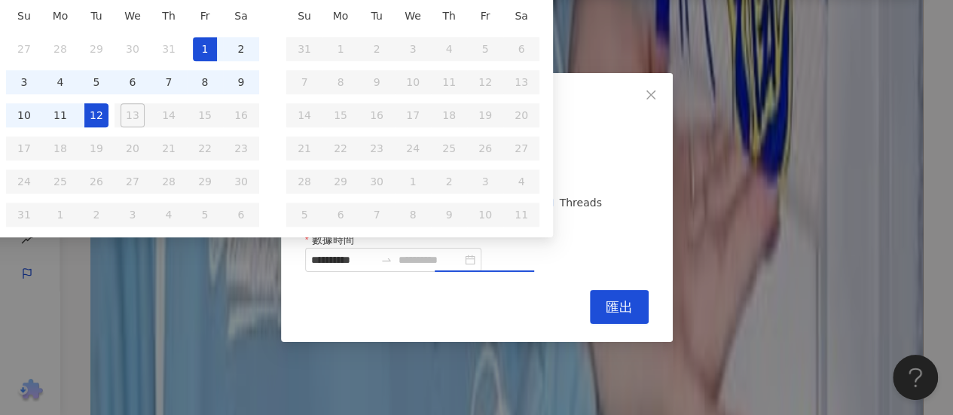
drag, startPoint x: 83, startPoint y: 111, endPoint x: 90, endPoint y: 115, distance: 8.8
click at [90, 115] on td "12" at bounding box center [96, 115] width 36 height 33
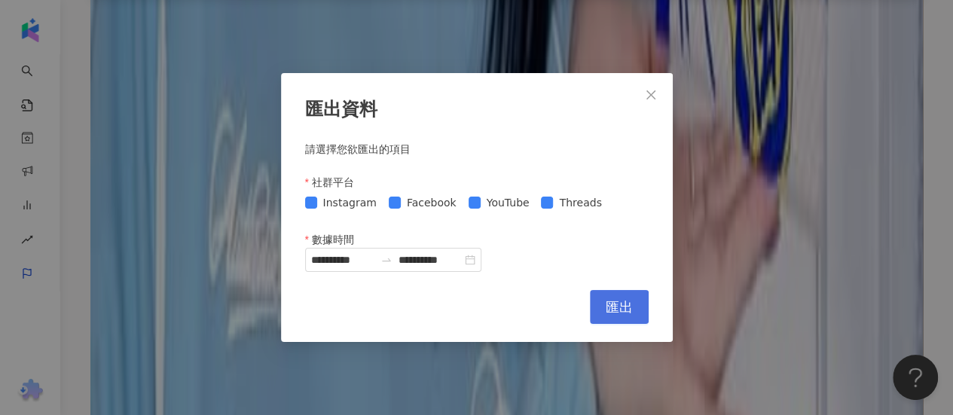
click at [617, 302] on span "匯出" at bounding box center [619, 307] width 27 height 17
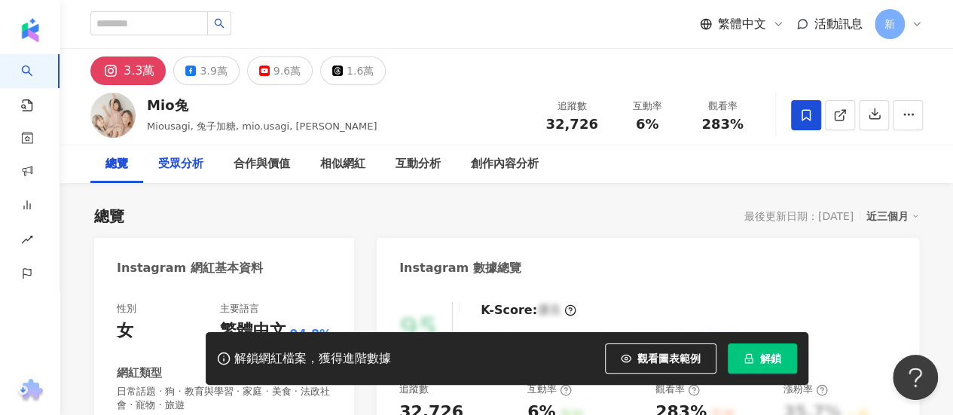
click at [164, 165] on div "受眾分析" at bounding box center [180, 164] width 45 height 18
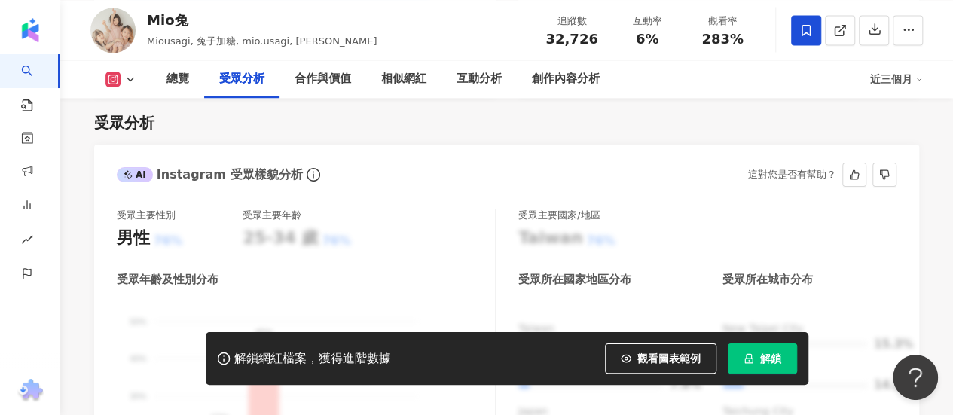
scroll to position [1479, 0]
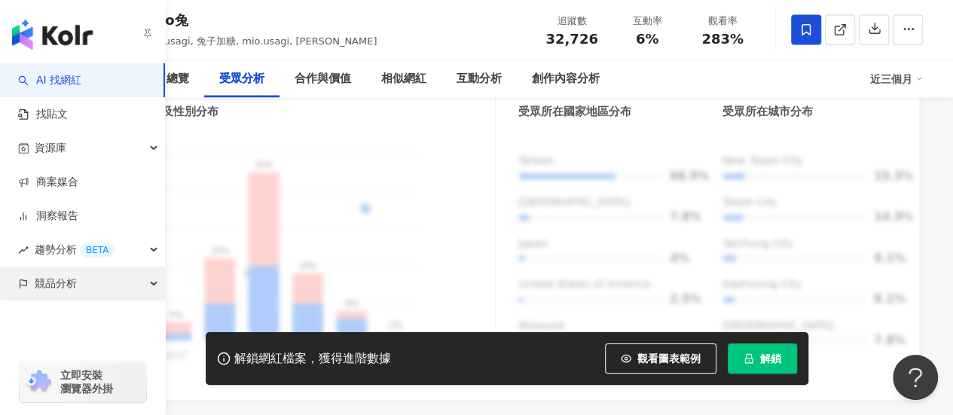
click at [61, 280] on span "競品分析" at bounding box center [56, 284] width 42 height 34
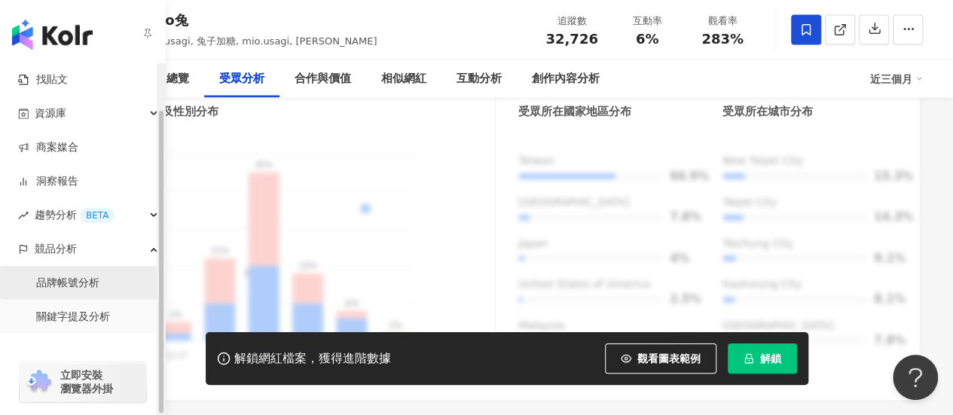
scroll to position [53, 0]
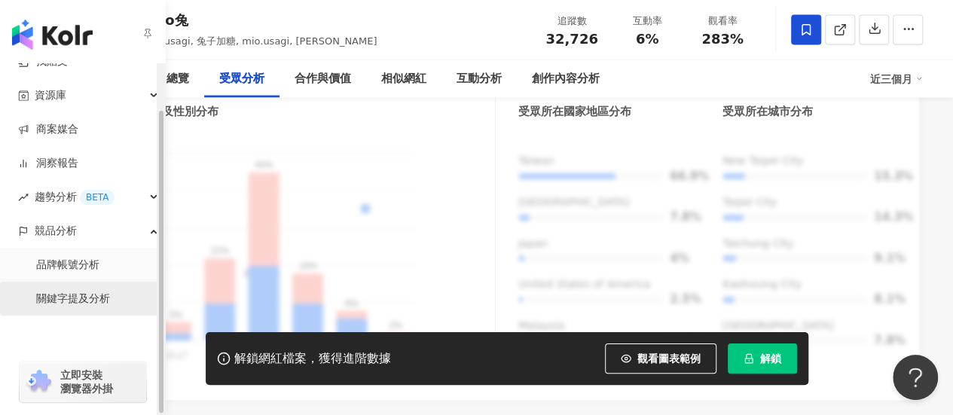
click at [76, 292] on link "關鍵字提及分析" at bounding box center [73, 299] width 74 height 15
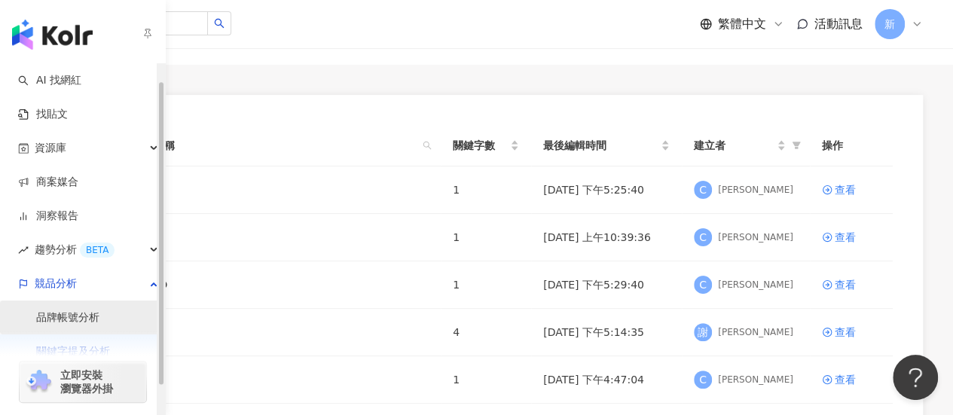
scroll to position [53, 0]
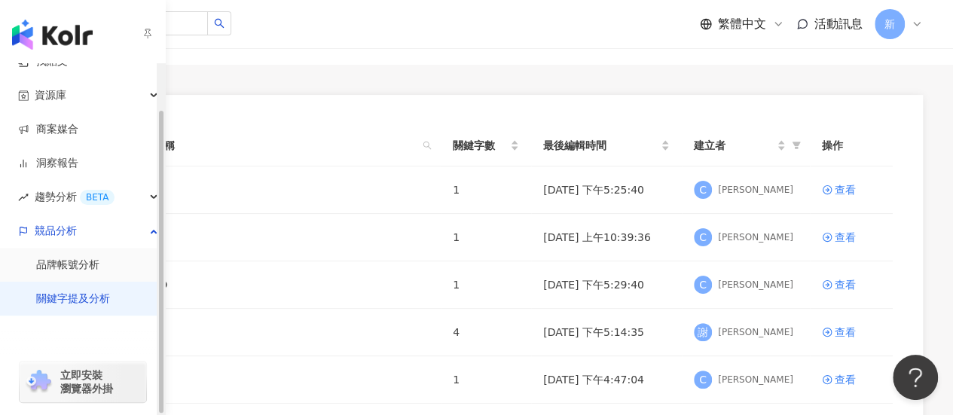
click at [87, 307] on link "關鍵字提及分析" at bounding box center [73, 299] width 74 height 15
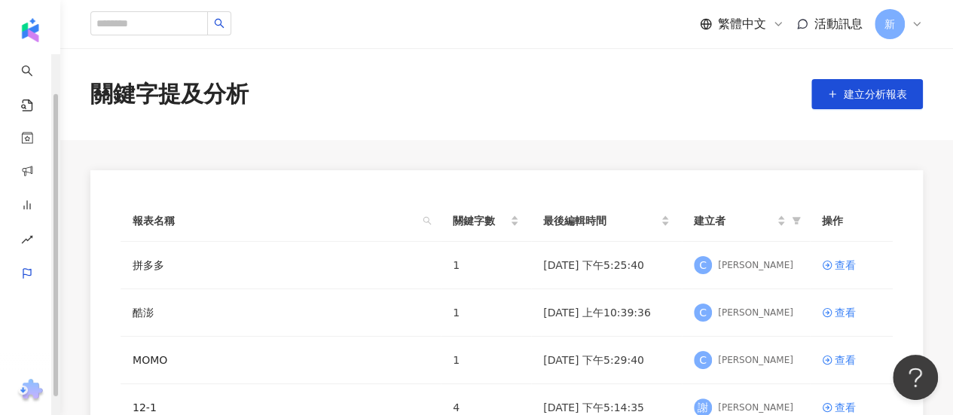
scroll to position [0, 0]
click at [835, 314] on div "查看" at bounding box center [845, 312] width 21 height 17
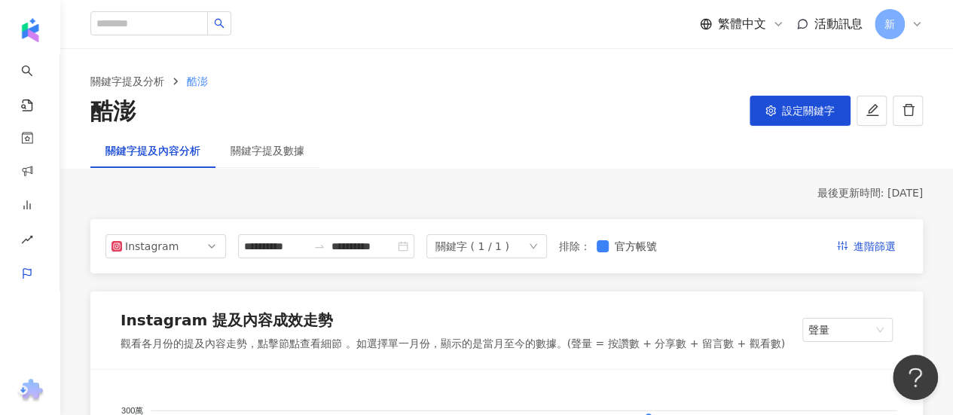
scroll to position [151, 0]
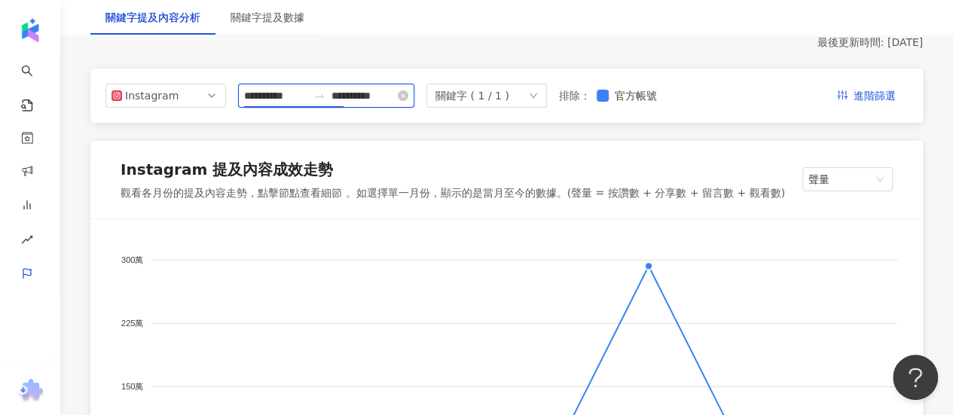
click at [306, 102] on input "**********" at bounding box center [275, 95] width 63 height 17
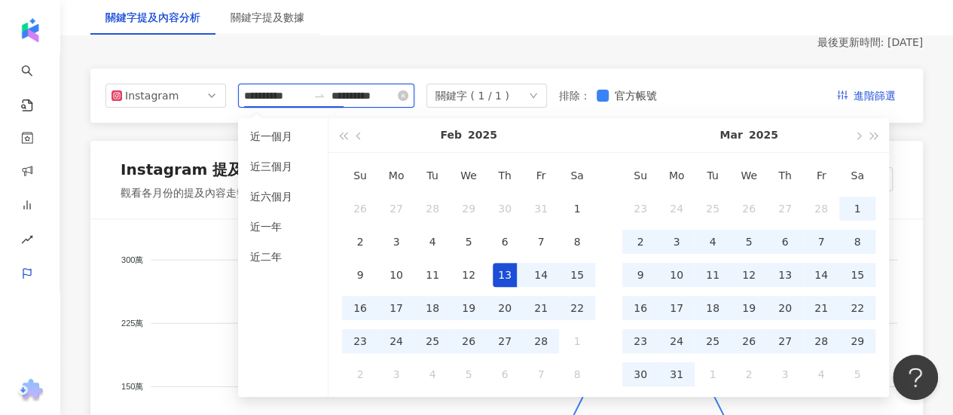
click at [282, 100] on input "**********" at bounding box center [275, 95] width 63 height 17
click at [852, 135] on button "button" at bounding box center [857, 135] width 17 height 34
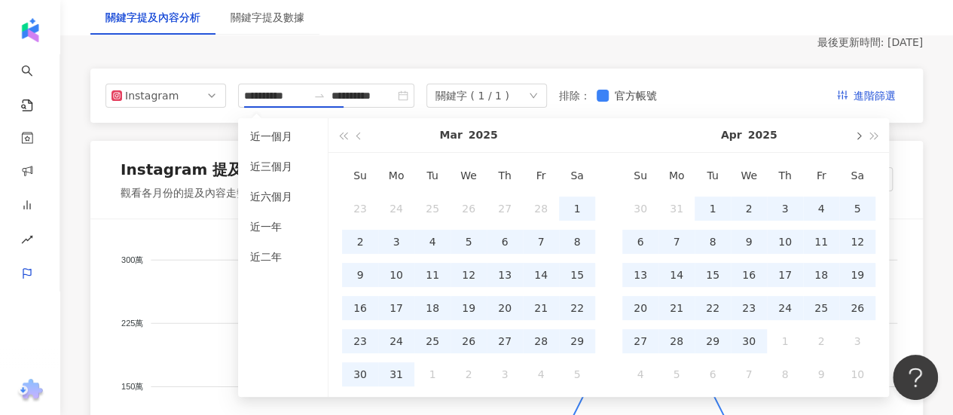
click at [852, 135] on button "button" at bounding box center [857, 135] width 17 height 34
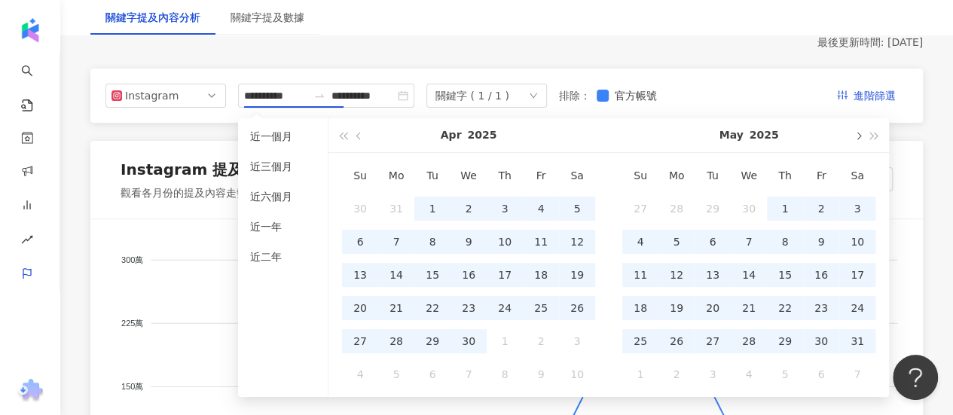
click at [852, 135] on button "button" at bounding box center [857, 135] width 17 height 34
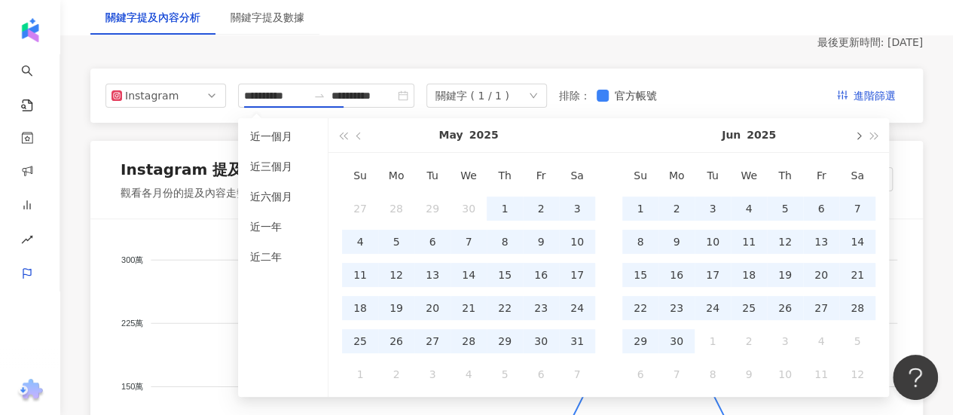
click at [852, 135] on button "button" at bounding box center [857, 135] width 17 height 34
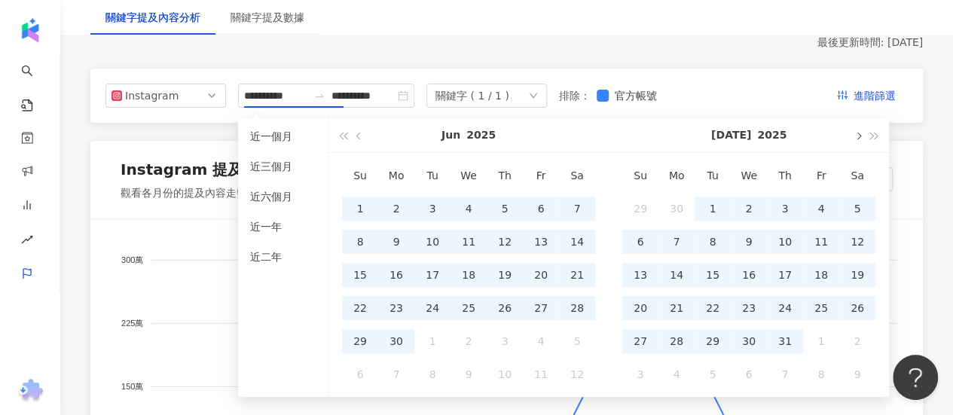
click at [852, 135] on button "button" at bounding box center [857, 135] width 17 height 34
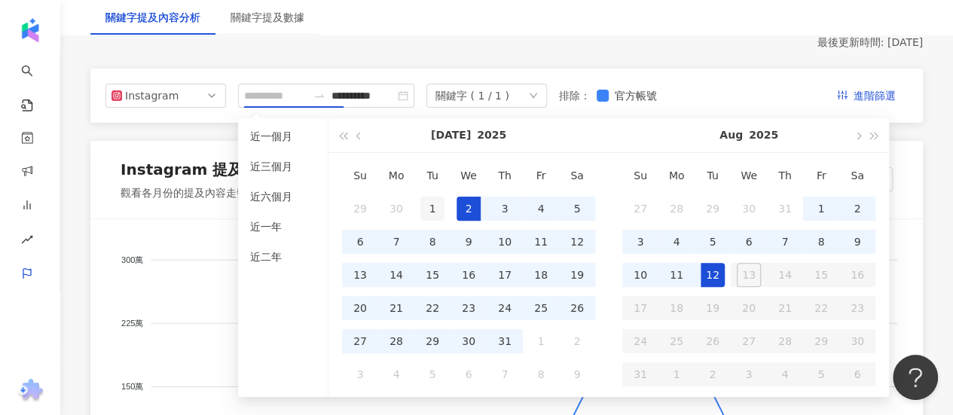
type input "**********"
click at [418, 206] on td "1" at bounding box center [433, 208] width 36 height 33
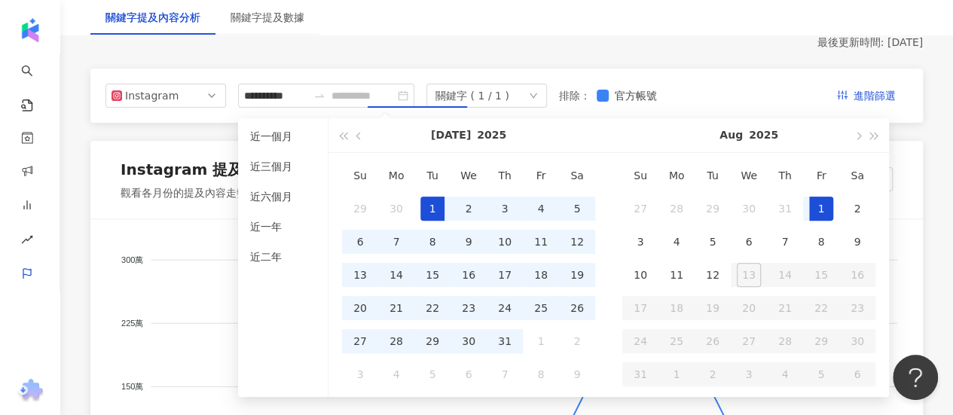
click at [834, 201] on td "1" at bounding box center [821, 208] width 36 height 33
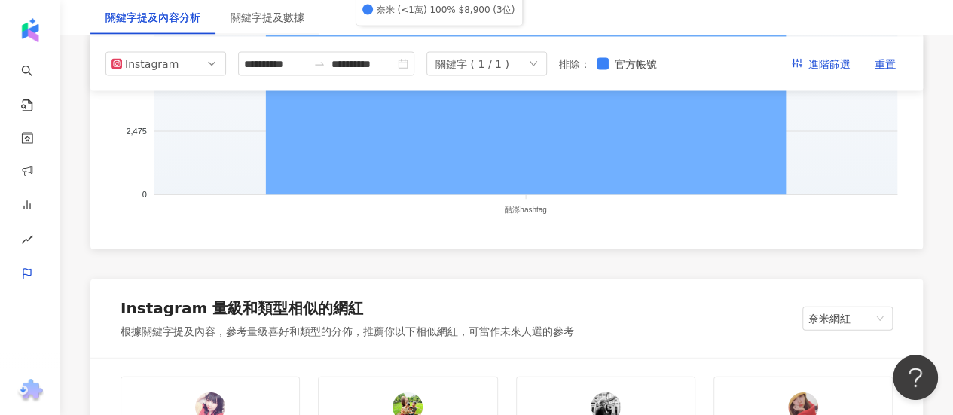
scroll to position [1507, 0]
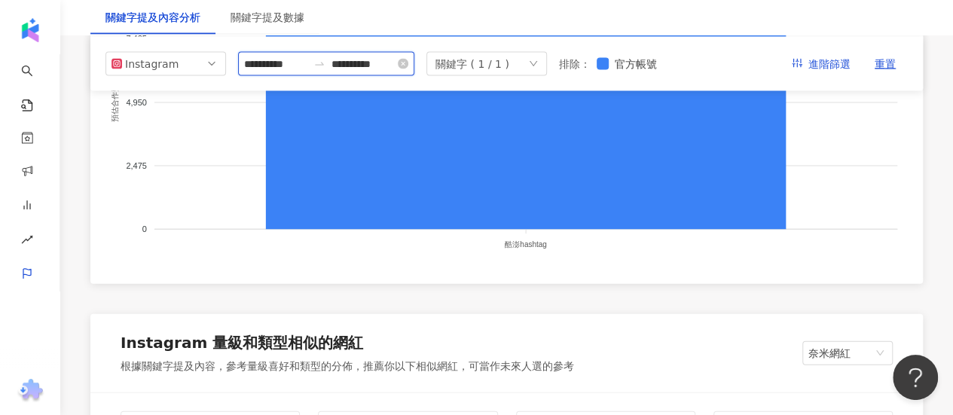
click at [395, 65] on input "**********" at bounding box center [363, 63] width 63 height 17
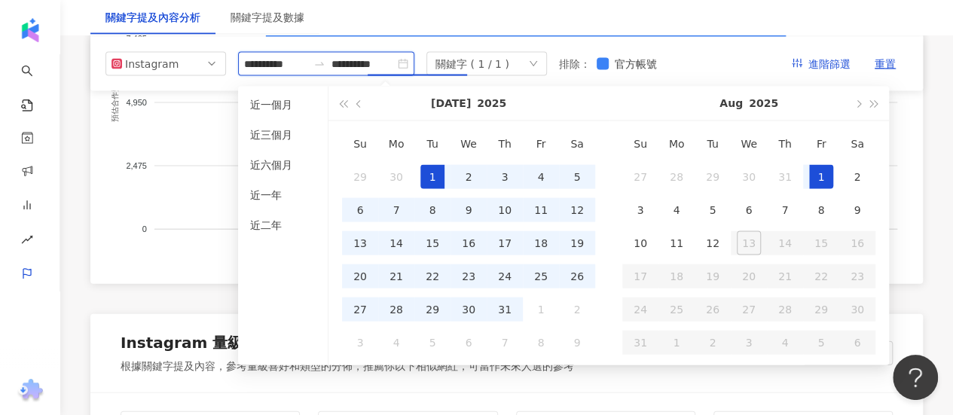
type input "**********"
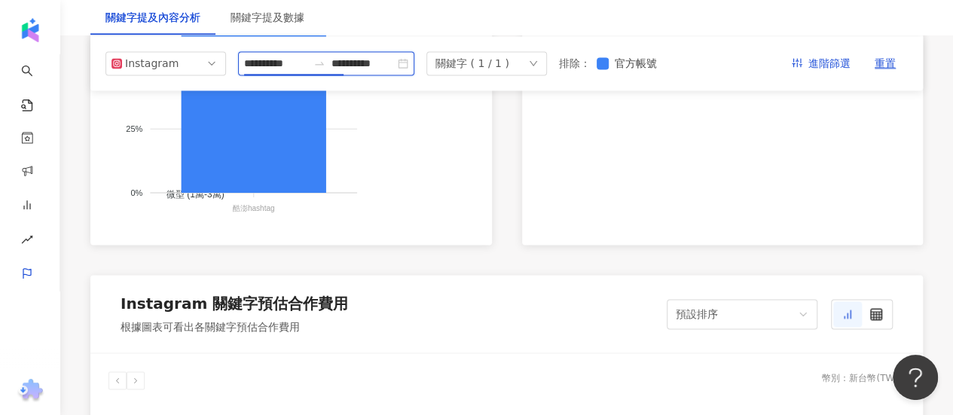
scroll to position [904, 0]
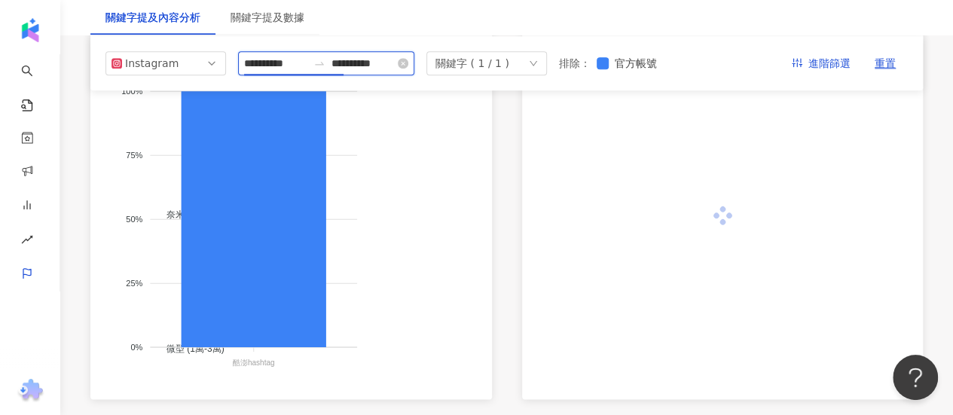
click at [280, 57] on input "**********" at bounding box center [275, 63] width 63 height 17
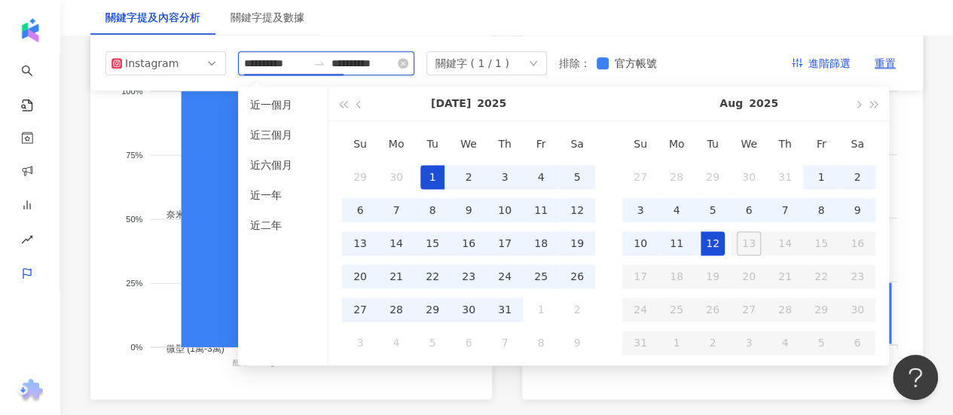
click at [285, 60] on input "**********" at bounding box center [275, 63] width 63 height 17
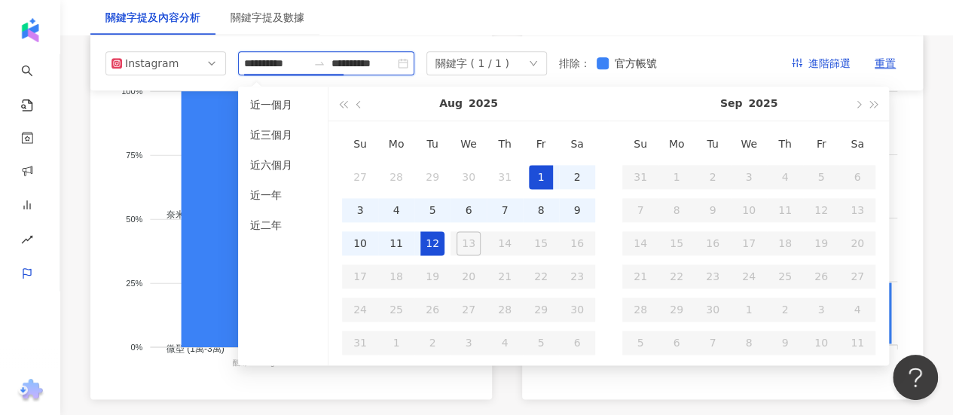
type input "**********"
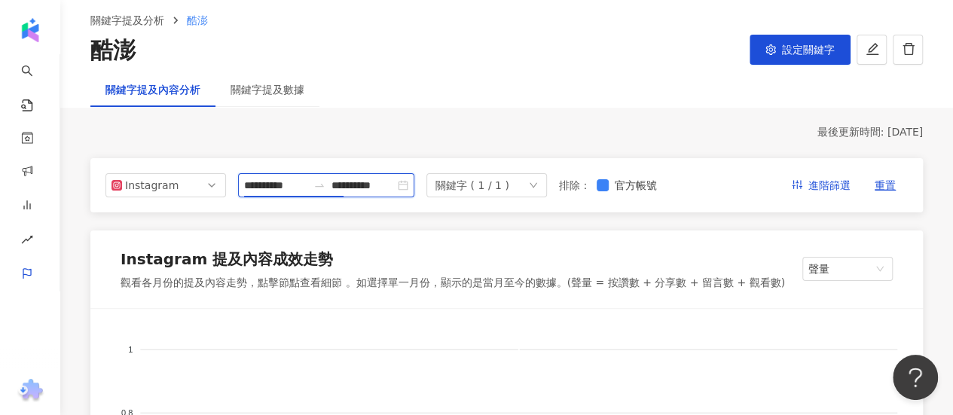
scroll to position [29, 0]
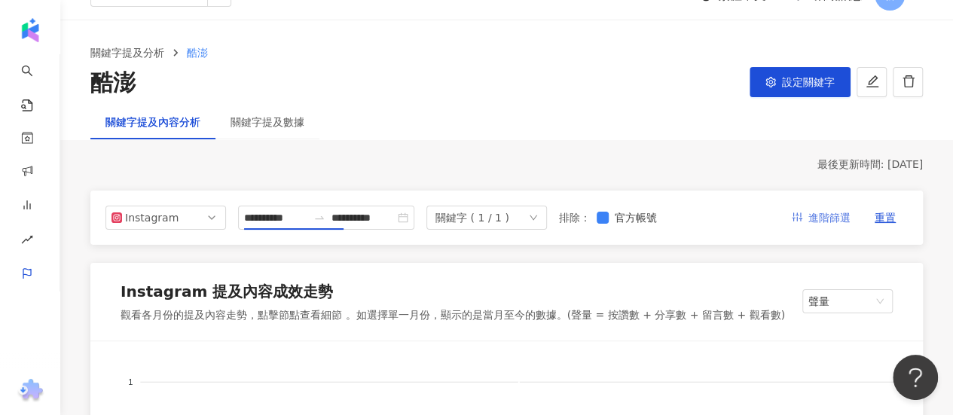
click at [815, 223] on span "進階篩選" at bounding box center [830, 219] width 42 height 24
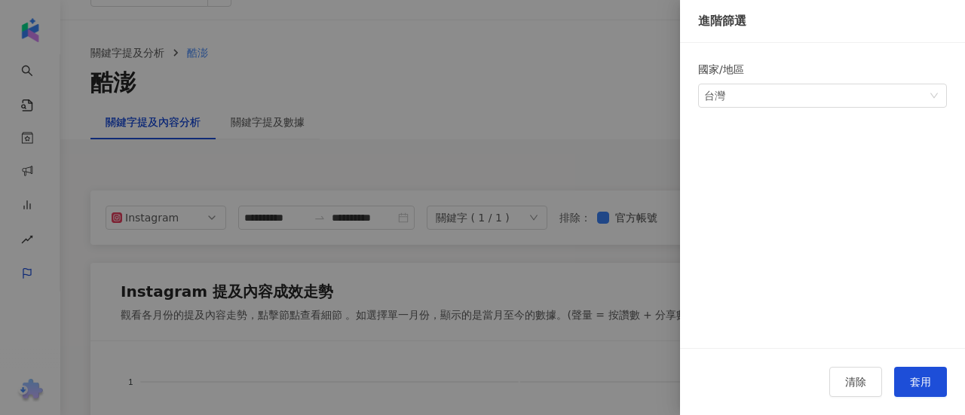
click at [620, 198] on div at bounding box center [482, 207] width 965 height 415
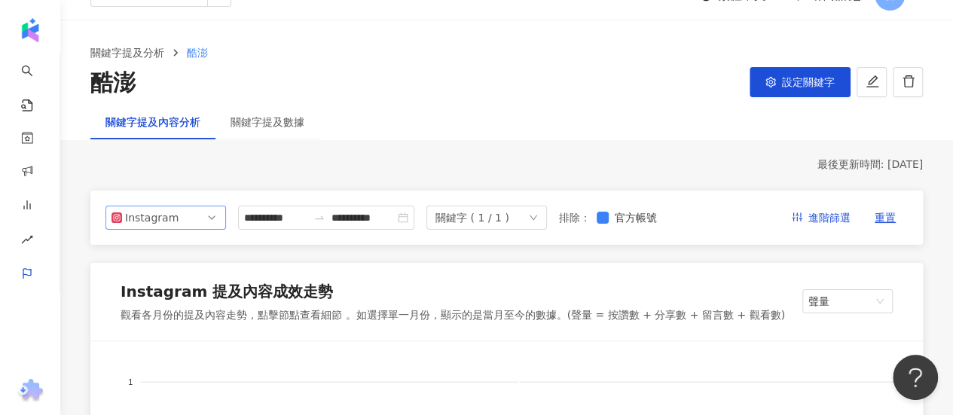
click at [167, 222] on div "Instagram" at bounding box center [149, 218] width 49 height 23
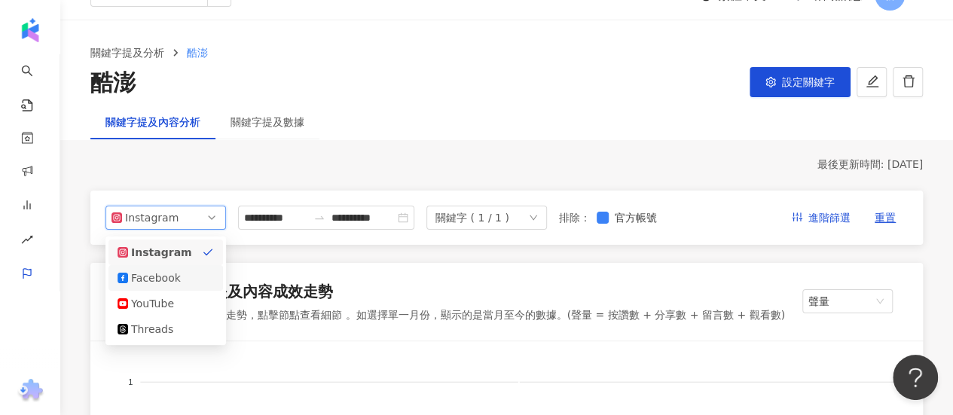
click at [161, 271] on div "Facebook" at bounding box center [155, 278] width 49 height 17
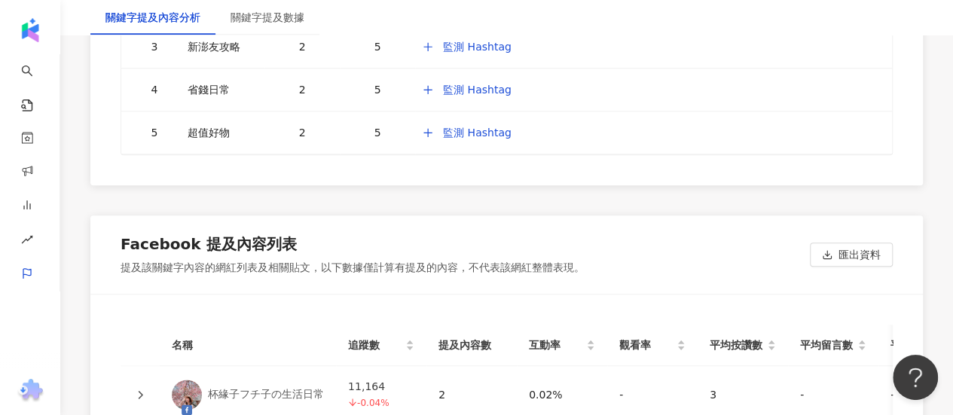
scroll to position [3722, 0]
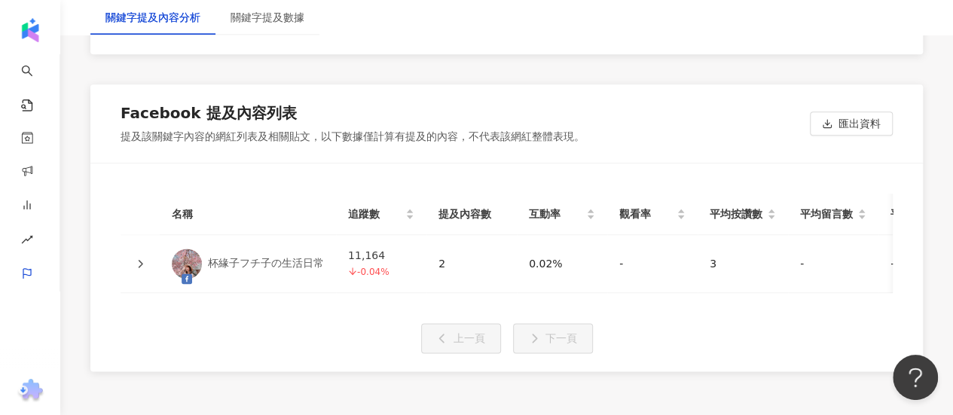
click at [437, 235] on td "2" at bounding box center [472, 264] width 90 height 58
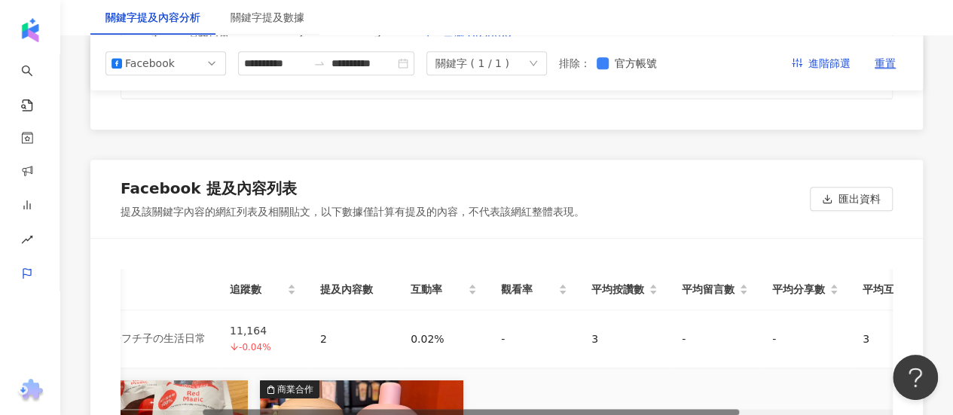
scroll to position [0, 0]
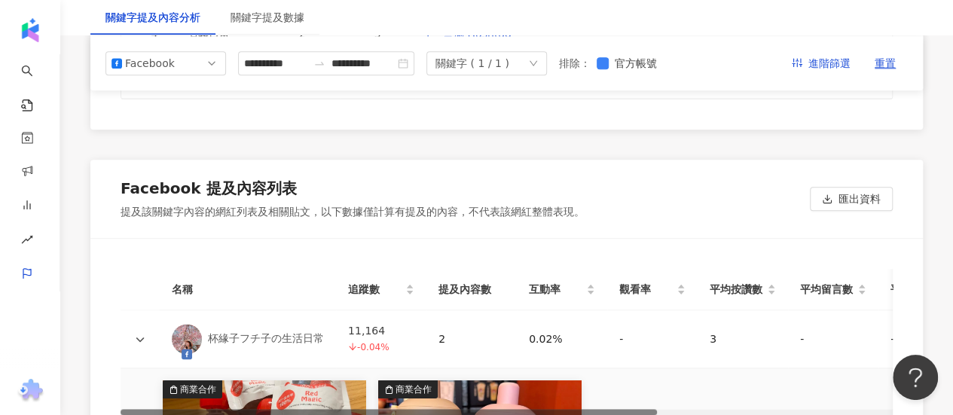
drag, startPoint x: 443, startPoint y: 409, endPoint x: 194, endPoint y: 384, distance: 250.0
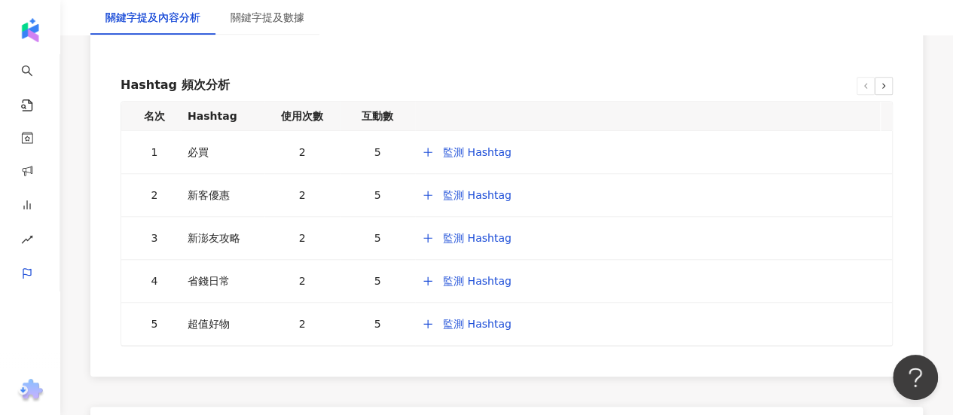
scroll to position [3722, 0]
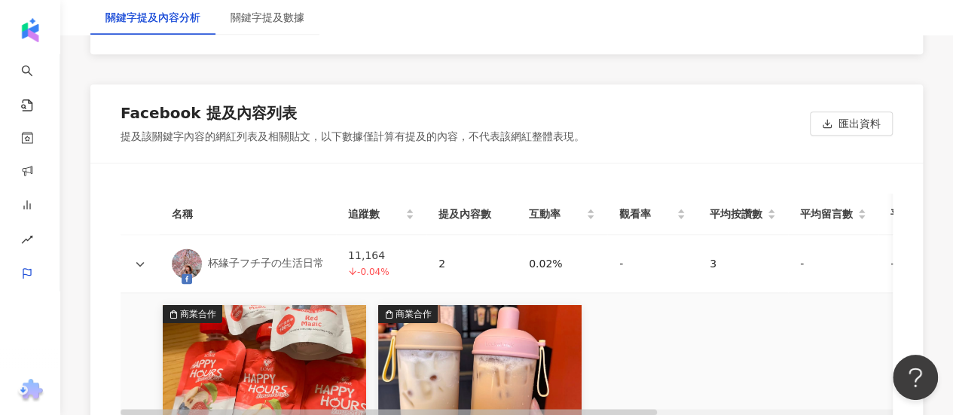
click at [264, 305] on img at bounding box center [264, 372] width 203 height 134
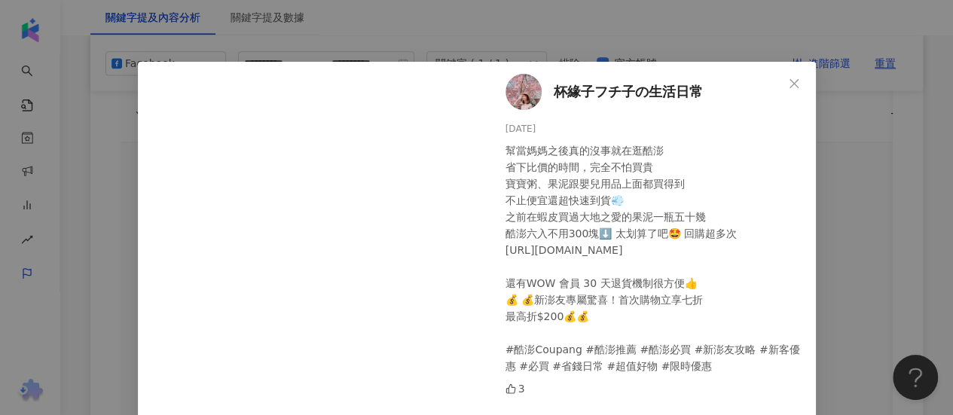
scroll to position [0, 0]
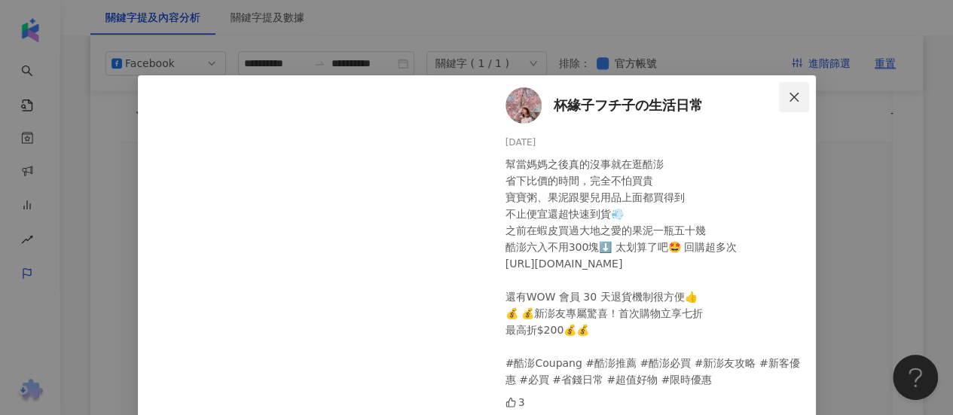
click at [788, 91] on icon "close" at bounding box center [794, 97] width 12 height 12
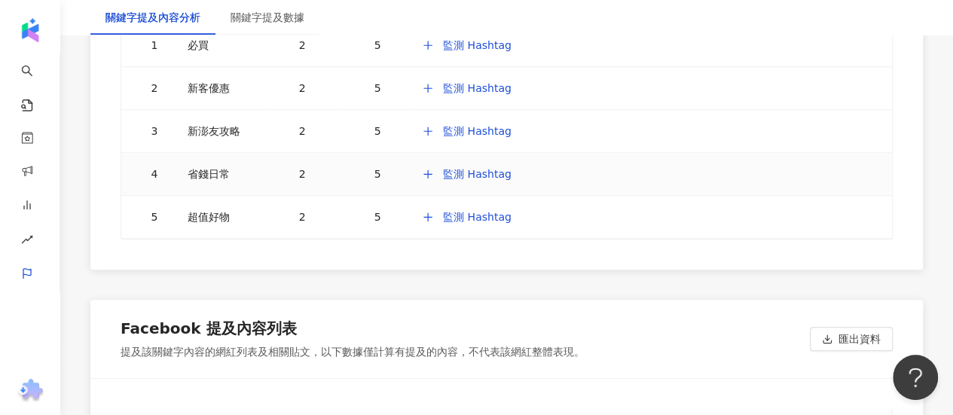
scroll to position [3571, 0]
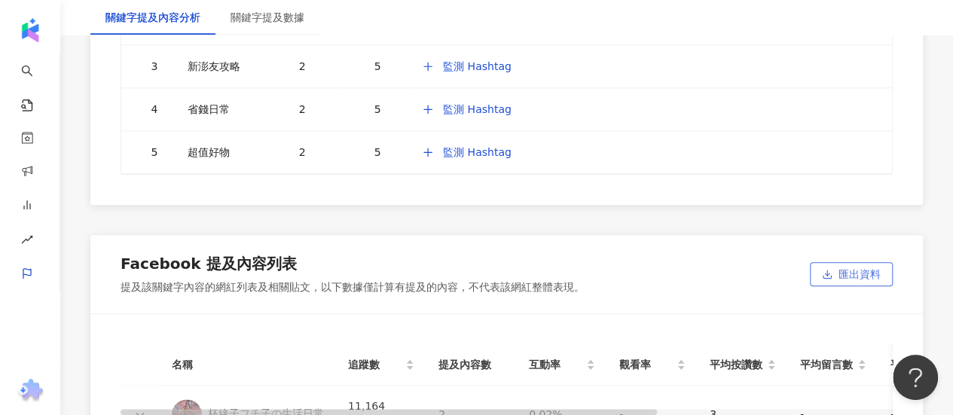
click at [865, 263] on span "匯出資料" at bounding box center [860, 275] width 42 height 24
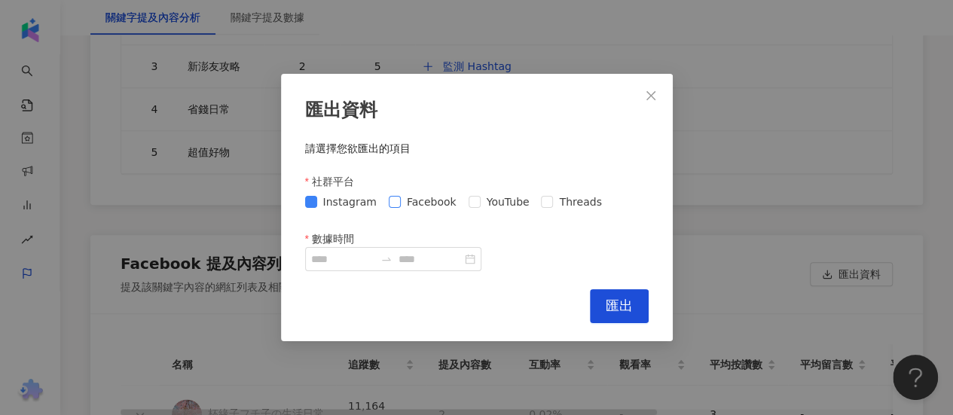
click at [401, 205] on span "Facebook" at bounding box center [432, 202] width 62 height 17
click at [459, 204] on div "Instagram Facebook YouTube Threads" at bounding box center [456, 202] width 303 height 17
click at [481, 202] on span "YouTube" at bounding box center [508, 202] width 55 height 17
click at [553, 203] on span "Threads" at bounding box center [580, 202] width 54 height 17
click at [369, 264] on input "數據時間" at bounding box center [342, 259] width 63 height 17
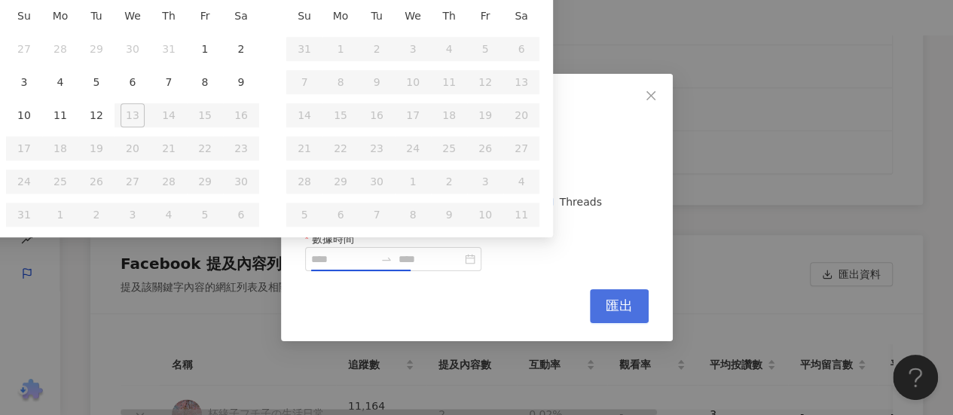
click at [617, 319] on button "匯出" at bounding box center [619, 306] width 59 height 34
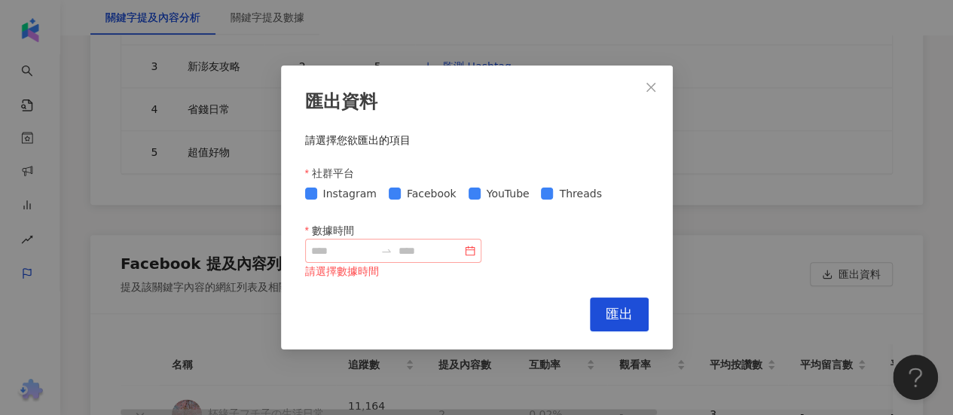
click at [338, 242] on div at bounding box center [477, 251] width 344 height 24
click at [341, 245] on input "數據時間" at bounding box center [342, 251] width 63 height 17
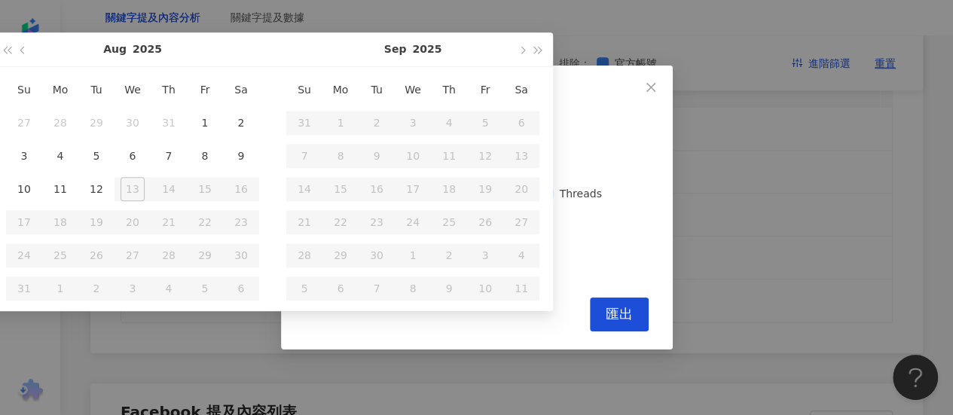
scroll to position [3420, 0]
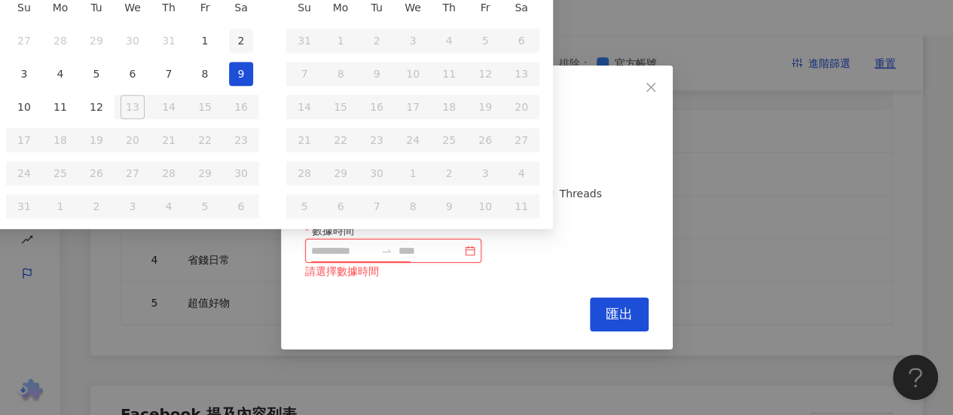
type input "**********"
click at [207, 38] on div "1" at bounding box center [205, 41] width 24 height 24
type input "**********"
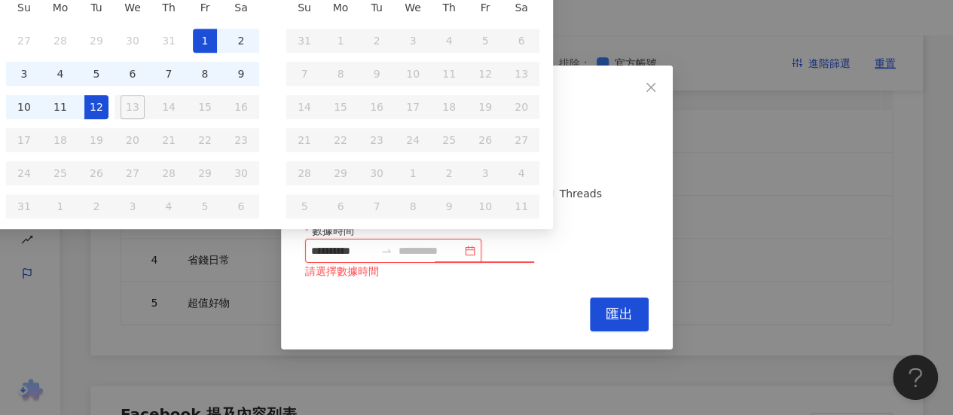
type input "**********"
click at [99, 118] on td "12" at bounding box center [96, 106] width 36 height 33
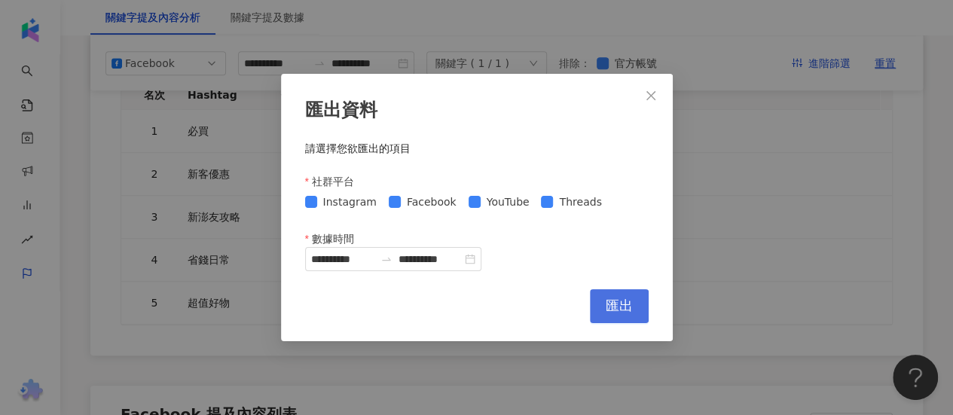
click at [645, 309] on button "匯出" at bounding box center [619, 306] width 59 height 34
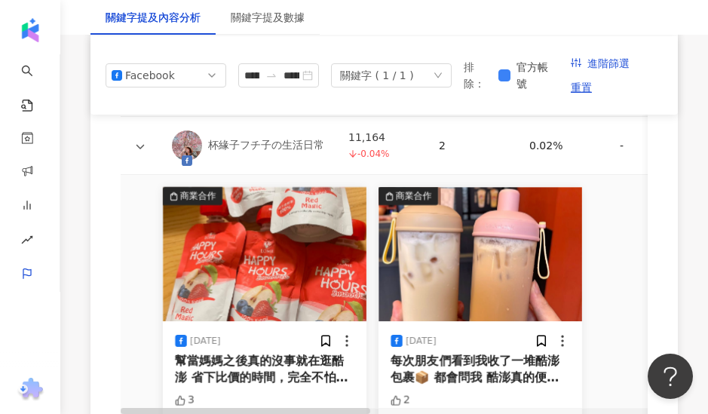
scroll to position [4427, 0]
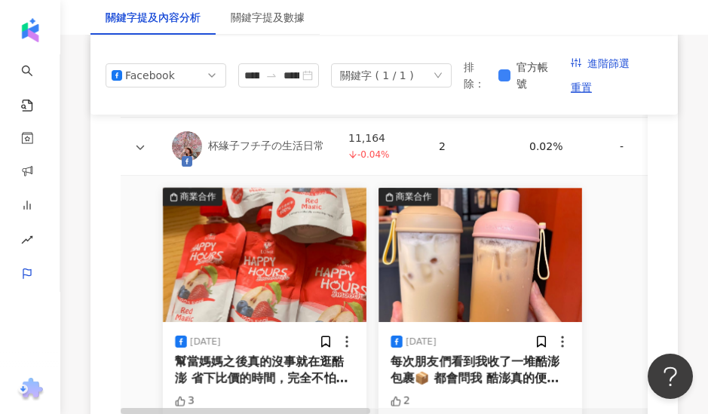
click at [478, 274] on img at bounding box center [479, 255] width 203 height 134
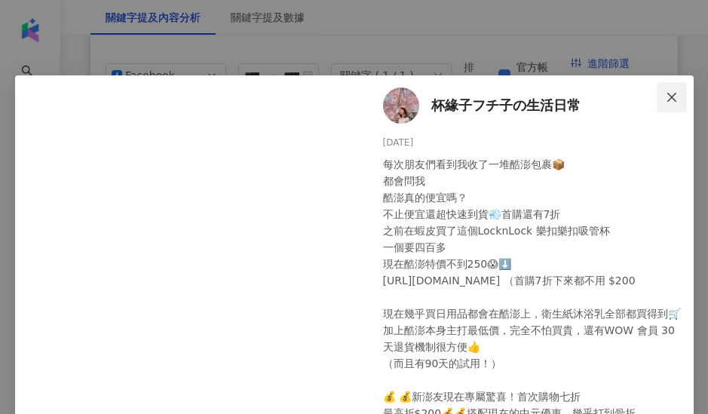
click at [672, 96] on span "Close" at bounding box center [671, 97] width 30 height 12
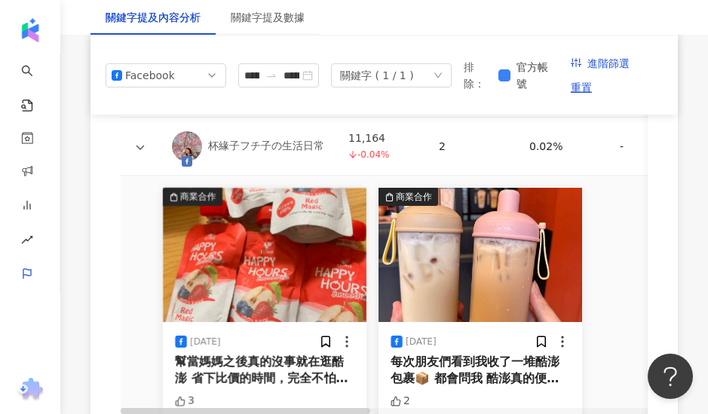
click at [254, 250] on img at bounding box center [264, 255] width 203 height 134
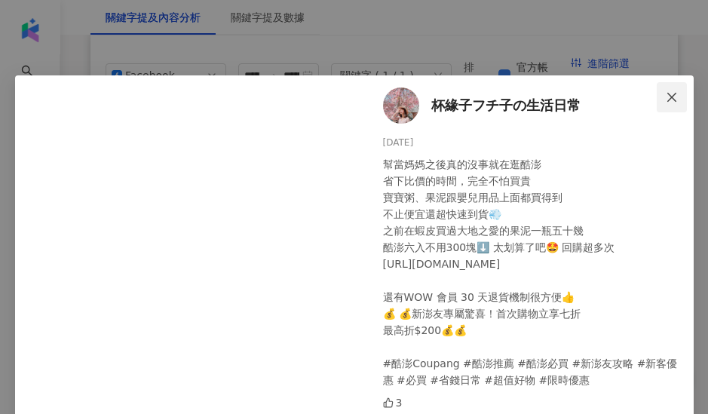
click at [674, 88] on button "Close" at bounding box center [671, 97] width 30 height 30
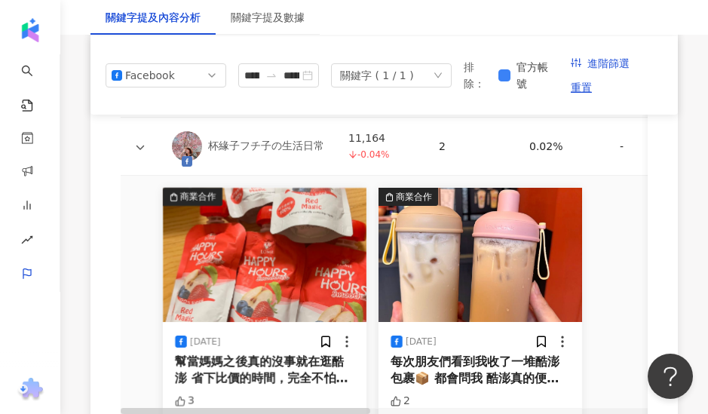
click at [387, 252] on img at bounding box center [479, 255] width 203 height 134
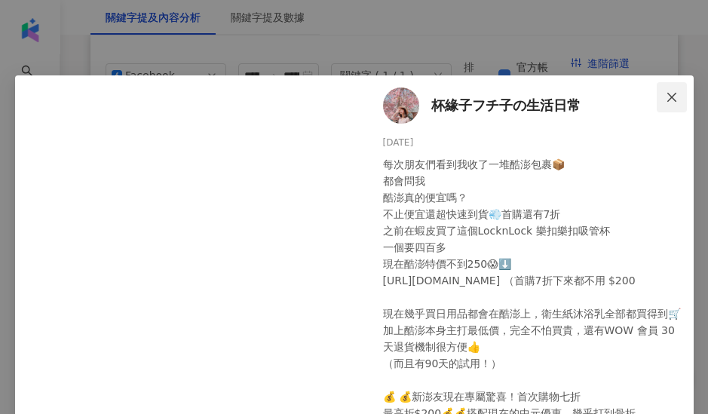
click at [666, 95] on icon "close" at bounding box center [672, 97] width 12 height 12
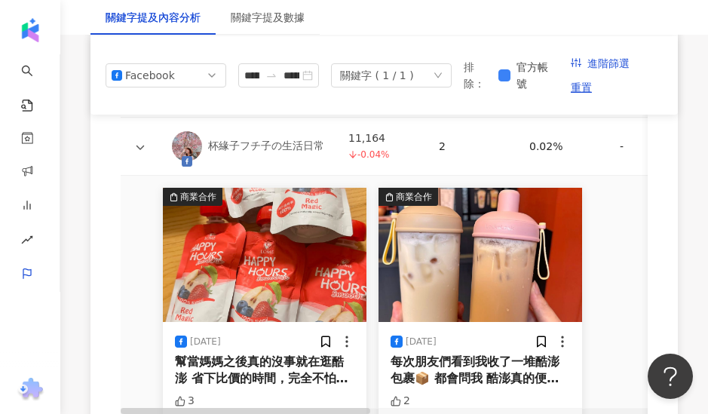
click at [451, 274] on img at bounding box center [479, 255] width 203 height 134
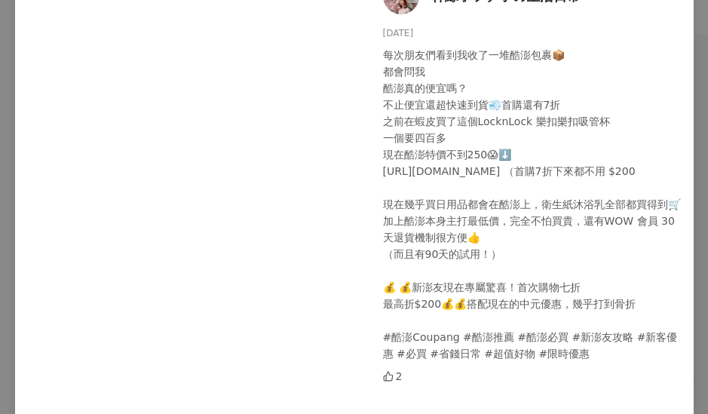
scroll to position [75, 0]
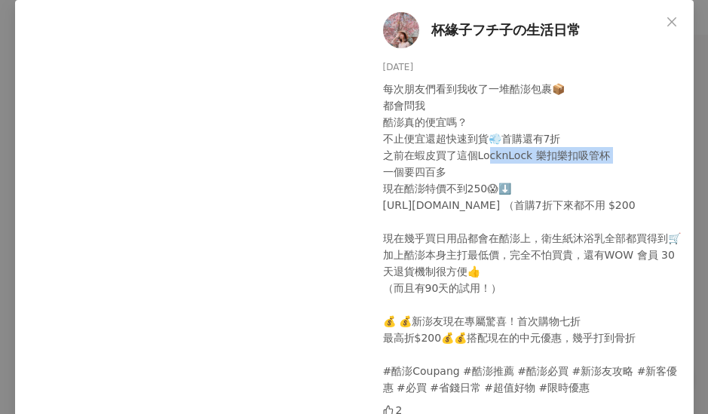
drag, startPoint x: 479, startPoint y: 158, endPoint x: 620, endPoint y: 154, distance: 141.0
click at [620, 154] on div "每次朋友們看到我收了一堆酷澎包裹📦 都會問我 酷澎真的便宜嗎？ 不止便宜還超快速到貨💨首購還有7折 之前在蝦皮買了這個LocknLock 樂扣樂扣吸管杯 一個…" at bounding box center [532, 238] width 298 height 315
drag, startPoint x: 470, startPoint y: 158, endPoint x: 620, endPoint y: 158, distance: 149.2
click at [620, 158] on div "每次朋友們看到我收了一堆酷澎包裹📦 都會問我 酷澎真的便宜嗎？ 不止便宜還超快速到貨💨首購還有7折 之前在蝦皮買了這個LocknLock 樂扣樂扣吸管杯 一個…" at bounding box center [532, 238] width 298 height 315
copy div "cknLock 樂扣樂扣吸管杯 一"
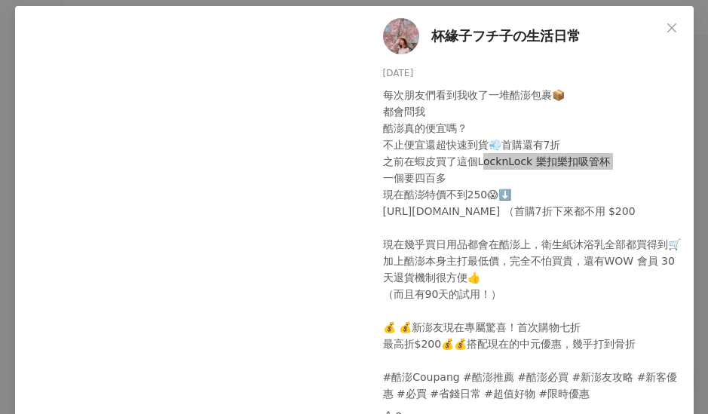
scroll to position [0, 0]
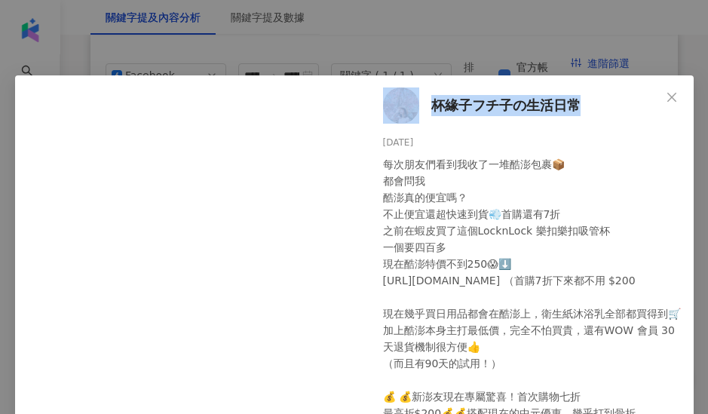
drag, startPoint x: 592, startPoint y: 97, endPoint x: 411, endPoint y: 106, distance: 181.1
click at [411, 106] on div "杯緣子フチ子の生活日常 2025/8/11 每次朋友們看到我收了一堆酷澎包裹📦 都會問我 酷澎真的便宜嗎？ 不止便宜還超快速到貨💨首購還有7折 之前在蝦皮買了…" at bounding box center [529, 396] width 329 height 642
copy link "杯緣子フチ子の生活日常"
click at [520, 103] on span "杯緣子フチ子の生活日常" at bounding box center [505, 105] width 149 height 21
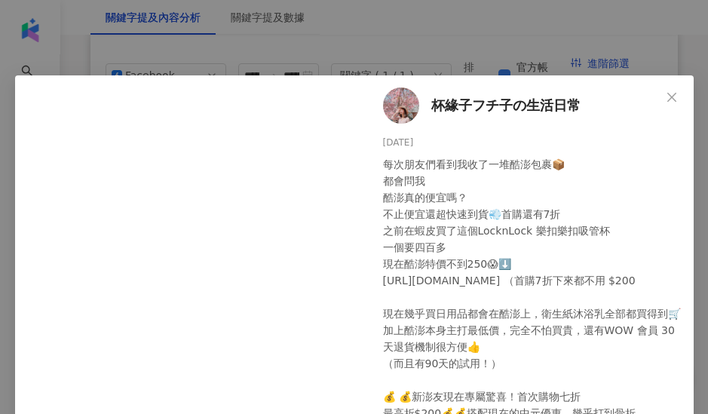
click at [556, 126] on div "杯緣子フチ子の生活日常 2025/8/11 每次朋友們看到我收了一堆酷澎包裹📦 都會問我 酷澎真的便宜嗎？ 不止便宜還超快速到貨💨首購還有7折 之前在蝦皮買了…" at bounding box center [529, 396] width 329 height 642
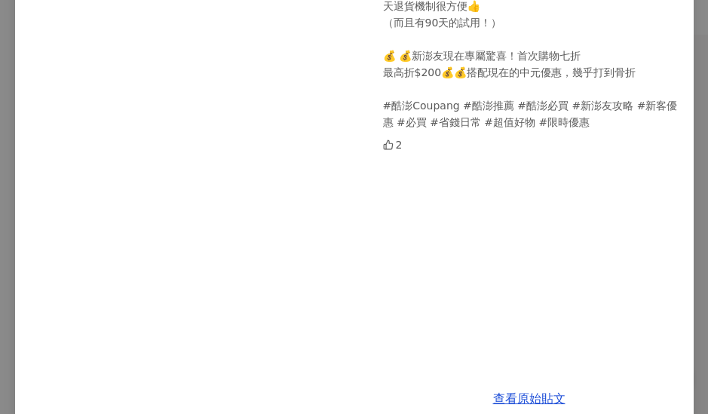
scroll to position [365, 0]
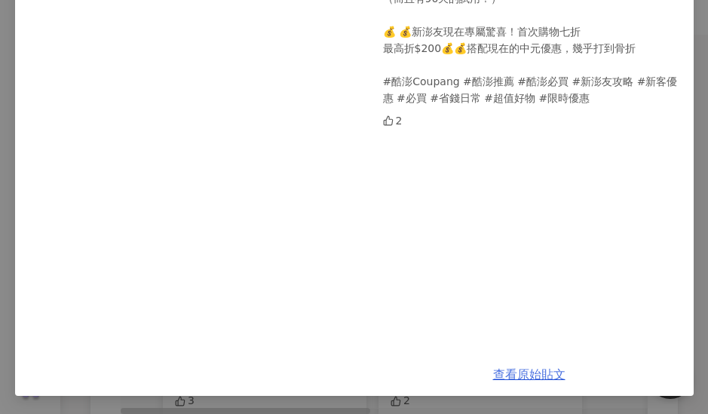
click at [531, 375] on link "查看原始貼文" at bounding box center [529, 374] width 72 height 14
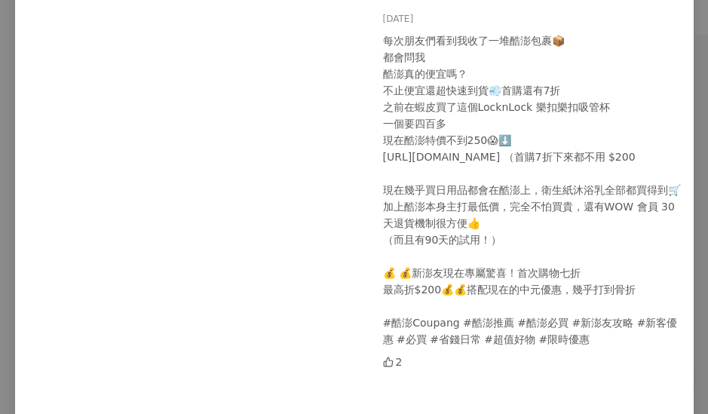
scroll to position [0, 0]
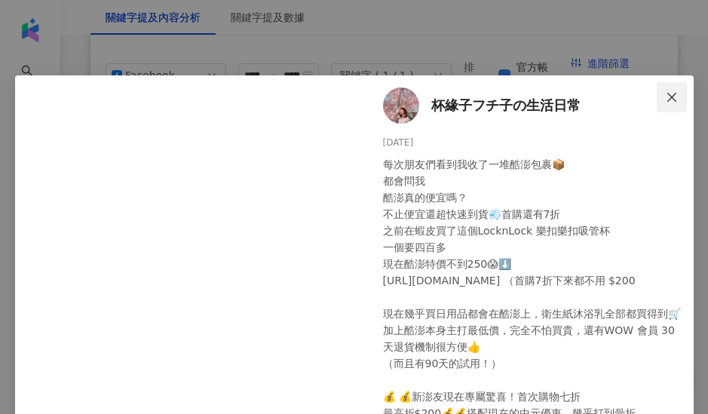
click at [657, 97] on span "Close" at bounding box center [671, 97] width 30 height 12
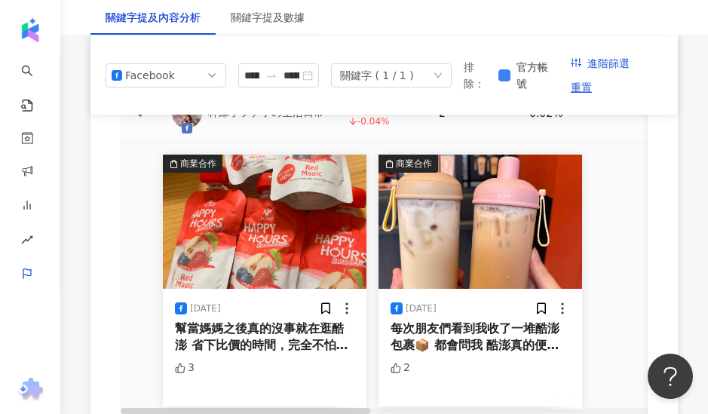
scroll to position [4427, 0]
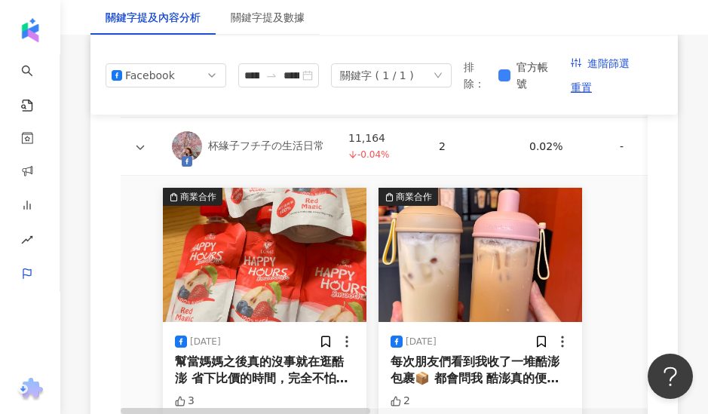
click at [625, 145] on div "-" at bounding box center [653, 146] width 66 height 17
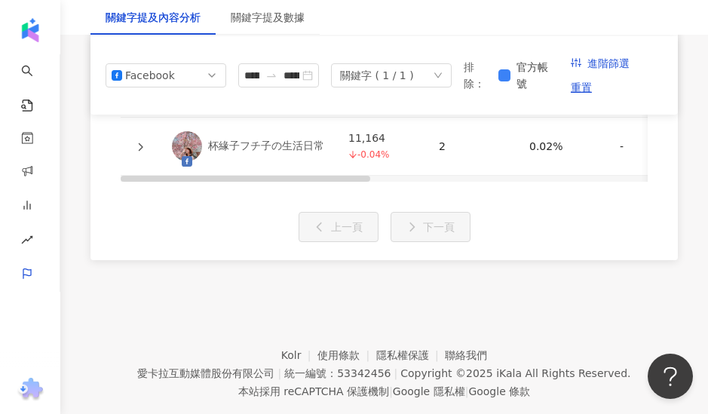
click at [534, 148] on div "0.02%" at bounding box center [562, 146] width 66 height 17
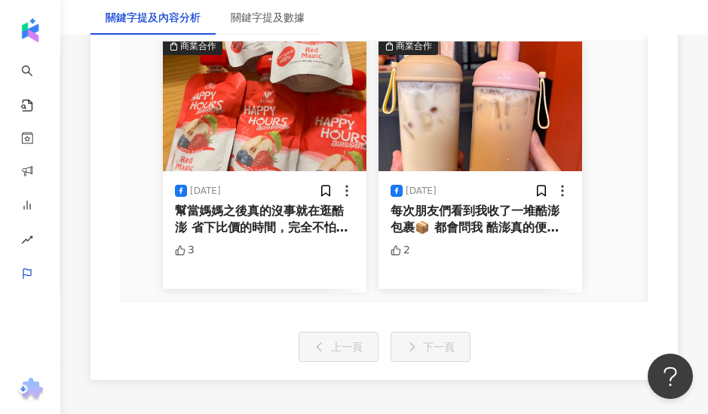
click at [482, 213] on div "每次朋友們看到我收了一堆酷澎包裹📦 都會問我 酷澎真的便宜嗎？ 不止便宜還超快速到貨💨首購還有7折 之前在蝦皮買了這個LocknLock 樂扣樂扣吸管杯 一個…" at bounding box center [479, 220] width 179 height 34
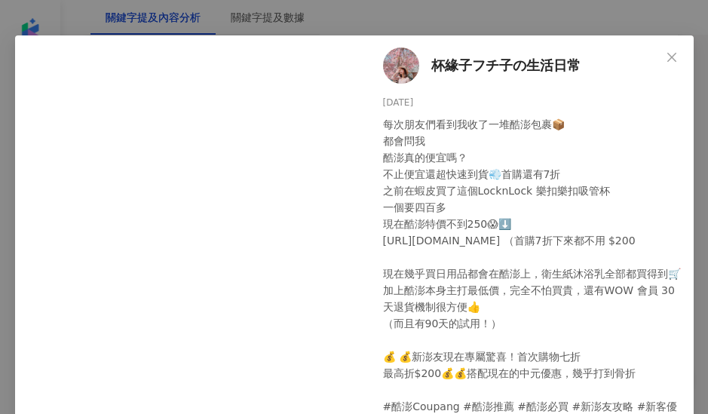
scroll to position [0, 0]
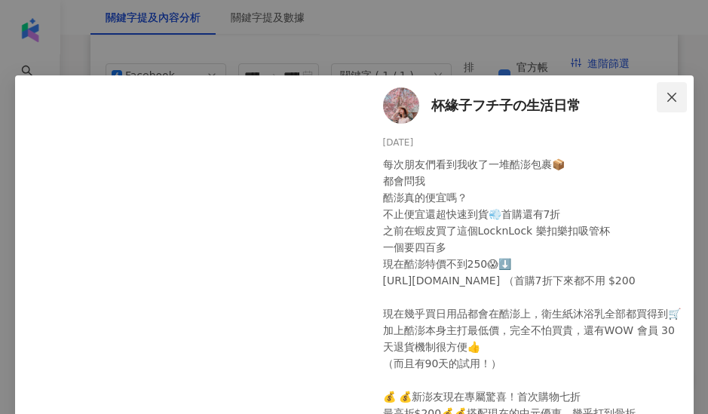
click at [666, 101] on icon "close" at bounding box center [672, 97] width 12 height 12
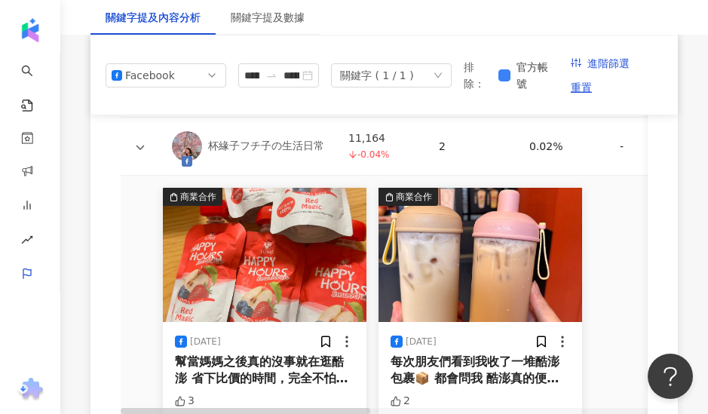
click at [267, 282] on img at bounding box center [264, 255] width 203 height 134
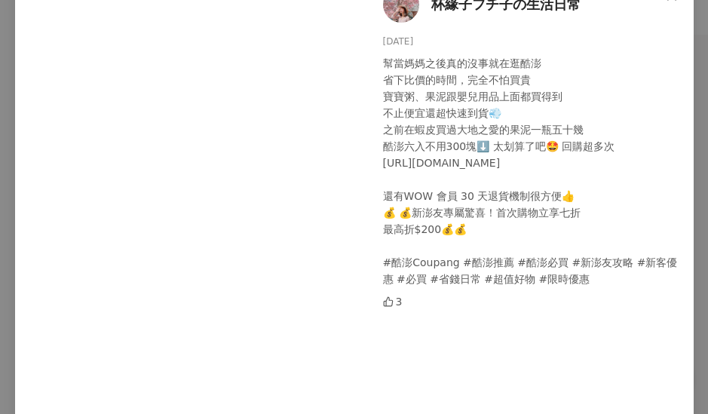
scroll to position [75, 0]
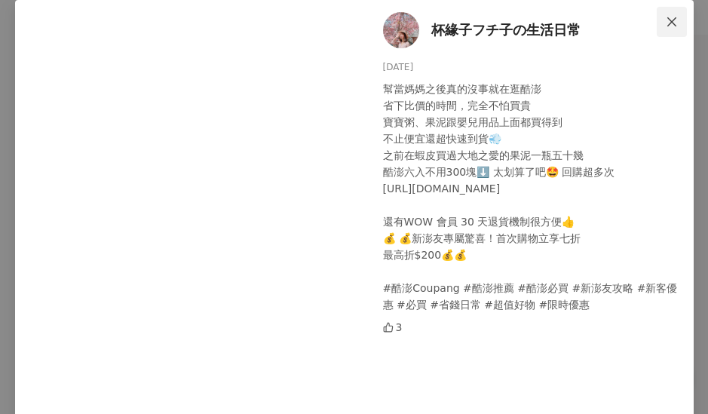
click at [657, 20] on span "Close" at bounding box center [671, 22] width 30 height 12
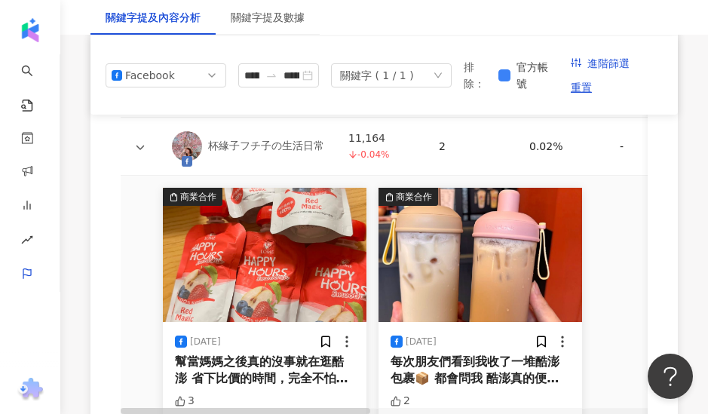
click at [279, 299] on img at bounding box center [264, 255] width 203 height 134
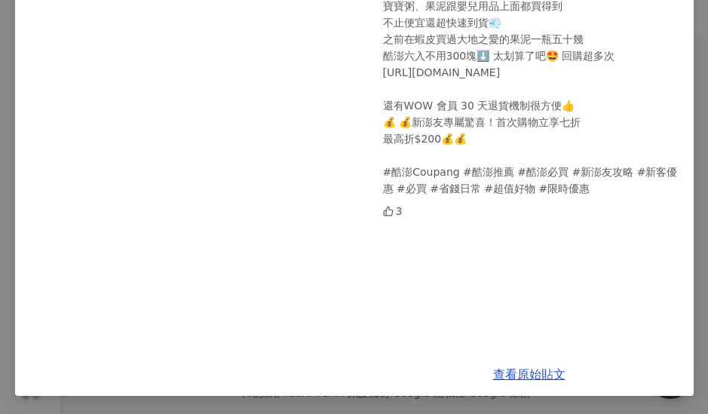
scroll to position [4741, 0]
click at [531, 370] on link "查看原始貼文" at bounding box center [529, 374] width 72 height 14
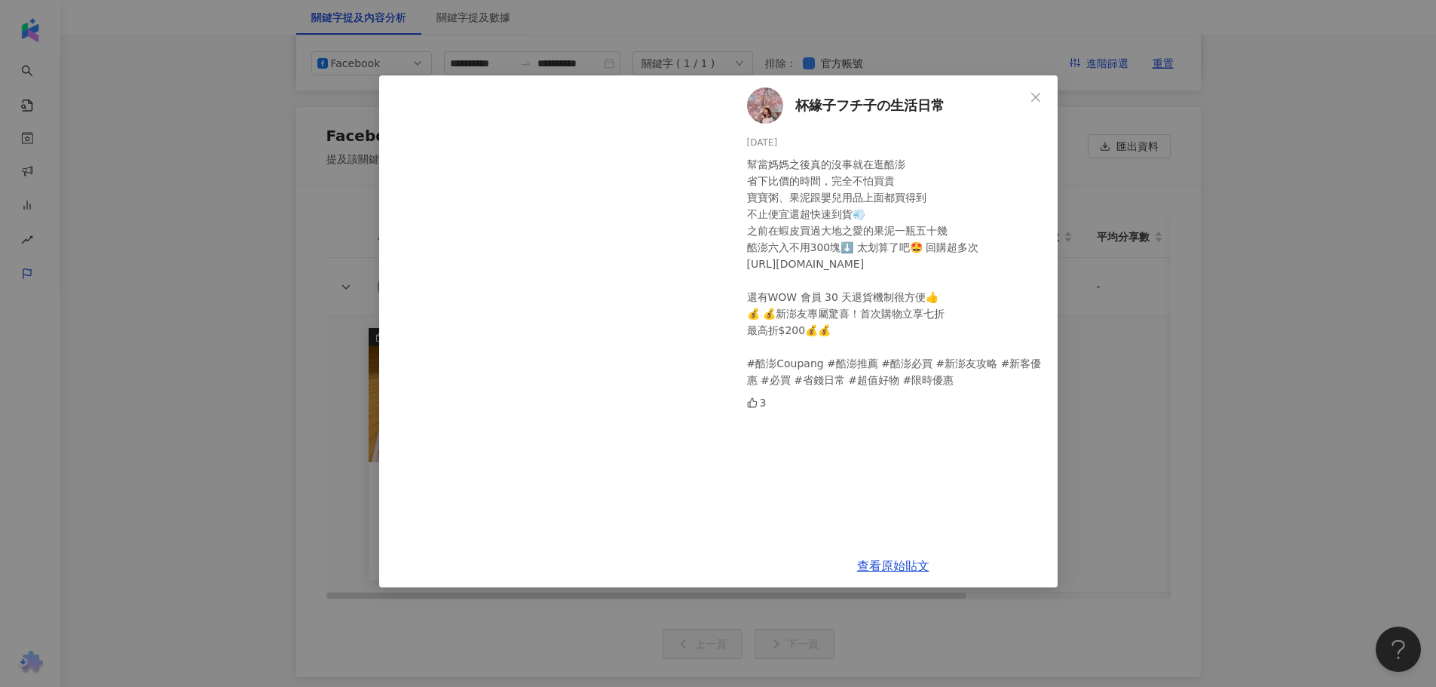
scroll to position [3098, 0]
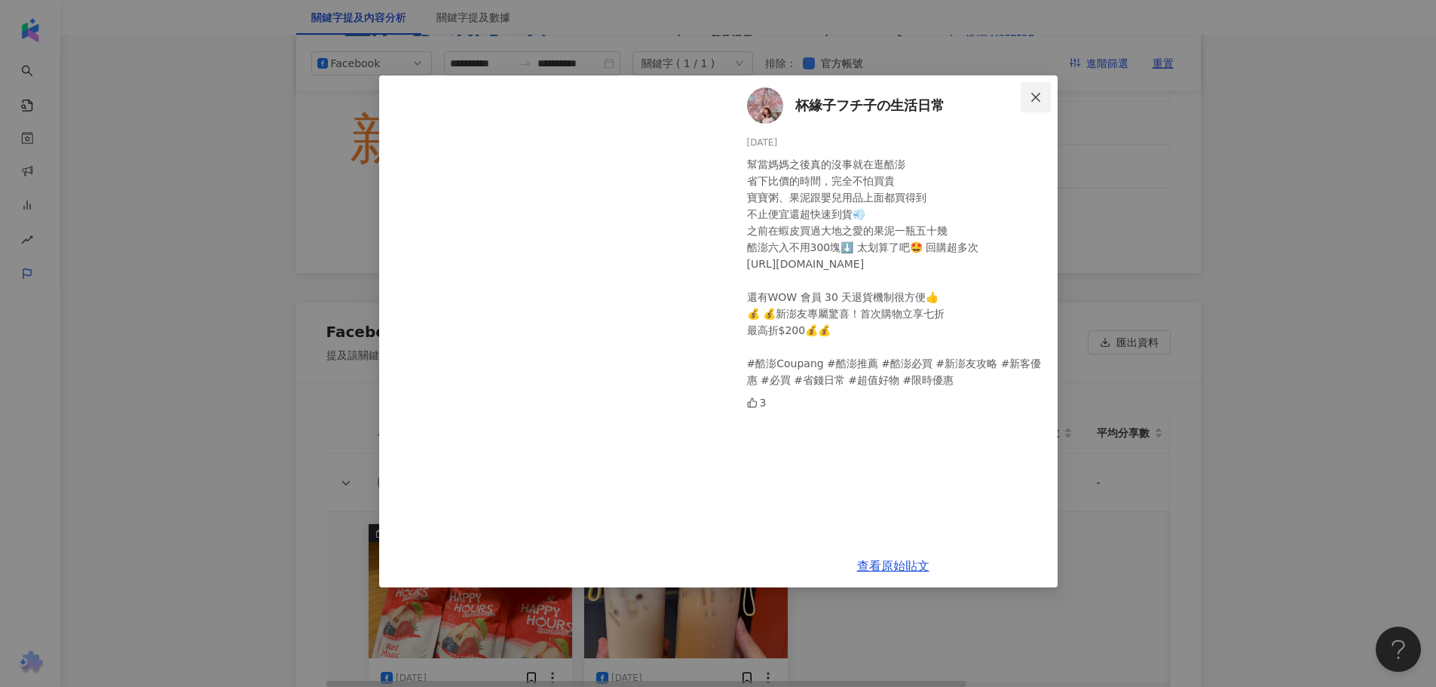
click at [953, 98] on icon "close" at bounding box center [1036, 97] width 12 height 12
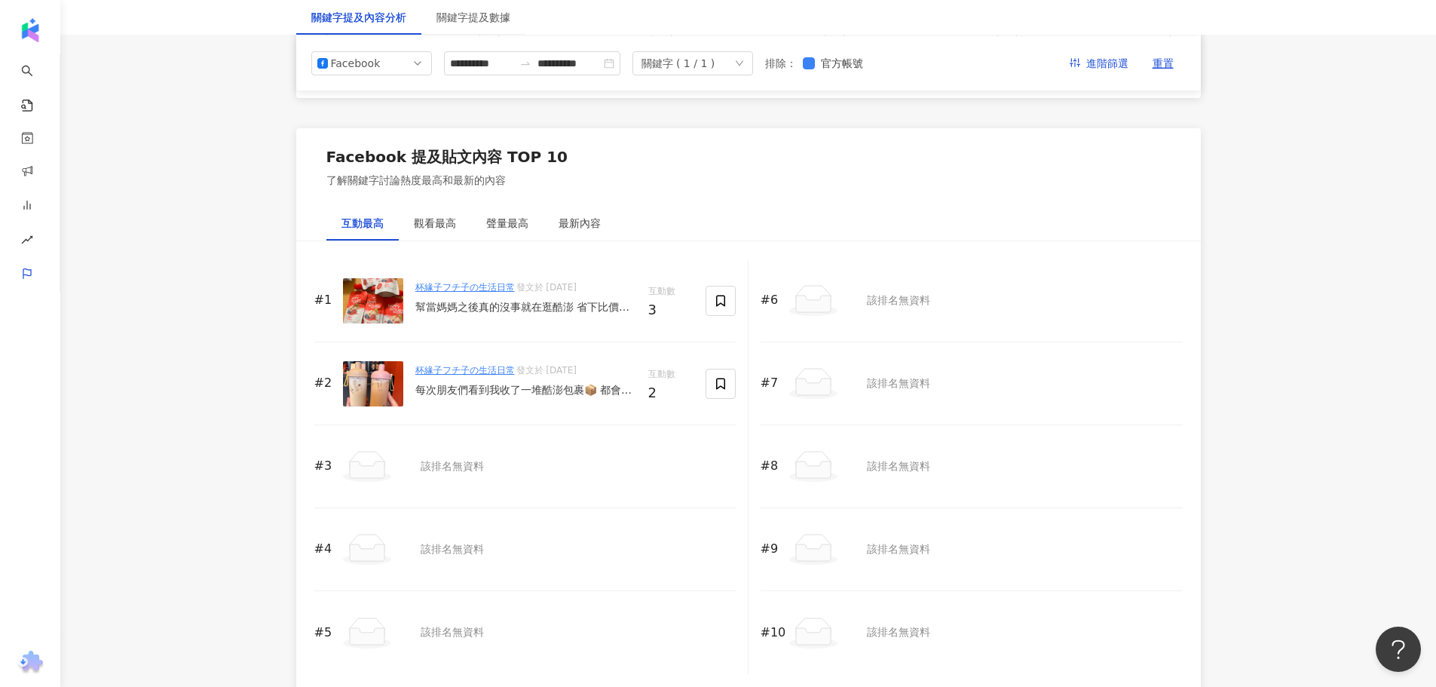
scroll to position [2119, 0]
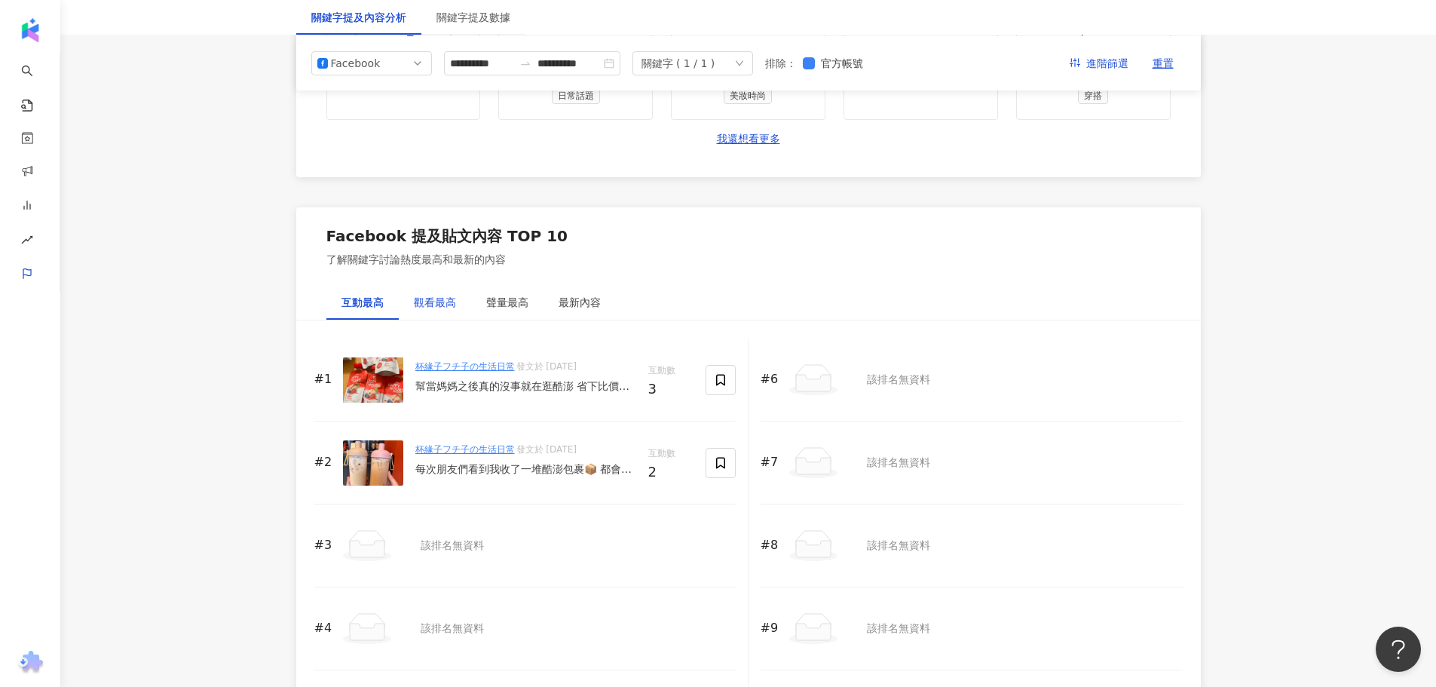
click at [439, 308] on div "觀看最高" at bounding box center [435, 302] width 42 height 17
drag, startPoint x: 638, startPoint y: 390, endPoint x: 687, endPoint y: 399, distance: 49.7
click at [687, 399] on div "#1 杯緣子フチ子の生活日常 發文於 2025/8/11 幫當媽媽之後真的沒事就在逛酷澎 省下比價的時間，完全不怕買貴 寶寶粥、果泥跟嬰兒用品上面都買得到 不…" at bounding box center [524, 379] width 421 height 83
click at [493, 299] on div "聲量最高" at bounding box center [507, 302] width 42 height 17
click at [431, 302] on div "觀看最高" at bounding box center [435, 302] width 42 height 17
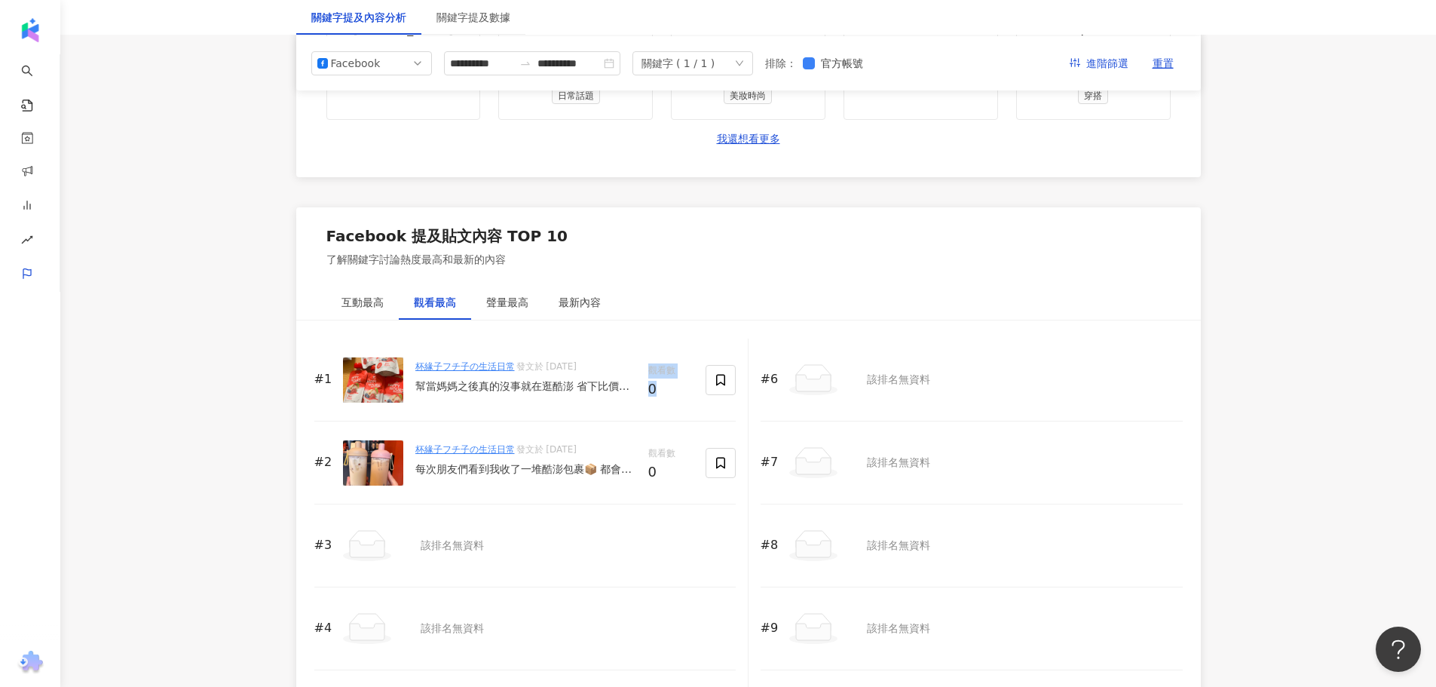
drag, startPoint x: 663, startPoint y: 390, endPoint x: 614, endPoint y: 394, distance: 49.1
click at [614, 394] on div "#1 杯緣子フチ子の生活日常 發文於 2025/8/11 幫當媽媽之後真的沒事就在逛酷澎 省下比價的時間，完全不怕買貴 寶寶粥、果泥跟嬰兒用品上面都買得到 不…" at bounding box center [524, 379] width 421 height 83
click at [649, 415] on div "#2 杯緣子フチ子の生活日常 發文於 2025/8/11 每次朋友們看到我收了一堆酷澎包裹📦 都會問我 酷澎真的便宜嗎？ 不止便宜還超快速到貨💨首購還有7折 …" at bounding box center [524, 462] width 421 height 83
click at [610, 415] on div "每次朋友們看到我收了一堆酷澎包裹📦 都會問我 酷澎真的便宜嗎？ 不止便宜還超快速到貨💨首購還有7折 之前在蝦皮買了這個LocknLock 樂扣樂扣吸管杯 一個…" at bounding box center [525, 469] width 221 height 15
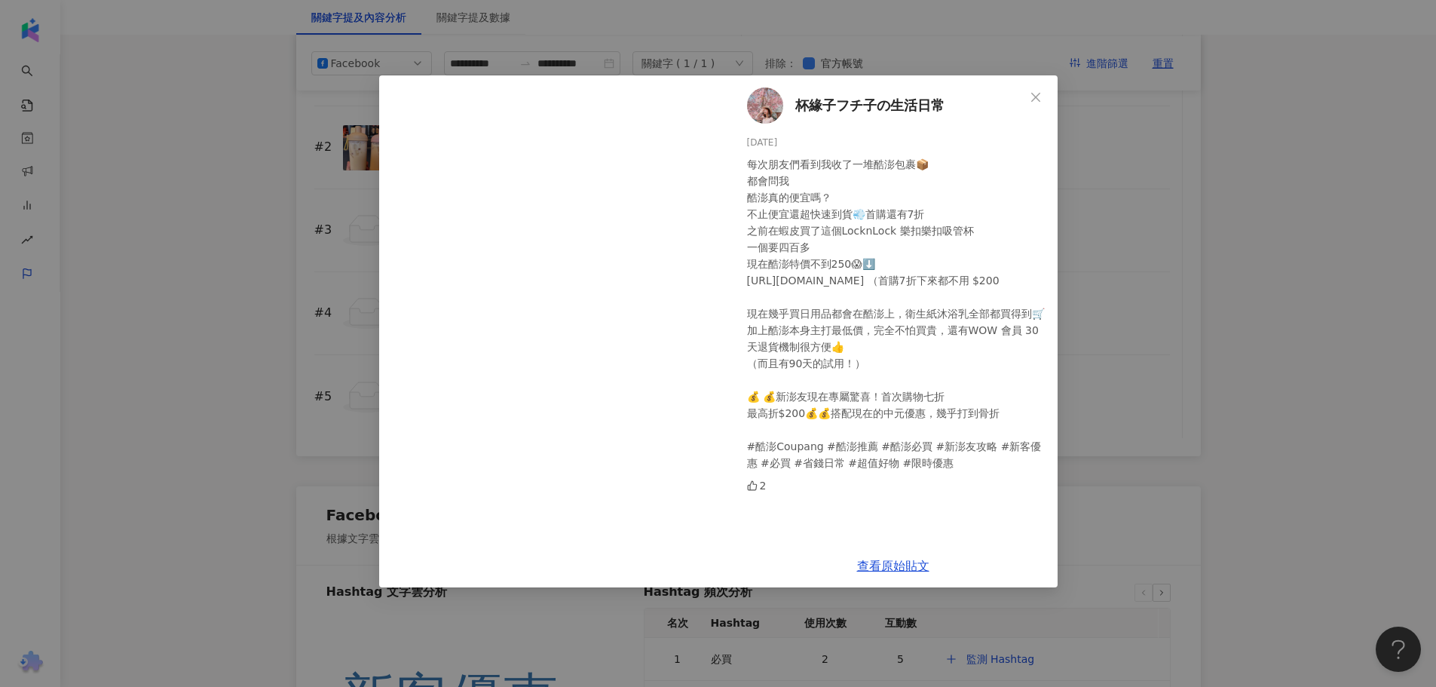
scroll to position [2269, 0]
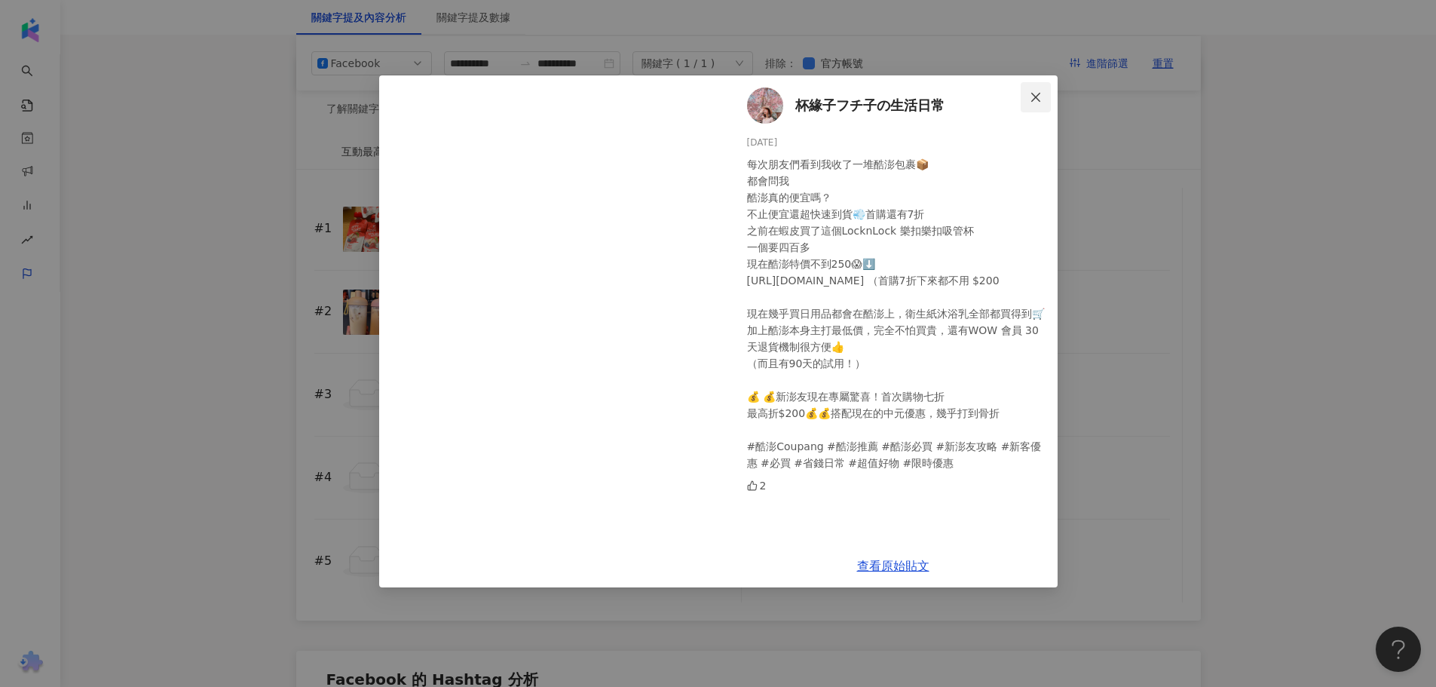
click at [953, 100] on icon "close" at bounding box center [1036, 97] width 12 height 12
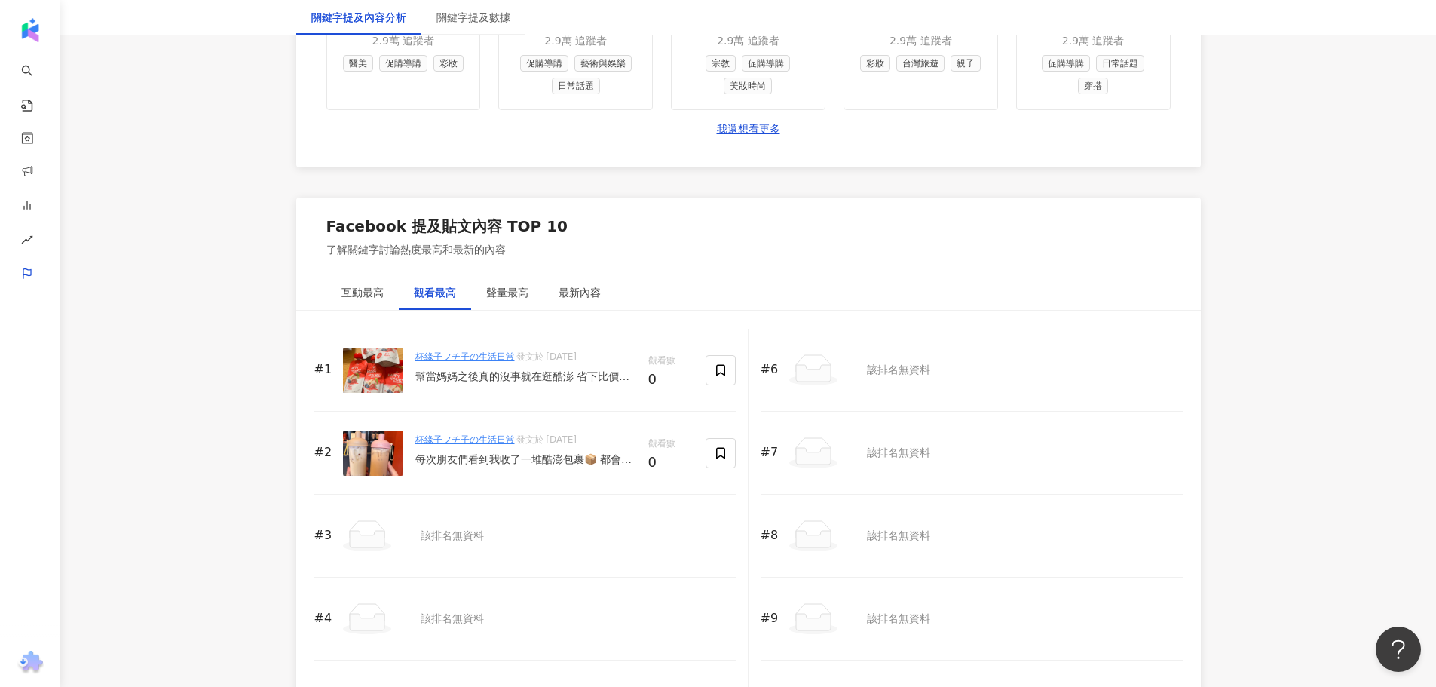
scroll to position [2336, 0]
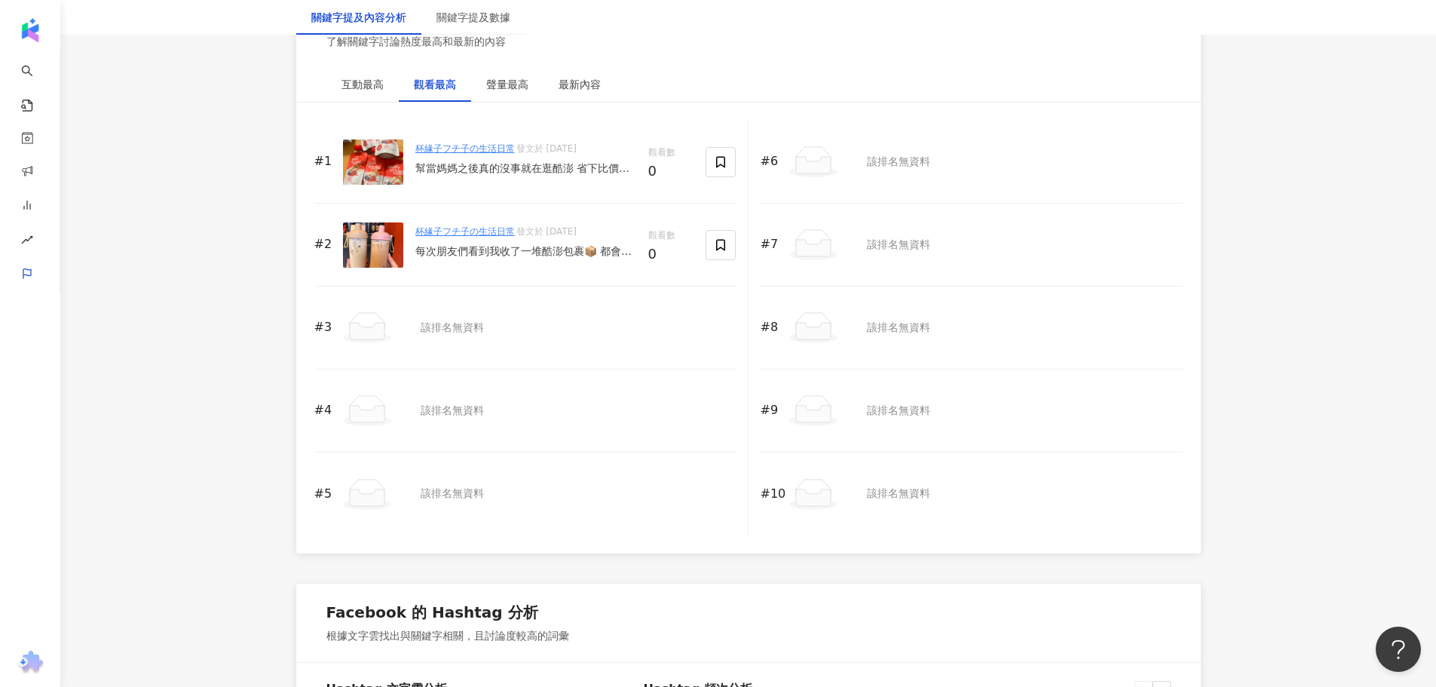
click at [571, 189] on div "#1 杯緣子フチ子の生活日常 發文於 2025/8/11 幫當媽媽之後真的沒事就在逛酷澎 省下比價的時間，完全不怕買貴 寶寶粥、果泥跟嬰兒用品上面都買得到 不…" at bounding box center [524, 162] width 421 height 83
click at [583, 173] on div "幫當媽媽之後真的沒事就在逛酷澎 省下比價的時間，完全不怕買貴 寶寶粥、果泥跟嬰兒用品上面都買得到 不止便宜還超快速到貨💨 之前在蝦皮買過大地之愛的果泥一瓶五十…" at bounding box center [525, 168] width 221 height 15
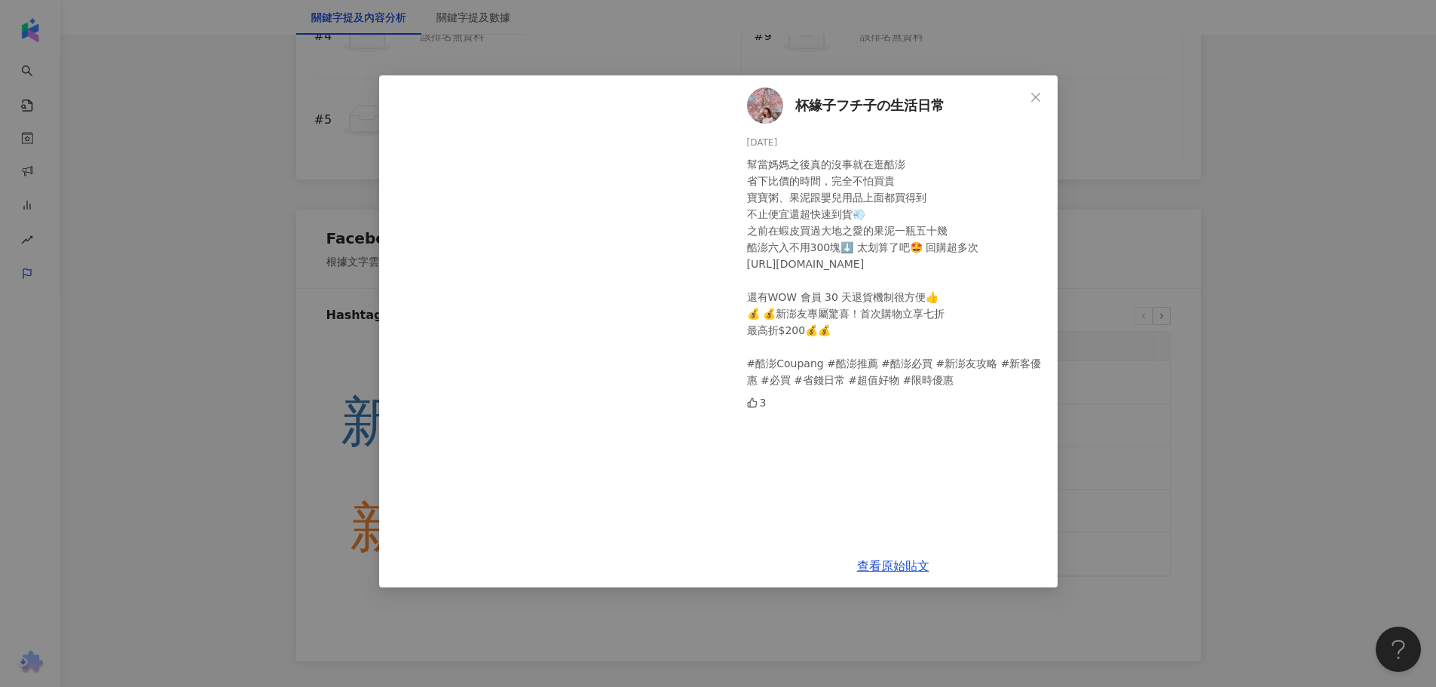
scroll to position [2713, 0]
click at [953, 91] on span "Close" at bounding box center [1036, 97] width 30 height 12
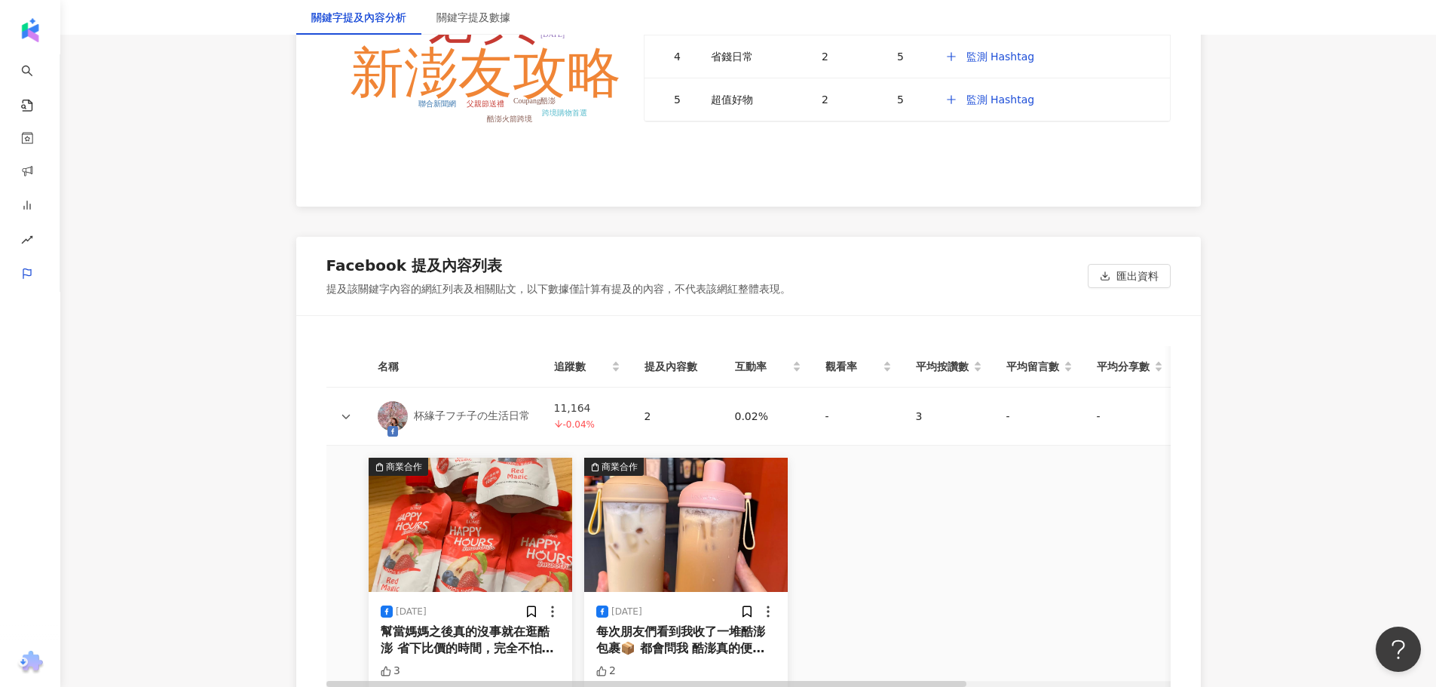
scroll to position [3166, 0]
click at [858, 415] on div "-" at bounding box center [858, 415] width 66 height 17
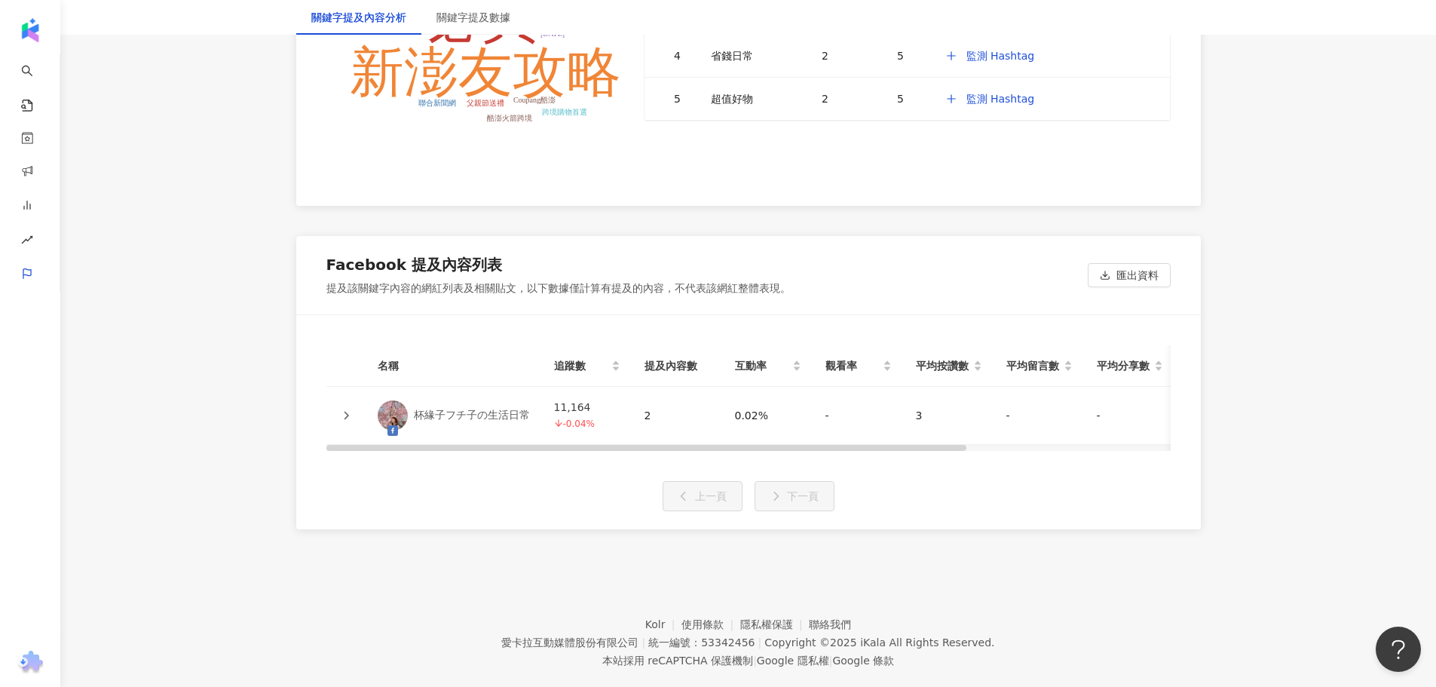
click at [848, 415] on div "-" at bounding box center [858, 415] width 66 height 17
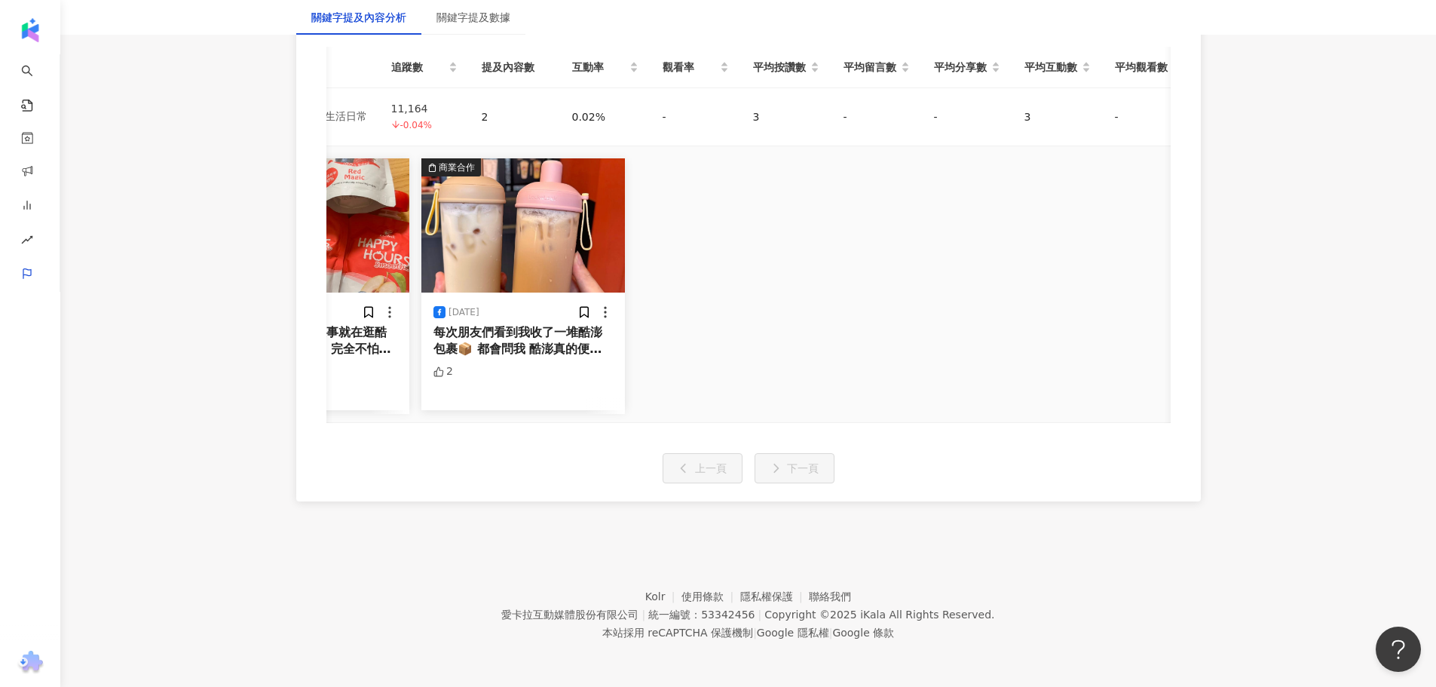
scroll to position [0, 268]
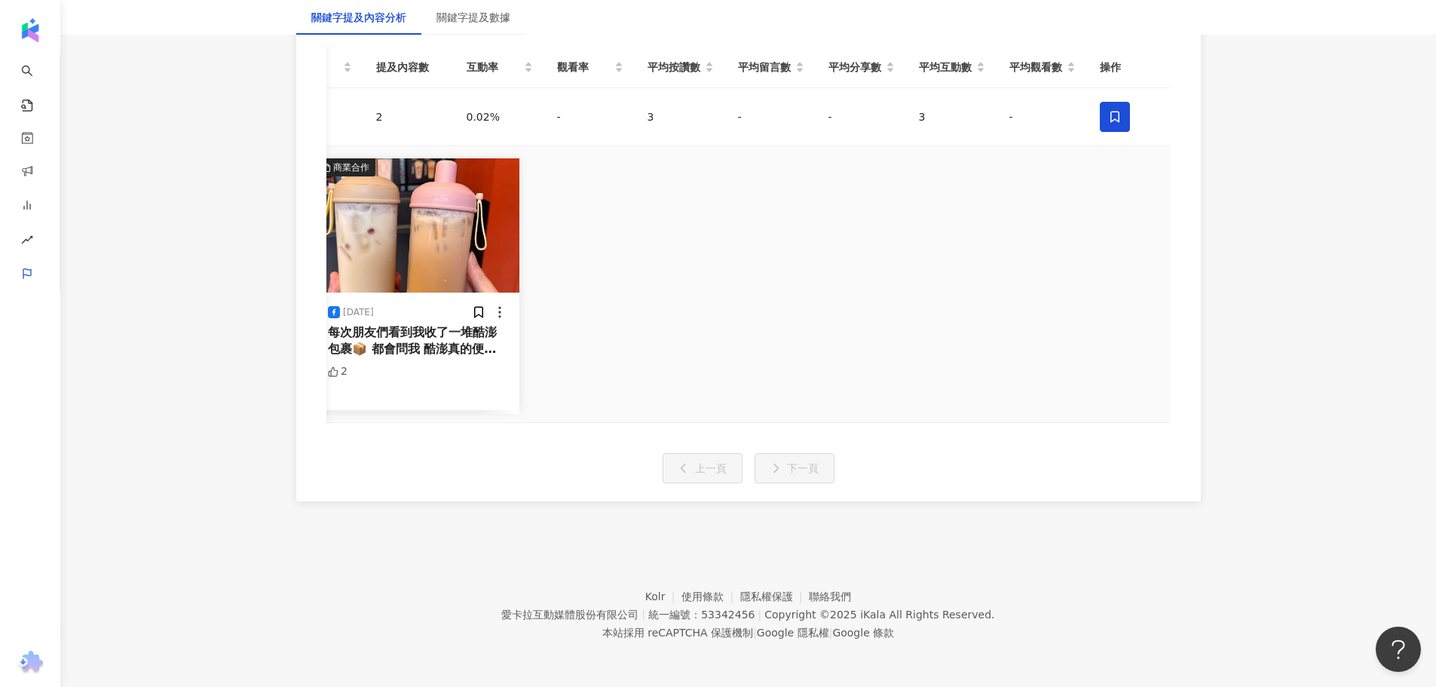
click at [953, 116] on icon at bounding box center [1114, 116] width 9 height 11
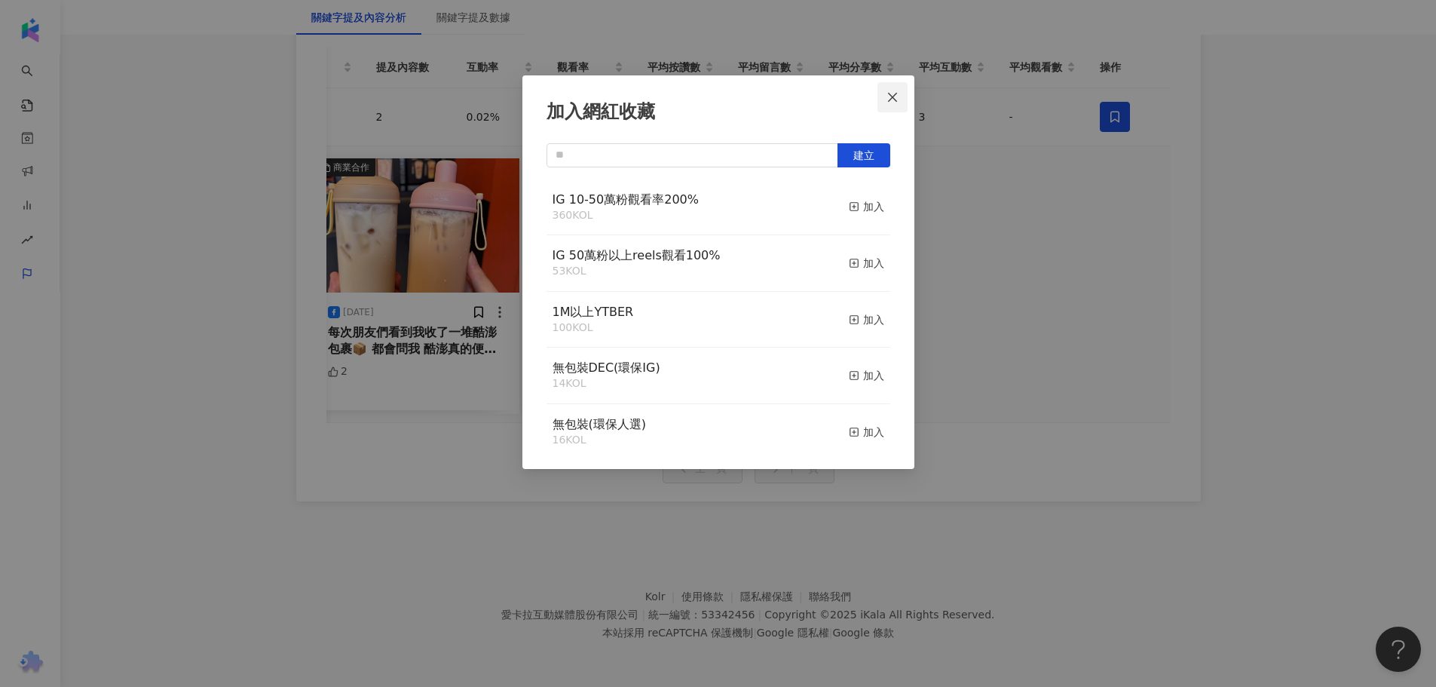
click at [895, 99] on icon "close" at bounding box center [892, 96] width 9 height 9
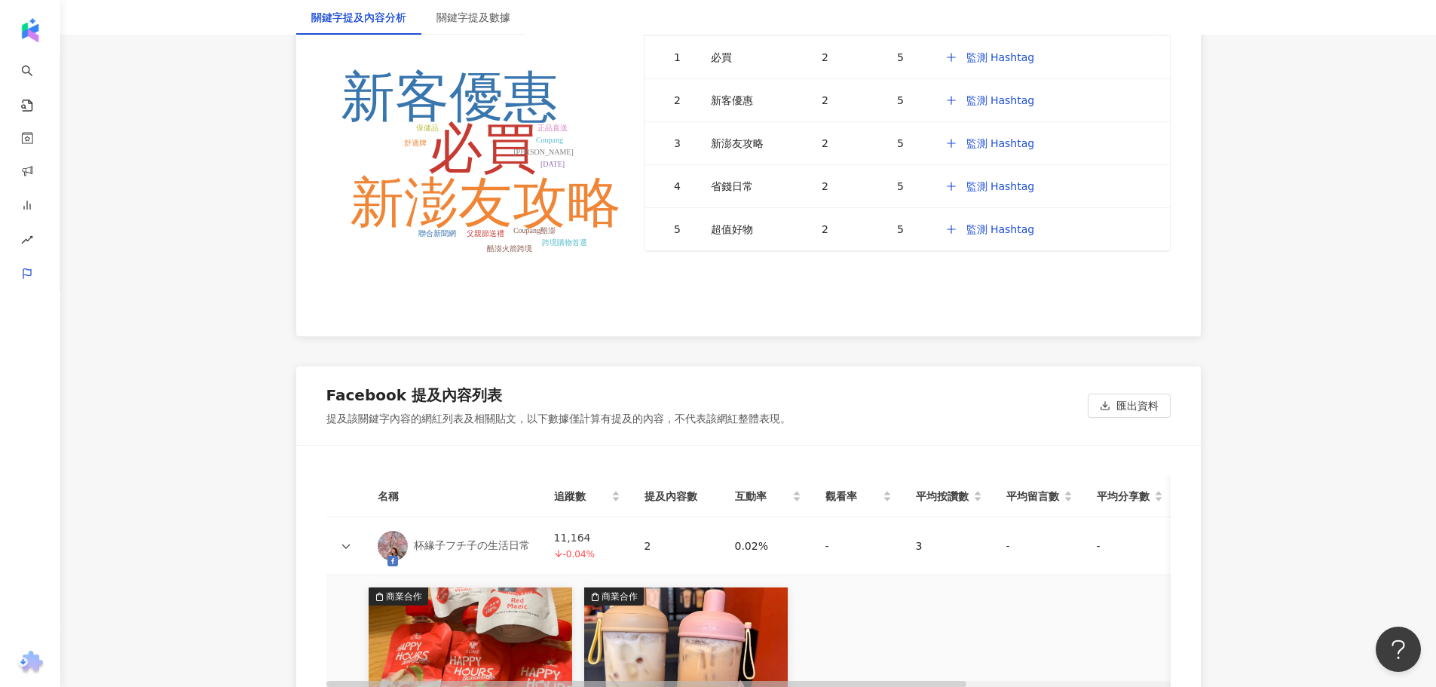
scroll to position [3166, 0]
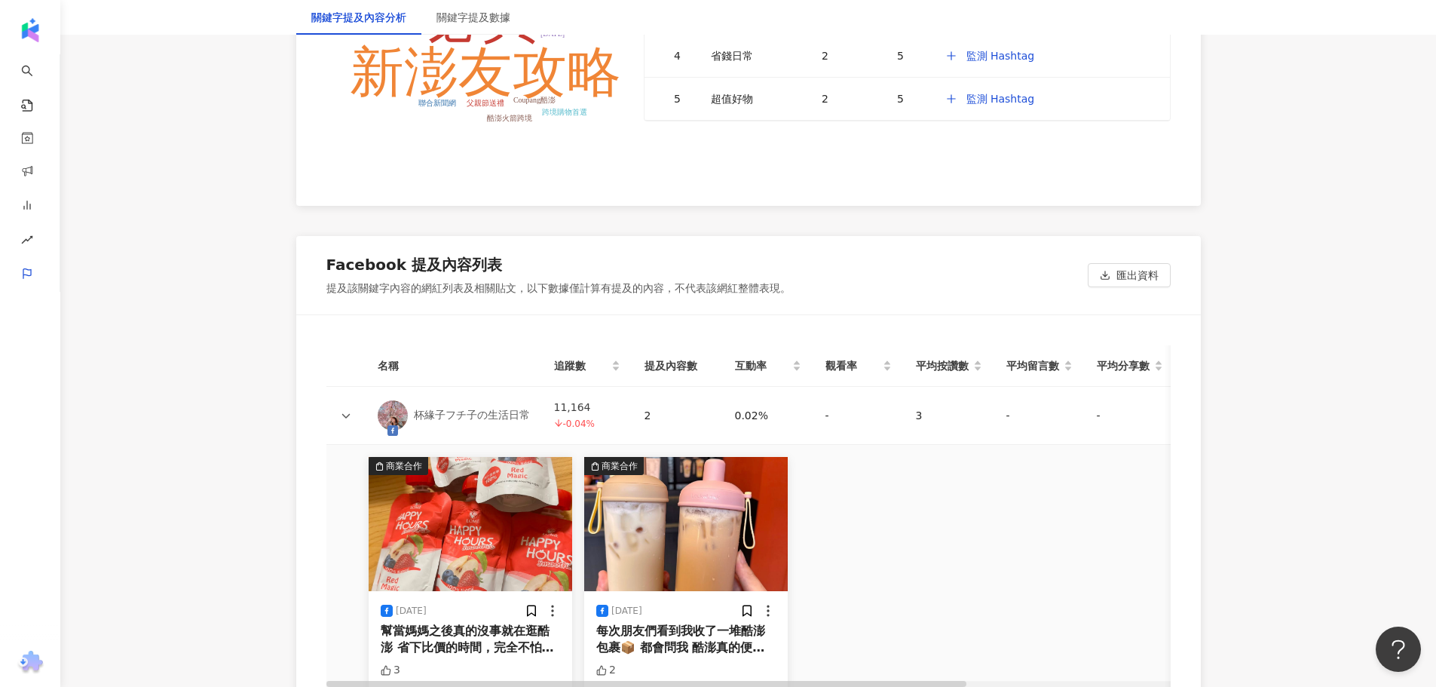
click at [916, 415] on div "3" at bounding box center [949, 415] width 66 height 17
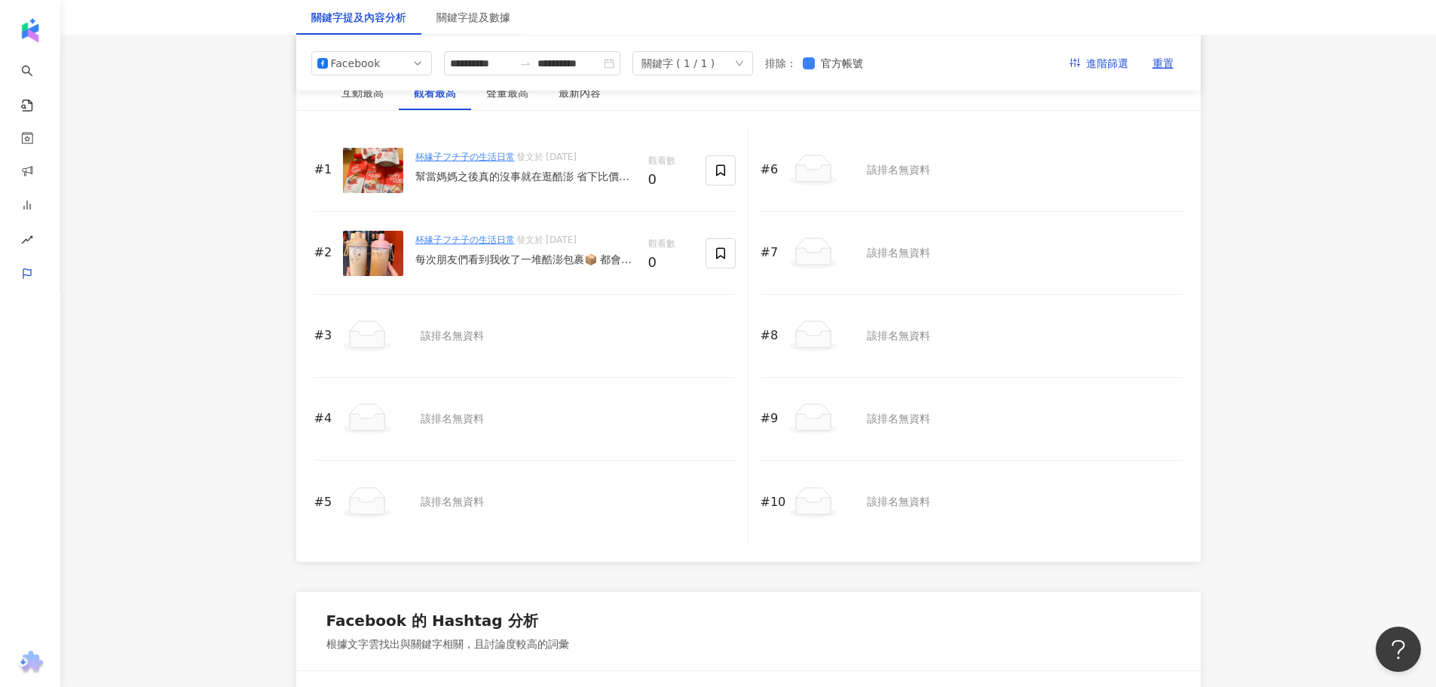
scroll to position [2186, 0]
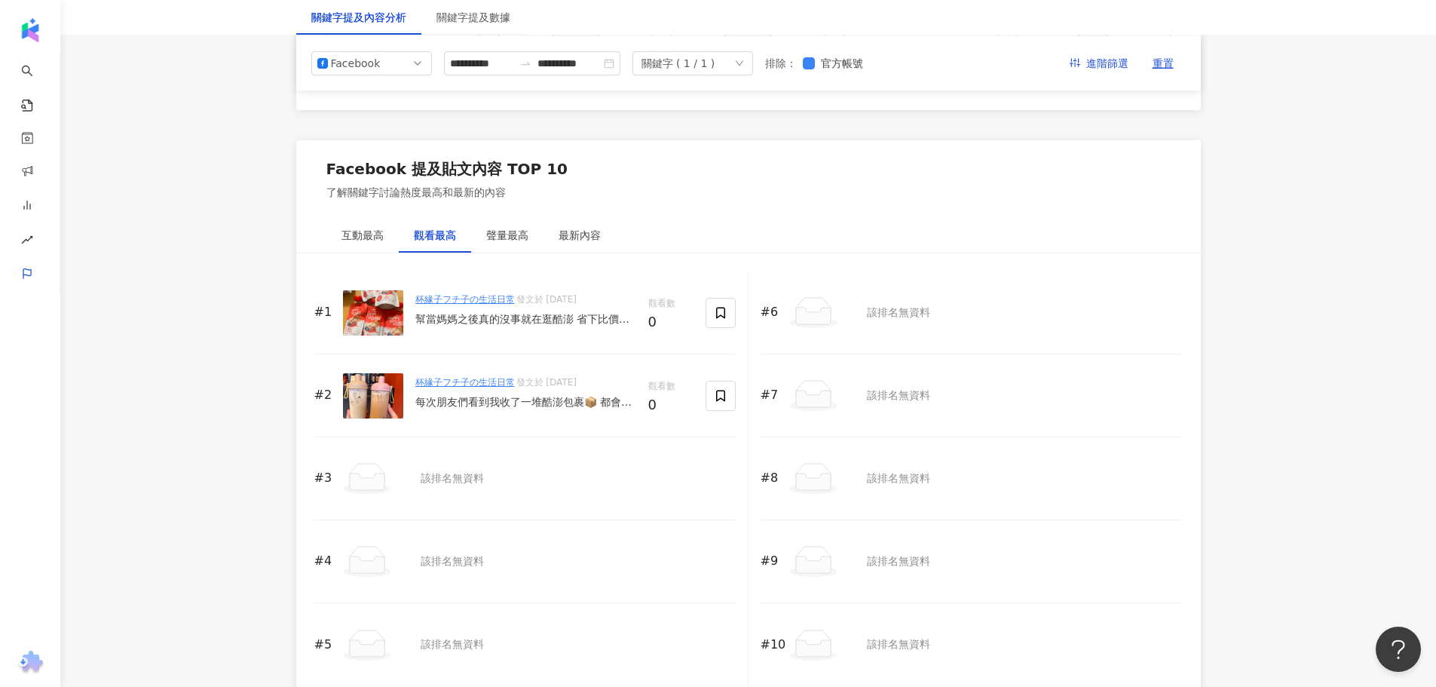
click at [471, 381] on link "杯緣子フチ子の生活日常" at bounding box center [464, 382] width 99 height 11
click at [592, 399] on div "每次朋友們看到我收了一堆酷澎包裹📦 都會問我 酷澎真的便宜嗎？ 不止便宜還超快速到貨💨首購還有7折 之前在蝦皮買了這個LocknLock 樂扣樂扣吸管杯 一個…" at bounding box center [525, 402] width 221 height 15
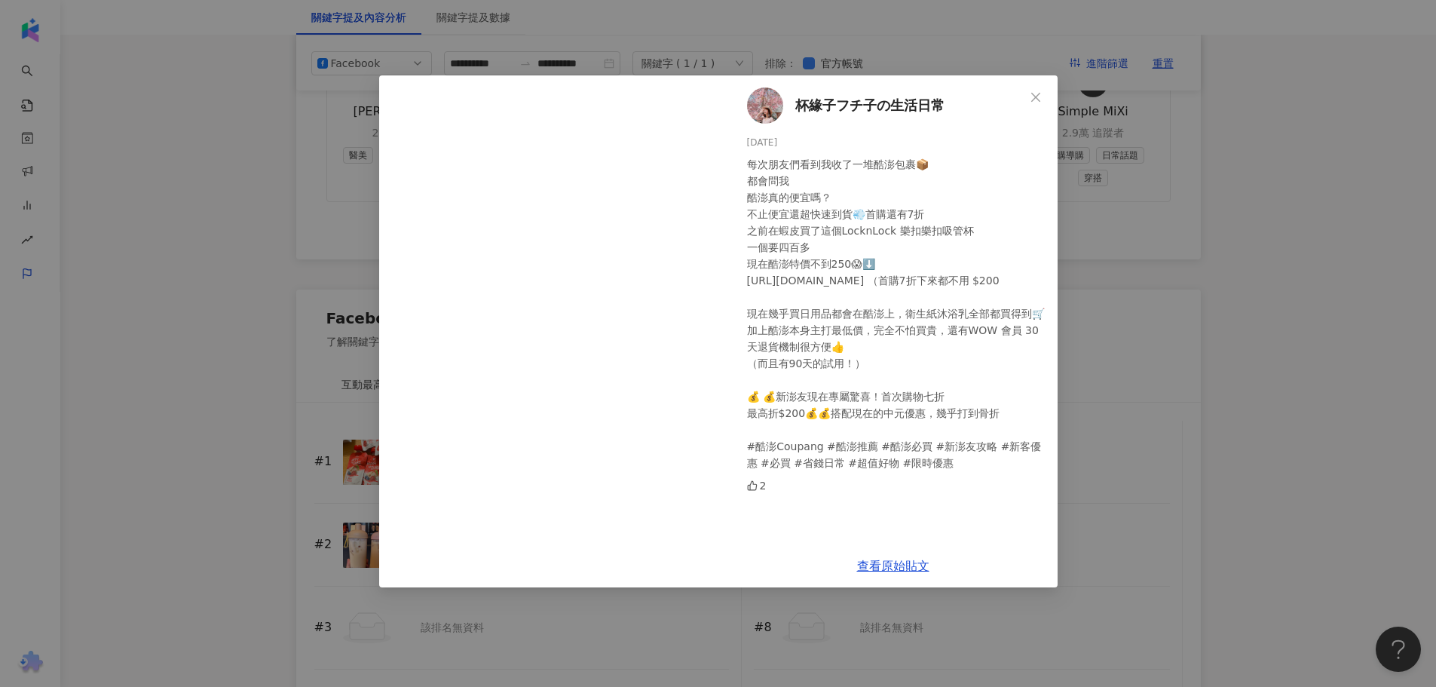
scroll to position [2035, 0]
click at [953, 88] on button "Close" at bounding box center [1036, 97] width 30 height 30
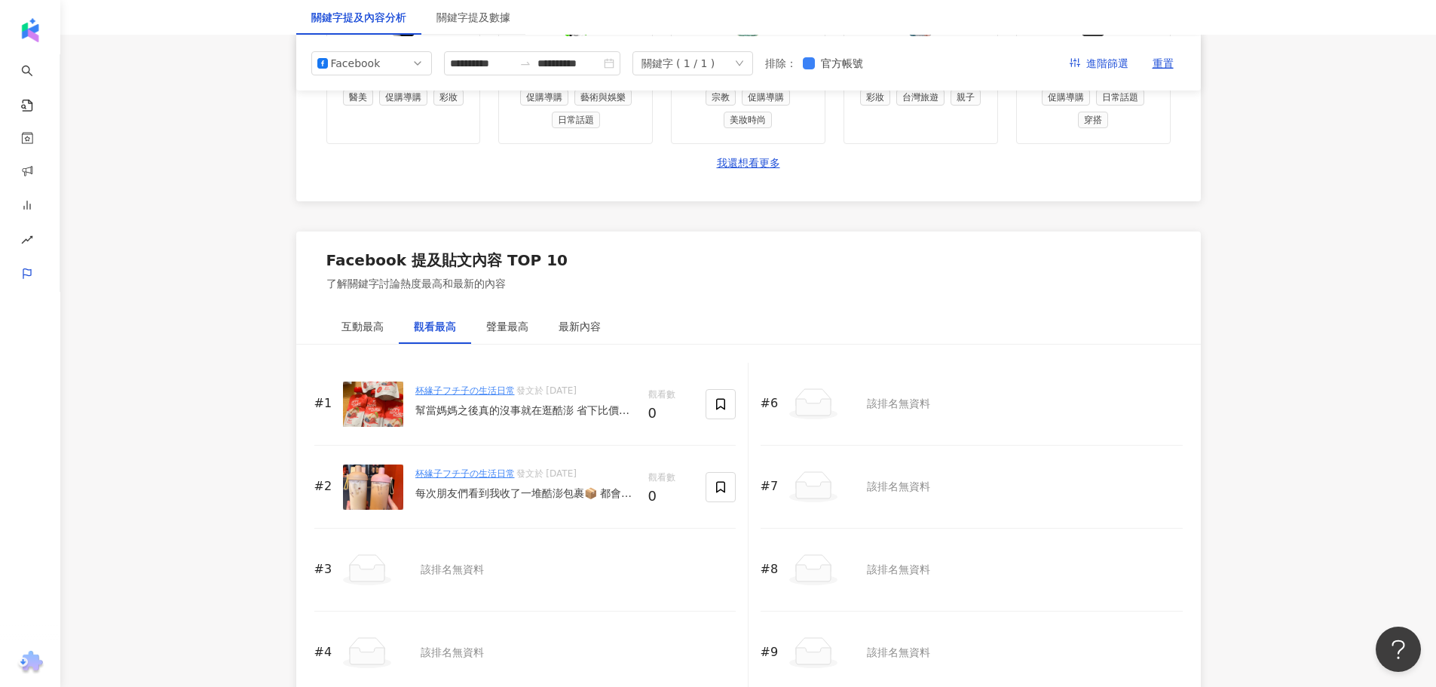
scroll to position [0, 0]
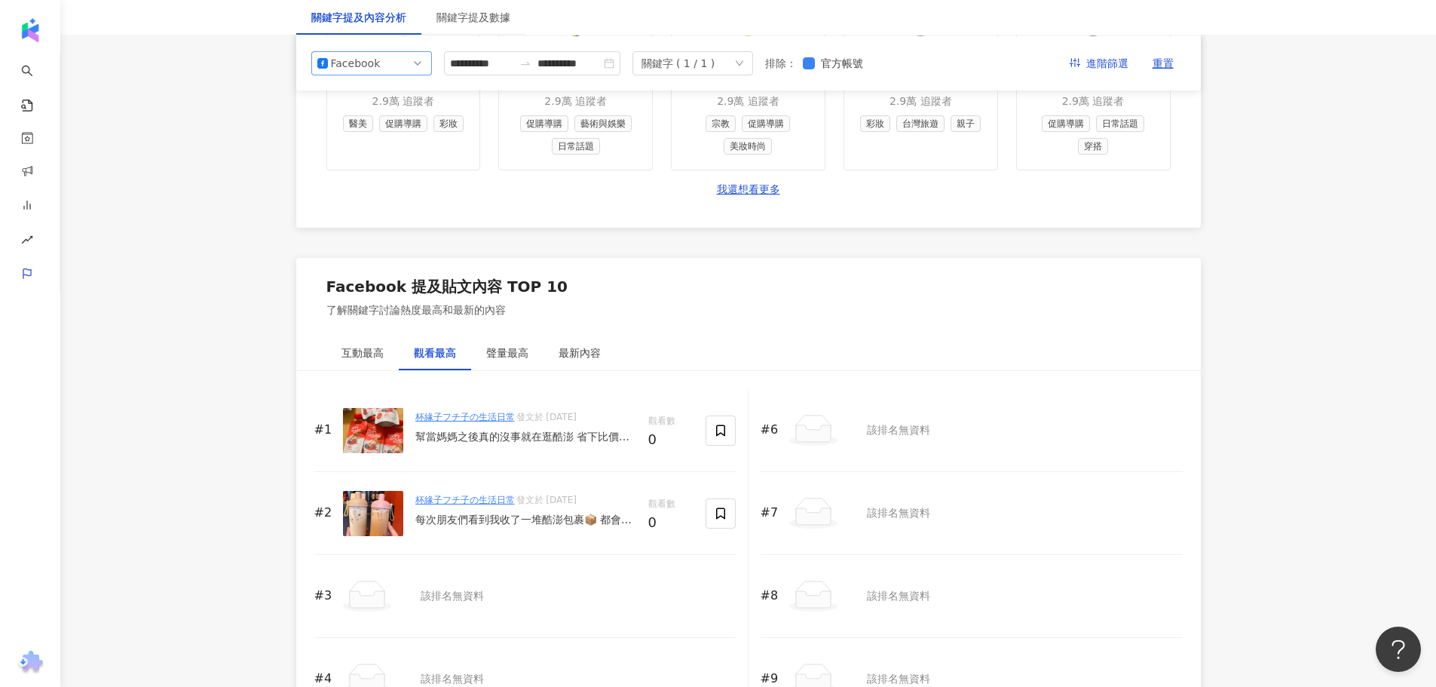
click at [381, 57] on span "Facebook" at bounding box center [371, 63] width 109 height 23
click at [378, 96] on div "Instagram" at bounding box center [361, 98] width 49 height 17
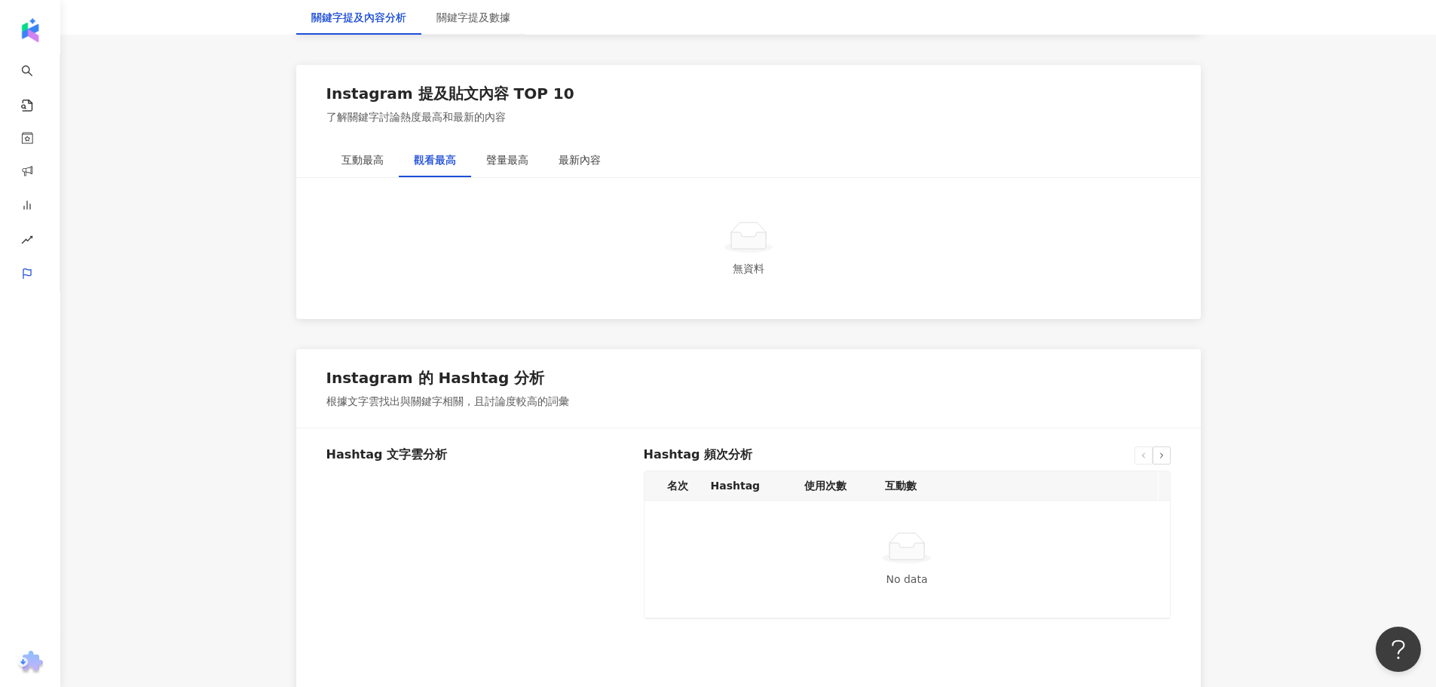
scroll to position [2638, 0]
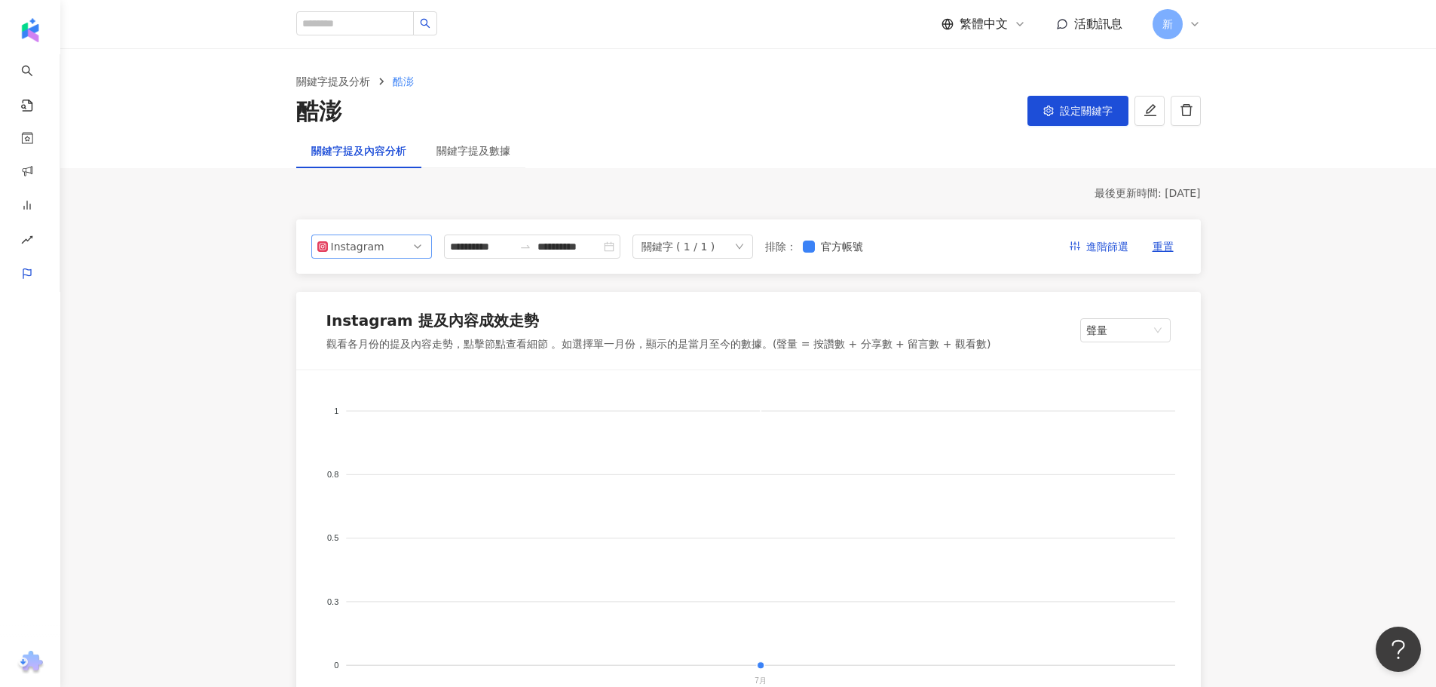
click at [395, 241] on span "Instagram" at bounding box center [371, 246] width 109 height 23
click at [394, 304] on div "Facebook" at bounding box center [371, 306] width 96 height 17
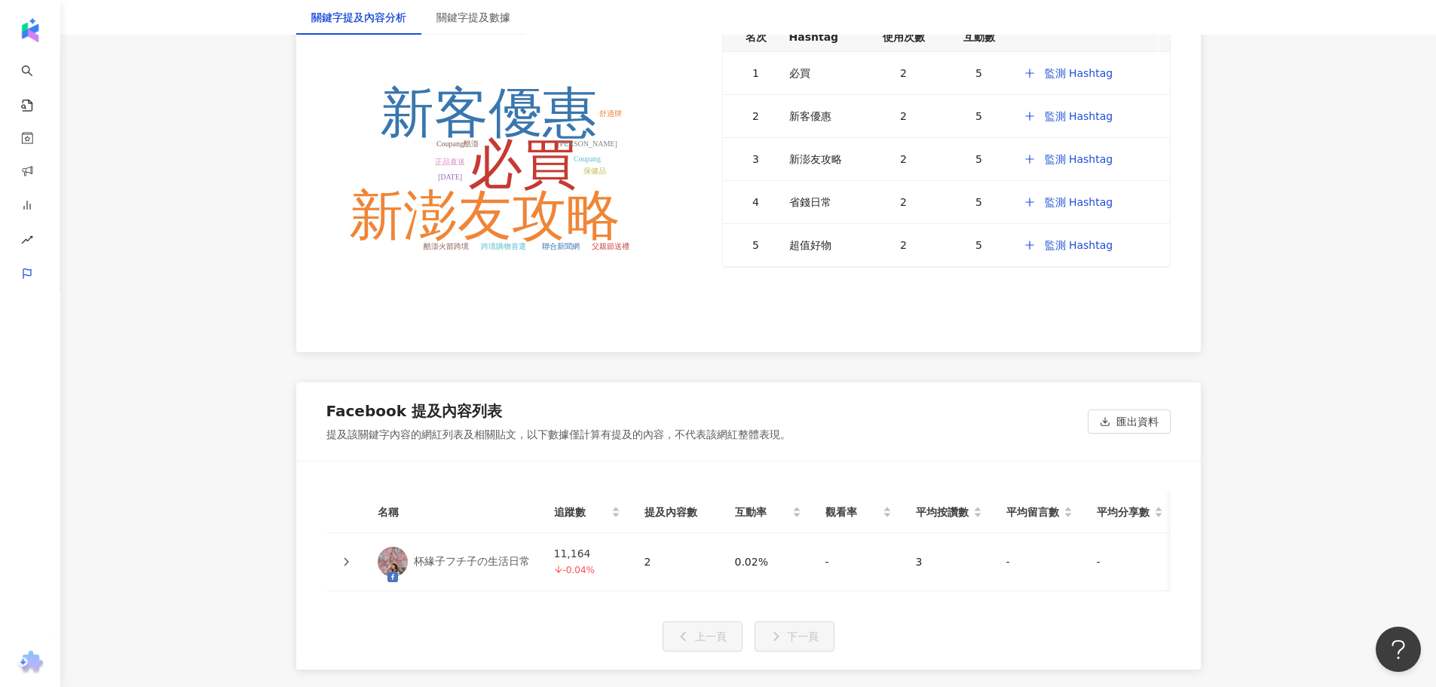
scroll to position [3199, 0]
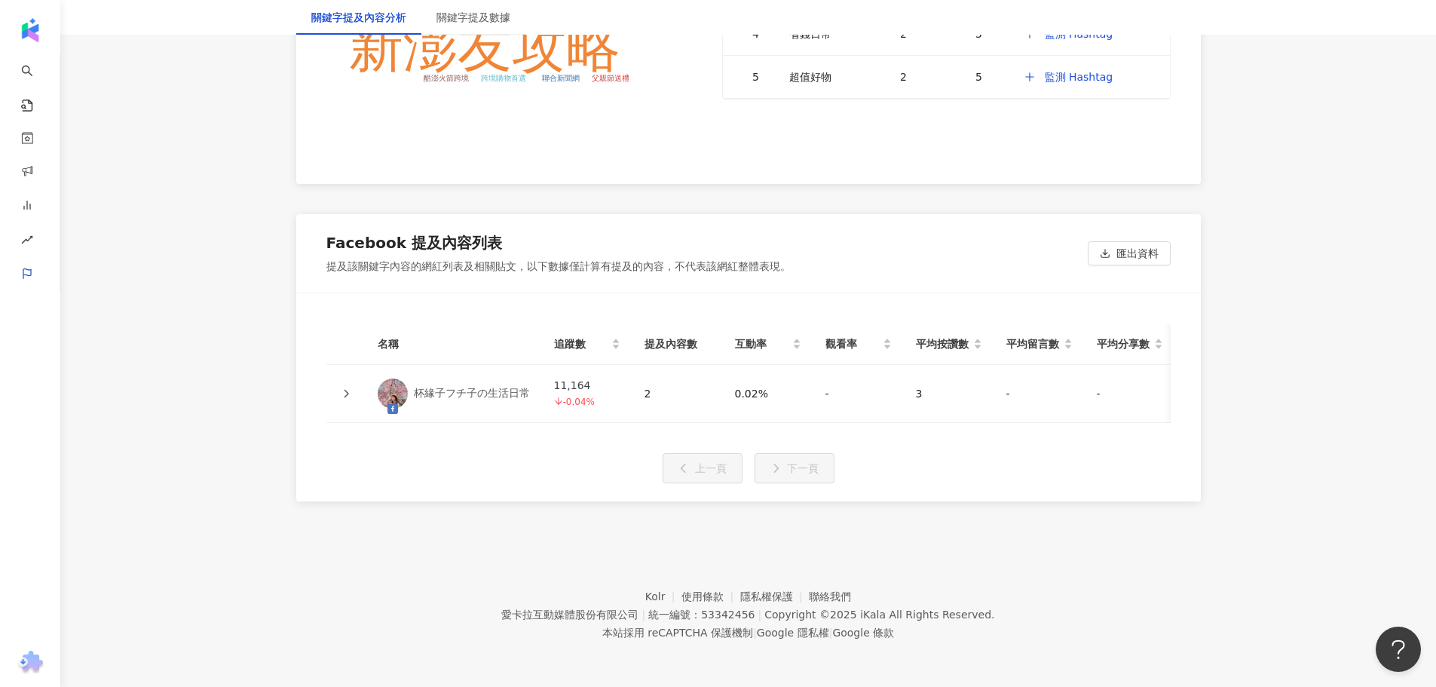
click at [415, 378] on link "杯緣子フチ子の生活日常" at bounding box center [454, 393] width 152 height 30
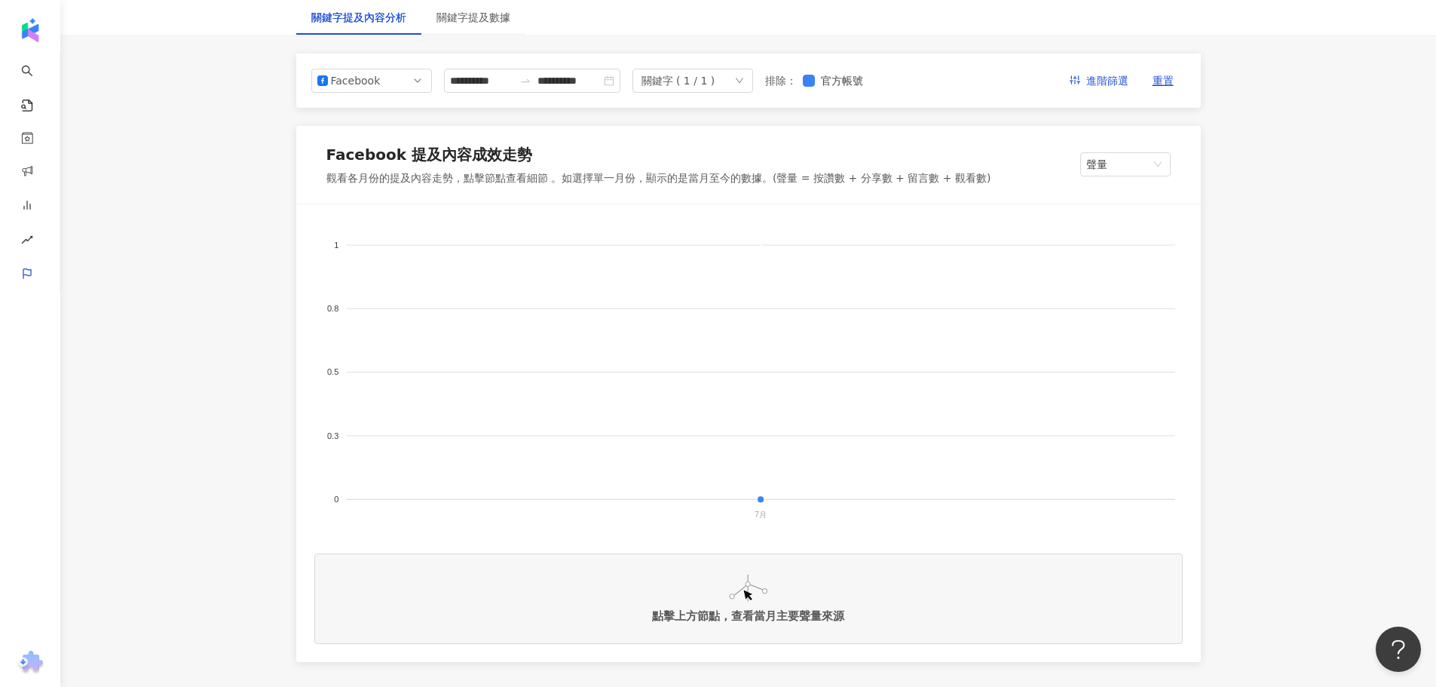
scroll to position [0, 0]
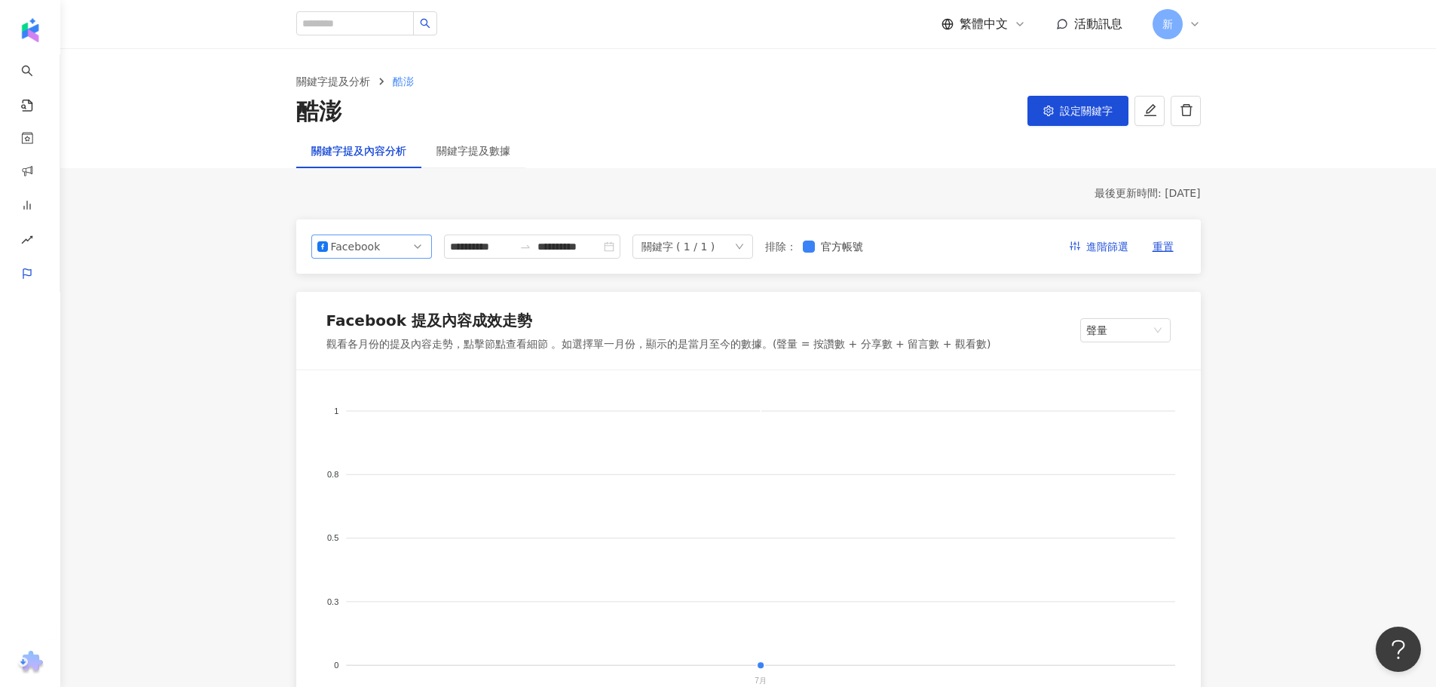
click at [355, 241] on div "Facebook" at bounding box center [355, 246] width 49 height 23
click at [357, 331] on div "YouTube" at bounding box center [361, 332] width 49 height 17
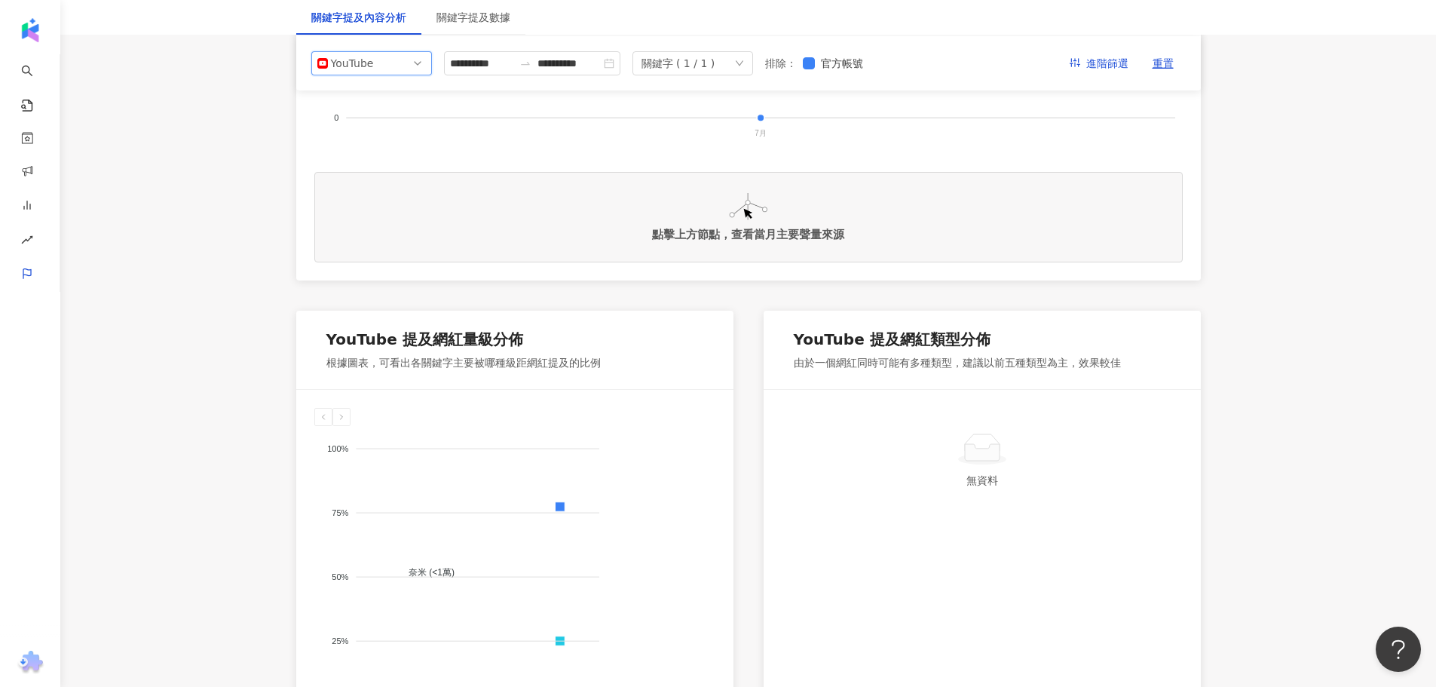
scroll to position [277, 0]
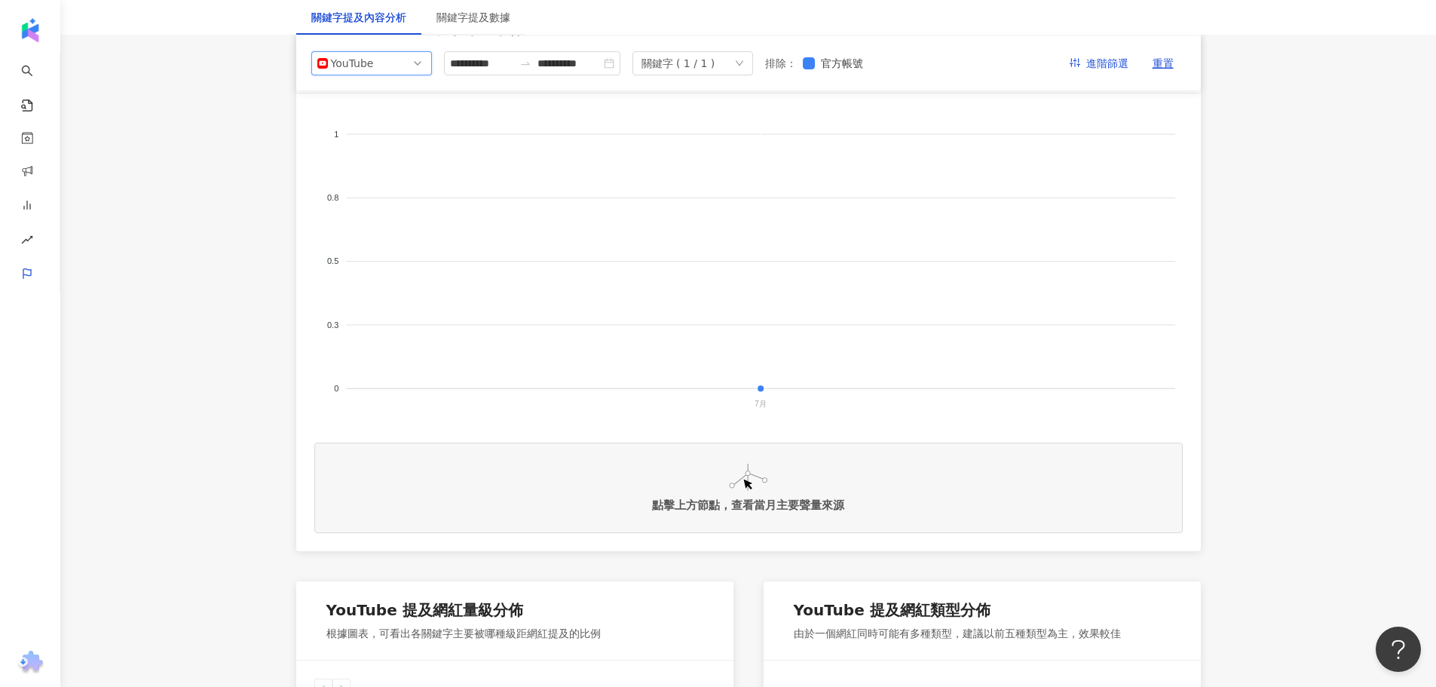
click at [350, 81] on div "**********" at bounding box center [748, 63] width 904 height 54
click at [355, 69] on div "YouTube" at bounding box center [355, 63] width 49 height 23
click at [350, 169] on div "Threads" at bounding box center [361, 175] width 49 height 17
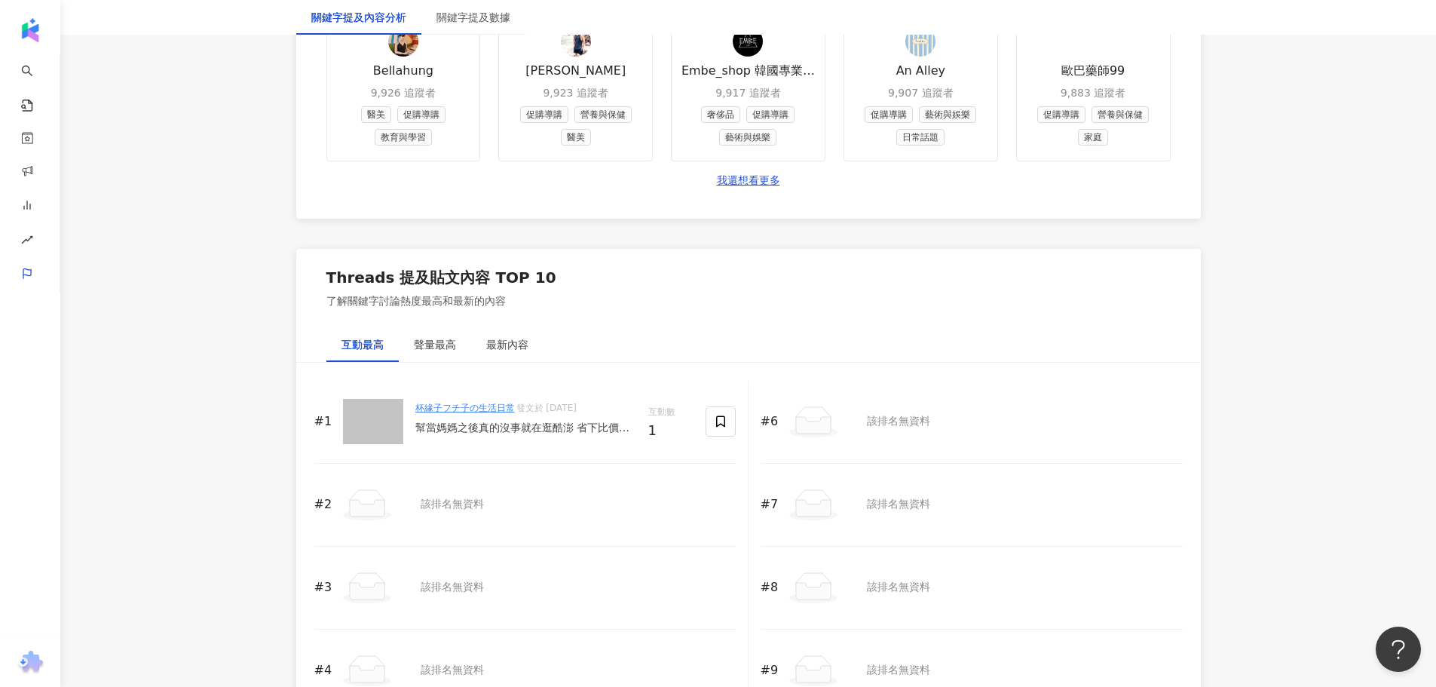
scroll to position [1884, 0]
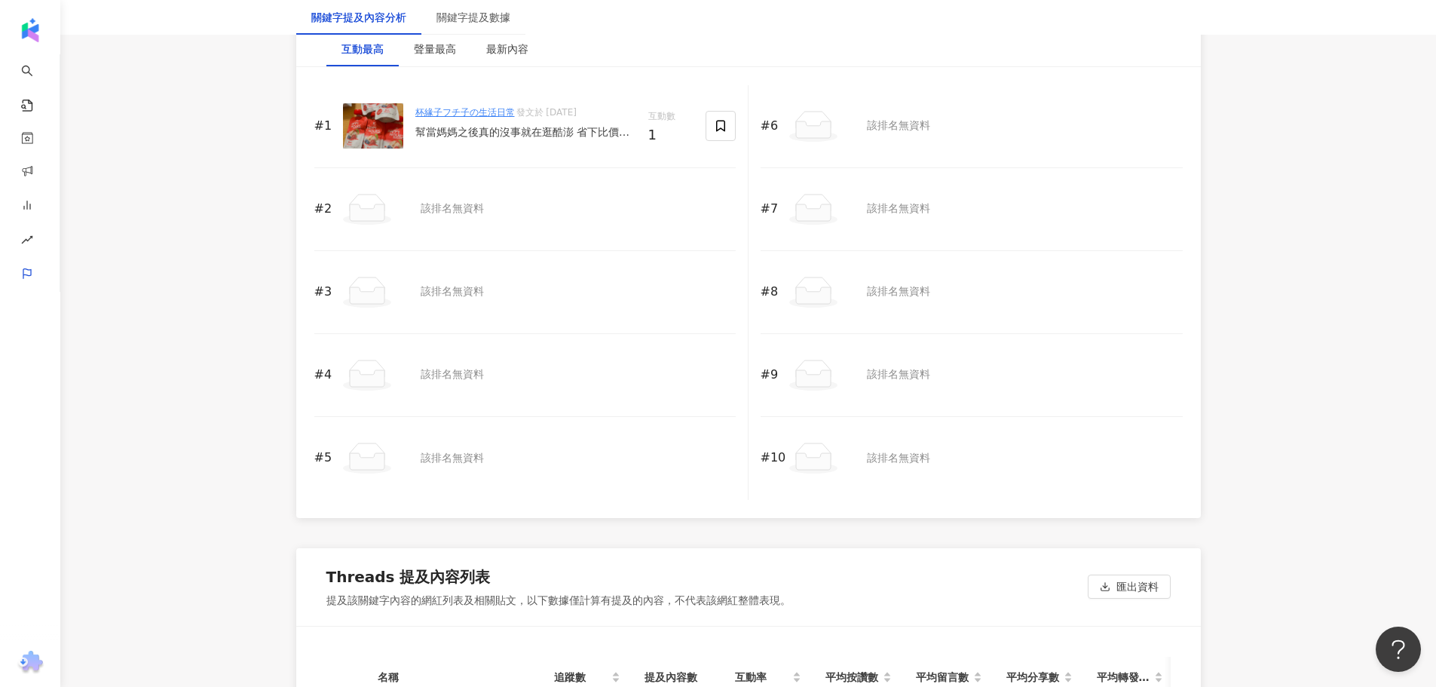
click at [439, 130] on div "幫當媽媽之後真的沒事就在逛酷澎 省下比價的時間，完全不怕買貴 寶寶粥、果泥跟嬰兒用品上面都買得到 不止便宜還超快速到貨💨 之前在蝦皮買過大地之愛的果泥一瓶五十…" at bounding box center [525, 132] width 221 height 15
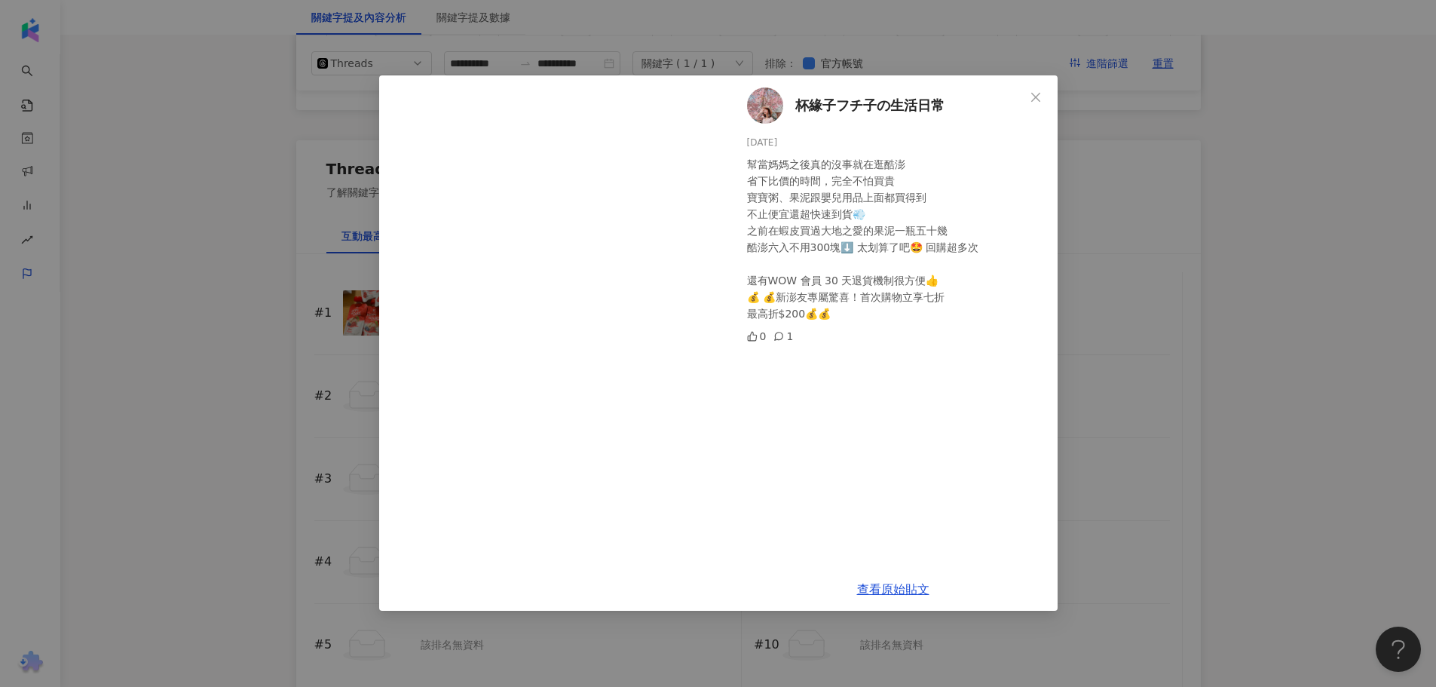
scroll to position [1658, 0]
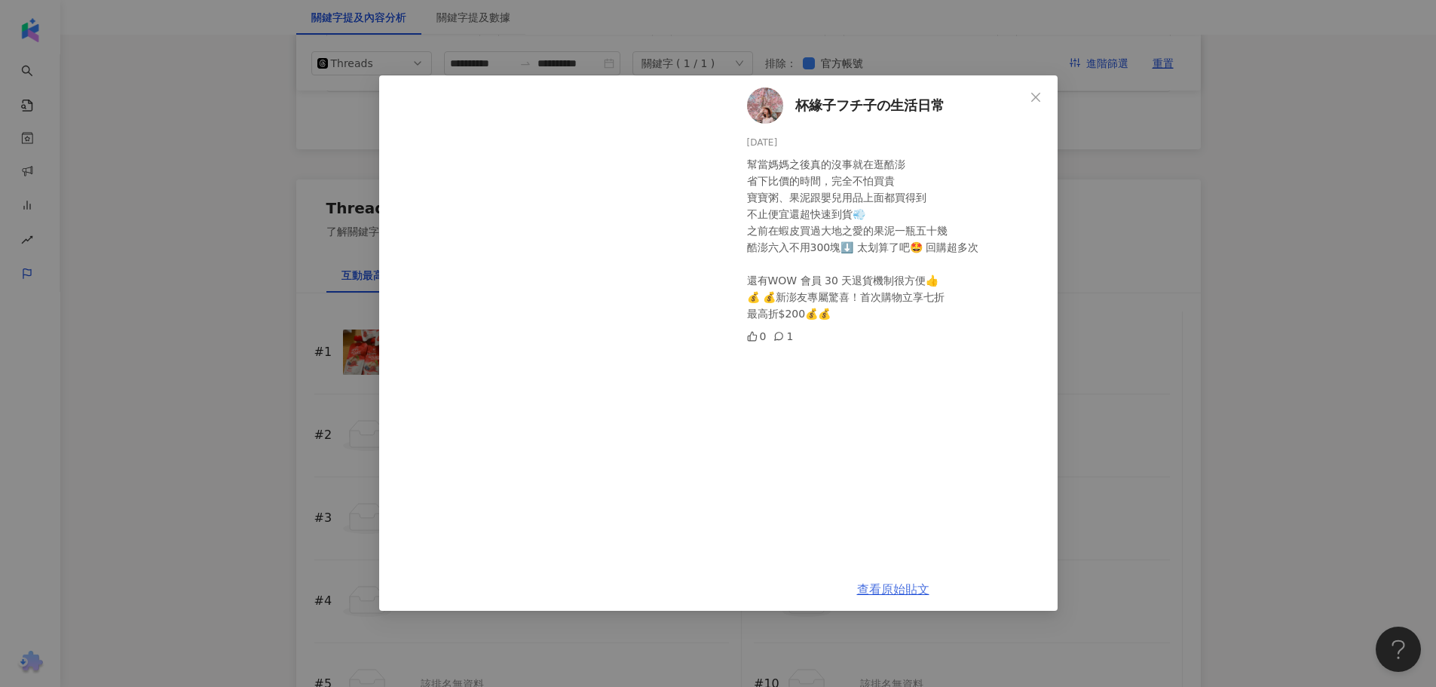
click at [865, 583] on link "查看原始貼文" at bounding box center [893, 589] width 72 height 14
click at [1032, 105] on button "Close" at bounding box center [1036, 97] width 30 height 30
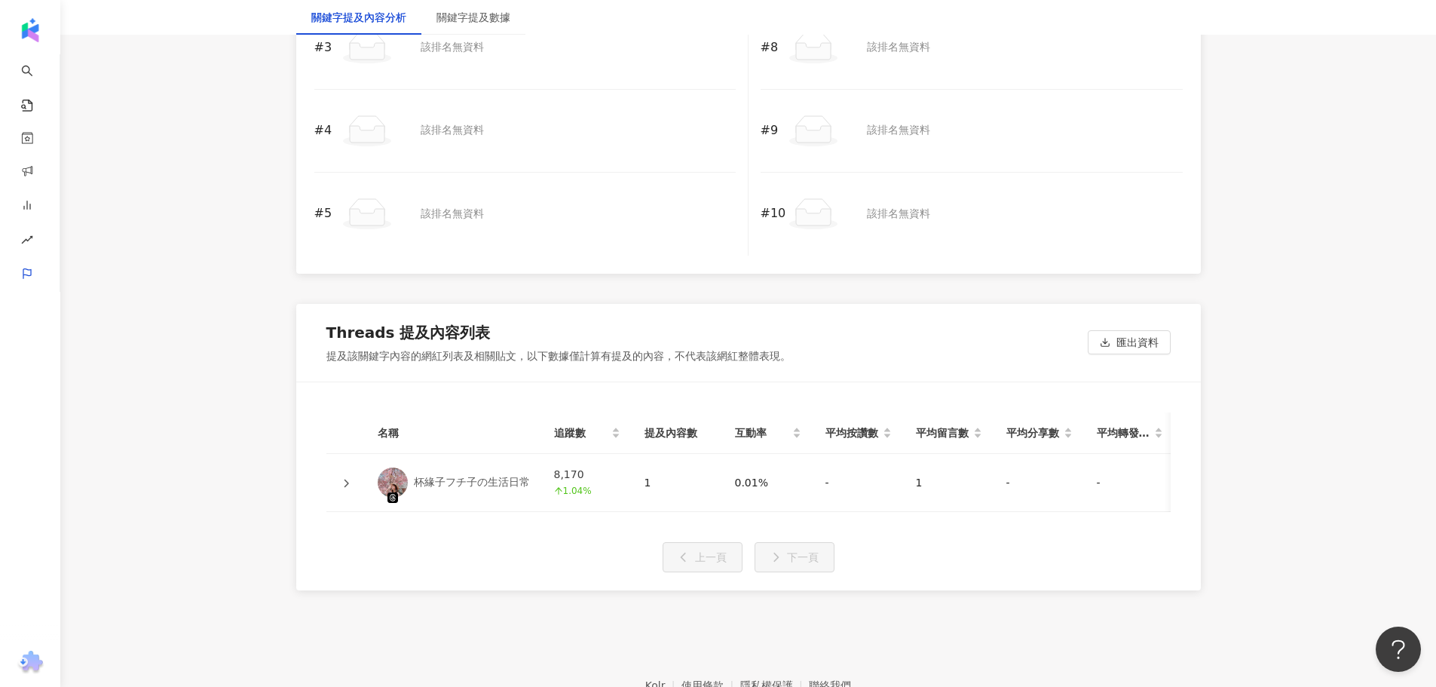
scroll to position [2229, 0]
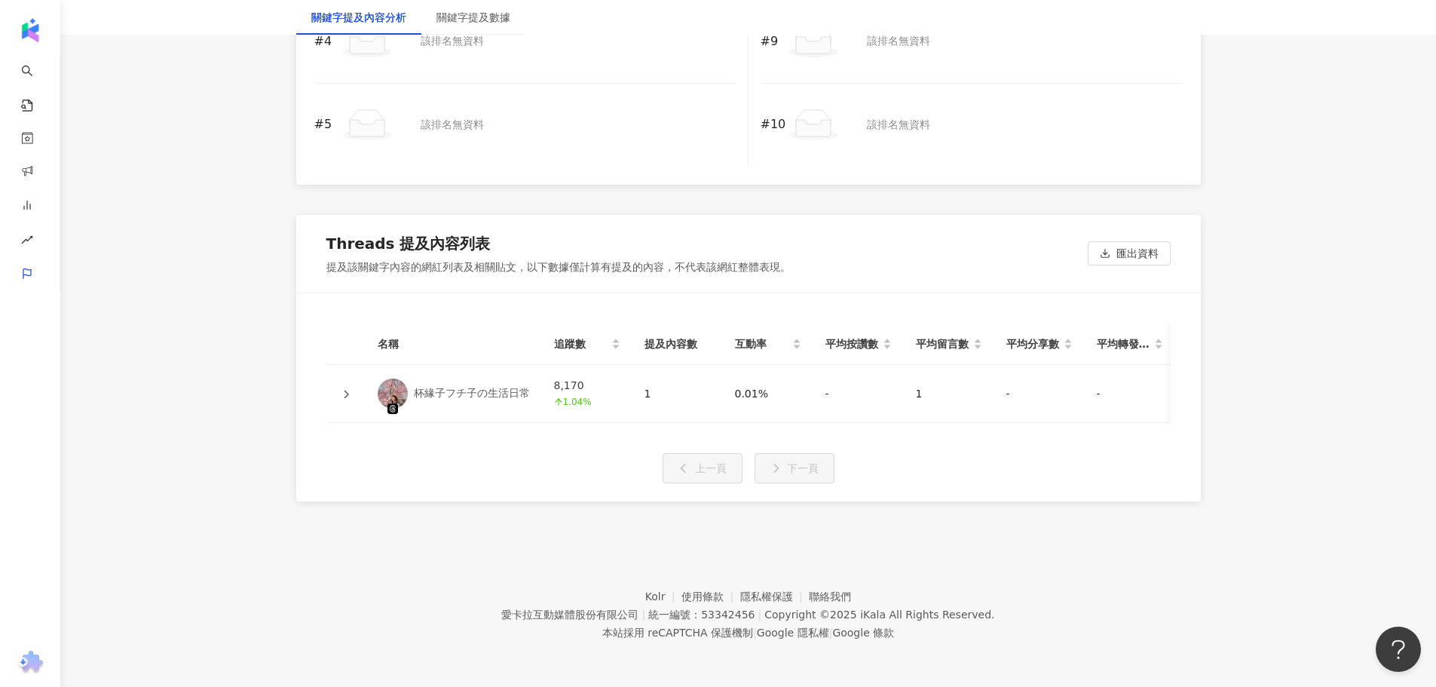
scroll to position [277, 0]
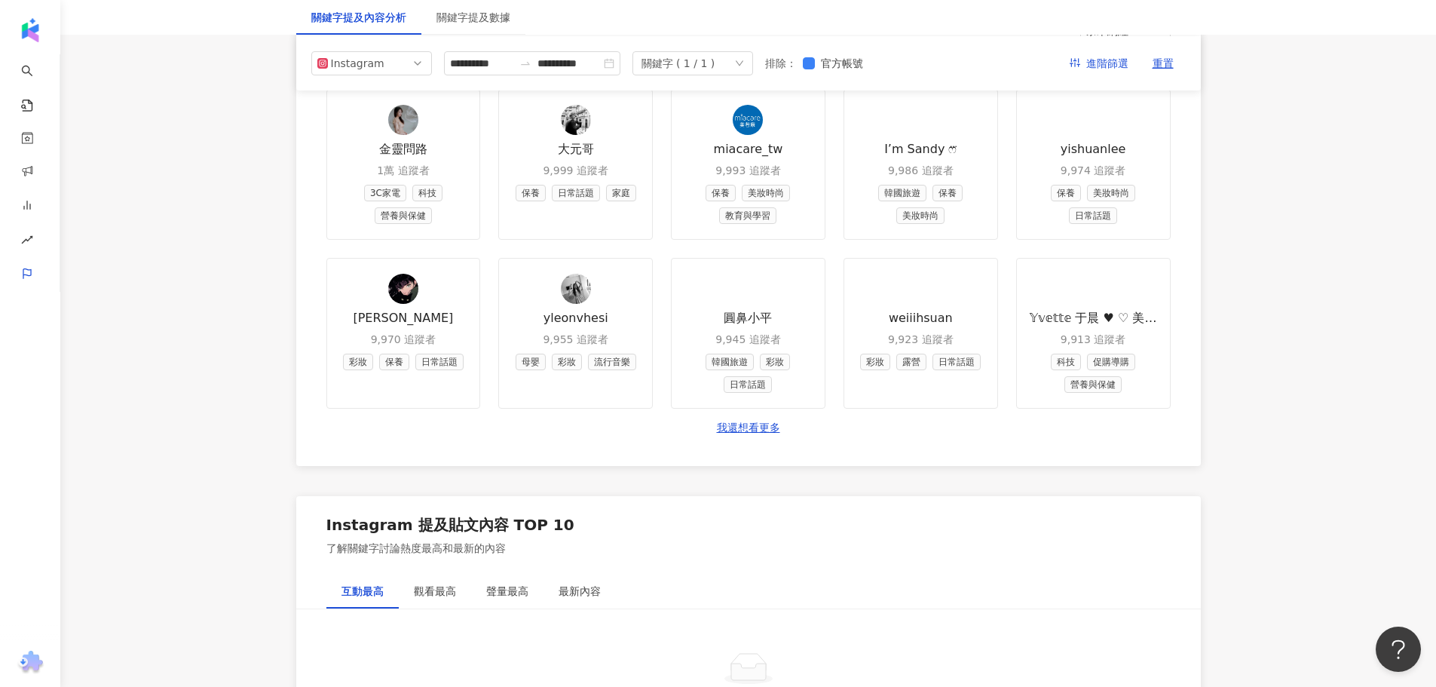
scroll to position [1378, 0]
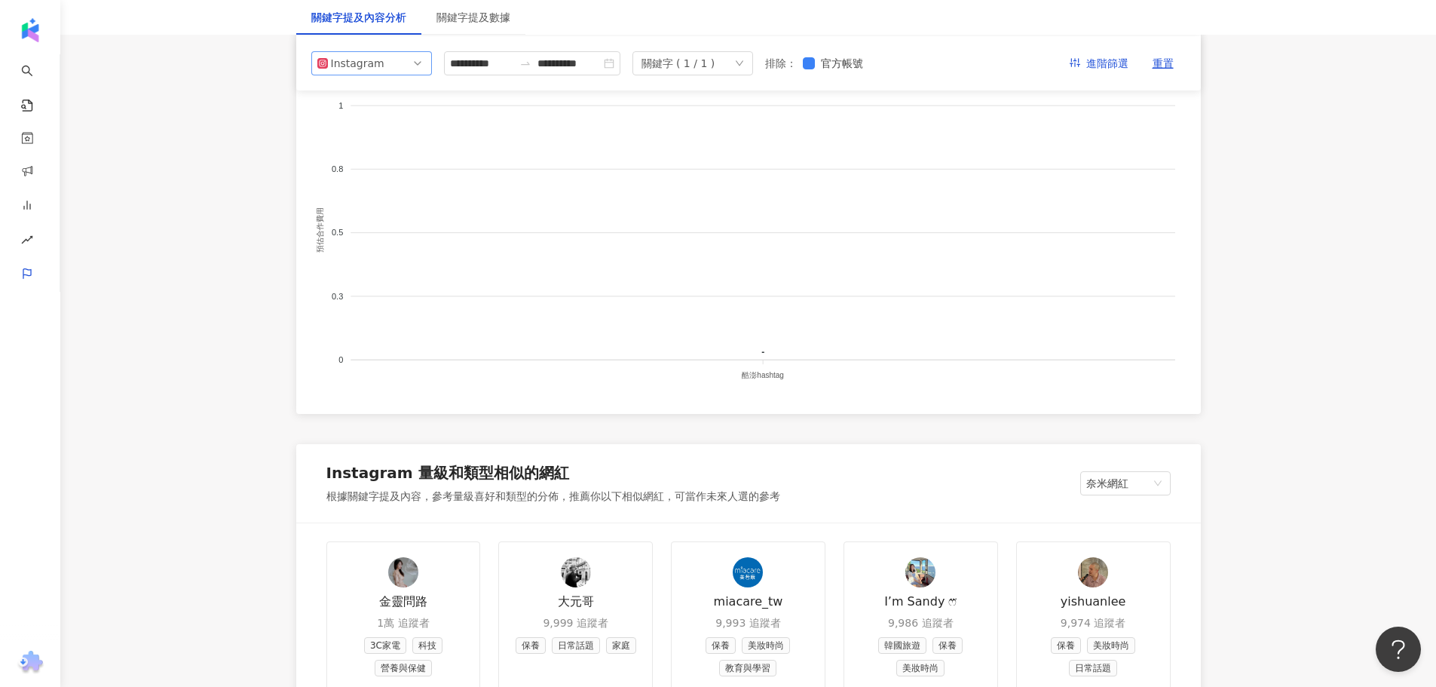
click at [407, 63] on span "Instagram" at bounding box center [371, 63] width 109 height 23
click at [408, 118] on div "Facebook" at bounding box center [371, 123] width 96 height 17
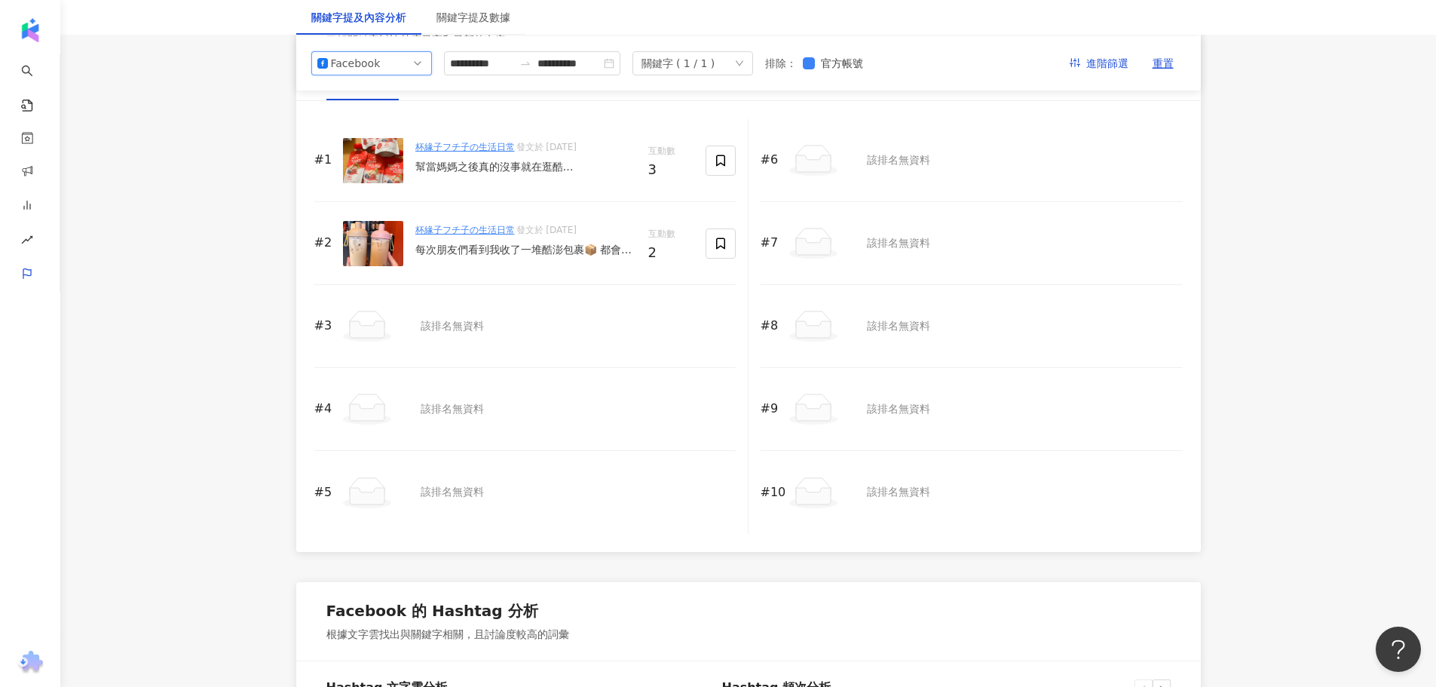
scroll to position [2207, 0]
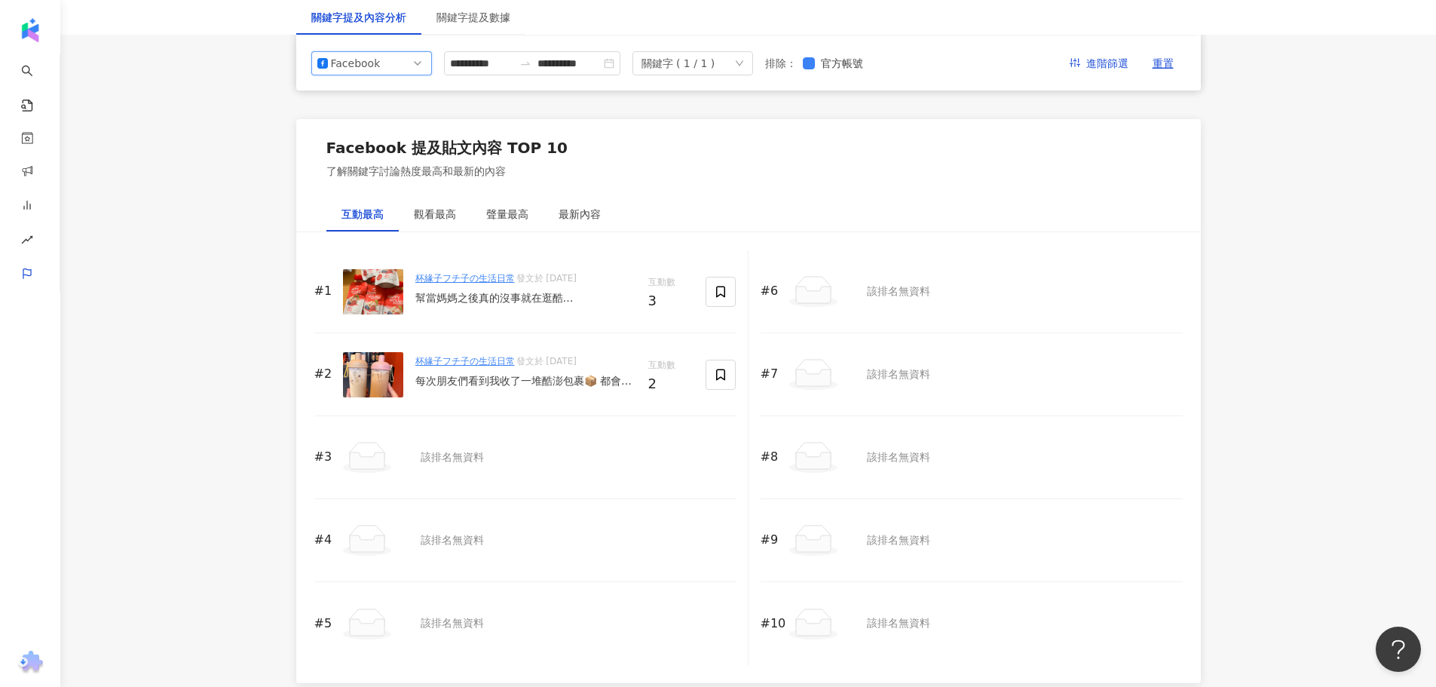
click at [494, 360] on link "杯緣子フチ子の生活日常" at bounding box center [464, 361] width 99 height 11
click at [511, 384] on div "每次朋友們看到我收了一堆酷澎包裹📦 都會問我 酷澎真的便宜嗎？ 不止便宜還超快速到貨💨首購還有7折 之前在蝦皮買了這個LocknLock 樂扣樂扣吸管杯 一個…" at bounding box center [525, 381] width 221 height 15
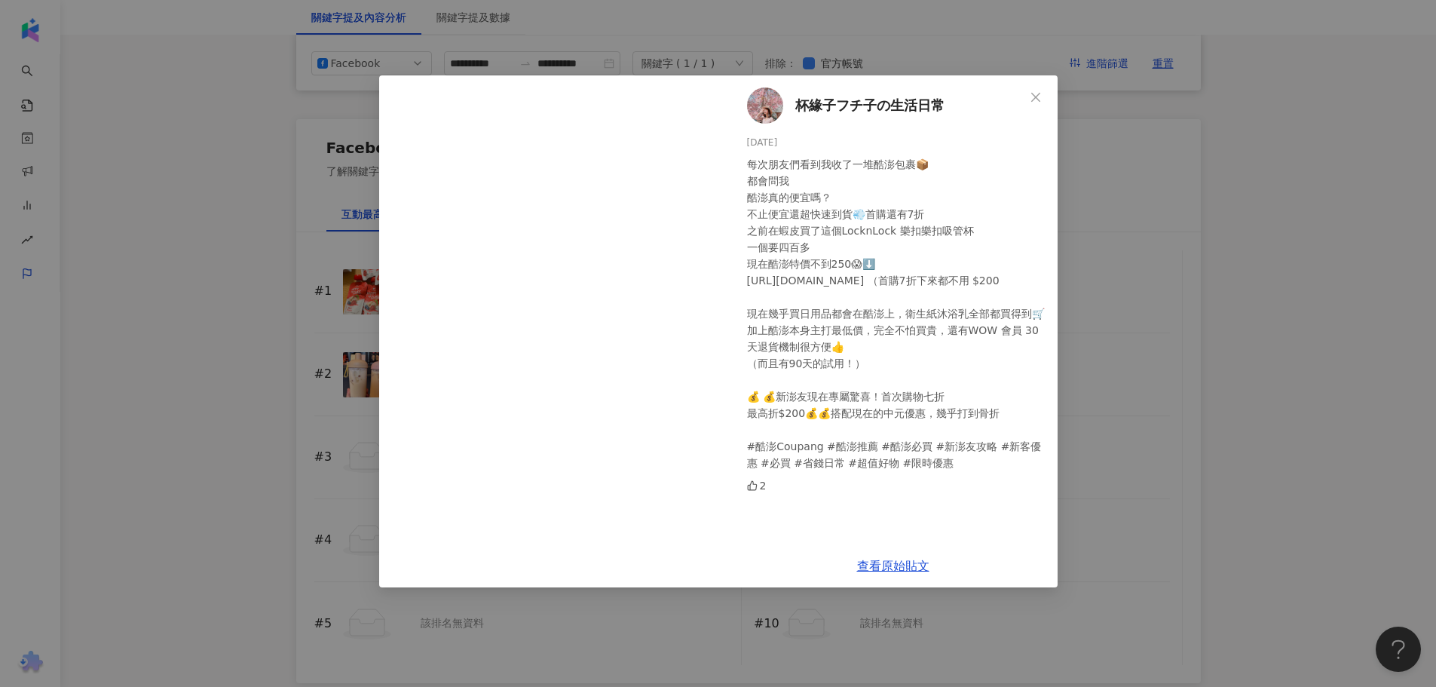
click at [828, 105] on span "杯緣子フチ子の生活日常" at bounding box center [869, 105] width 149 height 21
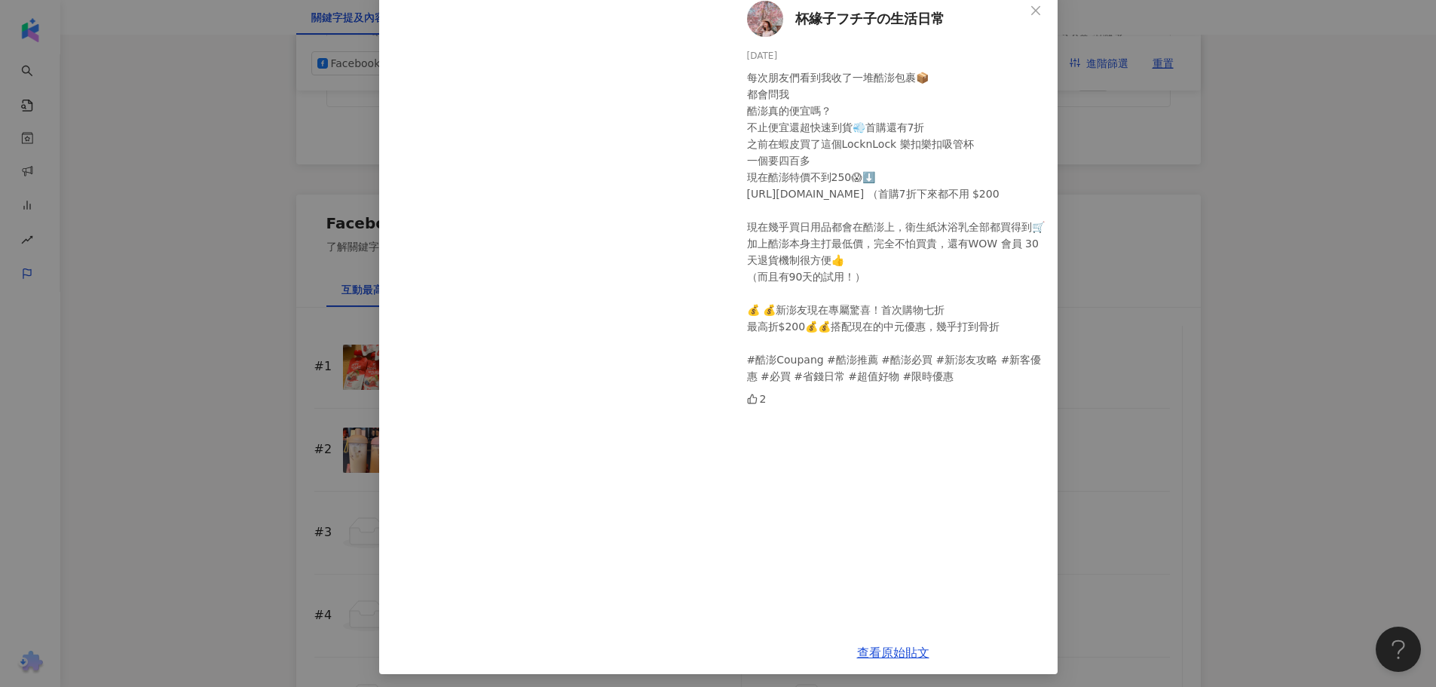
scroll to position [92, 0]
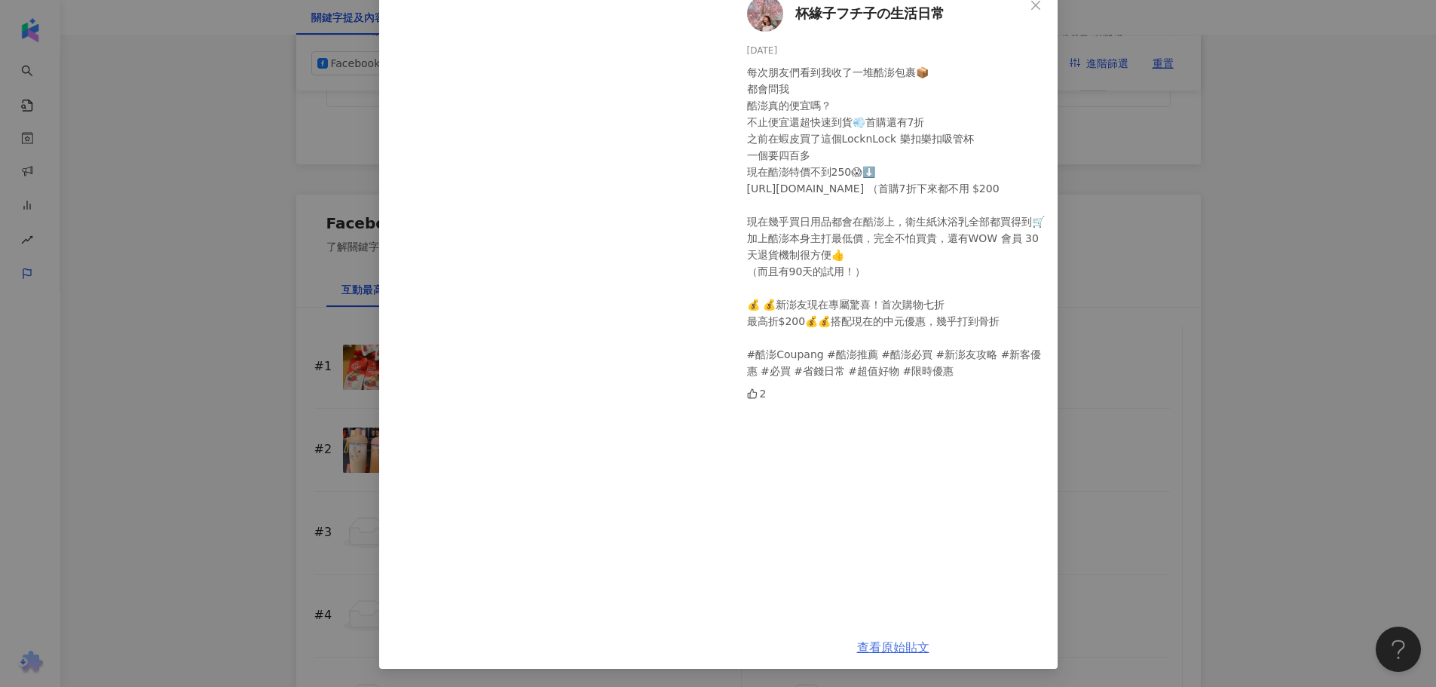
click at [871, 640] on link "查看原始貼文" at bounding box center [893, 647] width 72 height 14
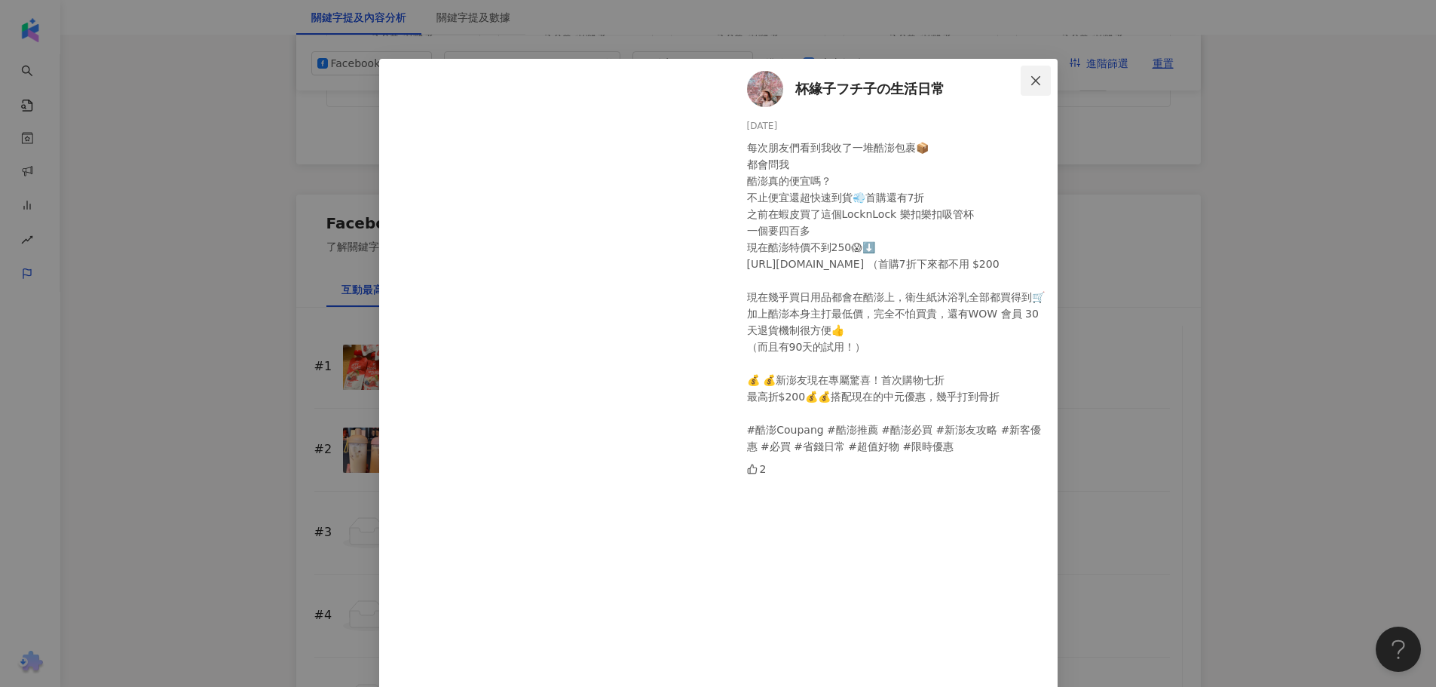
click at [1030, 75] on icon "close" at bounding box center [1036, 81] width 12 height 12
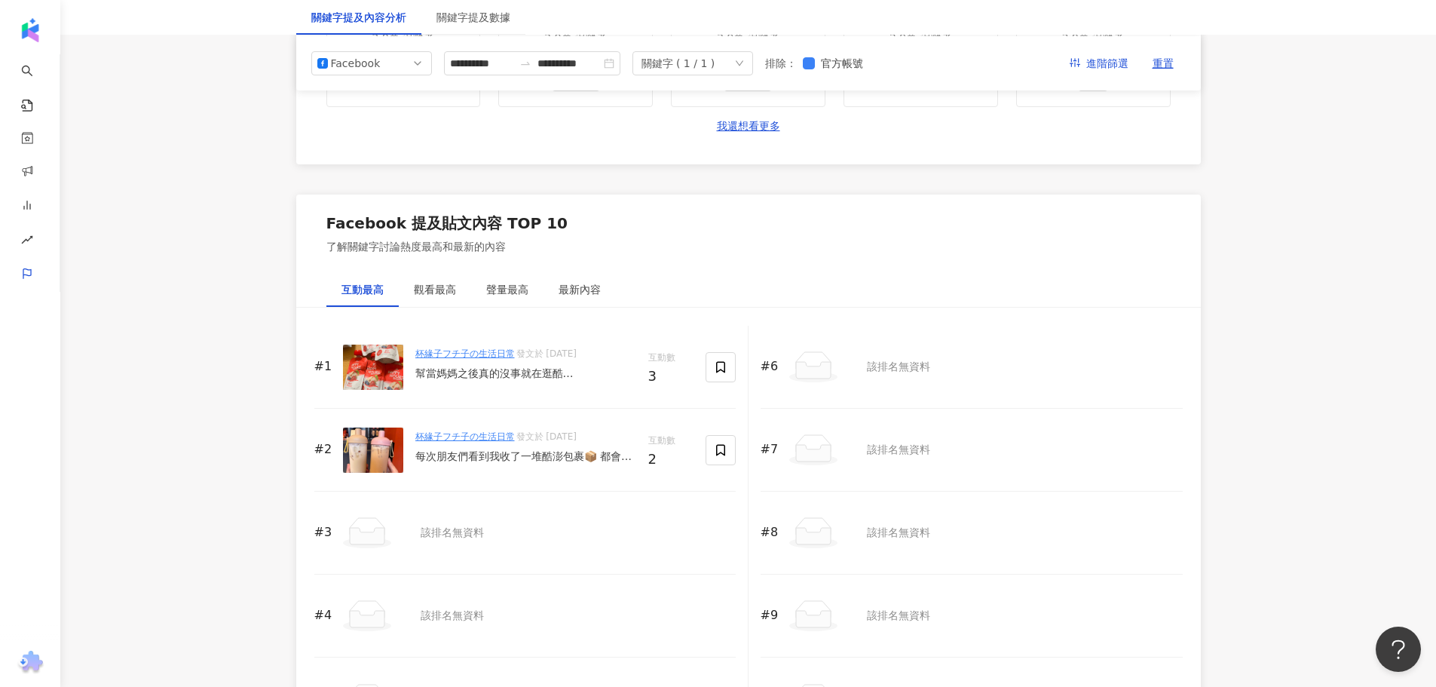
click at [476, 384] on div "杯緣子フチ子の生活日常 發文於 [DATE] 幫當媽媽之後真的沒事就在逛酷[GEOGRAPHIC_DATA]下比價的時間，完全不怕買貴 寶寶粥、果泥跟嬰兒用品…" at bounding box center [525, 367] width 221 height 40
click at [490, 372] on div "幫當媽媽之後真的沒事就在逛酷[GEOGRAPHIC_DATA]下比價的時間，完全不怕買貴 寶寶粥、果泥跟嬰兒用品上面都買得到 不止便宜還超快速到貨💨 之前在蝦…" at bounding box center [525, 373] width 221 height 15
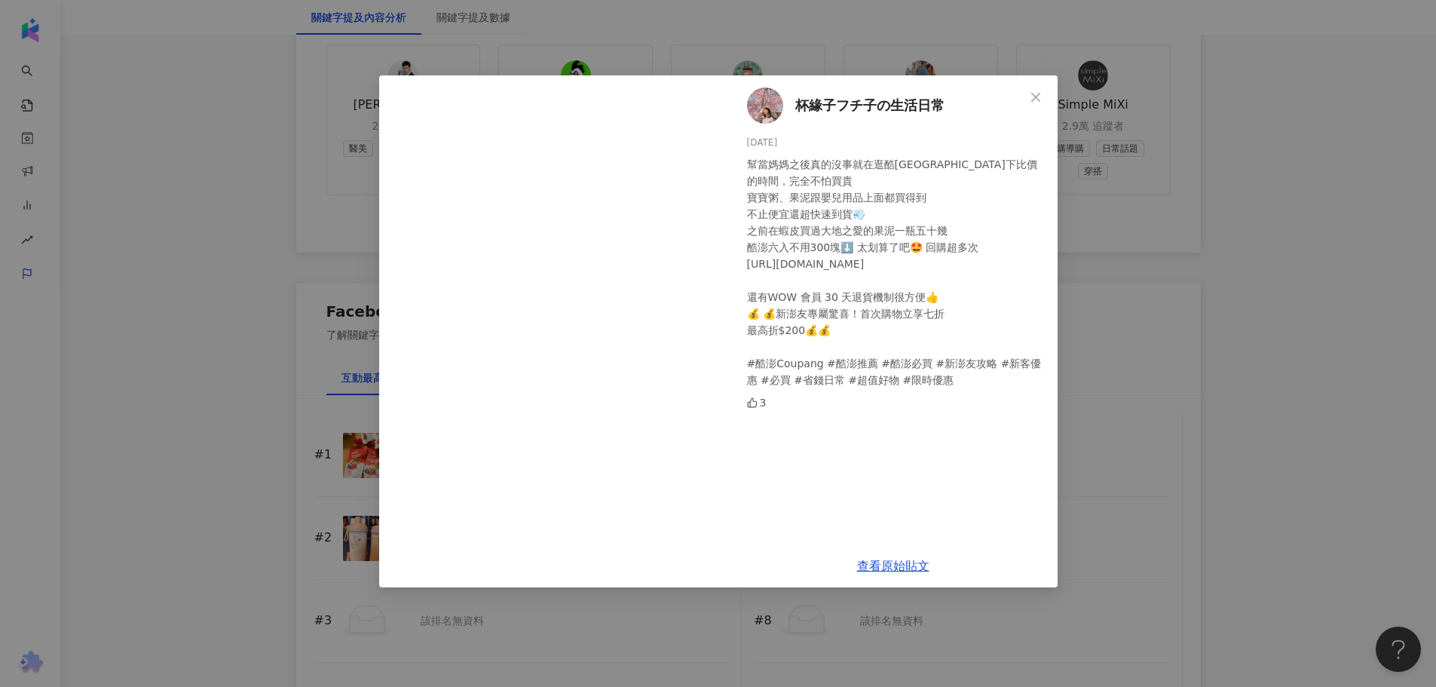
scroll to position [2056, 0]
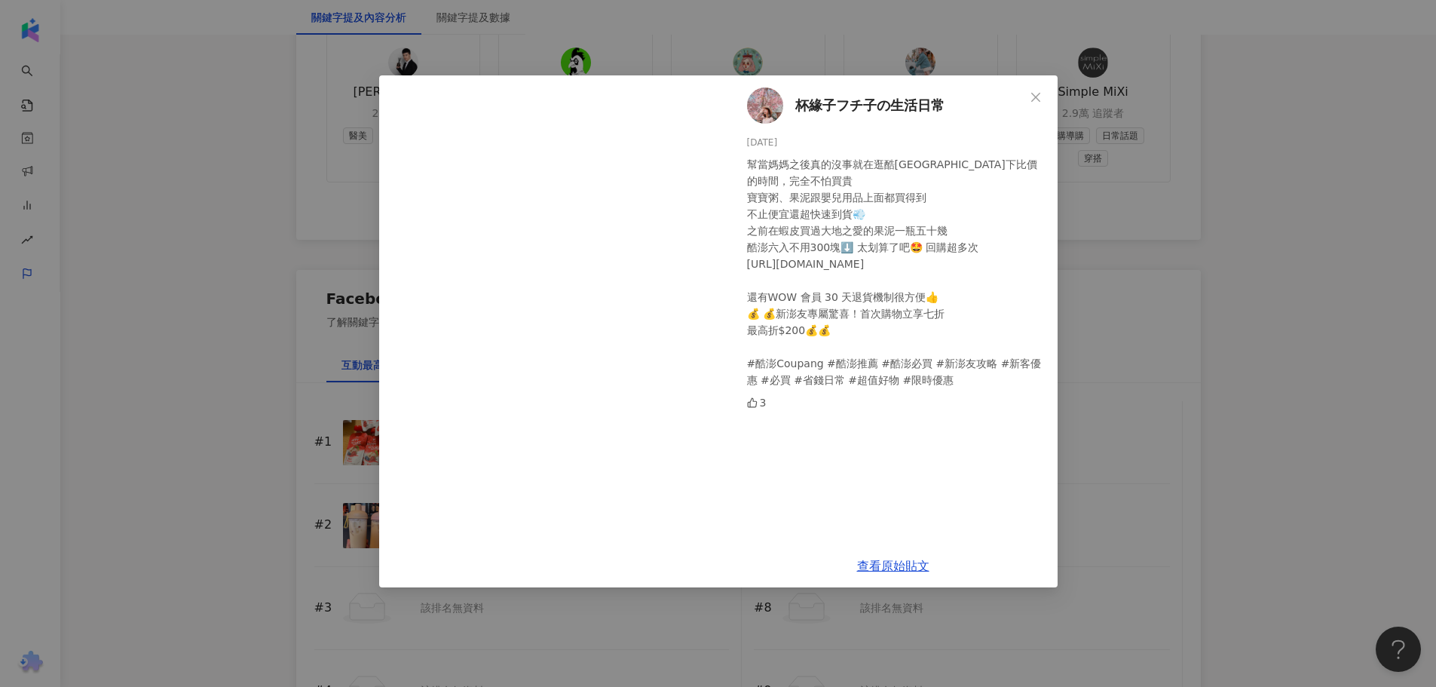
click at [830, 96] on span "杯緣子フチ子の生活日常" at bounding box center [869, 105] width 149 height 21
click at [907, 567] on link "查看原始貼文" at bounding box center [893, 565] width 72 height 14
click at [1118, 408] on div "杯緣子フチ子の生活日常 [DATE] 幫當媽媽之後真的沒事就在逛酷澎 省下比價的時間，完全不怕買貴 寶寶粥、果泥跟嬰兒用品上面都買得到 不止便宜還超快速到貨💨…" at bounding box center [718, 343] width 1436 height 687
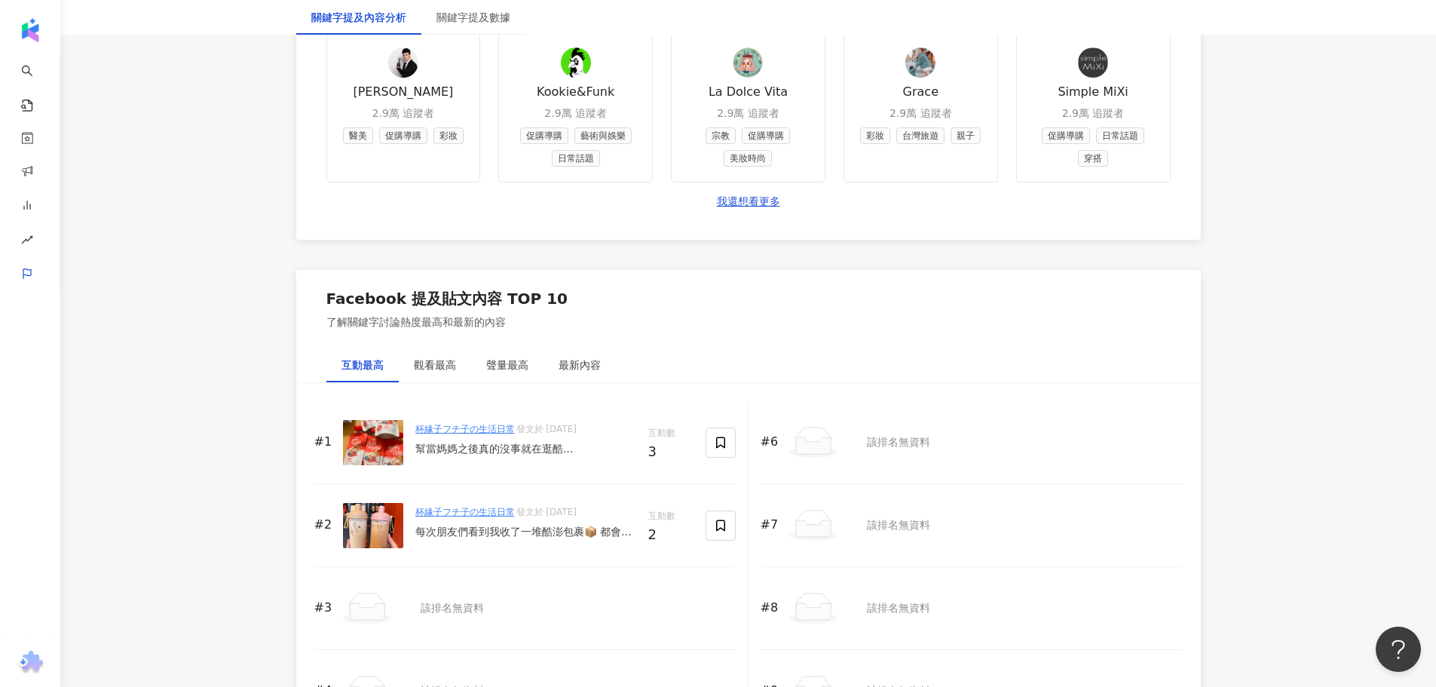
click at [465, 522] on div "杯緣子フチ子の生活日常 發文於 [DATE] 每次朋友們看到我收了一堆酷澎包裹📦 都會問我 酷澎真的便宜嗎？ 不止便宜還超快速到貨💨首購還有7折 之前在蝦皮買…" at bounding box center [525, 525] width 221 height 40
click at [470, 533] on div "每次朋友們看到我收了一堆酷澎包裹📦 都會問我 酷澎真的便宜嗎？ 不止便宜還超快速到貨💨首購還有7折 之前在蝦皮買了這個LocknLock 樂扣樂扣吸管杯 一個…" at bounding box center [525, 532] width 221 height 15
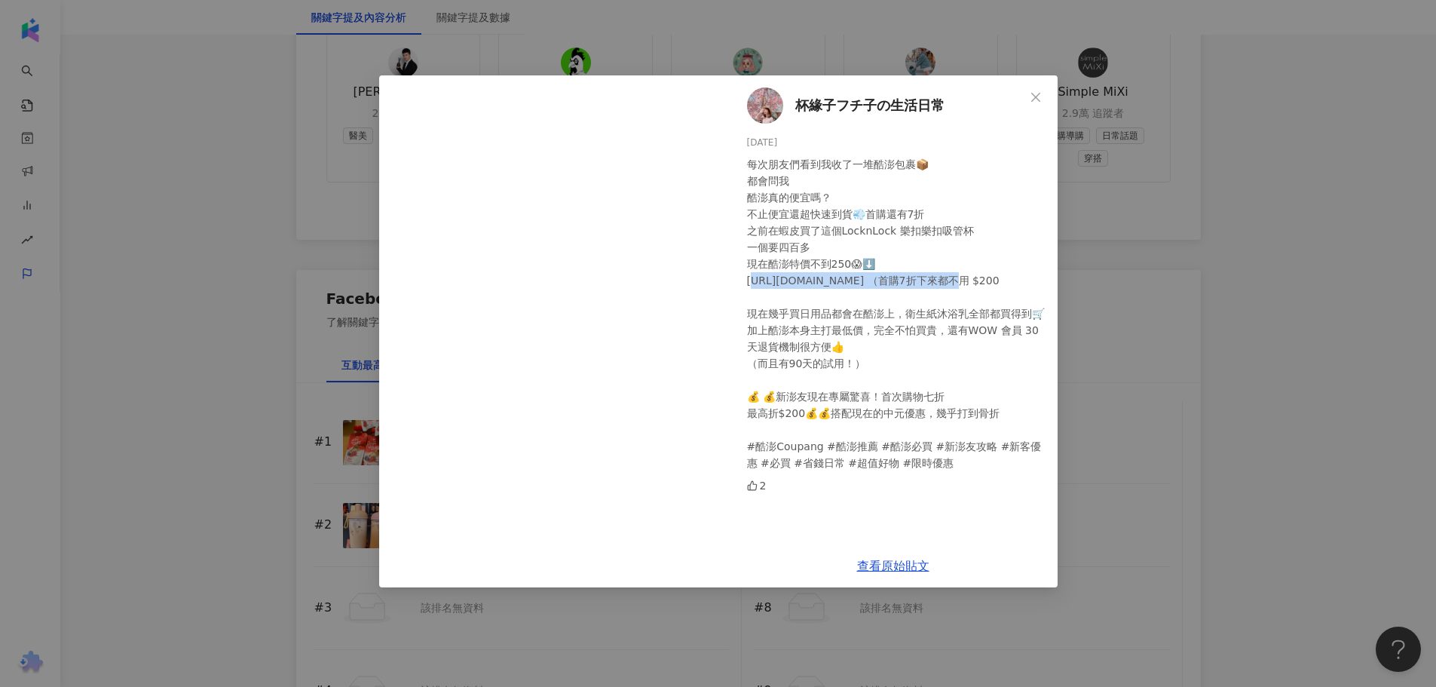
drag, startPoint x: 742, startPoint y: 278, endPoint x: 881, endPoint y: 275, distance: 138.7
click at [881, 275] on div "杯緣子フチ子の生活日常 [DATE] 每次朋友們看到我收了一堆酷澎包裹📦 都會問我 酷澎真的便宜嗎？ 不止便宜還超快速到貨💨首購還有7折 之前在蝦皮買了這個L…" at bounding box center [893, 309] width 329 height 469
click at [1032, 99] on icon "close" at bounding box center [1036, 97] width 12 height 12
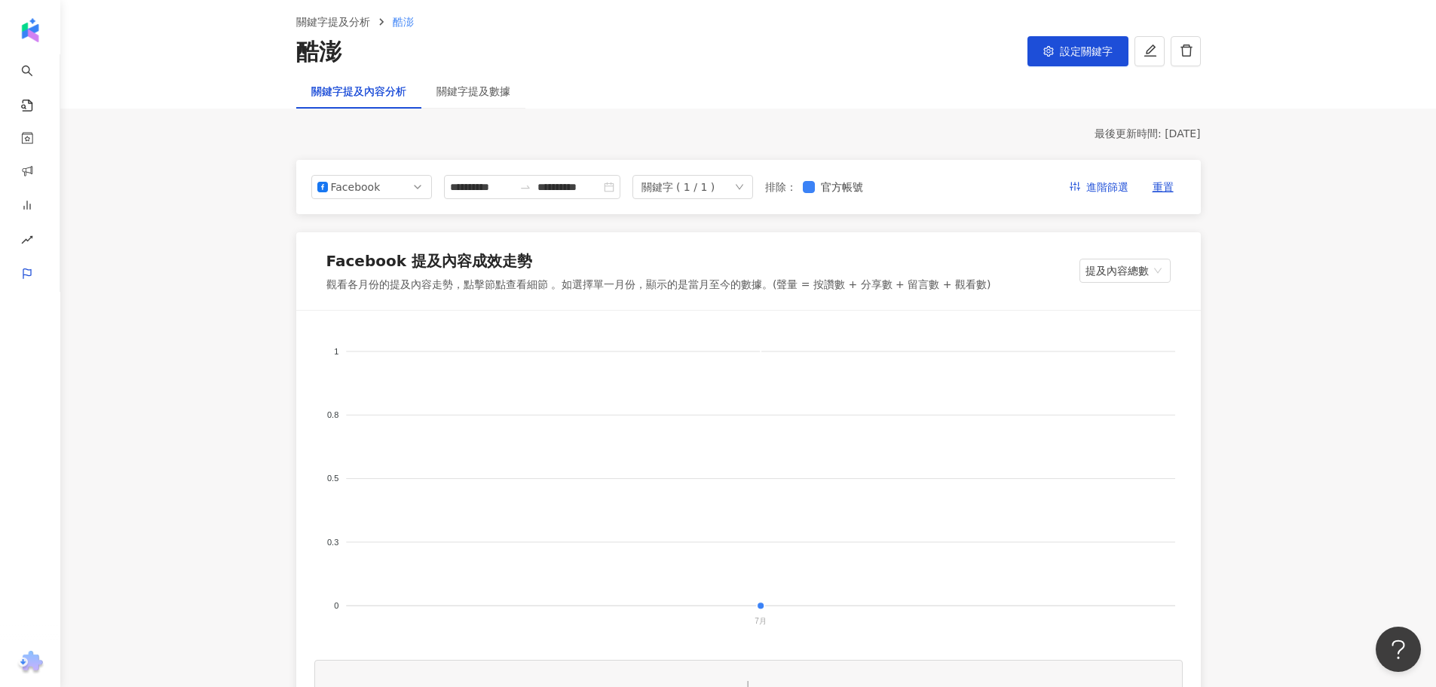
scroll to position [0, 0]
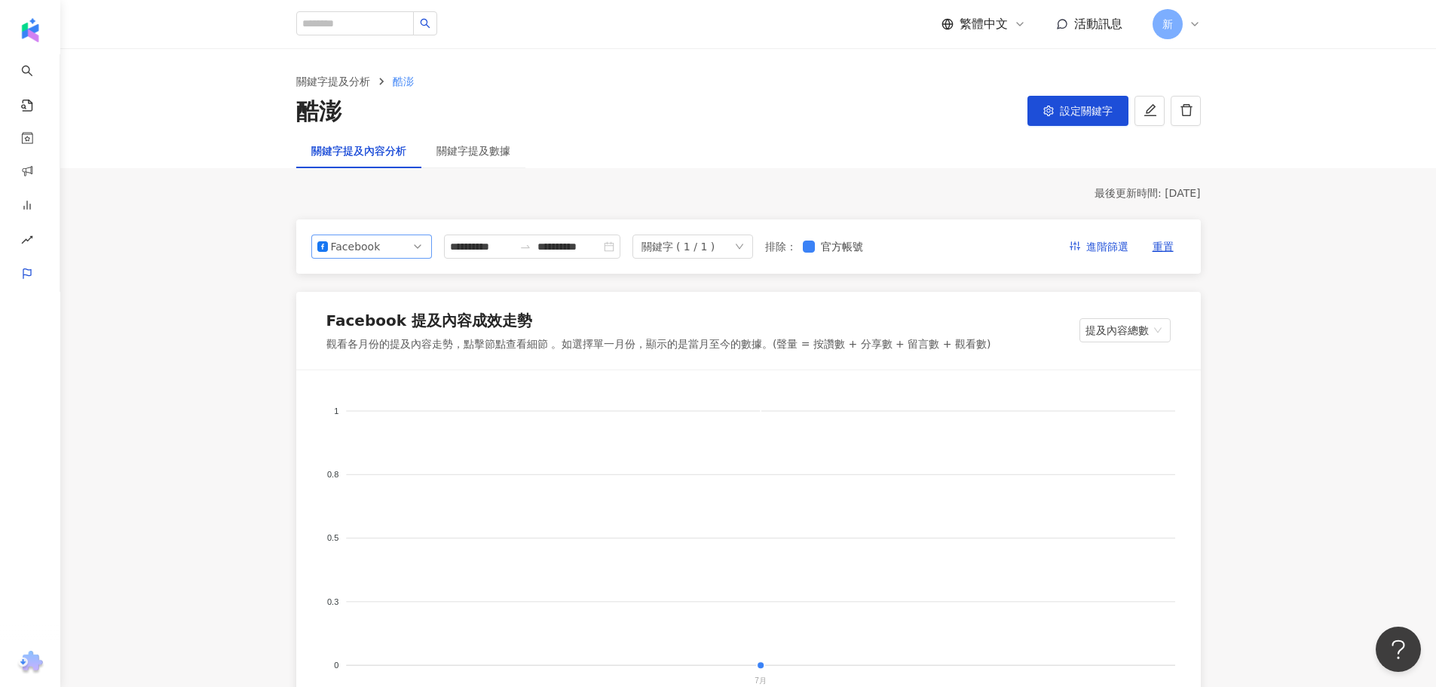
click at [392, 250] on span "Facebook" at bounding box center [371, 246] width 109 height 23
click at [383, 281] on div "Instagram" at bounding box center [361, 281] width 49 height 17
click at [357, 241] on div "Instagram" at bounding box center [355, 246] width 49 height 23
click at [372, 329] on div "YouTube" at bounding box center [361, 332] width 49 height 17
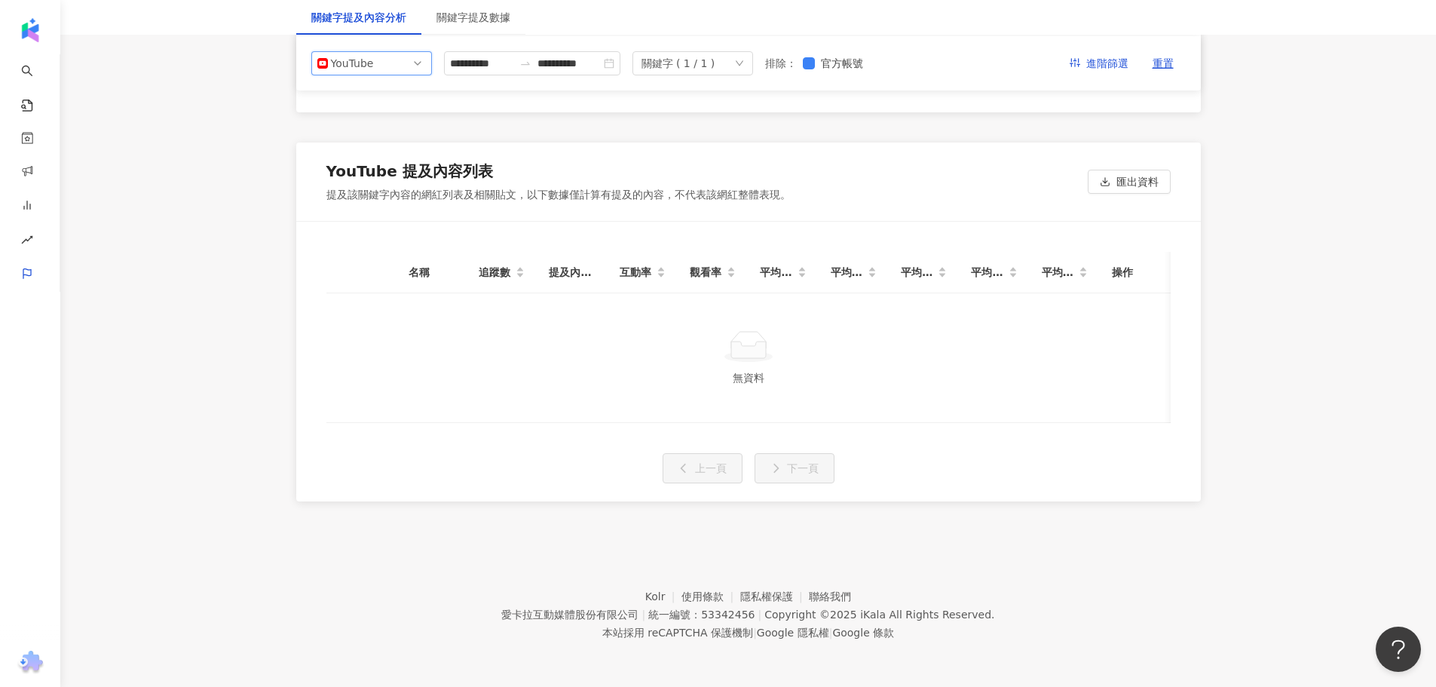
scroll to position [2462, 0]
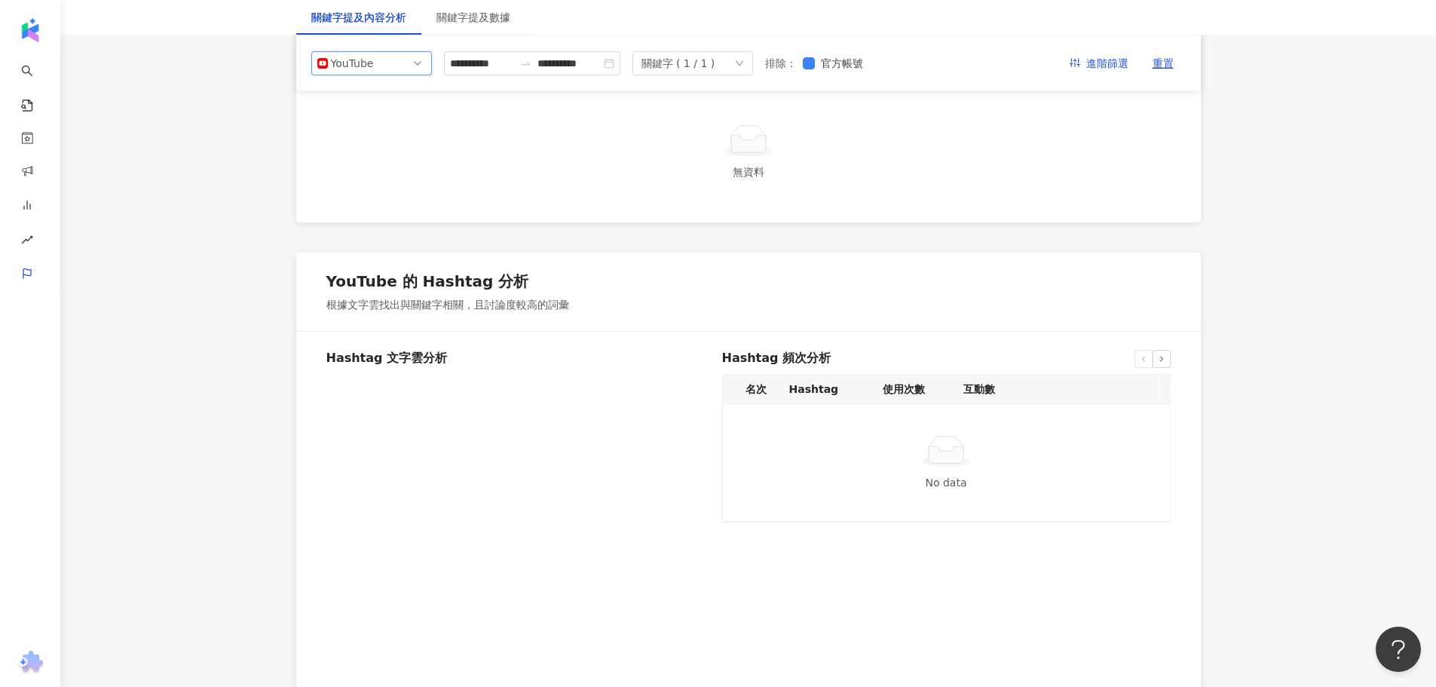
click at [378, 71] on div "YouTube" at bounding box center [355, 63] width 49 height 23
click at [370, 165] on div "Threads" at bounding box center [371, 175] width 115 height 26
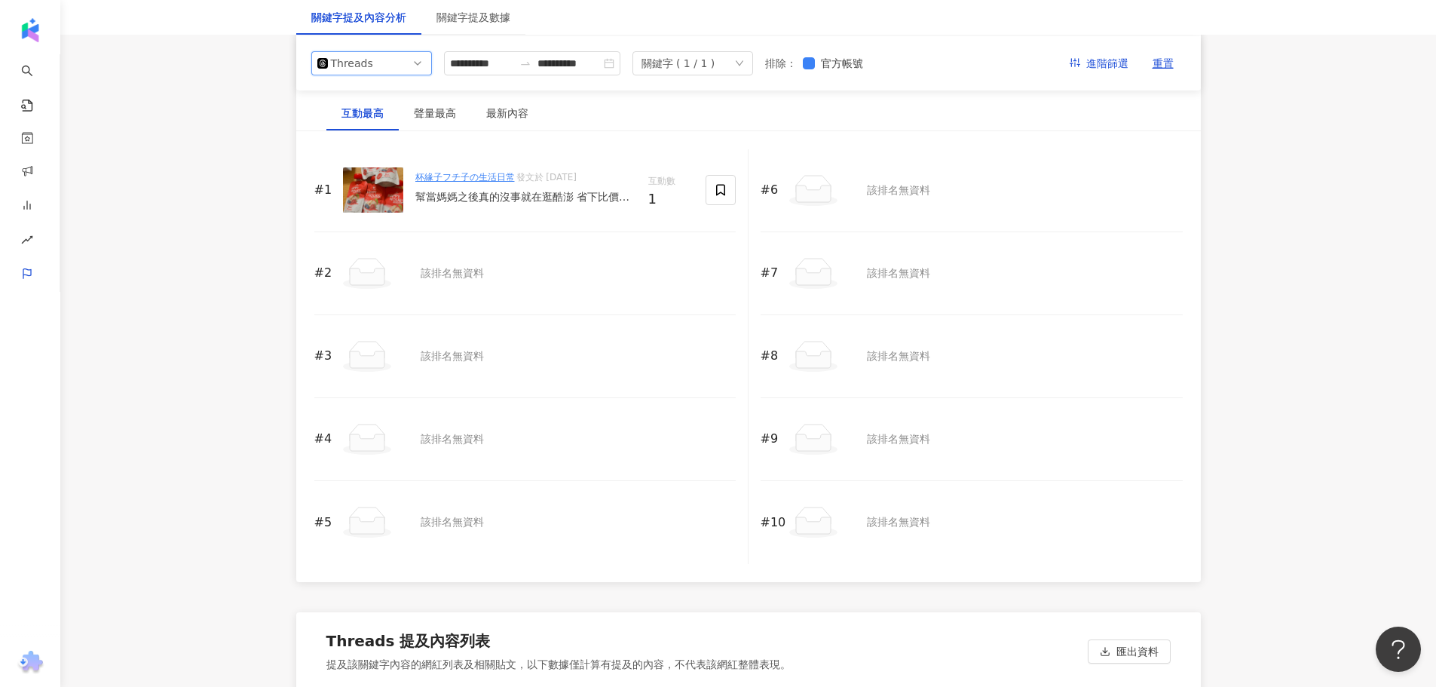
scroll to position [1550, 0]
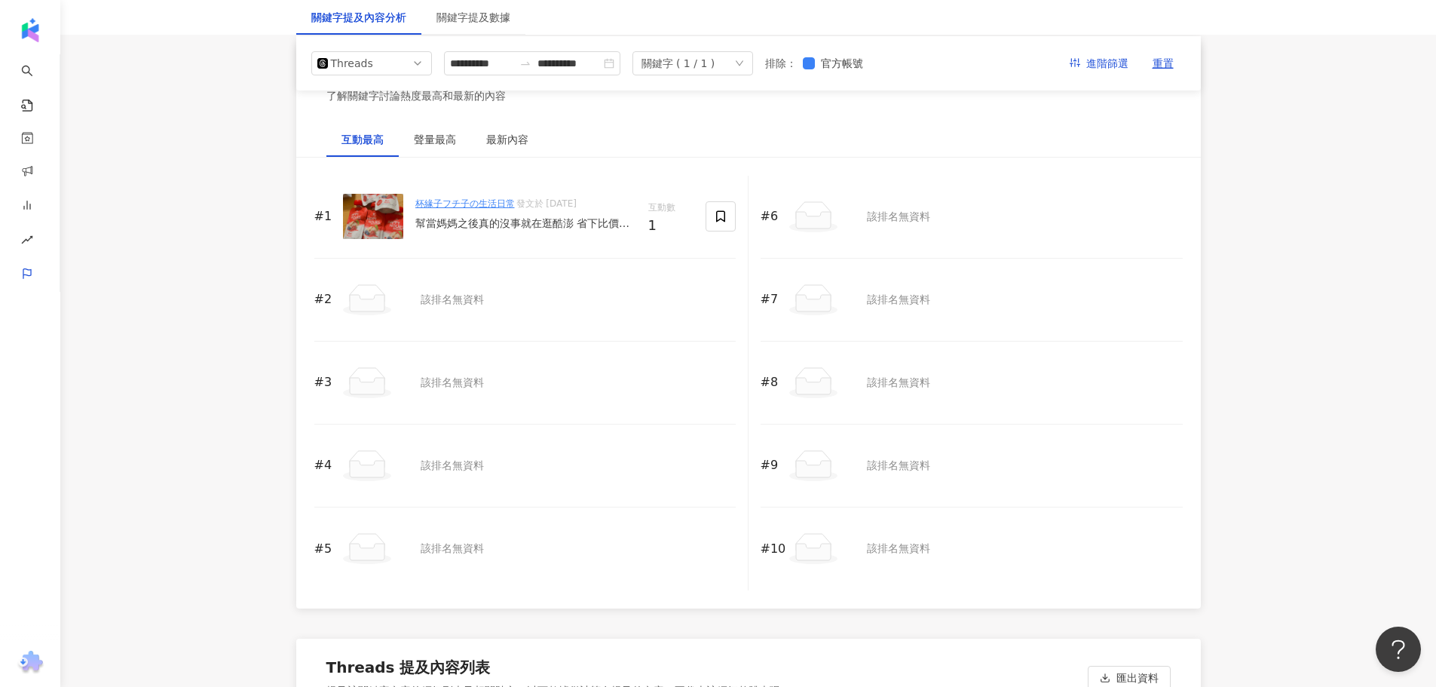
click at [555, 228] on div "幫當媽媽之後真的沒事就在逛酷澎 省下比價的時間，完全不怕買貴 寶寶粥、果泥跟嬰兒用品上面都買得到 不止便宜還超快速到貨💨 之前在蝦皮買過大地之愛的果泥一瓶五十…" at bounding box center [525, 223] width 221 height 15
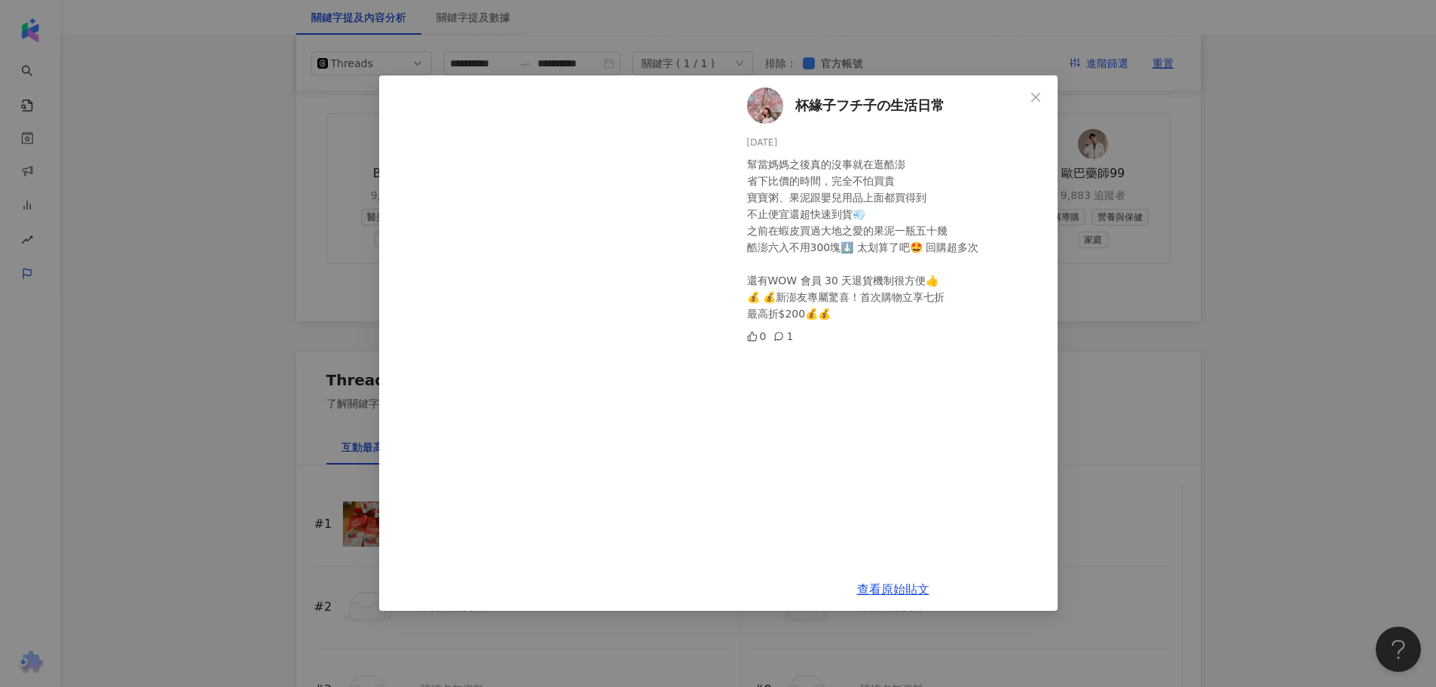
scroll to position [1399, 0]
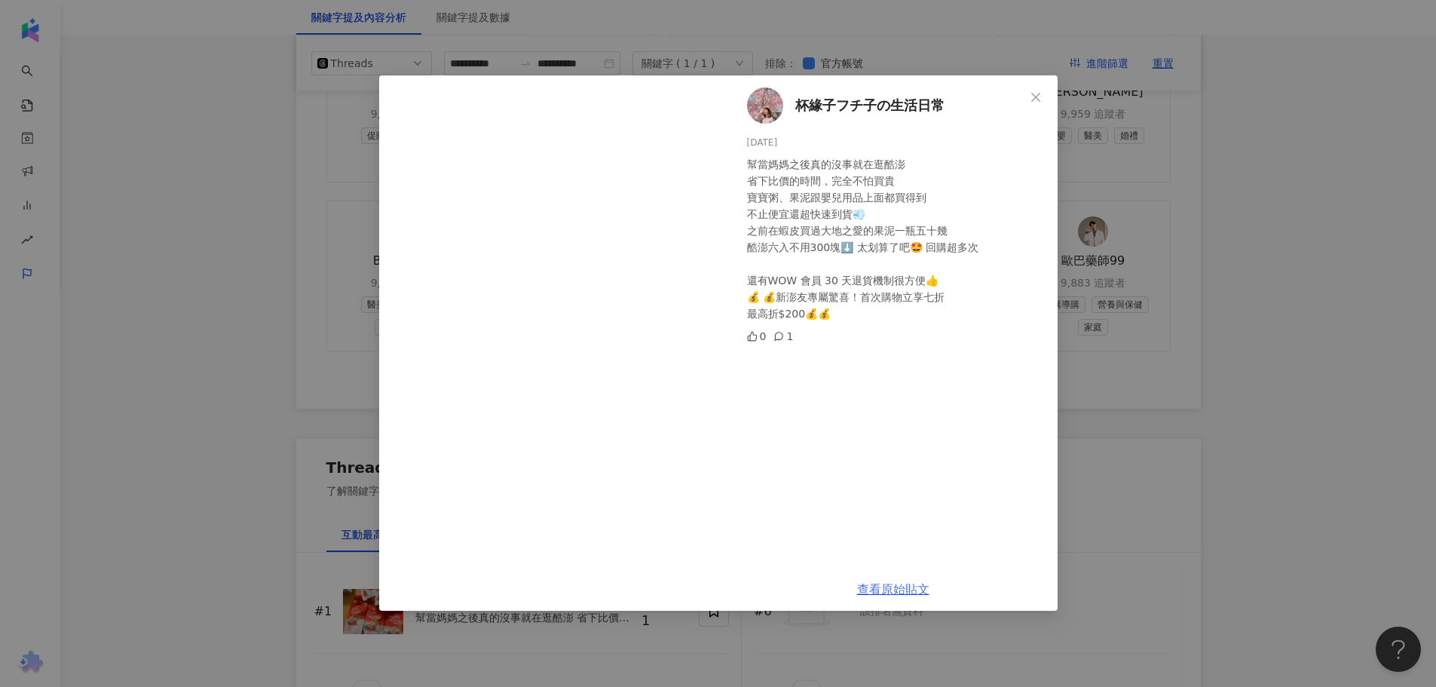
click at [871, 592] on link "查看原始貼文" at bounding box center [893, 589] width 72 height 14
click at [883, 594] on link "查看原始貼文" at bounding box center [893, 589] width 72 height 14
